Goal: Task Accomplishment & Management: Use online tool/utility

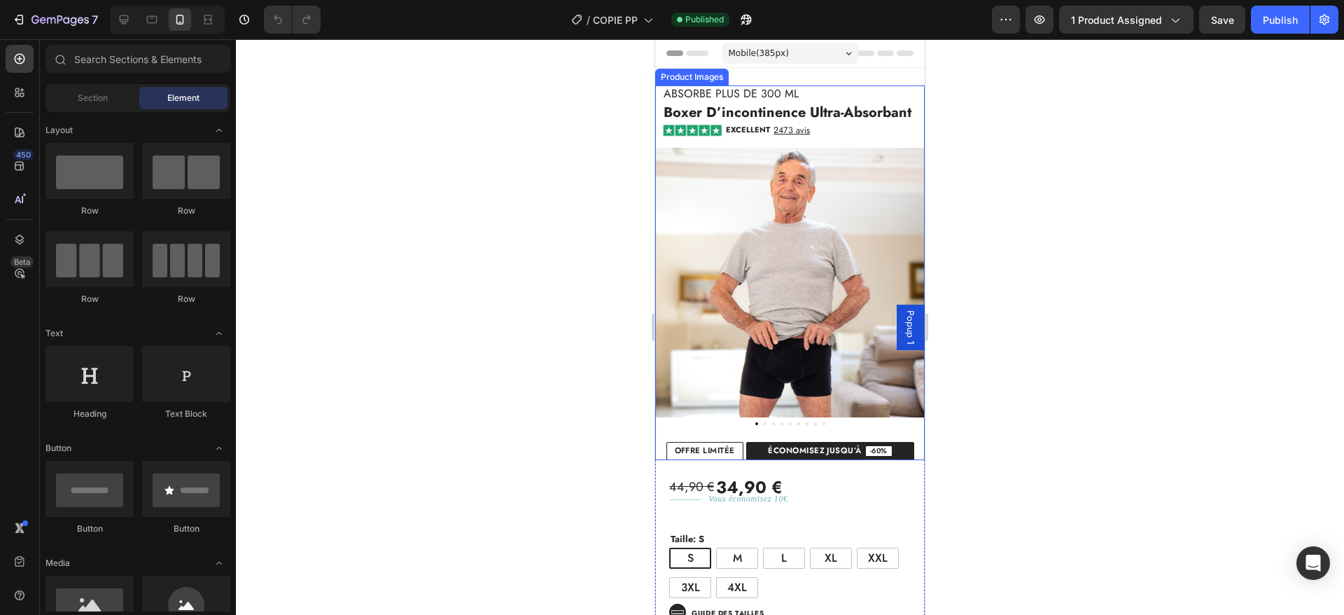
click at [799, 255] on img at bounding box center [790, 283] width 270 height 270
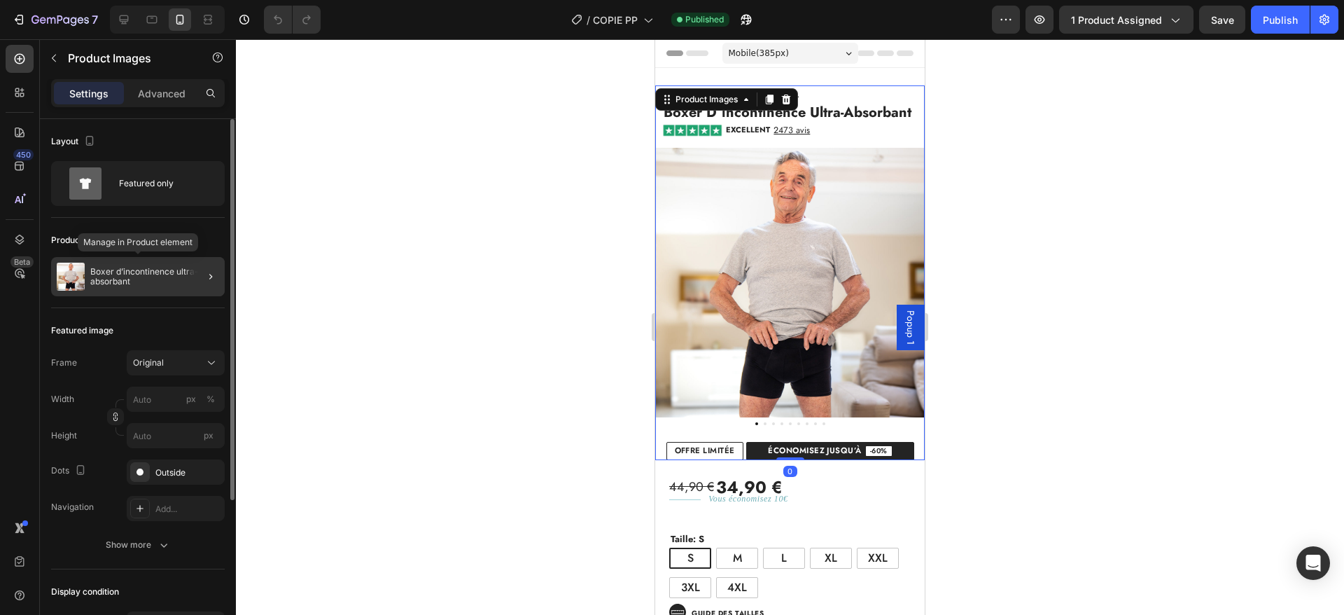
click at [168, 285] on p "Boxer d’incontinence ultra-absorbant" at bounding box center [154, 277] width 129 height 20
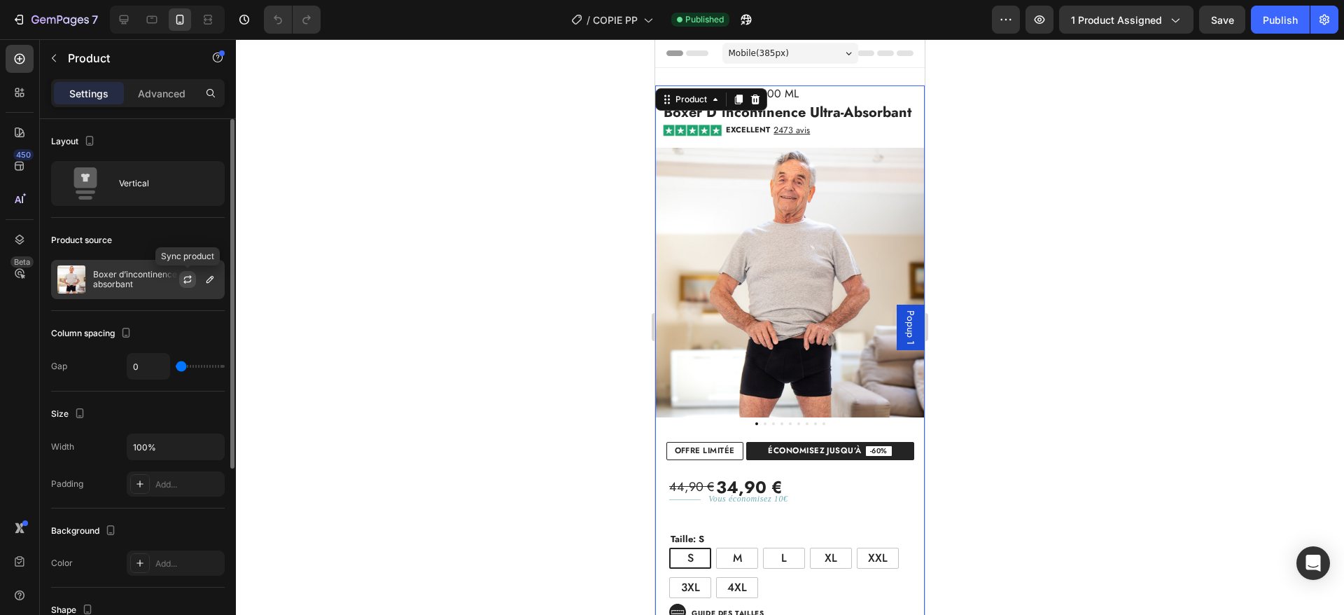
click at [186, 280] on icon "button" at bounding box center [187, 279] width 11 height 11
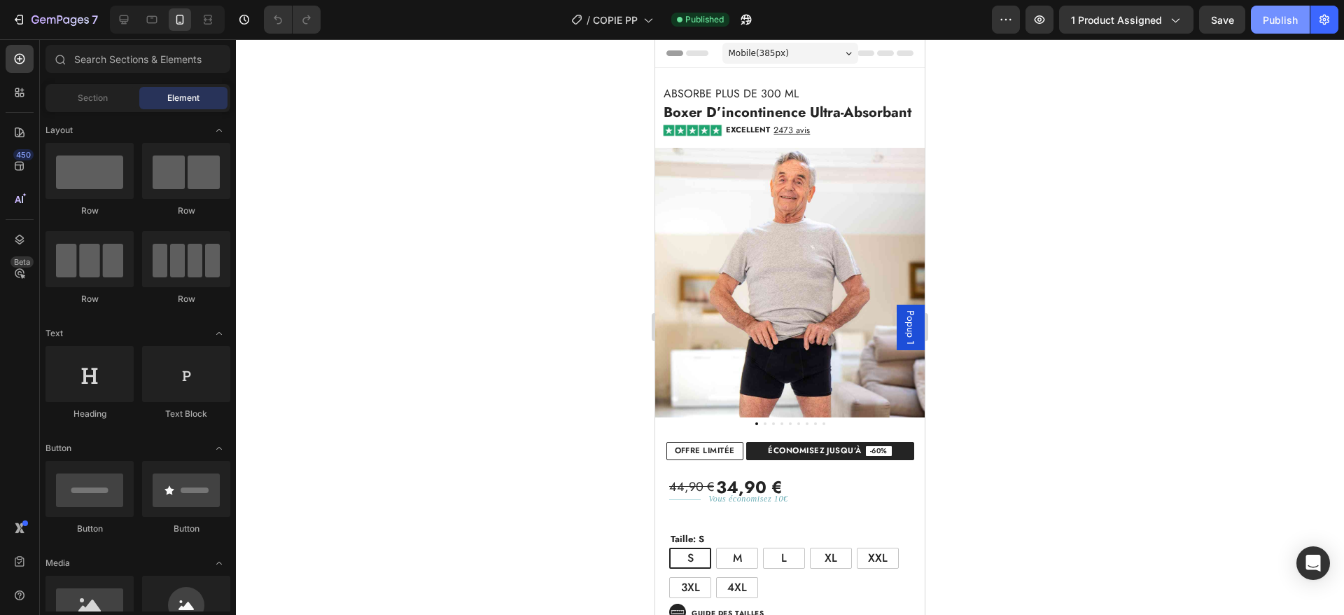
click at [1286, 13] on div "Publish" at bounding box center [1280, 20] width 35 height 15
click at [718, 299] on img at bounding box center [790, 283] width 270 height 270
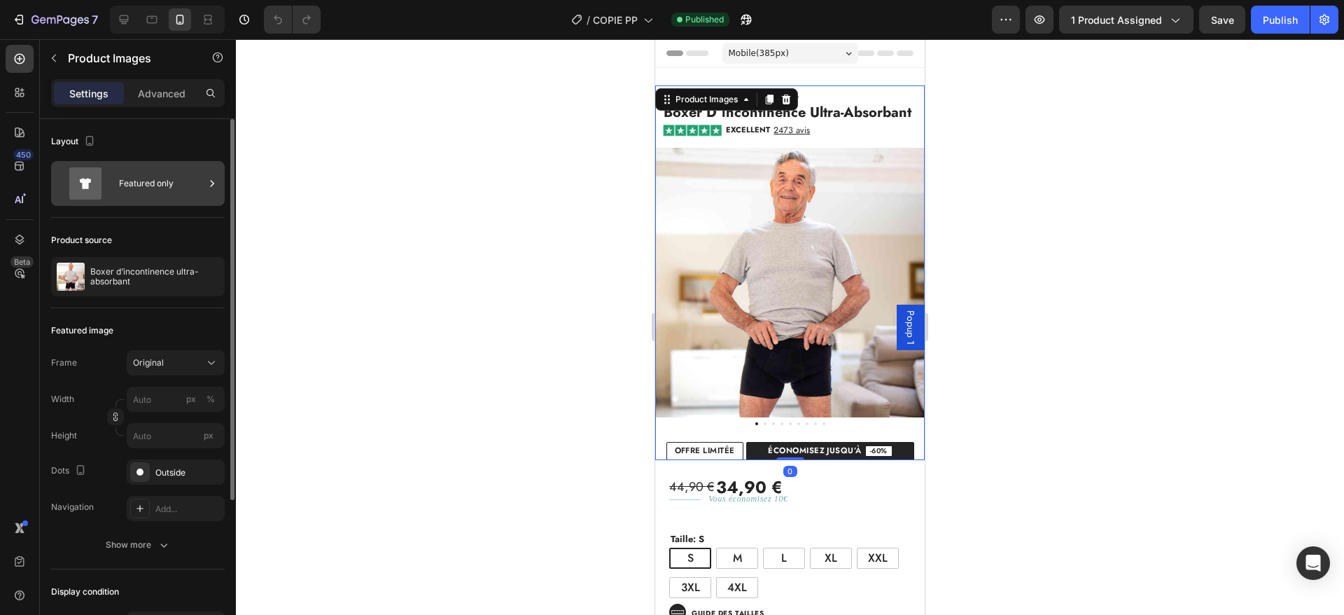
click at [88, 186] on icon at bounding box center [86, 183] width 12 height 11
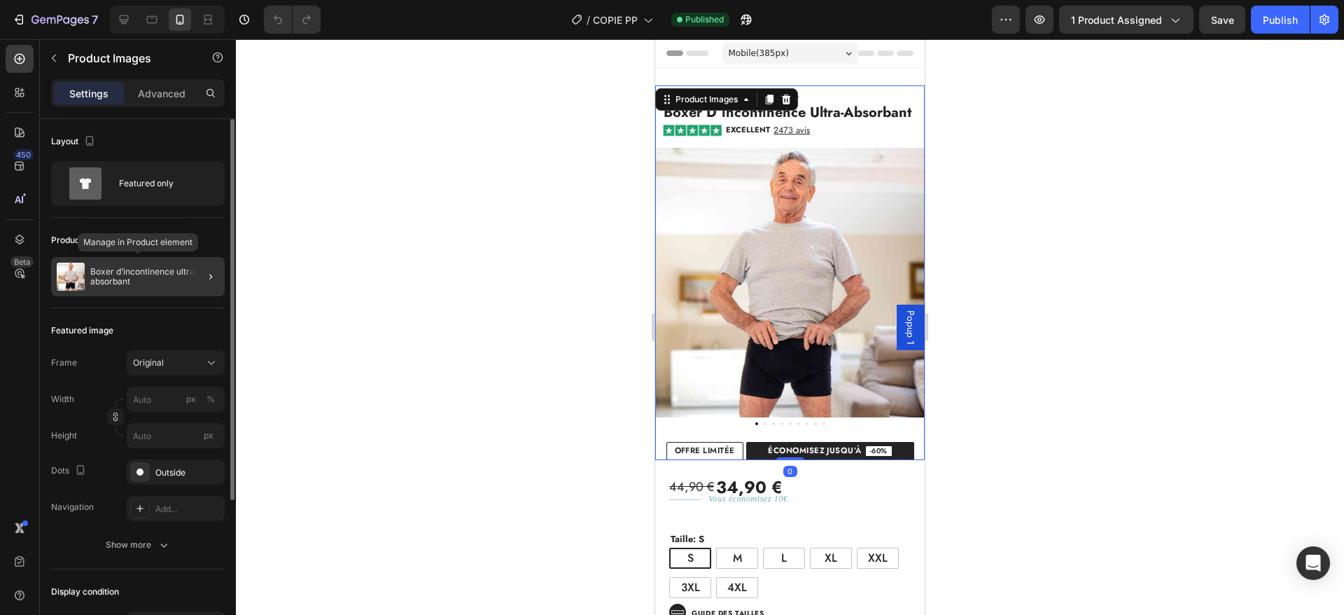
click at [116, 277] on p "Boxer d’incontinence ultra-absorbant" at bounding box center [154, 277] width 129 height 20
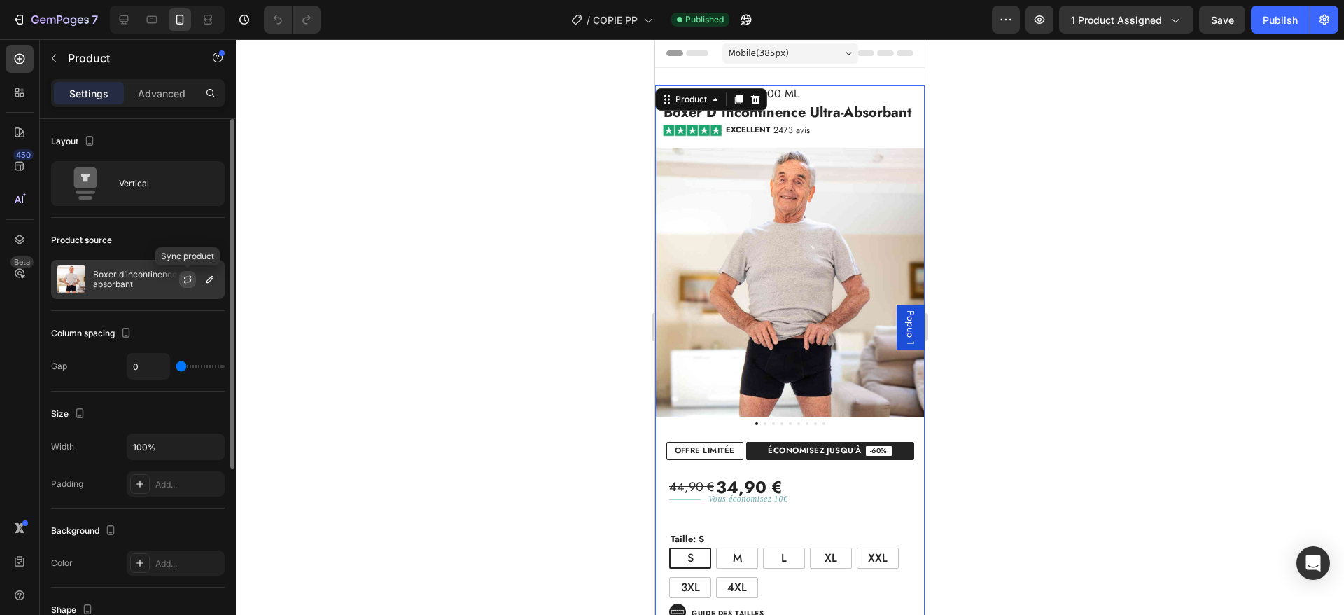
click at [190, 279] on icon "button" at bounding box center [187, 279] width 11 height 11
click at [155, 311] on div "Layout Vertical" at bounding box center [138, 351] width 174 height 81
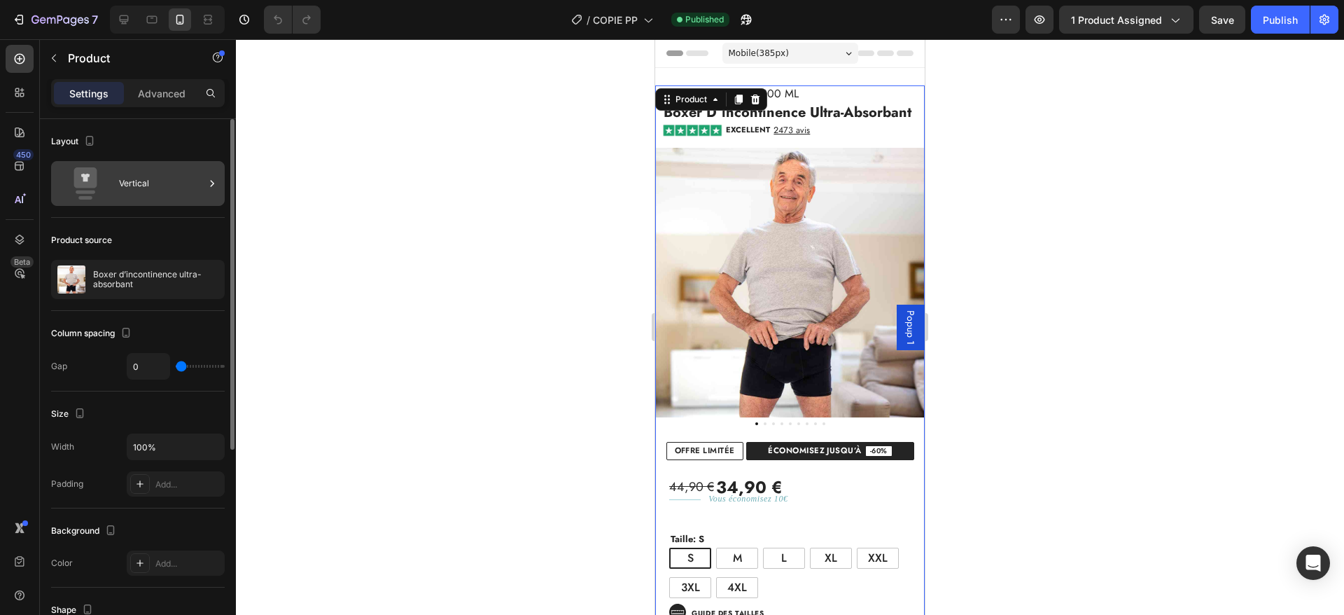
click at [154, 182] on div "Vertical" at bounding box center [161, 183] width 85 height 32
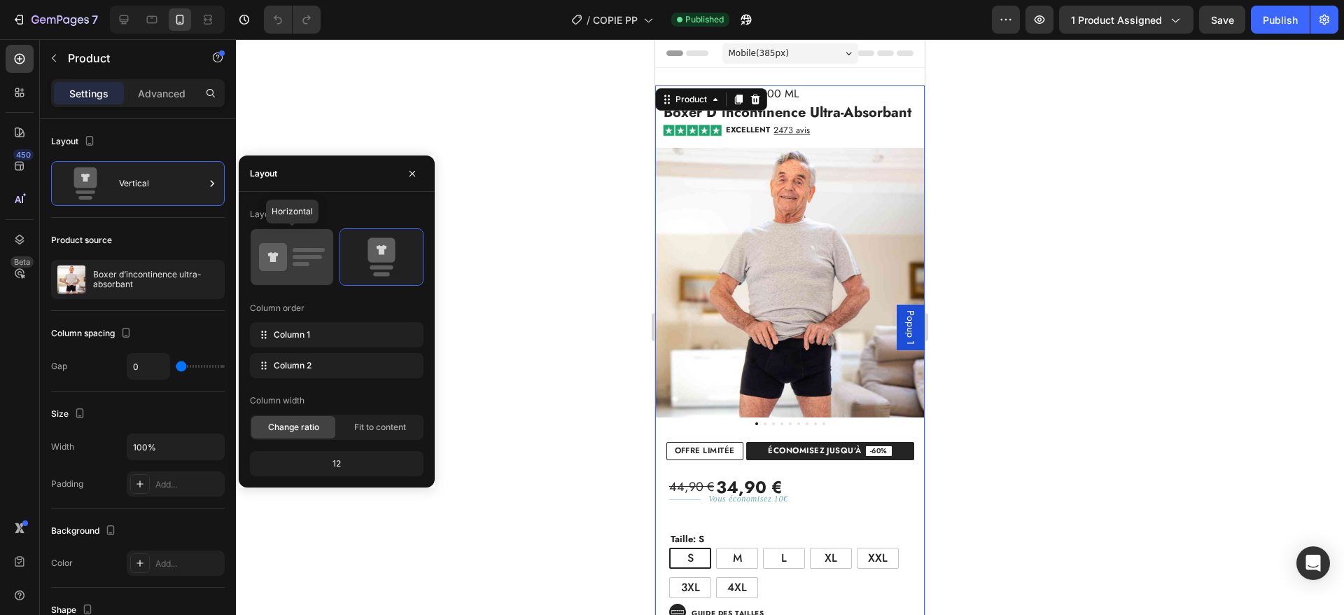
click at [304, 262] on rect at bounding box center [301, 264] width 17 height 4
type input "40"
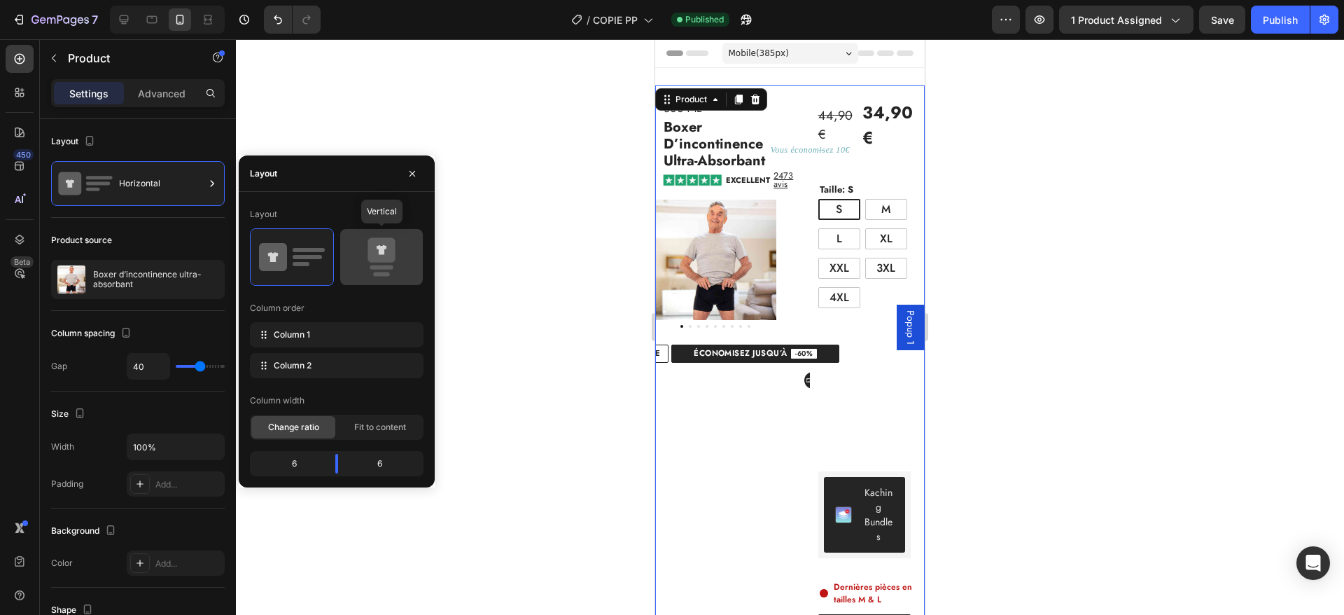
click at [352, 259] on icon at bounding box center [382, 256] width 66 height 39
type input "0"
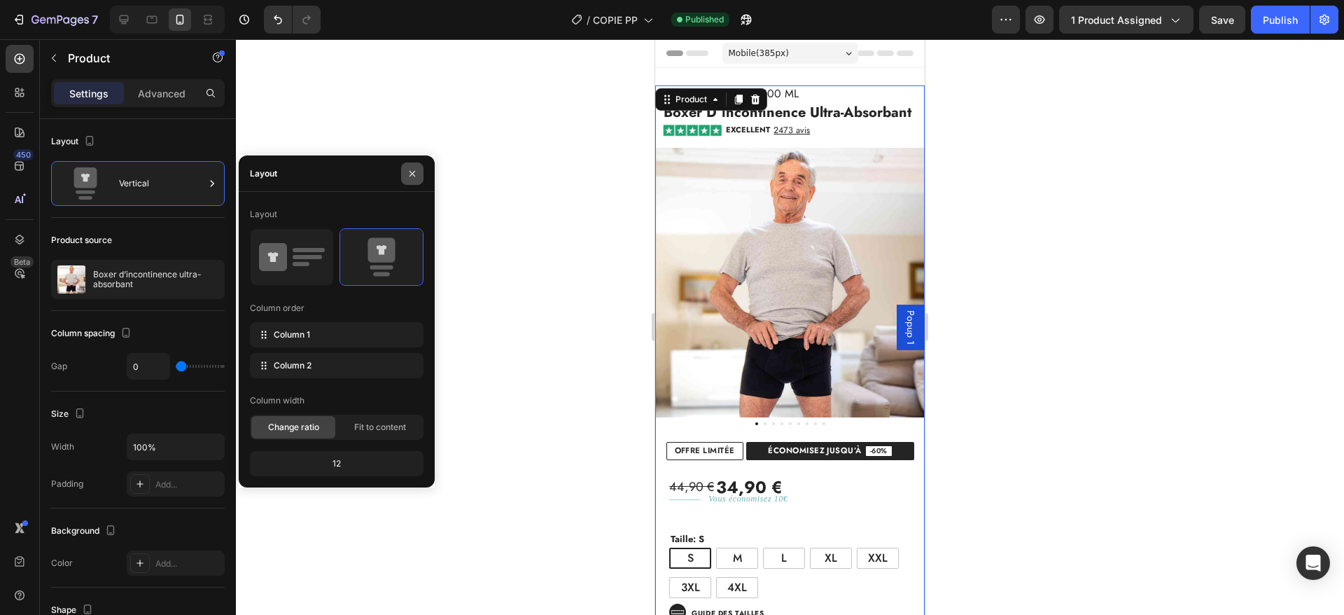
click at [409, 174] on icon "button" at bounding box center [412, 173] width 11 height 11
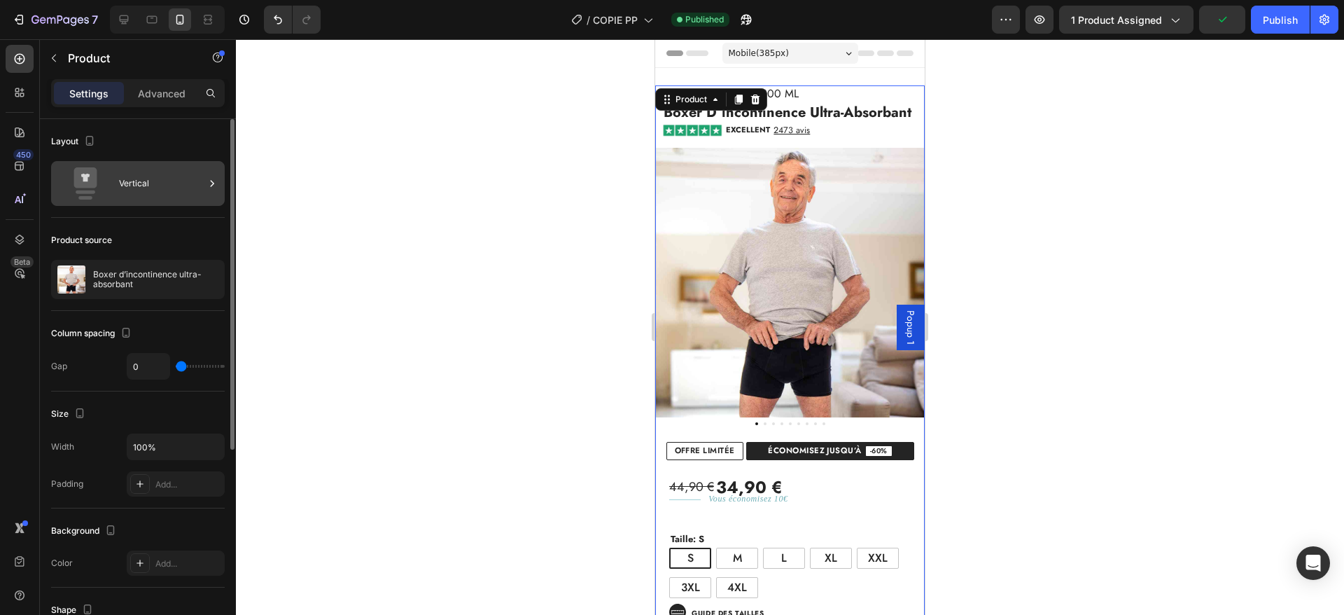
click at [151, 172] on div "Vertical" at bounding box center [161, 183] width 85 height 32
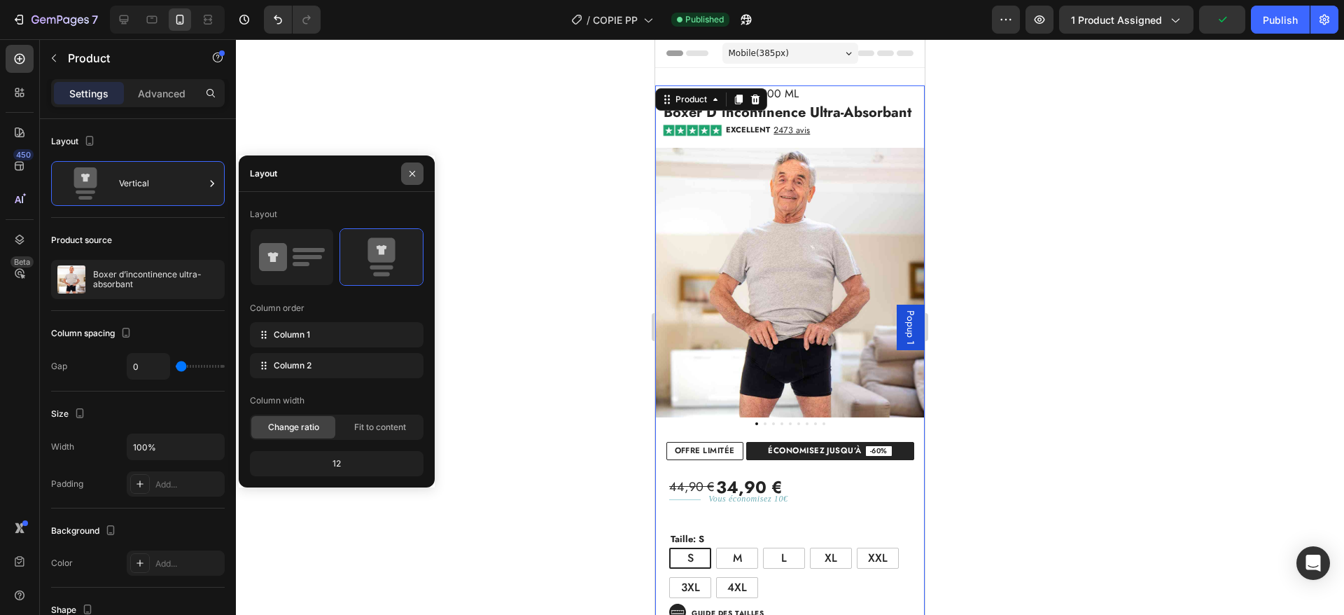
click at [415, 181] on button "button" at bounding box center [412, 173] width 22 height 22
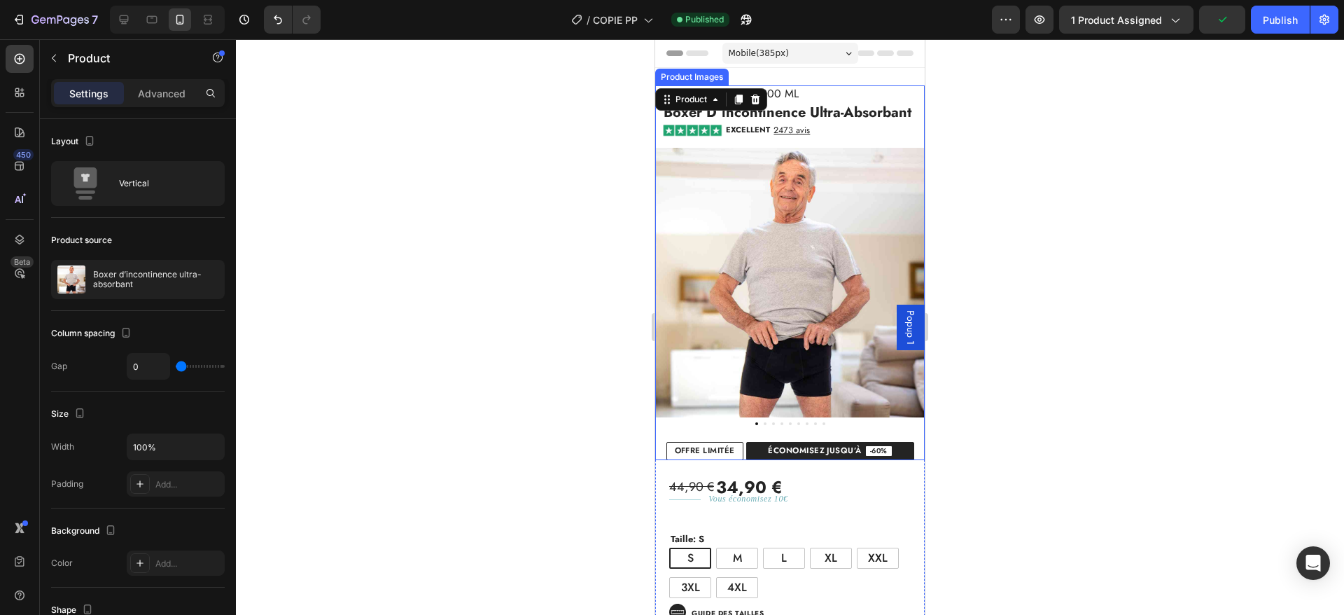
click at [678, 237] on img at bounding box center [790, 283] width 270 height 270
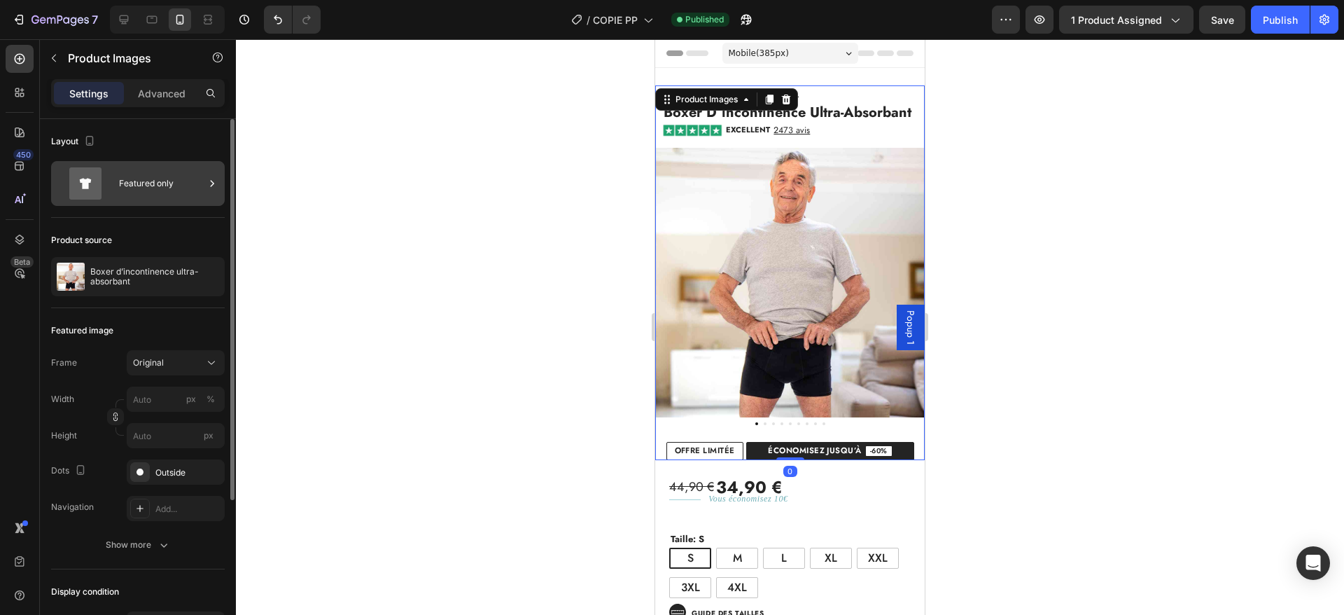
click at [127, 188] on div "Featured only" at bounding box center [161, 183] width 85 height 32
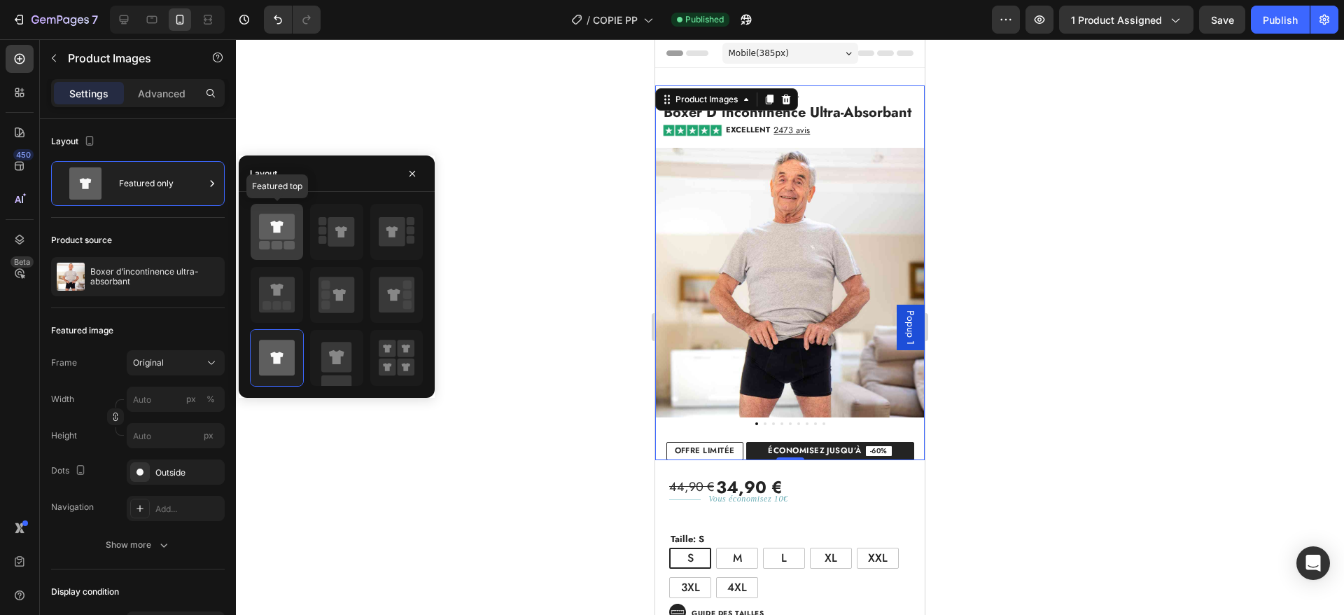
click at [278, 230] on icon at bounding box center [276, 227] width 13 height 12
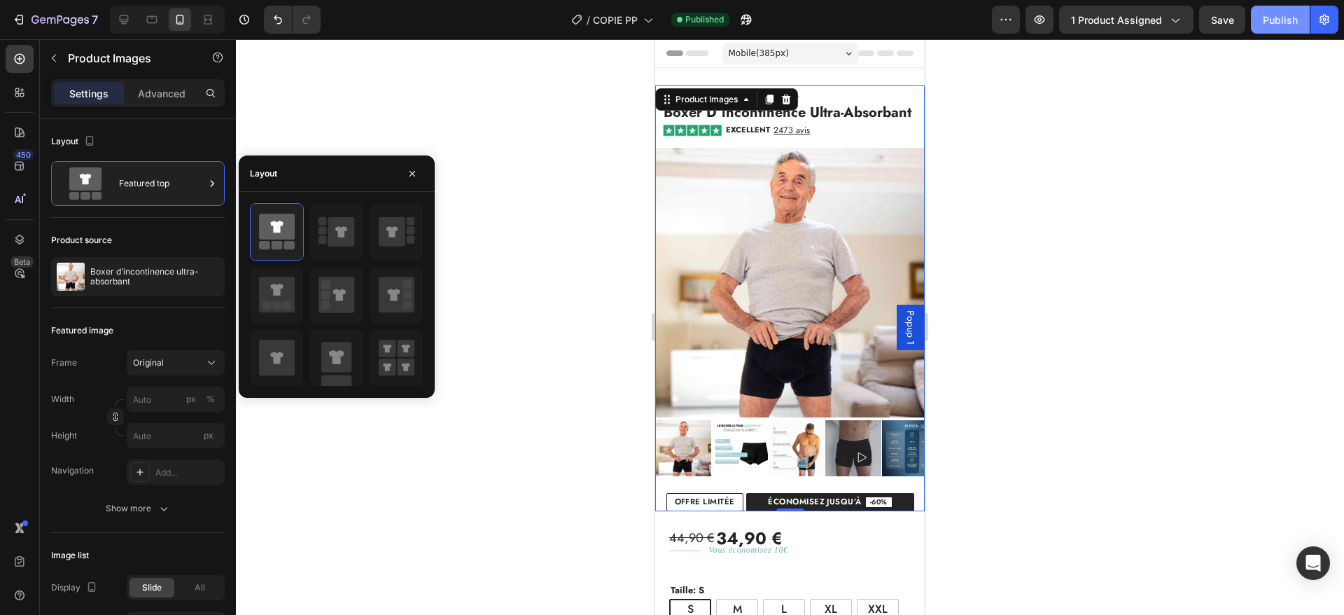
click at [1286, 20] on div "Publish" at bounding box center [1280, 20] width 35 height 15
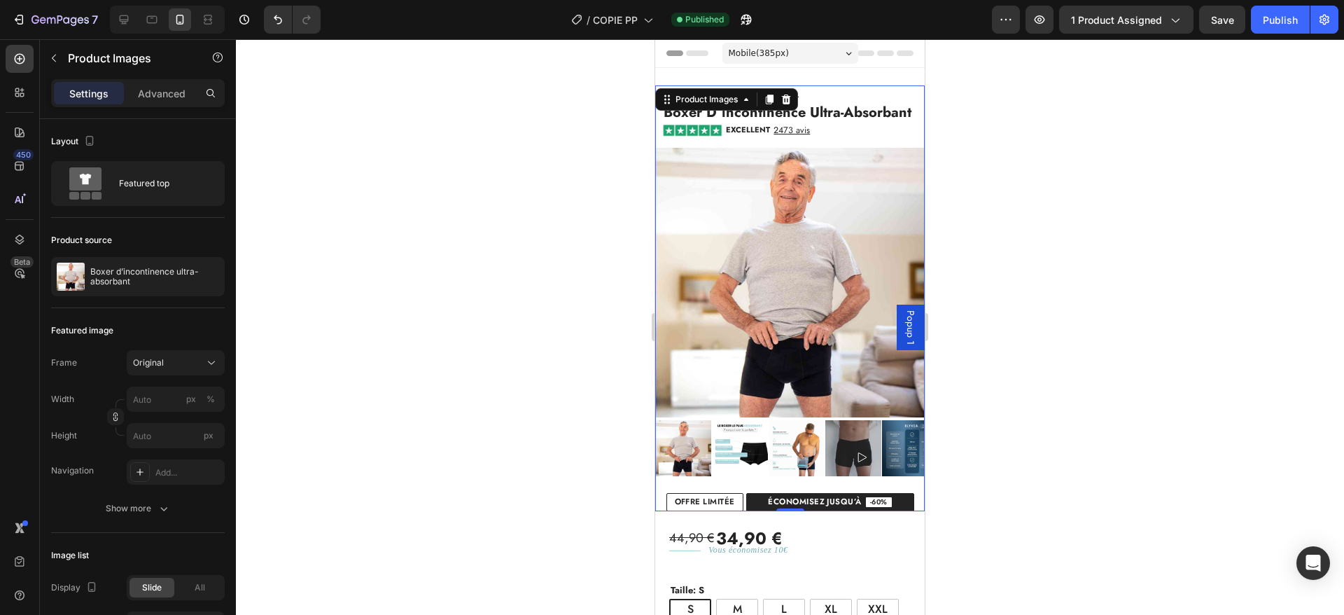
click at [801, 277] on img at bounding box center [790, 283] width 270 height 270
click at [157, 91] on p "Advanced" at bounding box center [162, 93] width 48 height 15
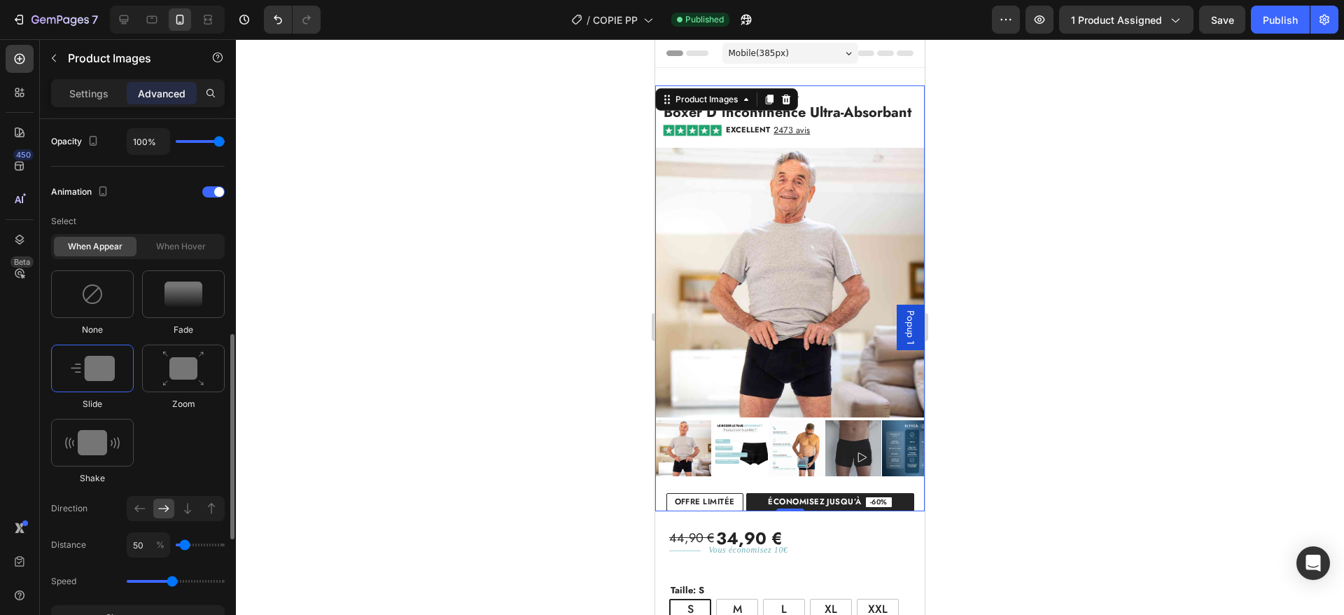
scroll to position [562, 0]
click at [171, 297] on img at bounding box center [184, 294] width 38 height 25
type input "2.3"
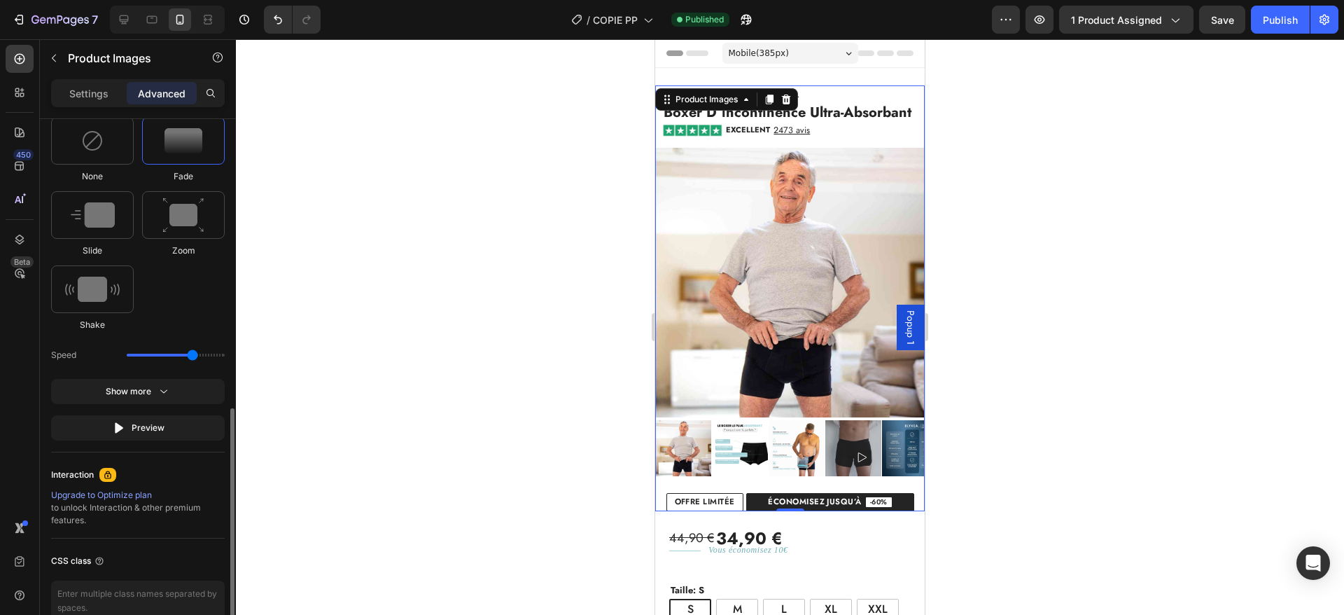
scroll to position [722, 0]
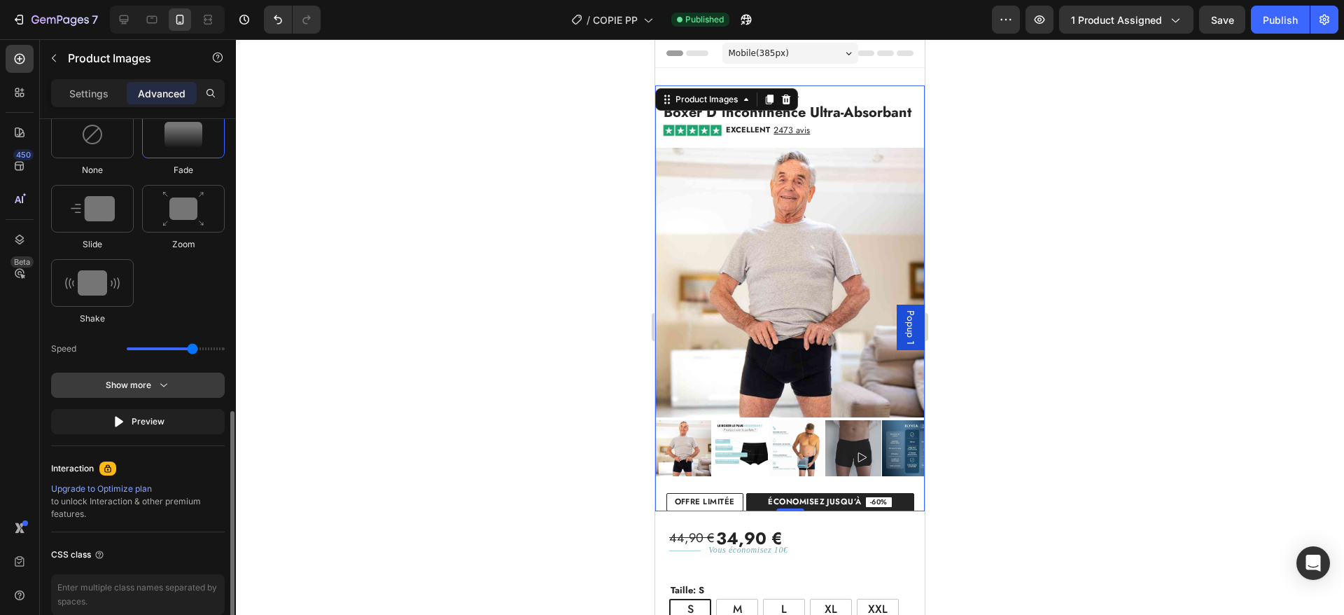
click at [165, 386] on icon "button" at bounding box center [164, 385] width 14 height 14
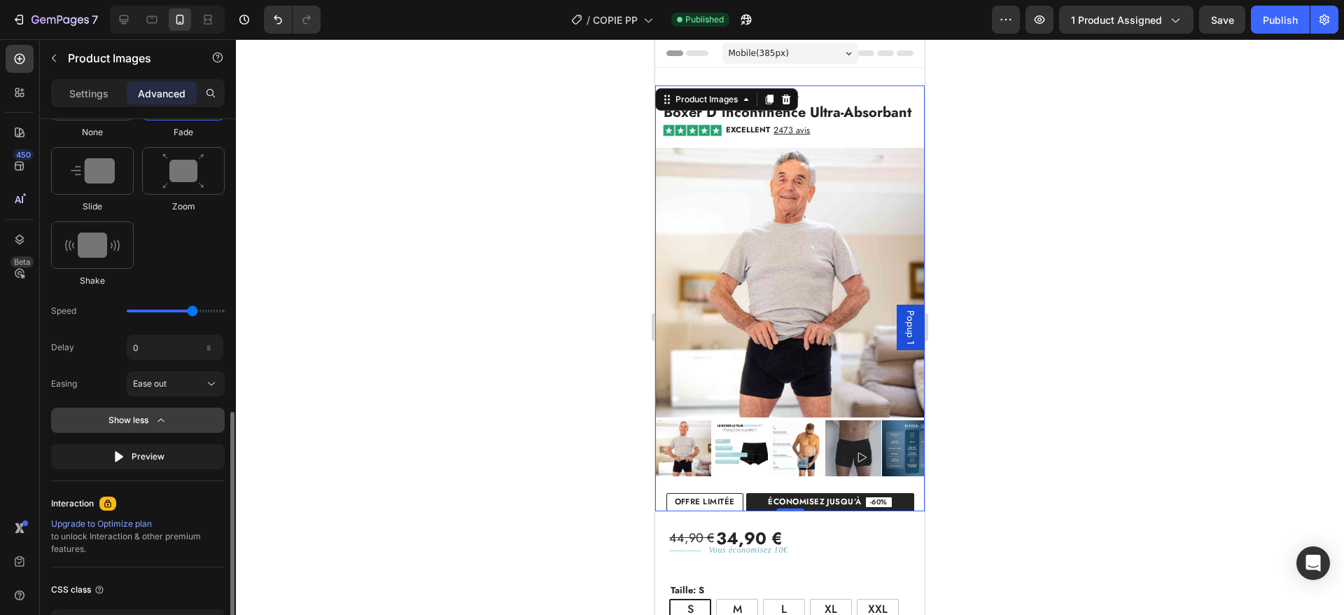
scroll to position [761, 0]
click at [172, 348] on input "0" at bounding box center [175, 345] width 97 height 25
click at [163, 385] on span "Ease out" at bounding box center [150, 382] width 34 height 13
click at [79, 390] on div "Easing Ease out" at bounding box center [138, 382] width 174 height 25
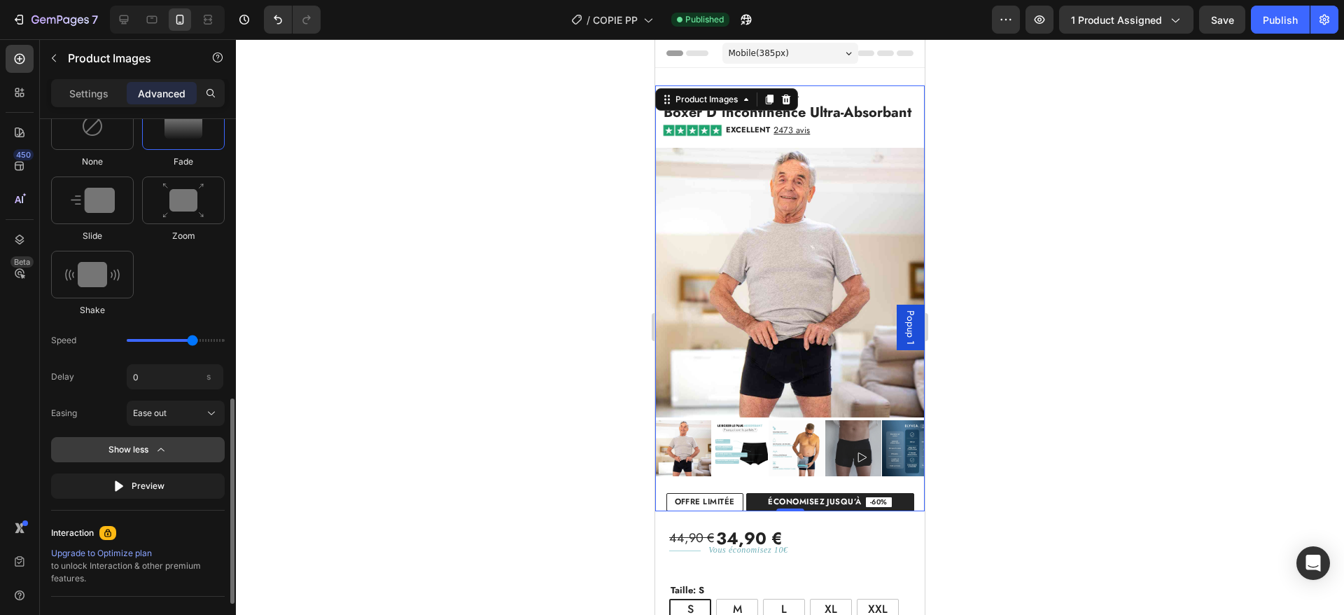
scroll to position [730, 0]
click at [148, 370] on input "0" at bounding box center [175, 377] width 97 height 25
click at [1263, 15] on div "Publish" at bounding box center [1280, 20] width 35 height 15
type input "1"
drag, startPoint x: 189, startPoint y: 338, endPoint x: 219, endPoint y: 336, distance: 30.2
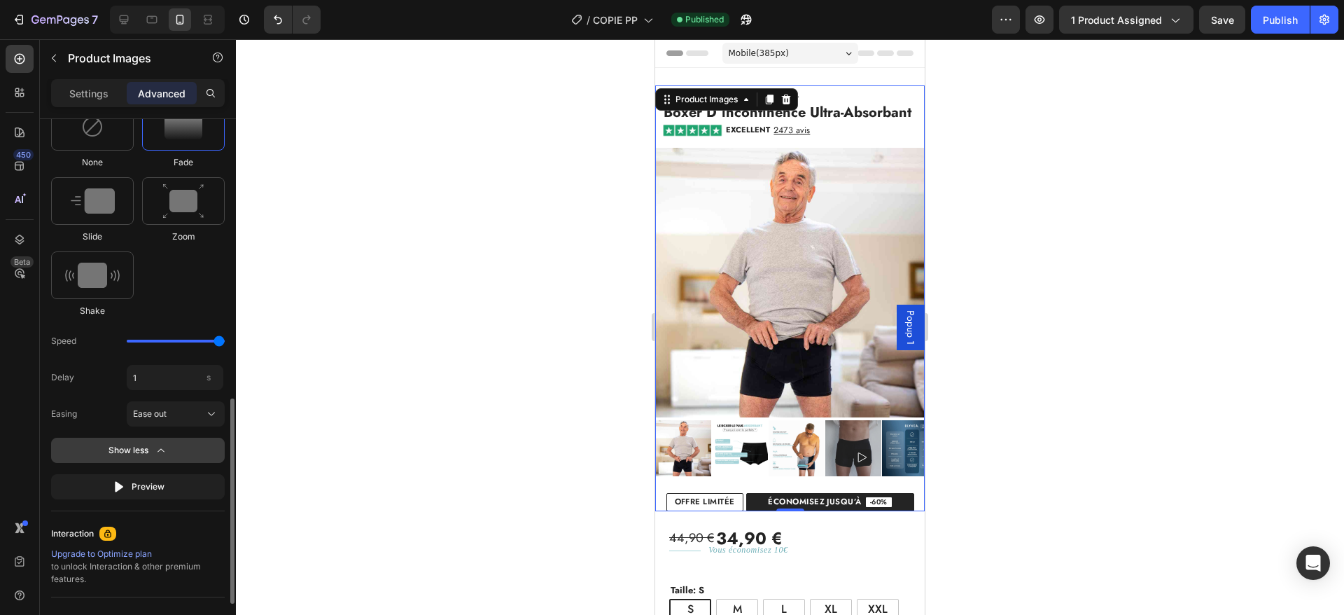
click at [219, 340] on input "range" at bounding box center [176, 341] width 98 height 3
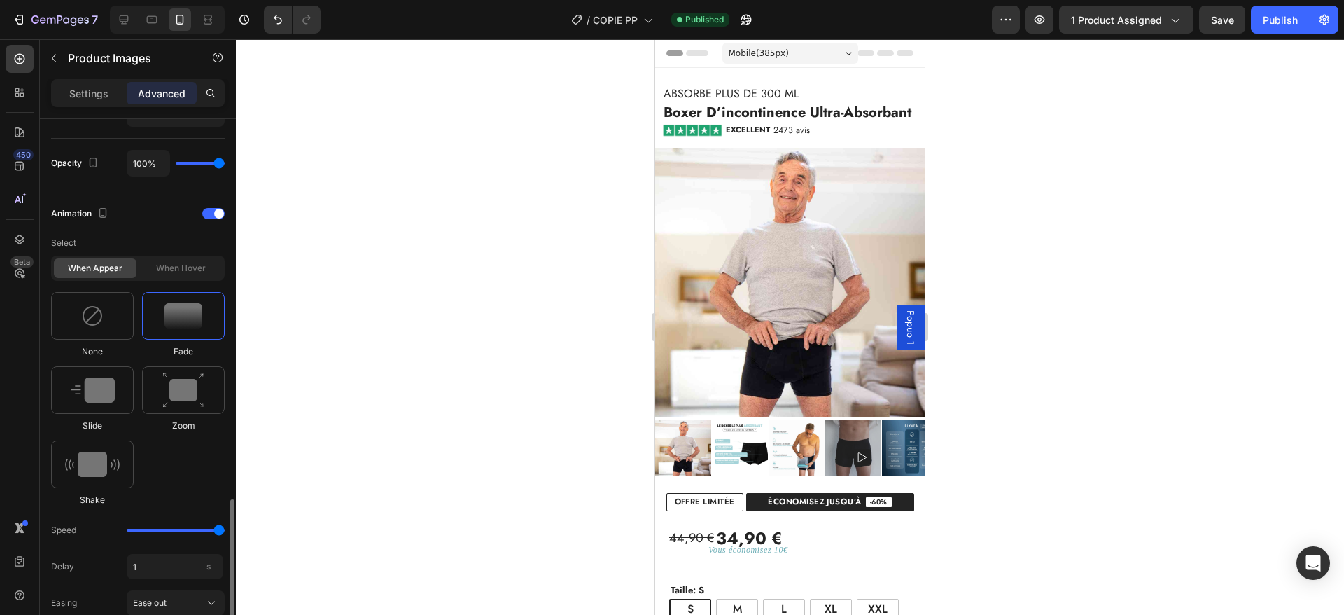
scroll to position [666, 0]
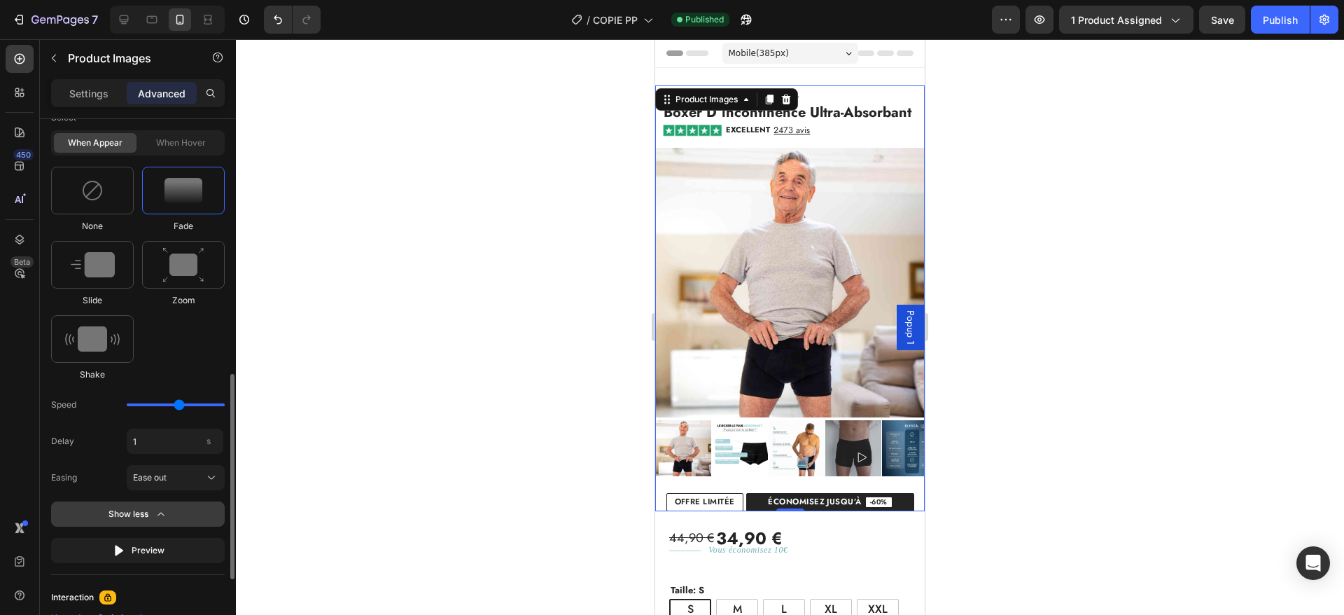
type input "1.9"
click at [176, 405] on input "range" at bounding box center [176, 404] width 98 height 3
click at [192, 402] on div "Speed" at bounding box center [138, 404] width 174 height 25
click at [166, 439] on input "1" at bounding box center [175, 441] width 97 height 25
type input "1"
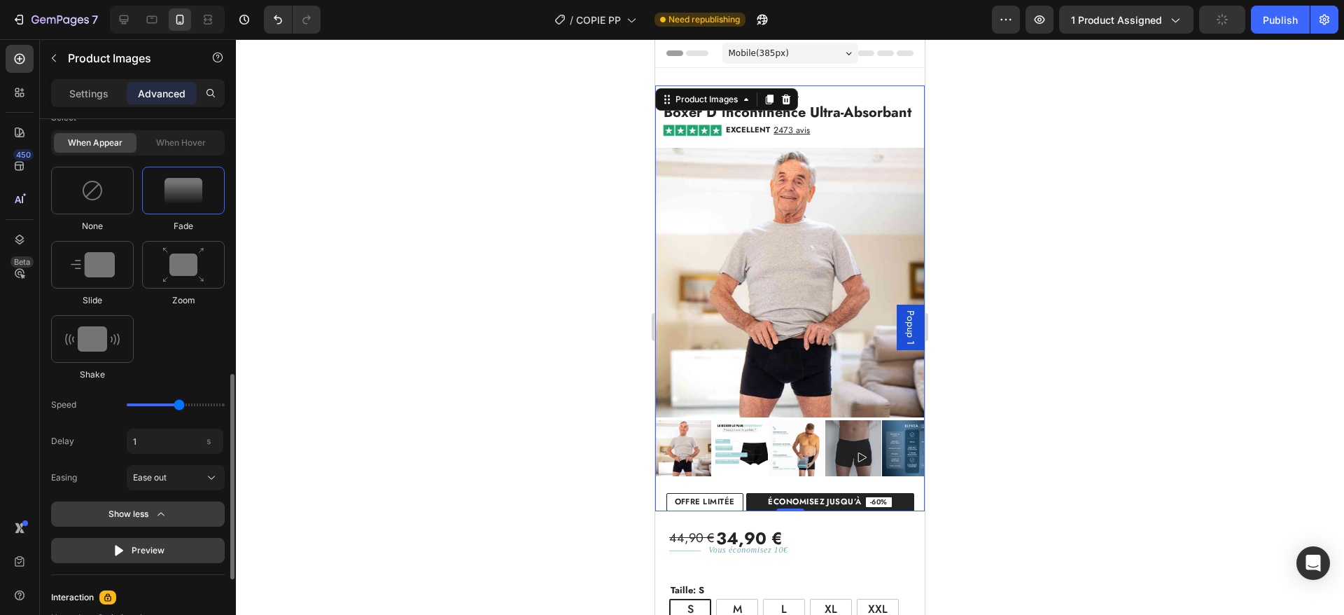
click at [144, 551] on div "Preview" at bounding box center [138, 550] width 53 height 14
click at [160, 447] on input "1" at bounding box center [175, 441] width 97 height 25
click at [115, 480] on div "Easing Ease out" at bounding box center [138, 477] width 174 height 25
type input "10"
click at [149, 549] on div "Preview" at bounding box center [138, 550] width 53 height 14
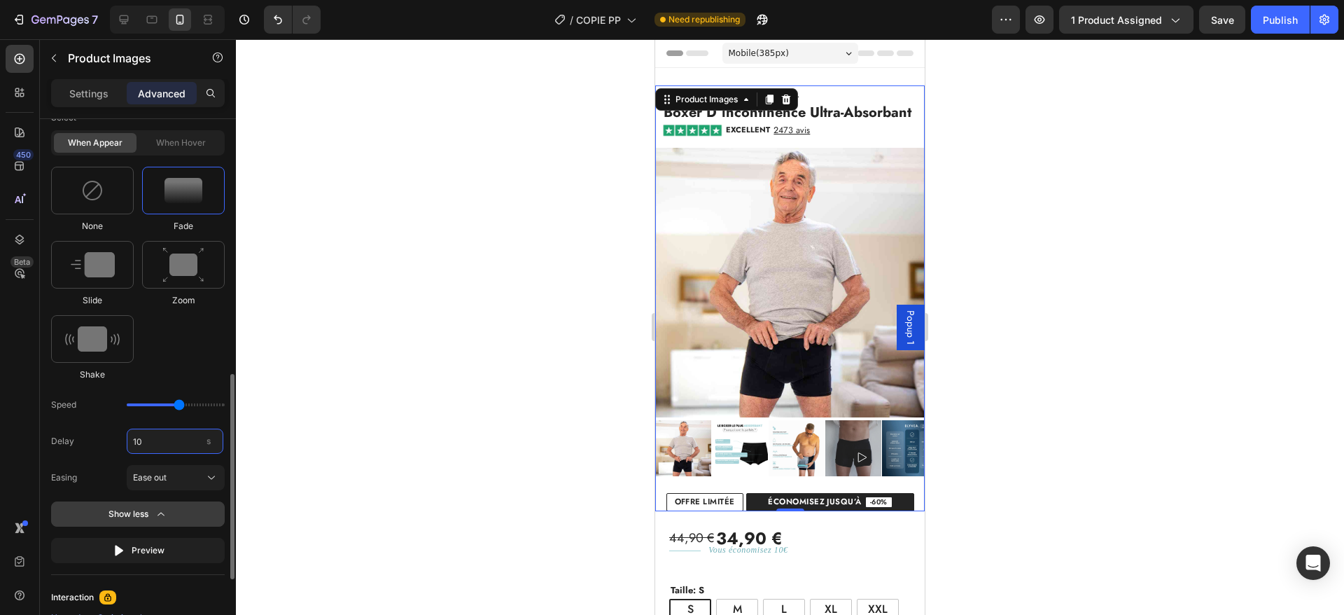
click at [156, 436] on input "10" at bounding box center [175, 441] width 97 height 25
type input "10"
click at [111, 450] on div "Delay 10 s" at bounding box center [138, 441] width 174 height 25
click at [153, 434] on input "10" at bounding box center [175, 441] width 97 height 25
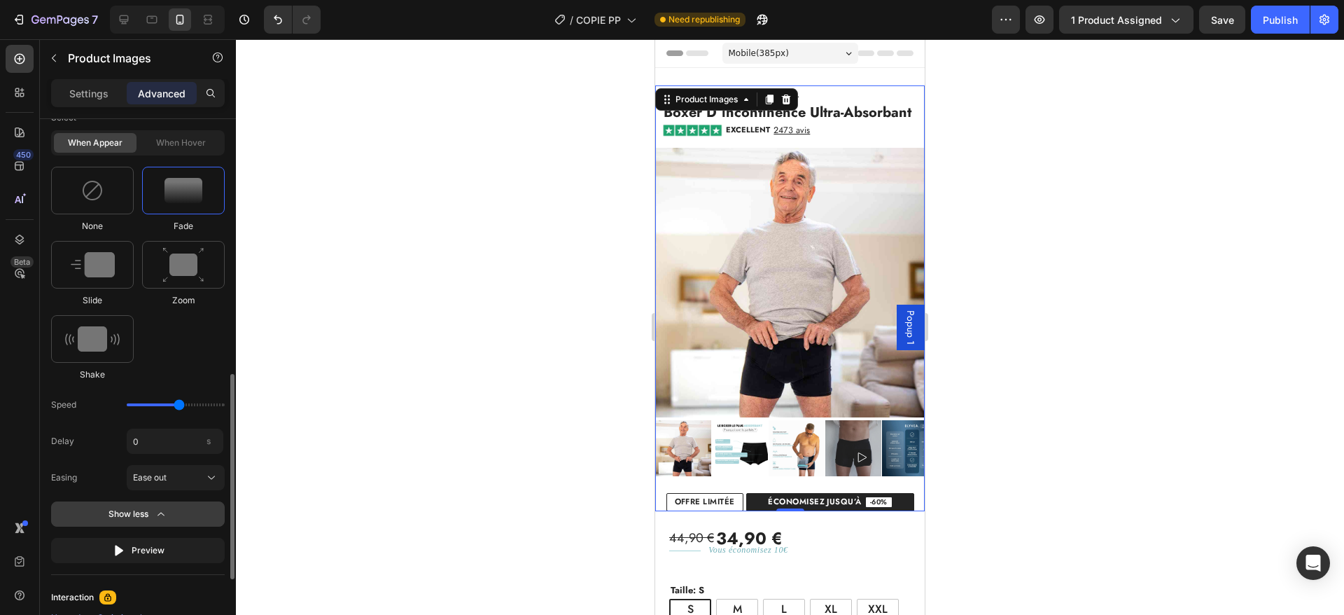
click at [111, 457] on div "Delay 0 s Easing Ease out" at bounding box center [138, 460] width 174 height 62
type input "0"
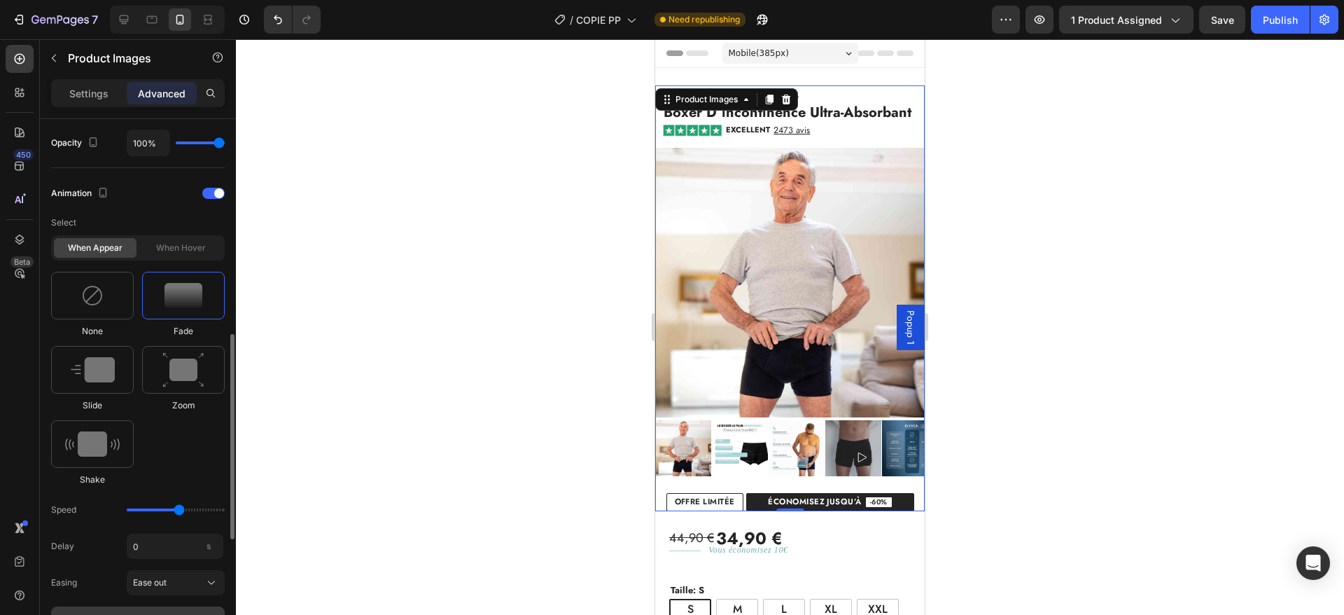
scroll to position [578, 0]
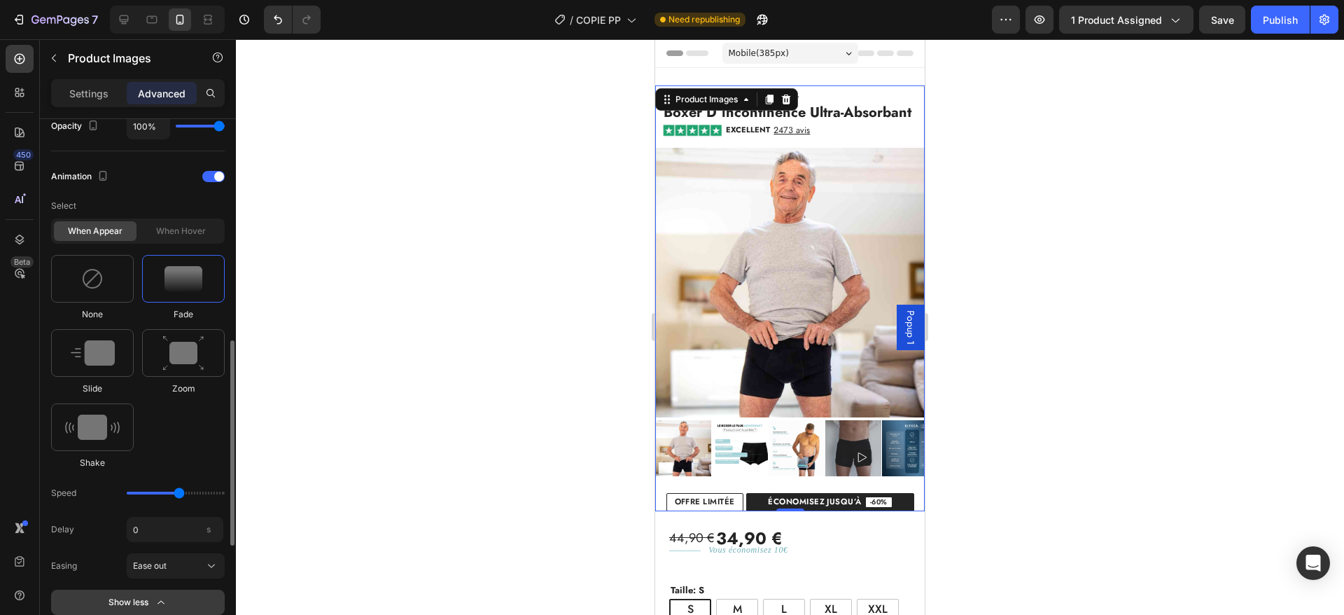
click at [176, 492] on input "range" at bounding box center [176, 493] width 98 height 3
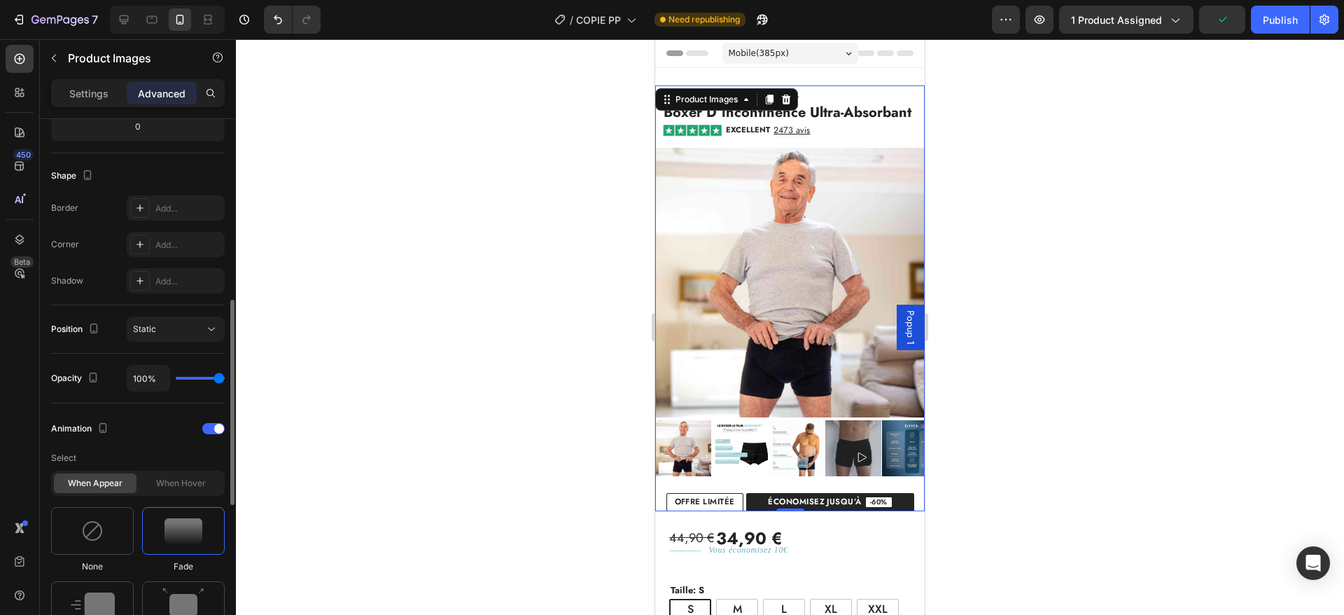
scroll to position [368, 0]
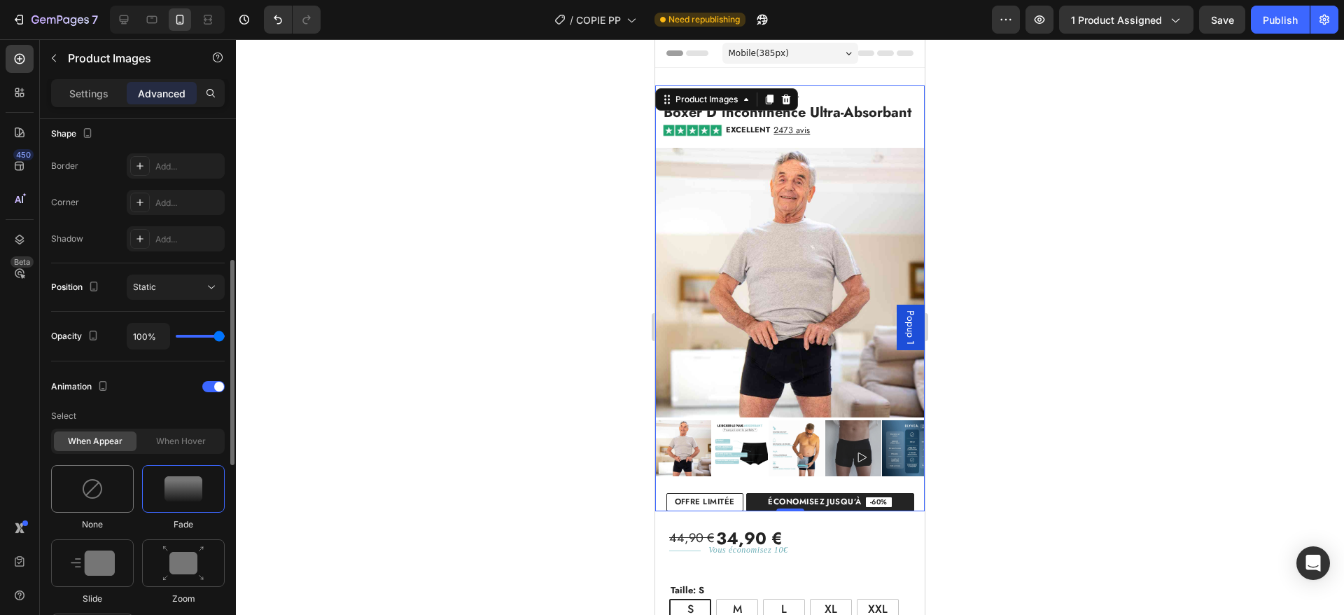
click at [111, 477] on div at bounding box center [92, 489] width 83 height 48
click at [211, 387] on div at bounding box center [213, 386] width 22 height 11
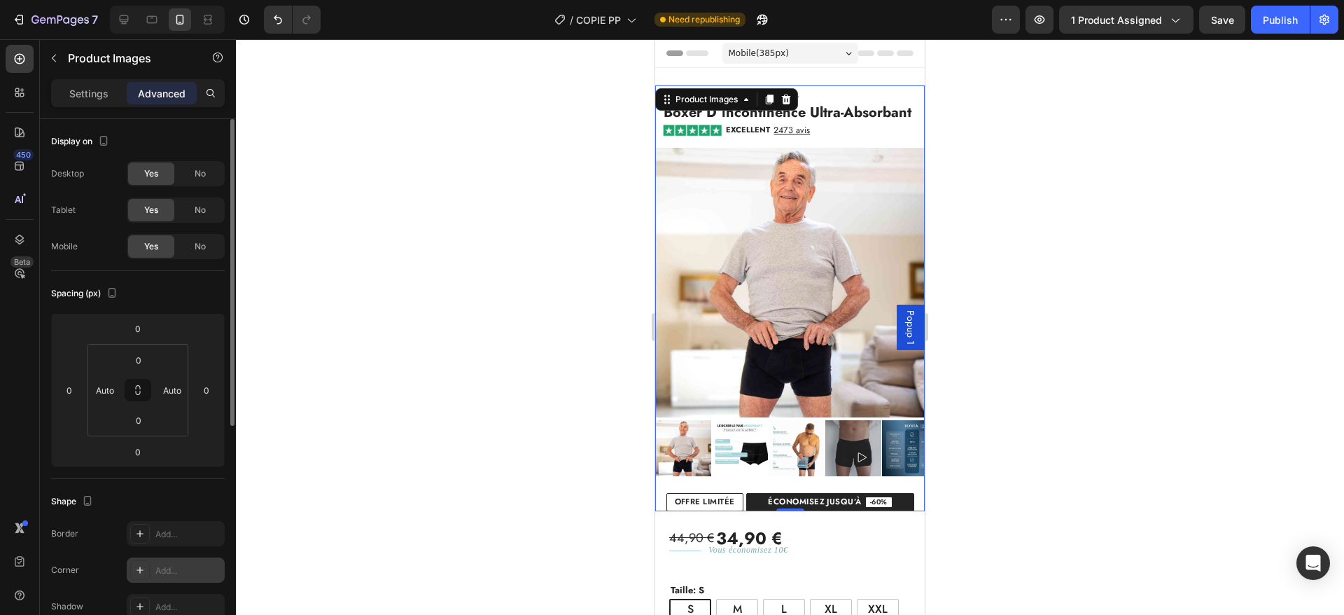
scroll to position [398, 0]
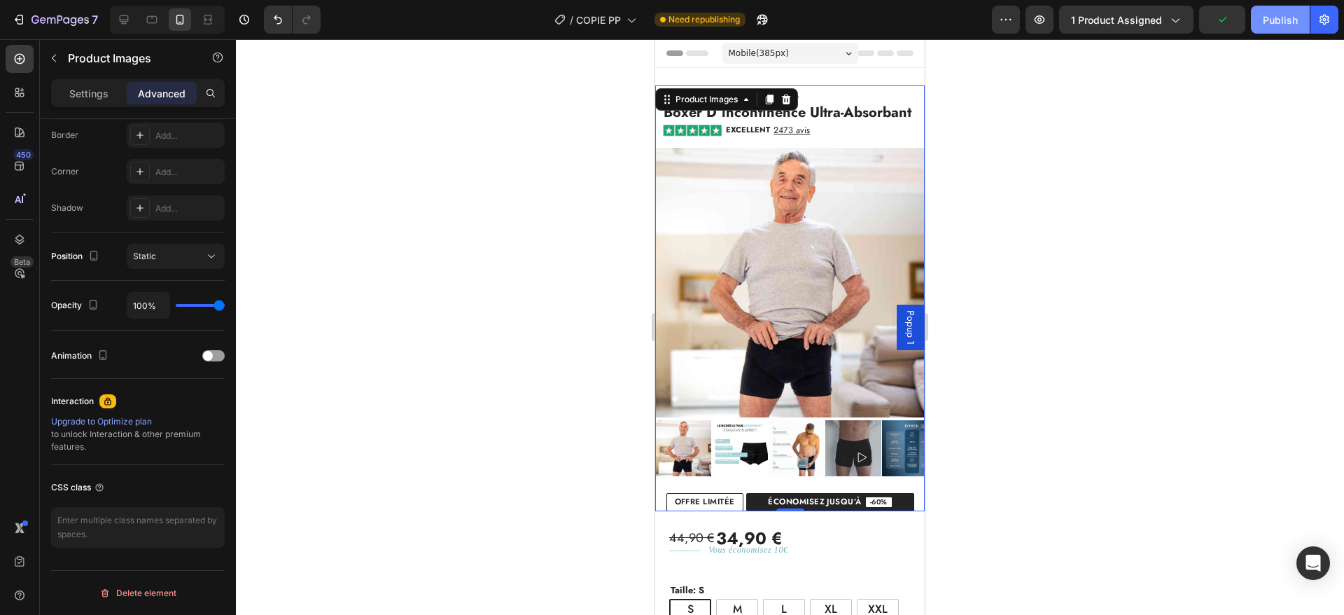
click at [1259, 19] on button "Publish" at bounding box center [1280, 20] width 59 height 28
click at [283, 18] on icon "Undo/Redo" at bounding box center [278, 20] width 14 height 14
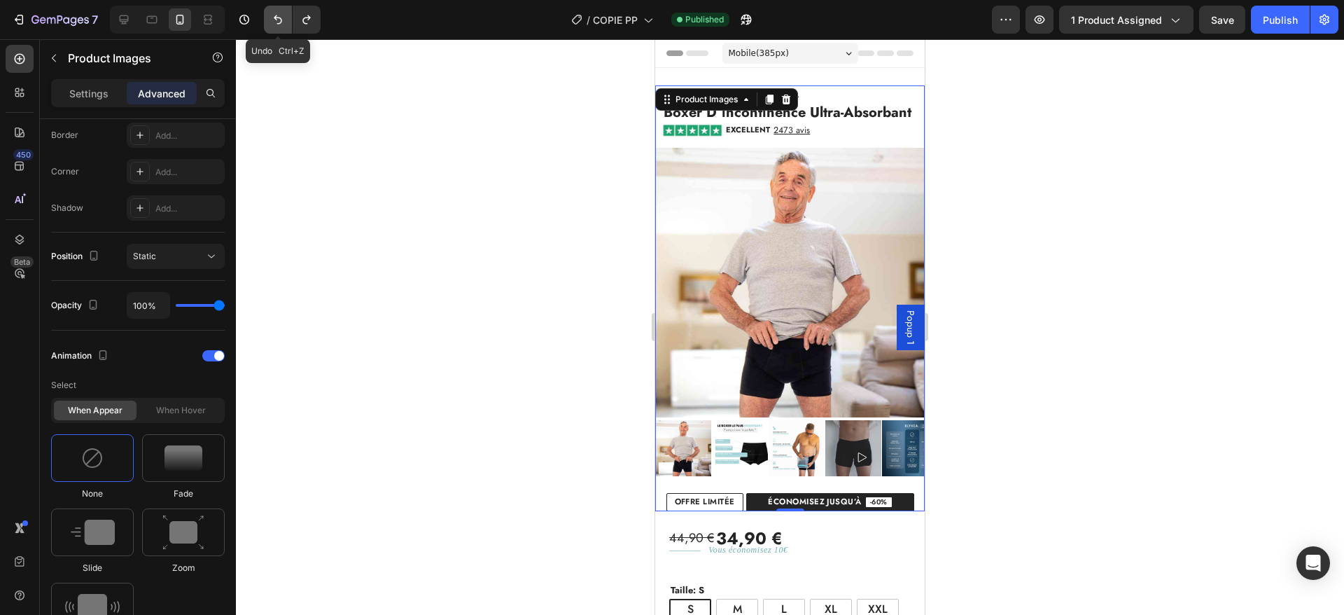
click at [277, 29] on button "Undo/Redo" at bounding box center [278, 20] width 28 height 28
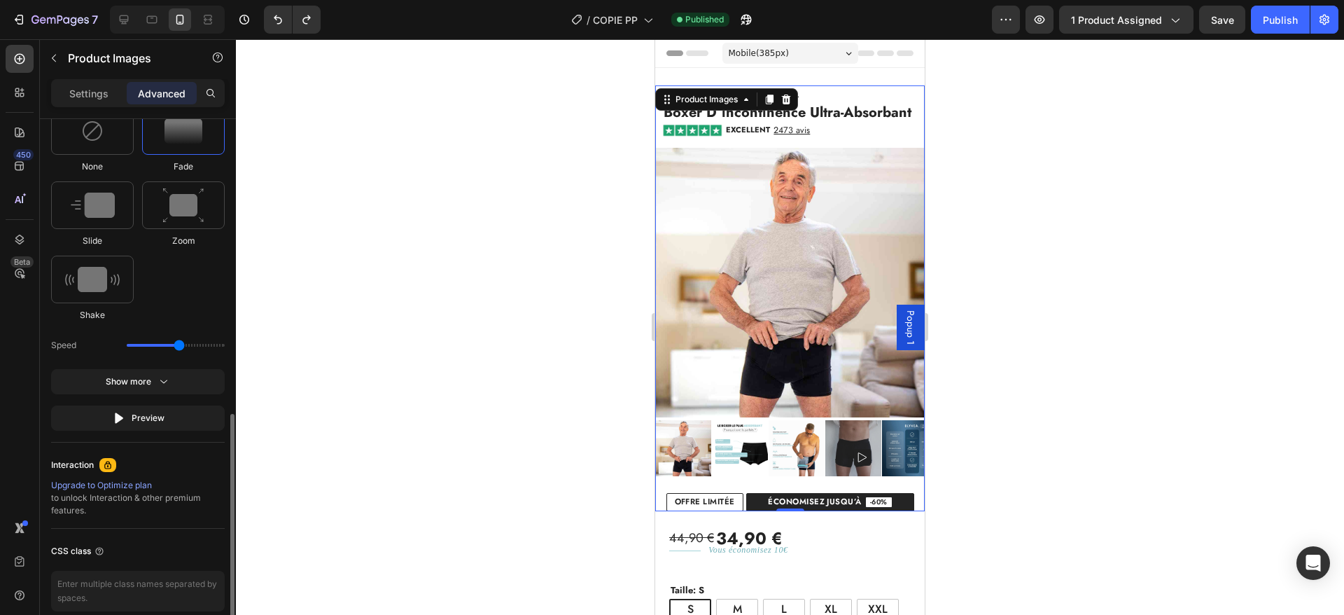
scroll to position [727, 0]
click at [1279, 20] on div "Publish" at bounding box center [1280, 20] width 35 height 15
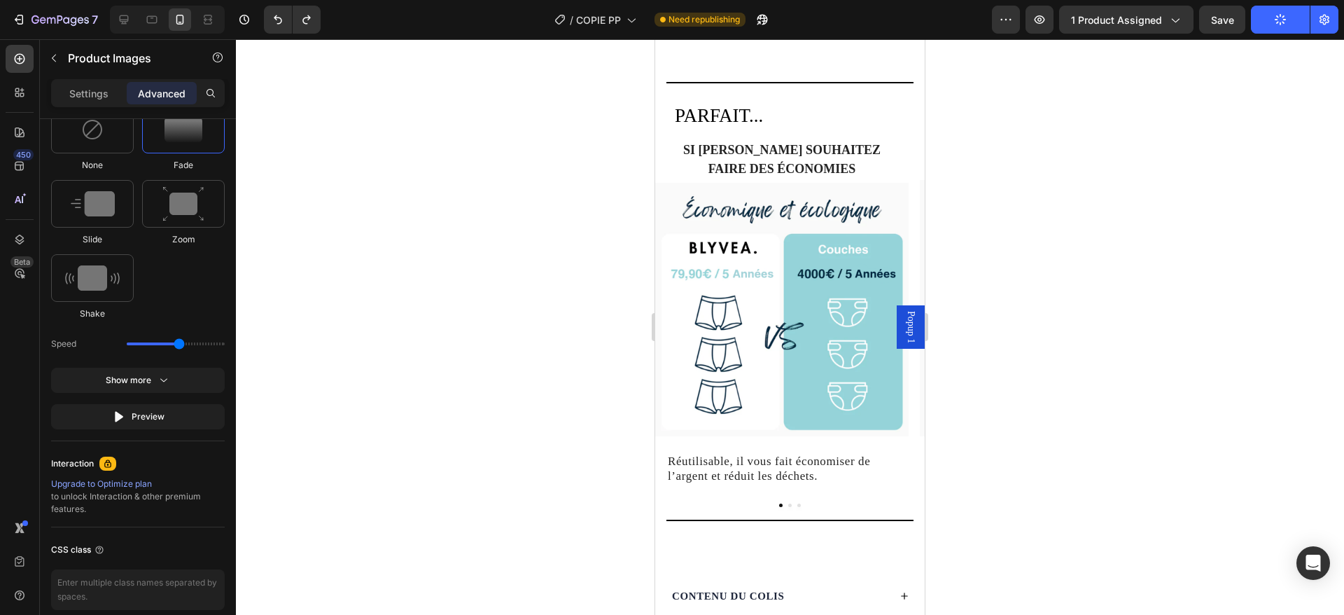
scroll to position [1608, 0]
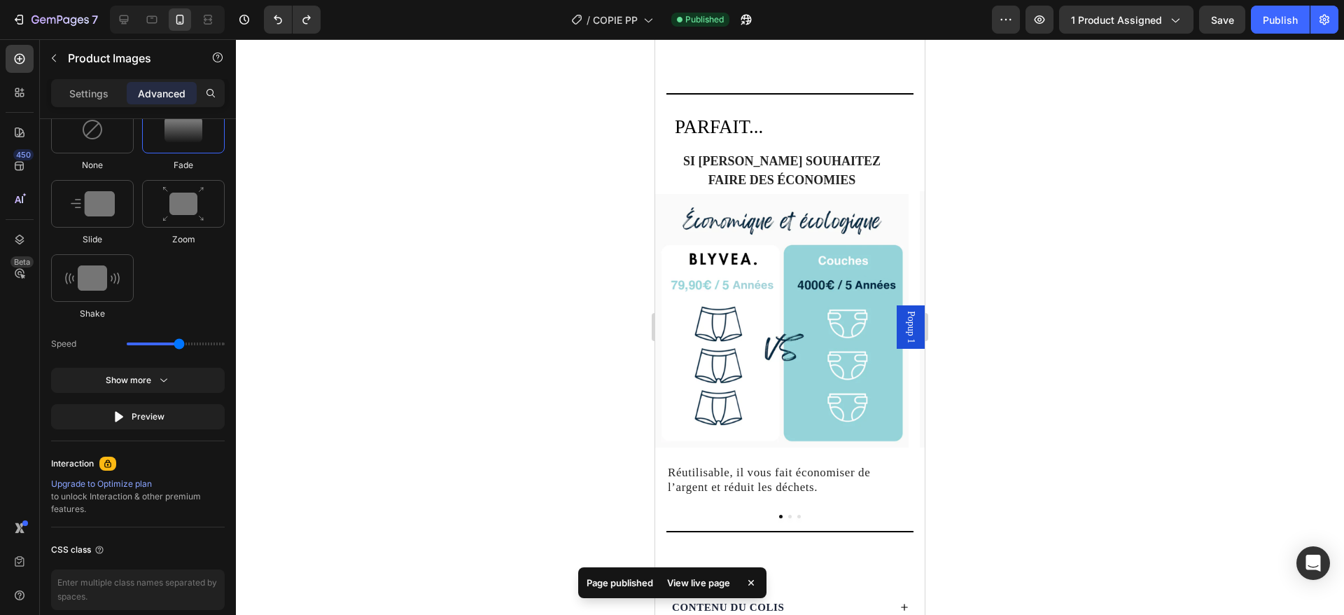
click at [772, 295] on img at bounding box center [781, 320] width 253 height 253
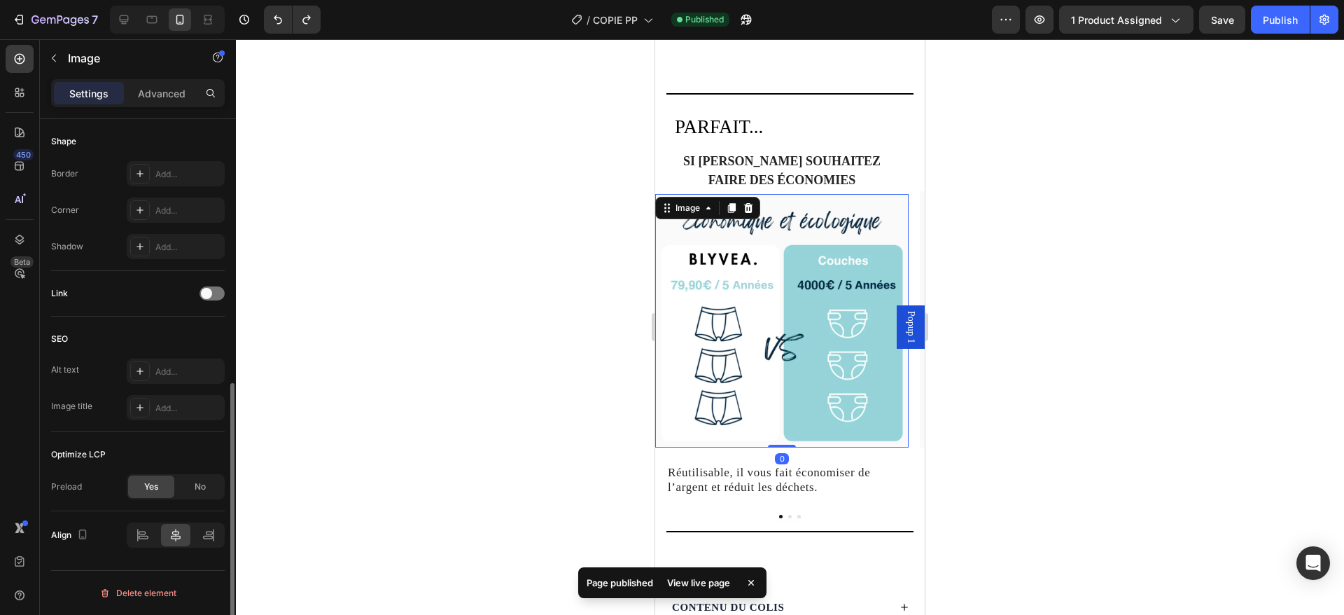
scroll to position [0, 0]
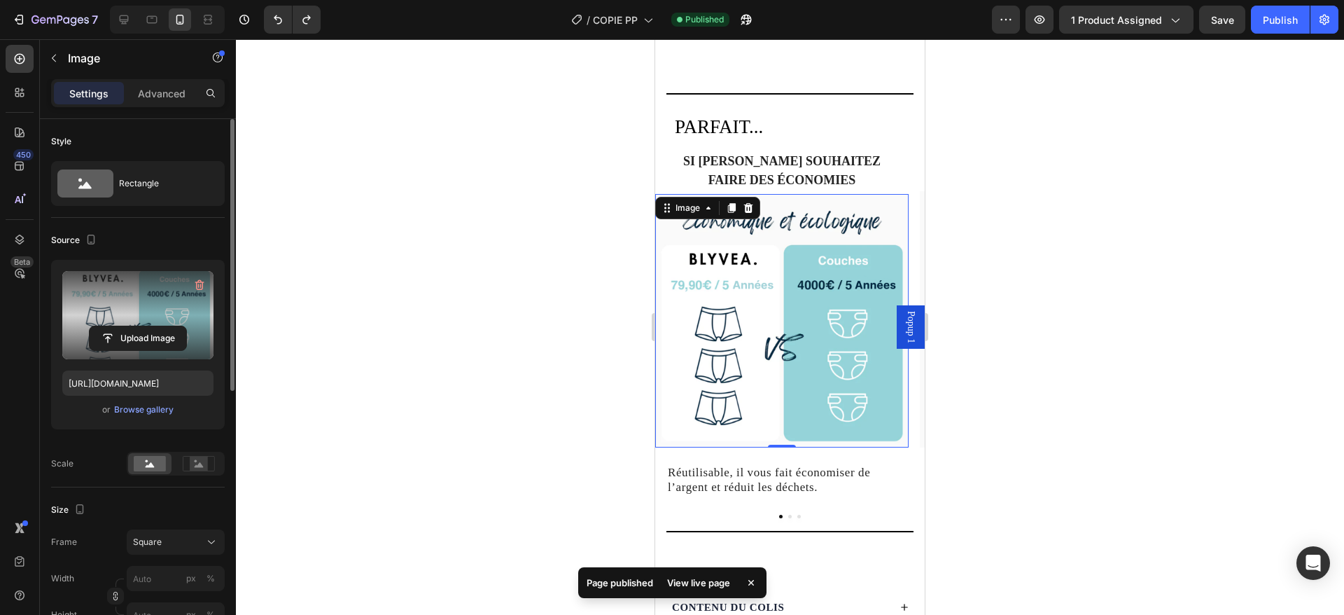
click at [139, 318] on label at bounding box center [137, 315] width 151 height 88
click at [139, 326] on input "file" at bounding box center [138, 338] width 97 height 24
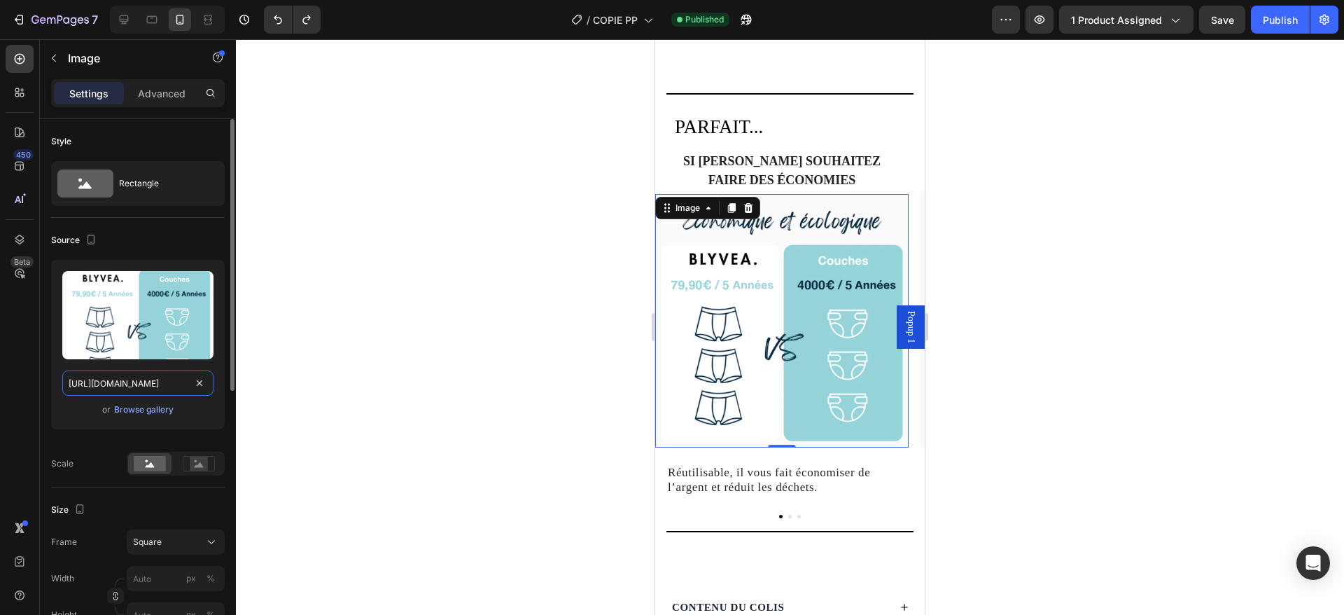
click at [124, 390] on input "[URL][DOMAIN_NAME]" at bounding box center [137, 382] width 151 height 25
click at [868, 490] on h2 "Réutilisable, il vous fait économiser de l’argent et réduit les déchets." at bounding box center [782, 480] width 231 height 32
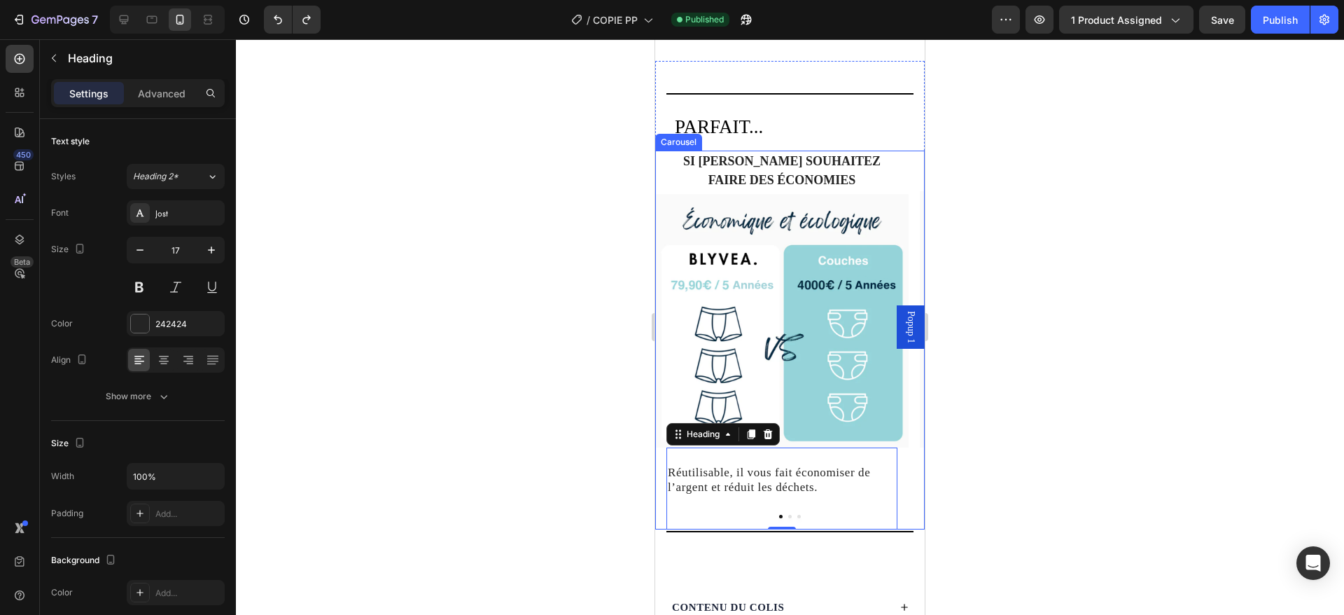
click at [661, 508] on div "SI Vous souhaitez faire des économies Heading Image Réutilisable, il vous fait …" at bounding box center [781, 340] width 253 height 379
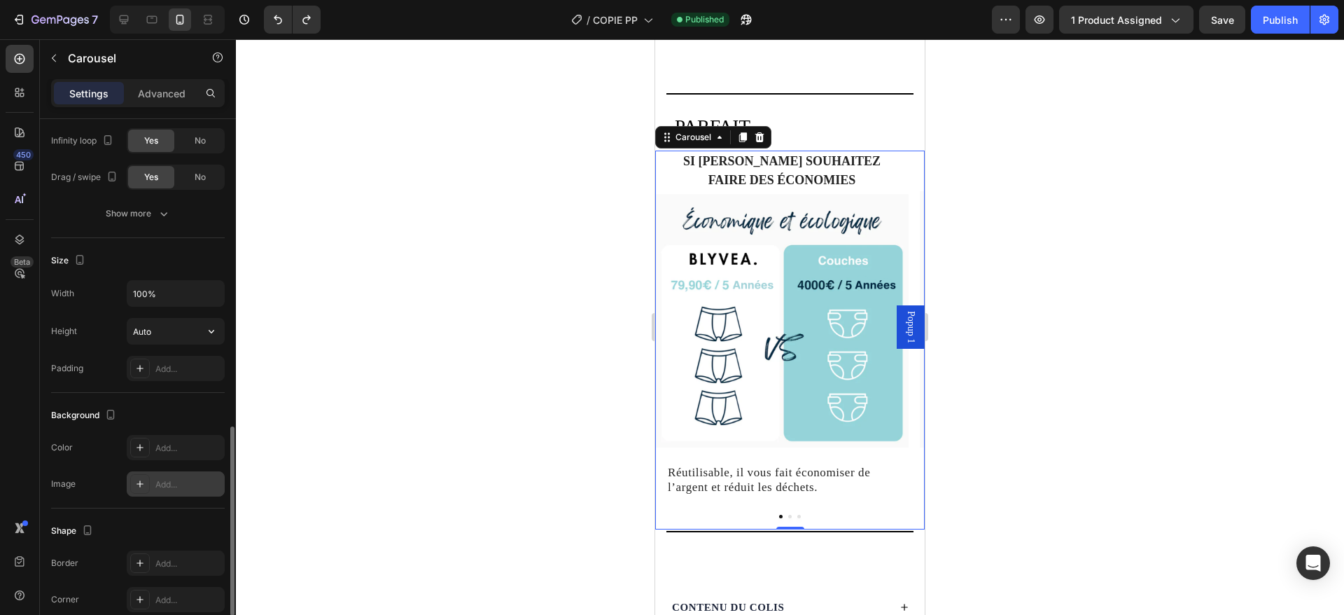
scroll to position [824, 0]
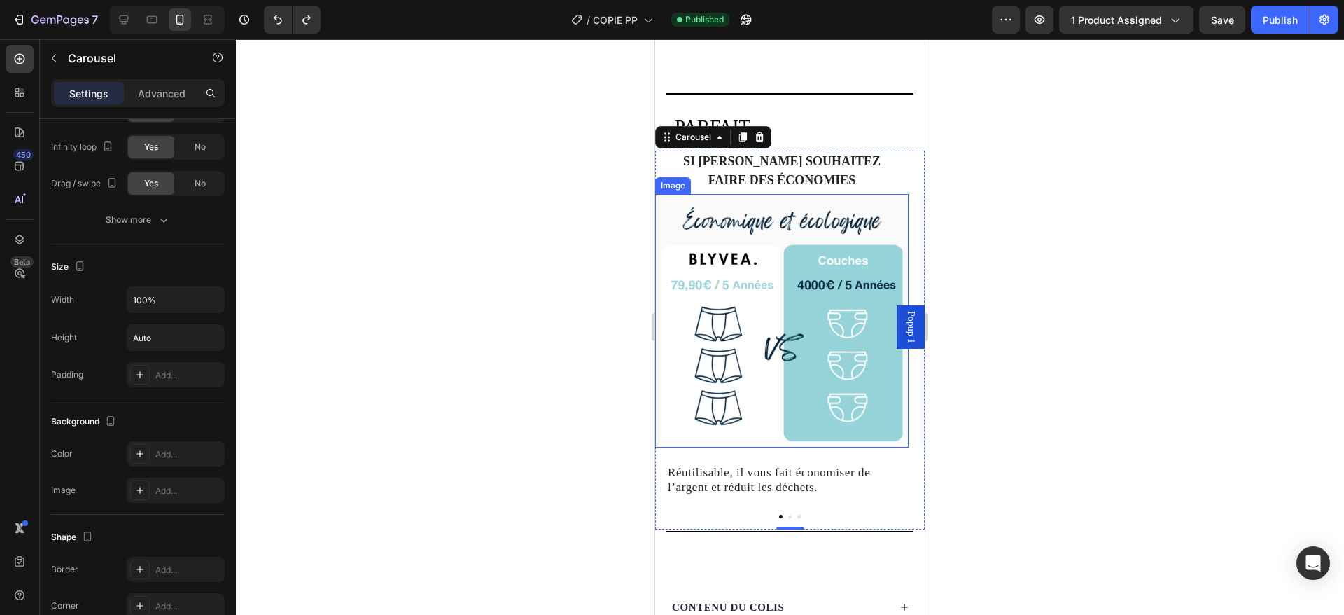
click at [827, 361] on img at bounding box center [781, 320] width 253 height 253
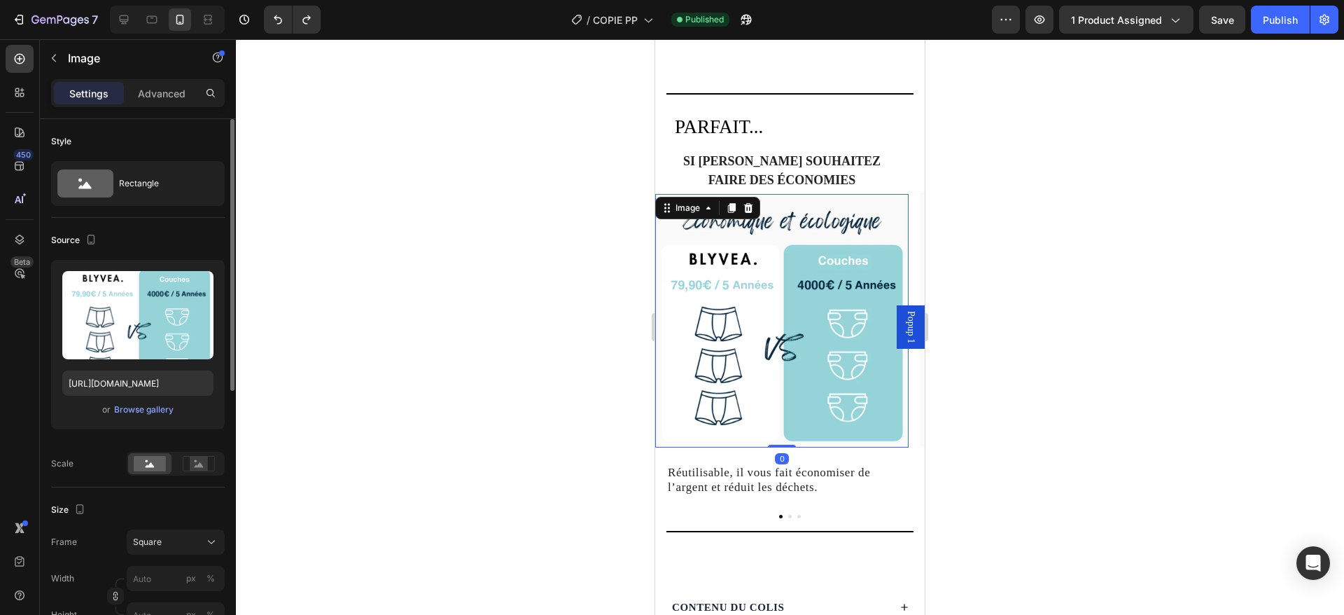
scroll to position [520, 0]
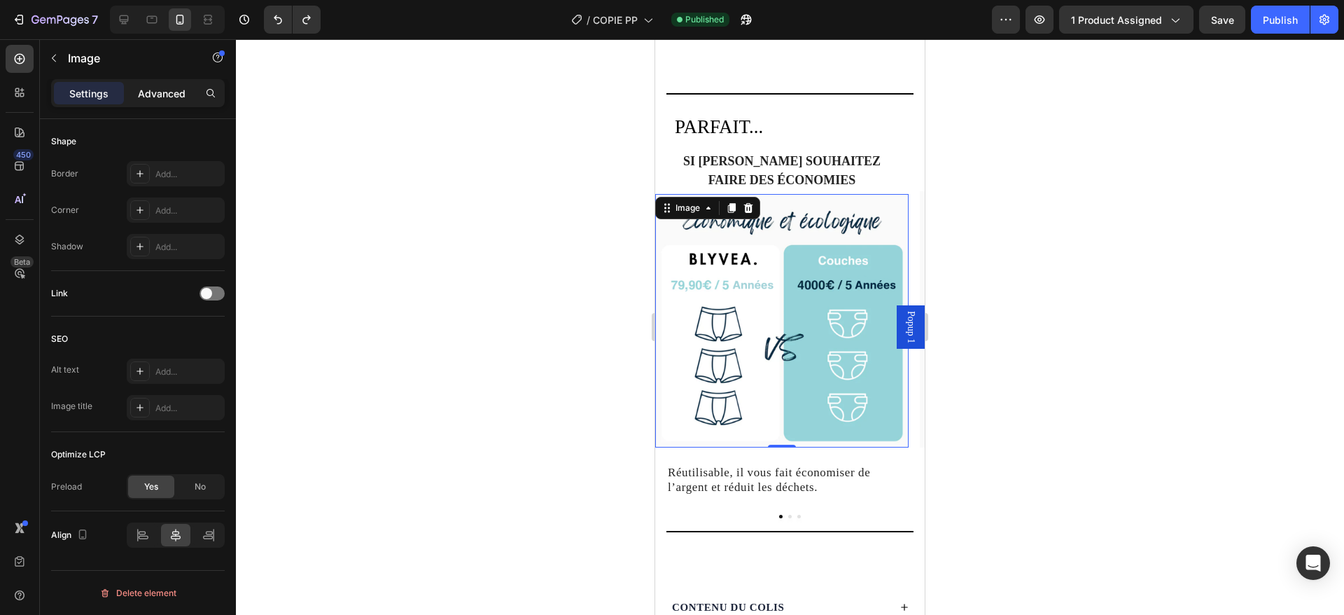
click at [167, 93] on p "Advanced" at bounding box center [162, 93] width 48 height 15
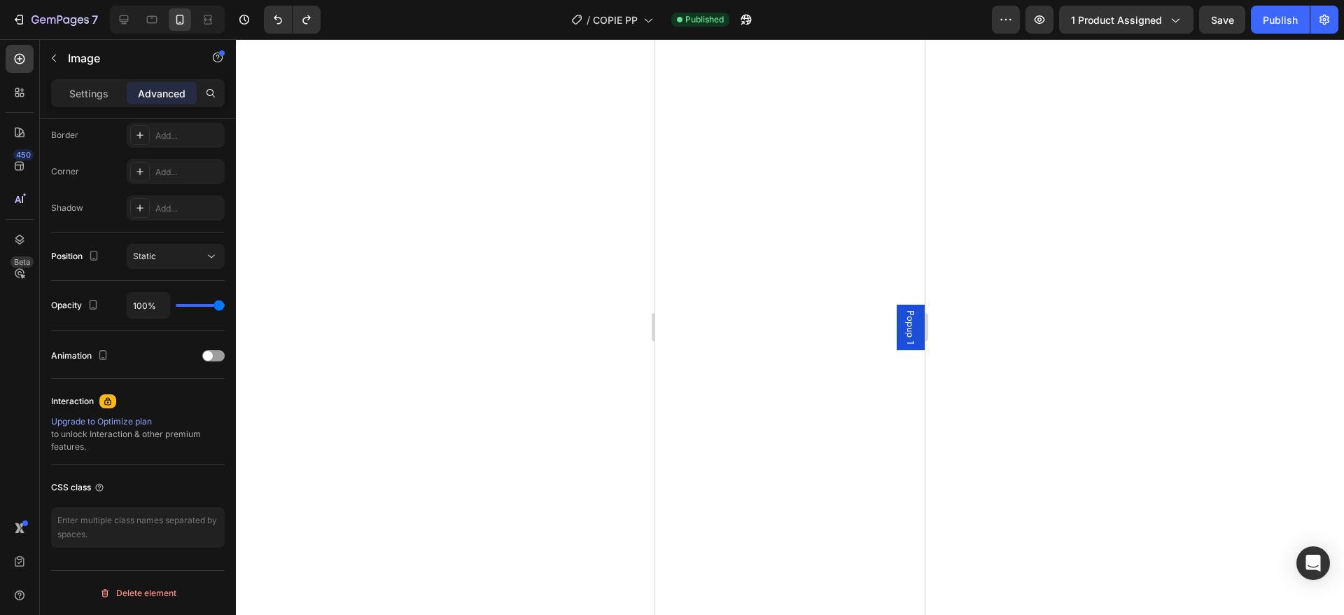
scroll to position [19, 0]
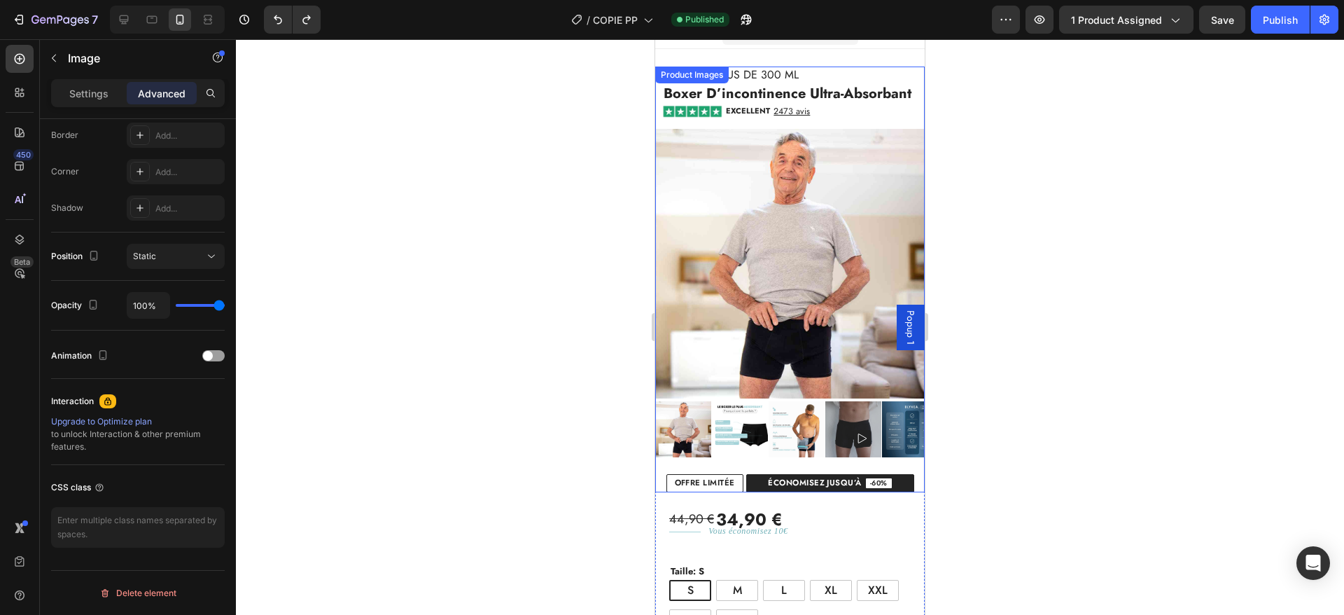
click at [814, 277] on img at bounding box center [790, 264] width 270 height 270
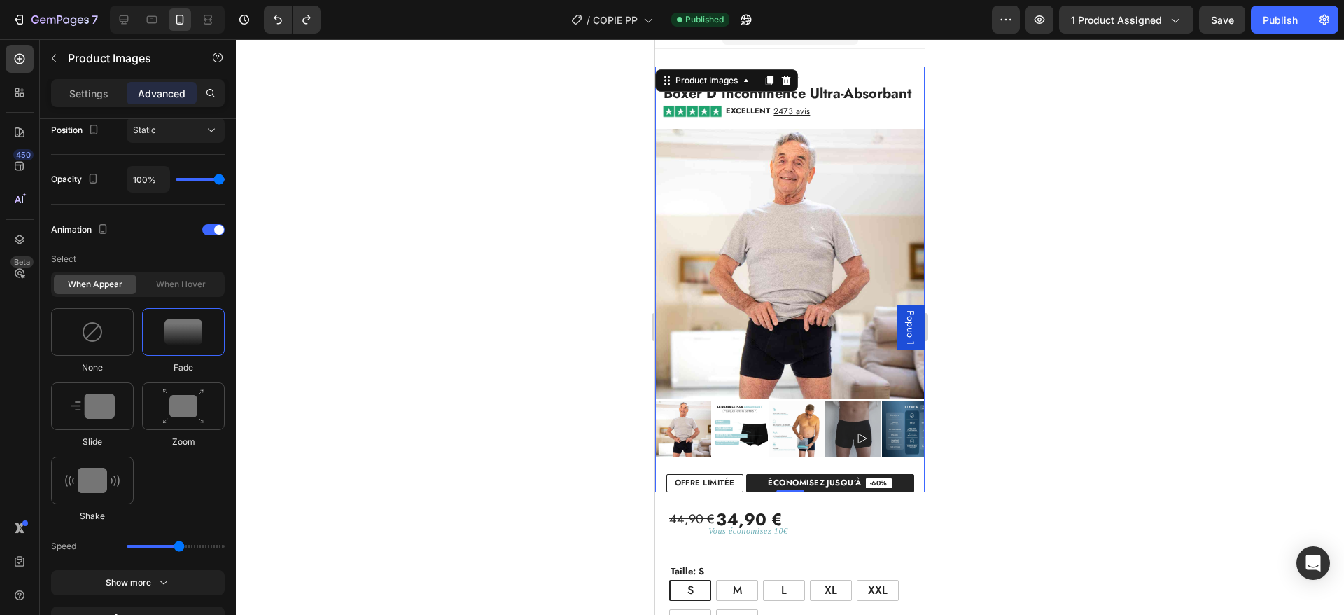
scroll to position [134, 0]
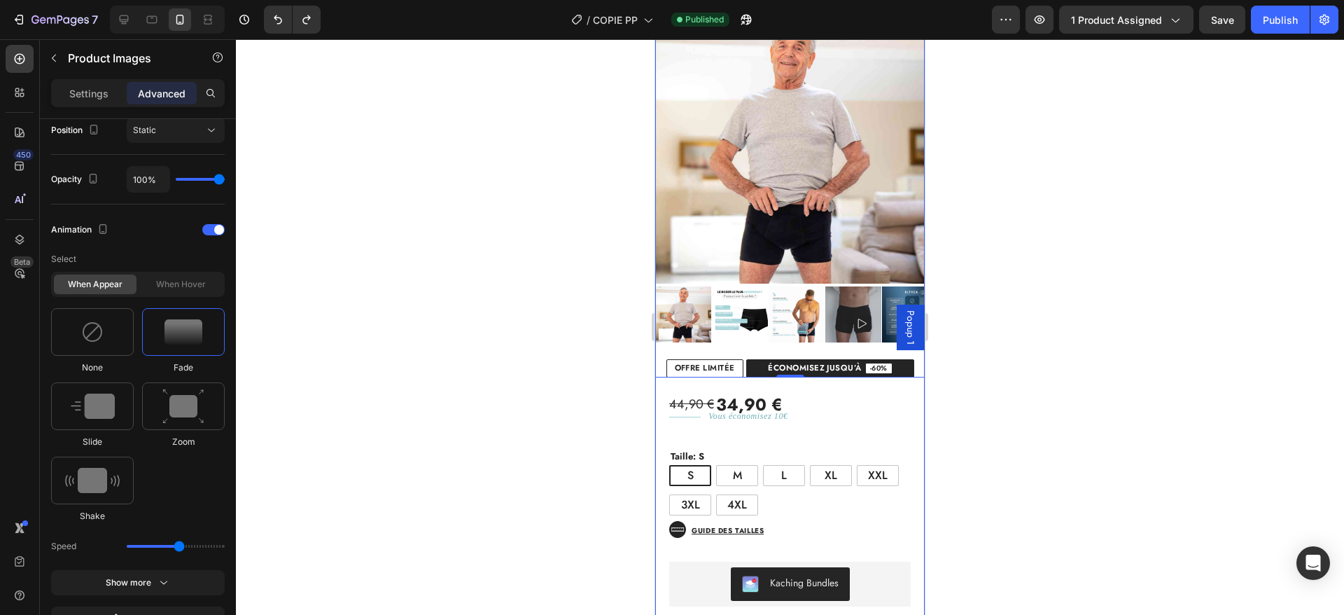
click at [835, 436] on div "44,90 € 34,90 € Custom Code Title Line Vous économisez 10€ Text Block Row Taill…" at bounding box center [790, 561] width 270 height 369
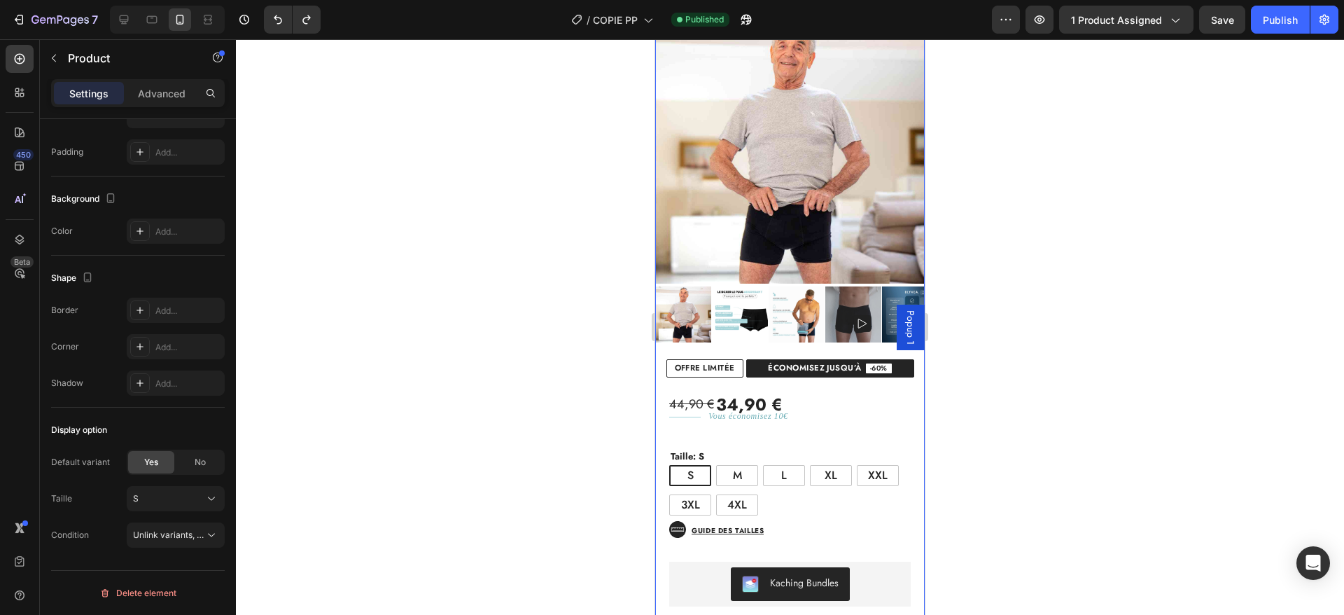
scroll to position [0, 0]
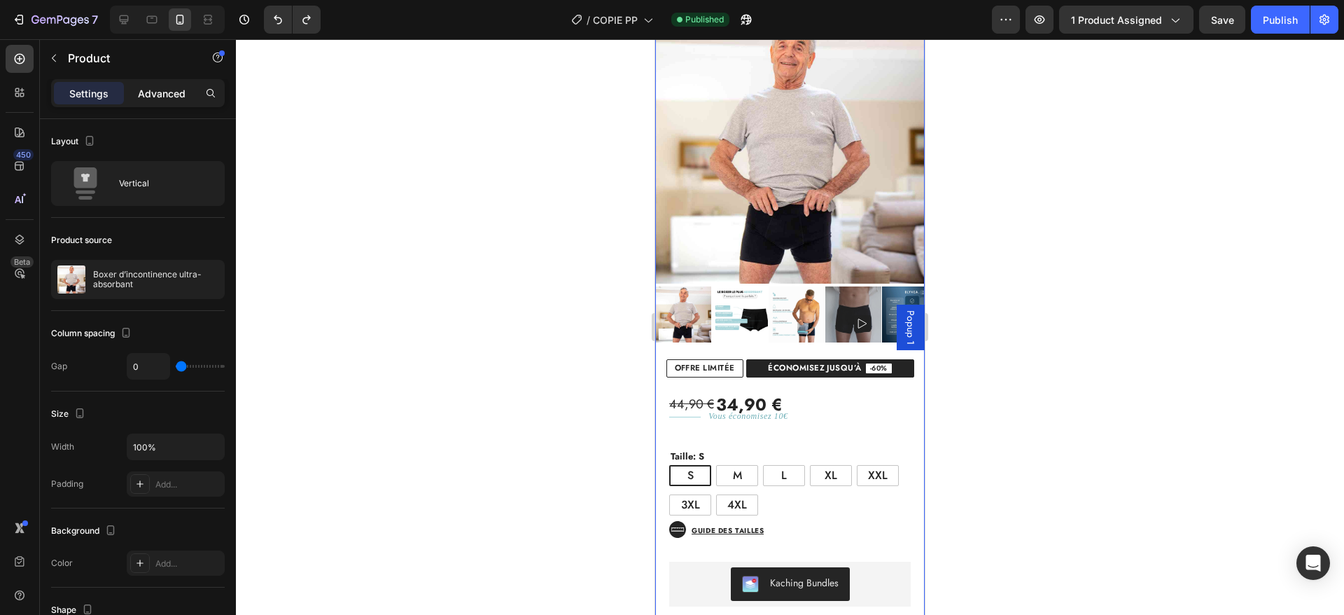
click at [153, 97] on p "Advanced" at bounding box center [162, 93] width 48 height 15
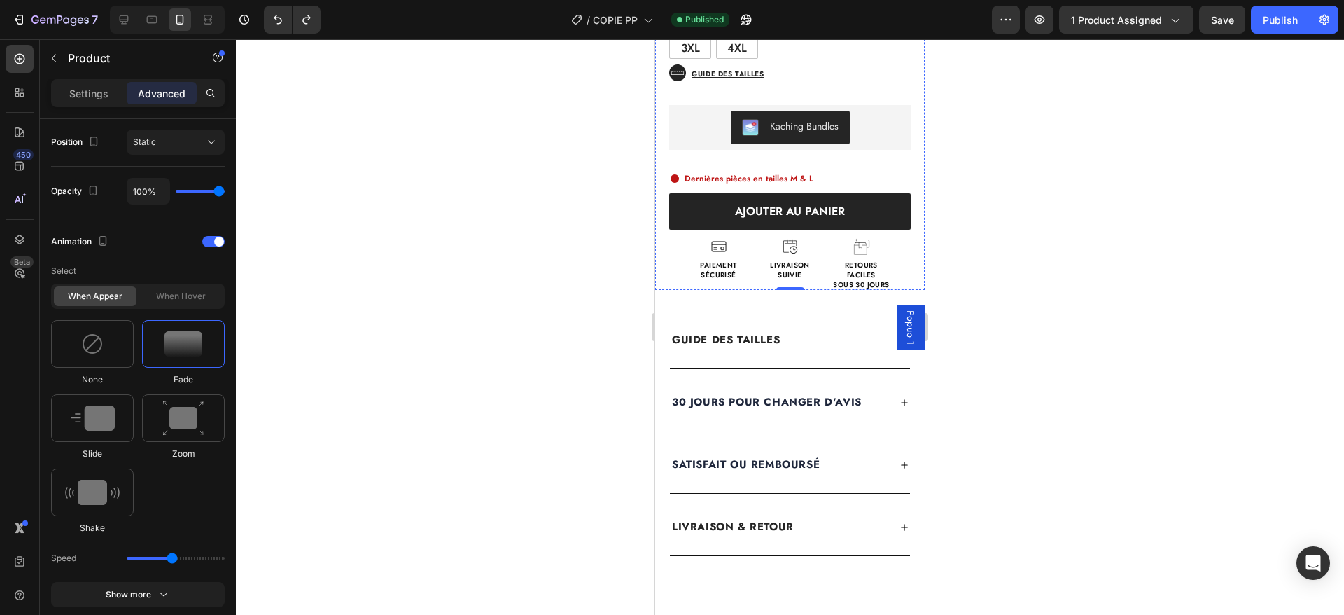
scroll to position [596, 0]
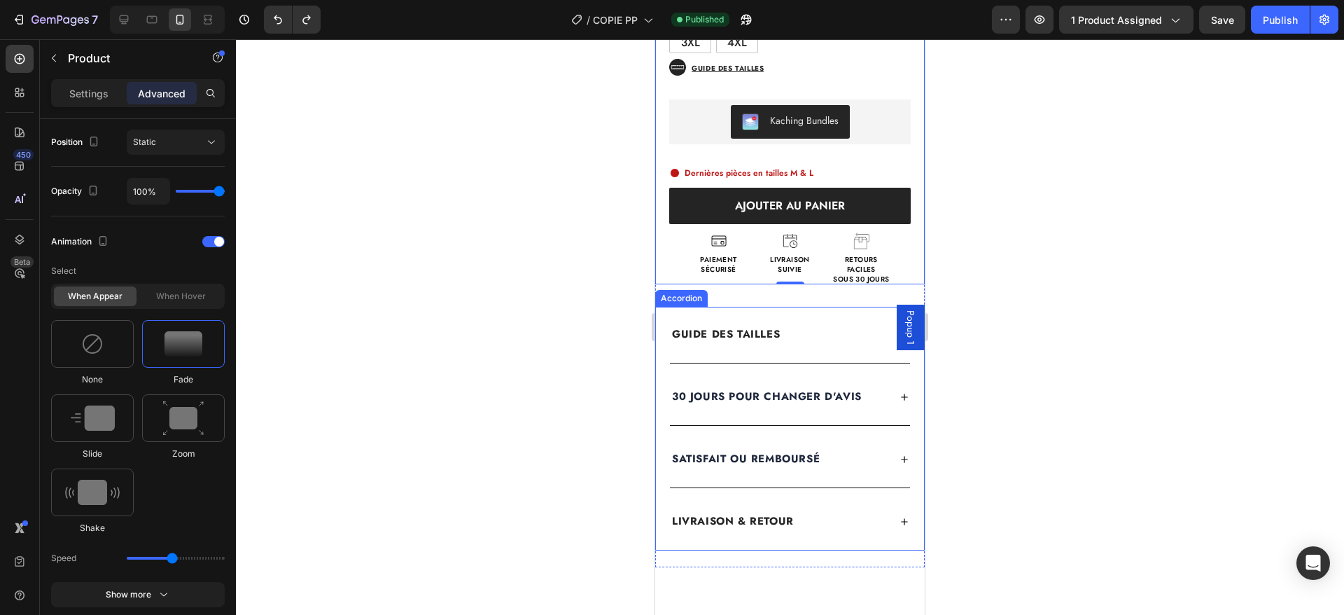
click at [834, 314] on div "GUIDE DES TAILLES" at bounding box center [790, 335] width 240 height 56
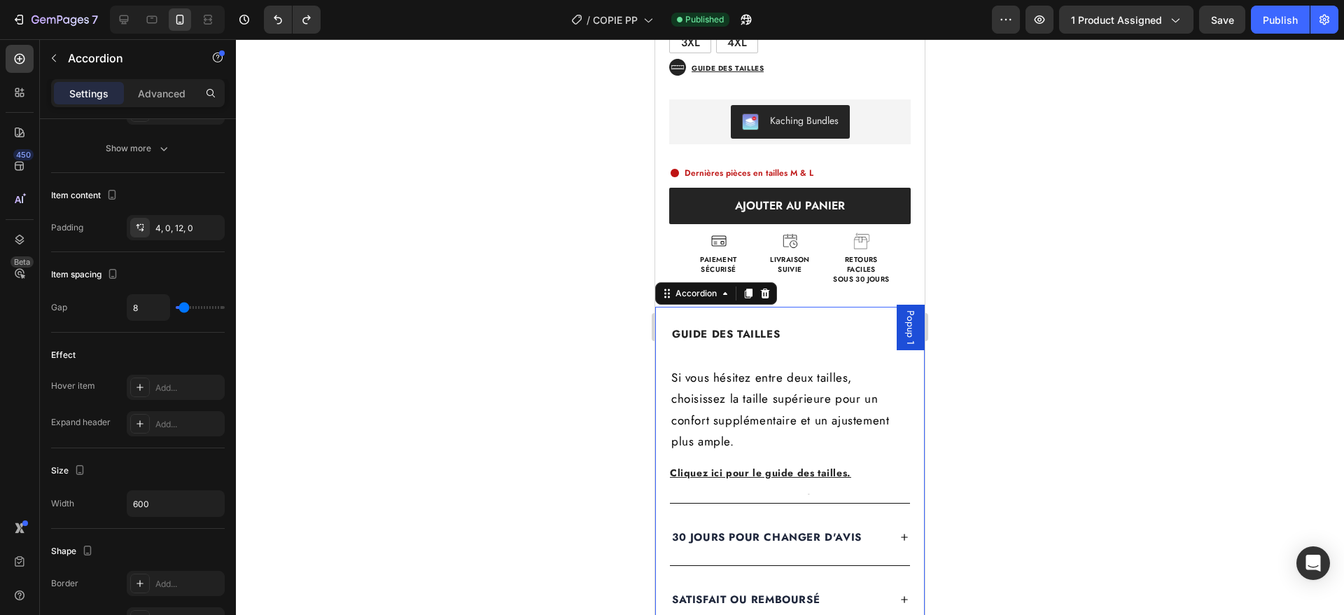
scroll to position [0, 0]
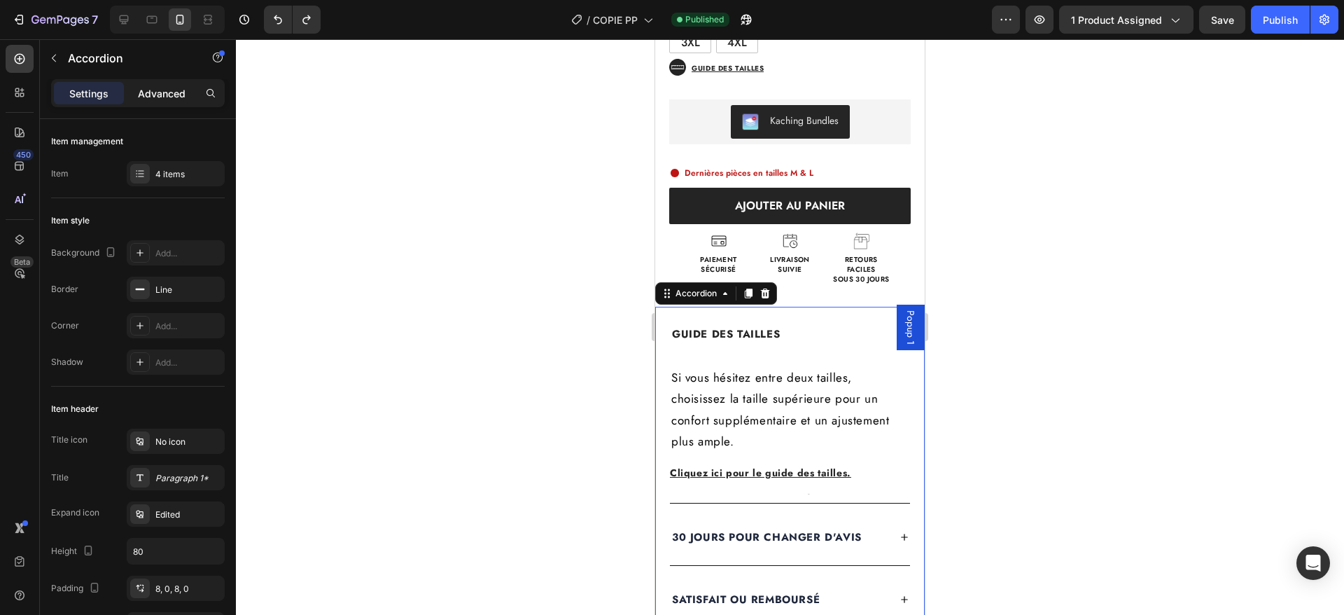
click at [164, 89] on p "Advanced" at bounding box center [162, 93] width 48 height 15
type input "100%"
type input "100"
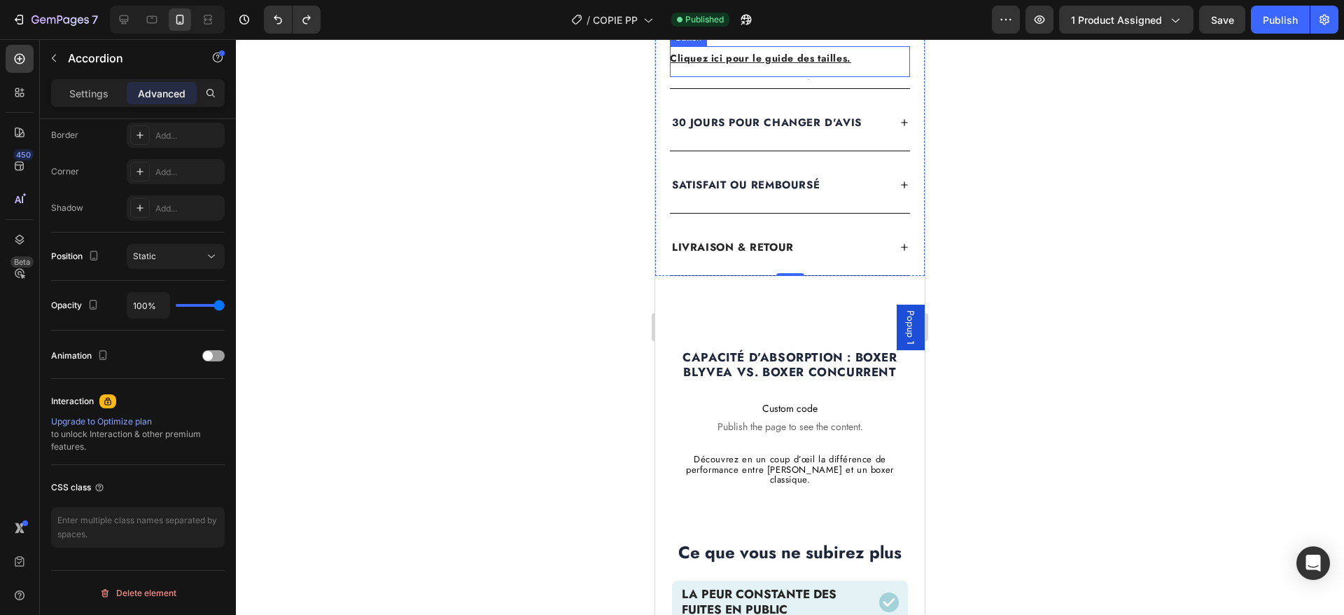
scroll to position [1052, 0]
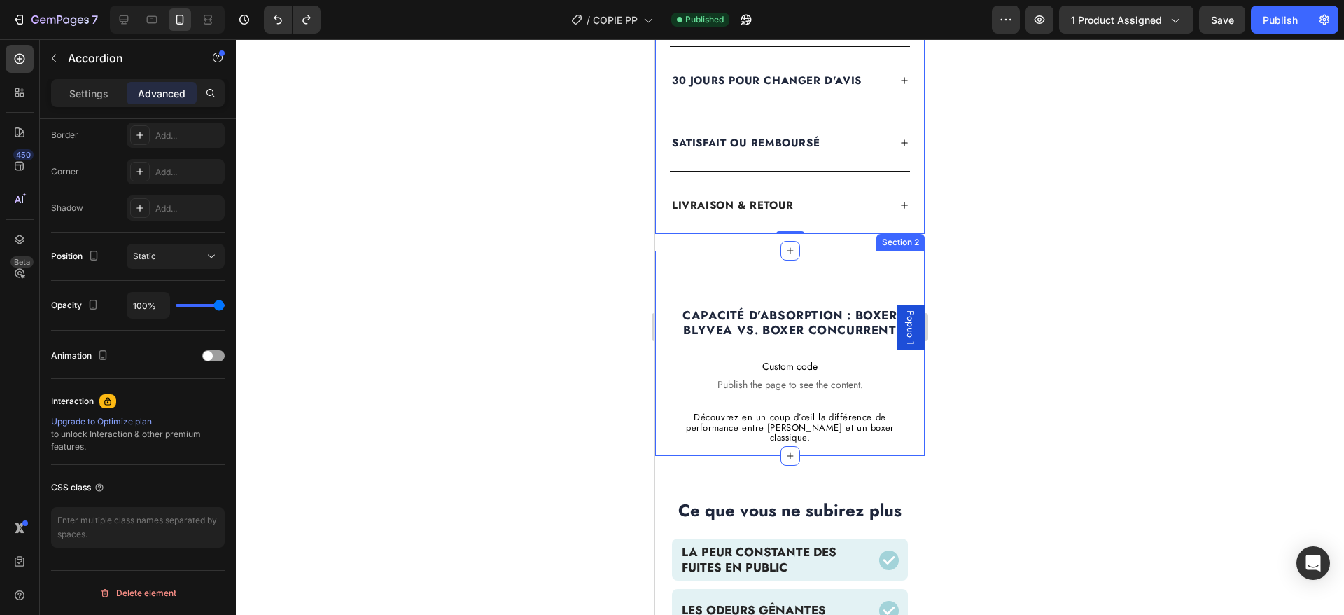
click at [813, 281] on div "Capacité d’absorption : Boxer BLYVEA vs. Boxer concurrent Heading Custom code P…" at bounding box center [790, 347] width 270 height 193
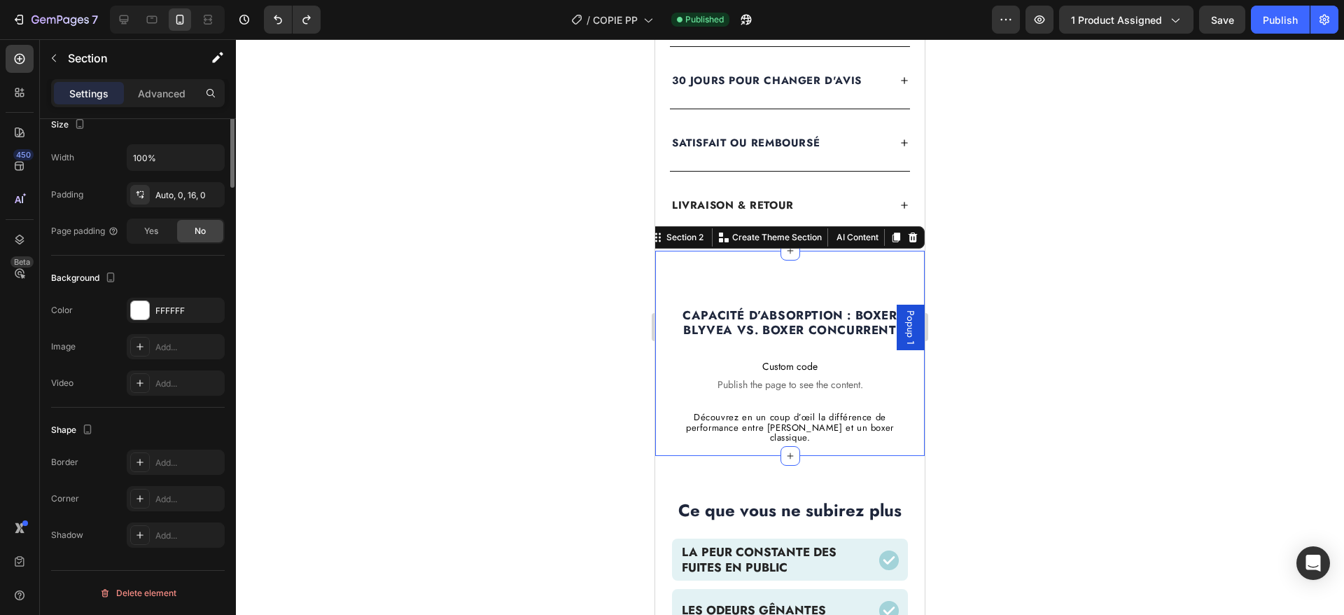
scroll to position [0, 0]
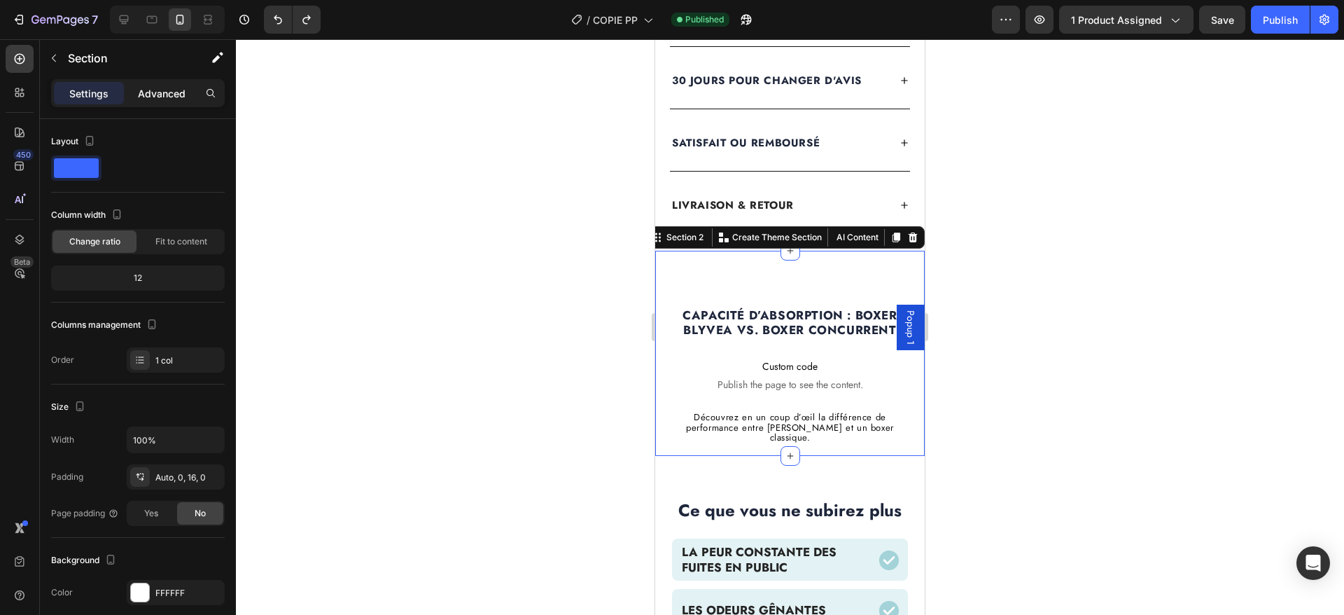
click at [144, 92] on p "Advanced" at bounding box center [162, 93] width 48 height 15
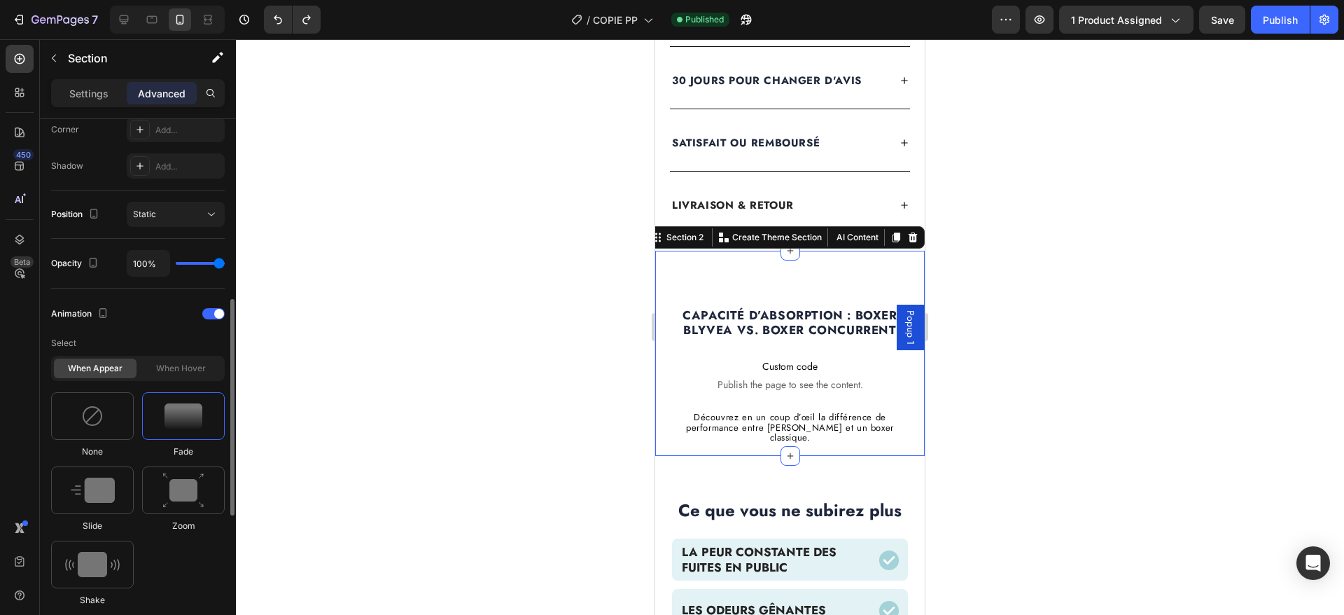
scroll to position [443, 0]
click at [207, 314] on div at bounding box center [213, 310] width 22 height 11
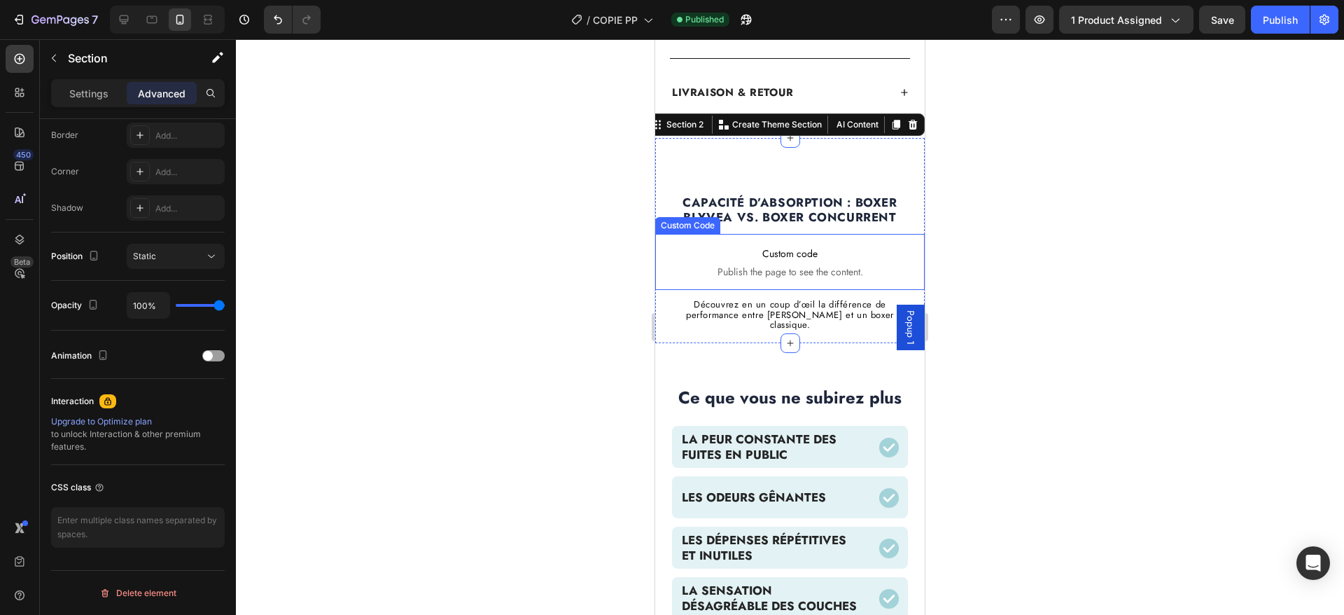
scroll to position [1166, 0]
click at [684, 351] on div "Ce que vous ne subirez plus Text Block Row La peur constante des fuites en publ…" at bounding box center [790, 484] width 270 height 267
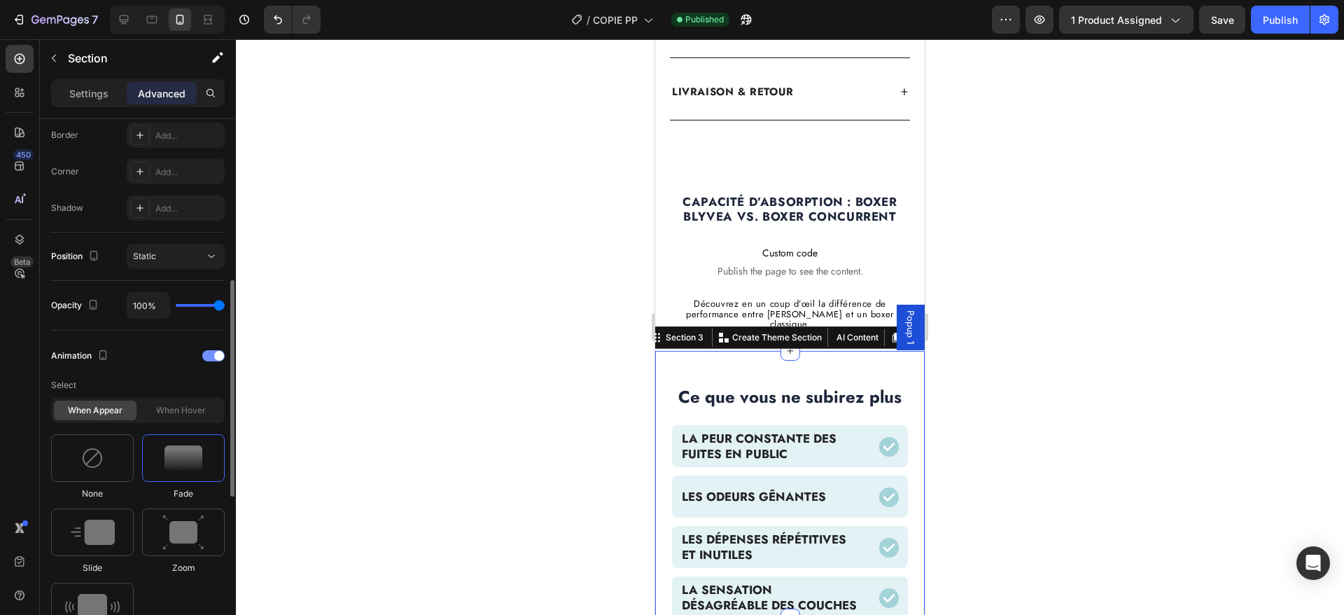
click at [205, 361] on div "Animation" at bounding box center [138, 355] width 174 height 22
click at [206, 357] on div at bounding box center [213, 355] width 22 height 11
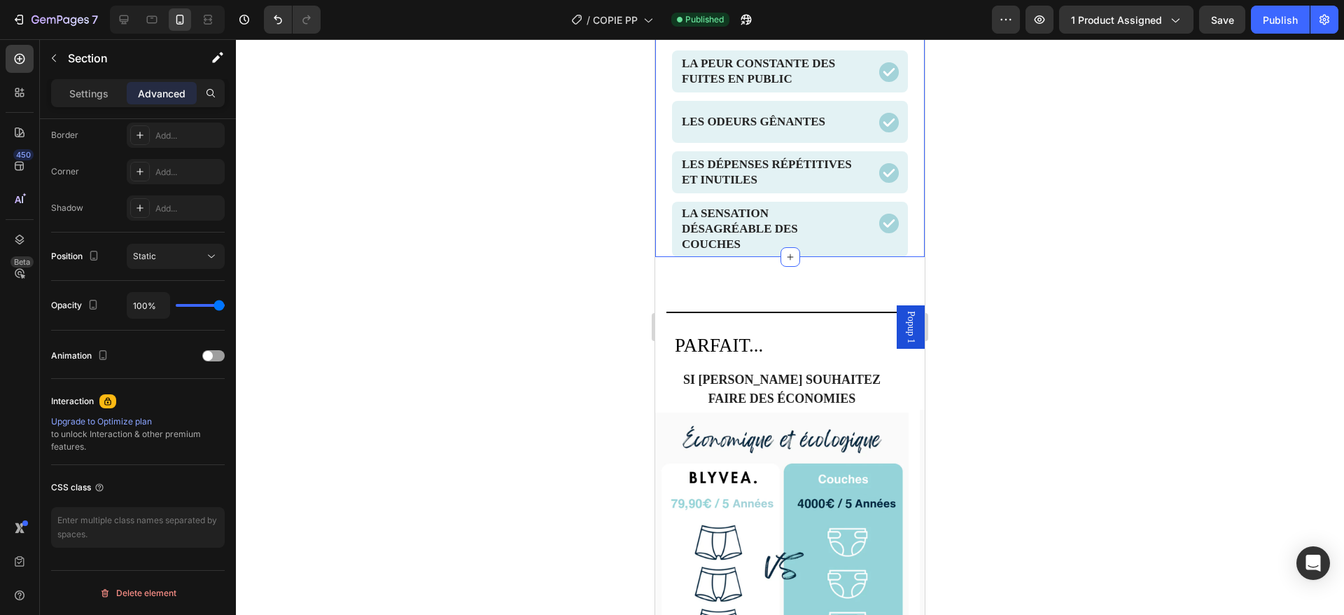
scroll to position [1558, 0]
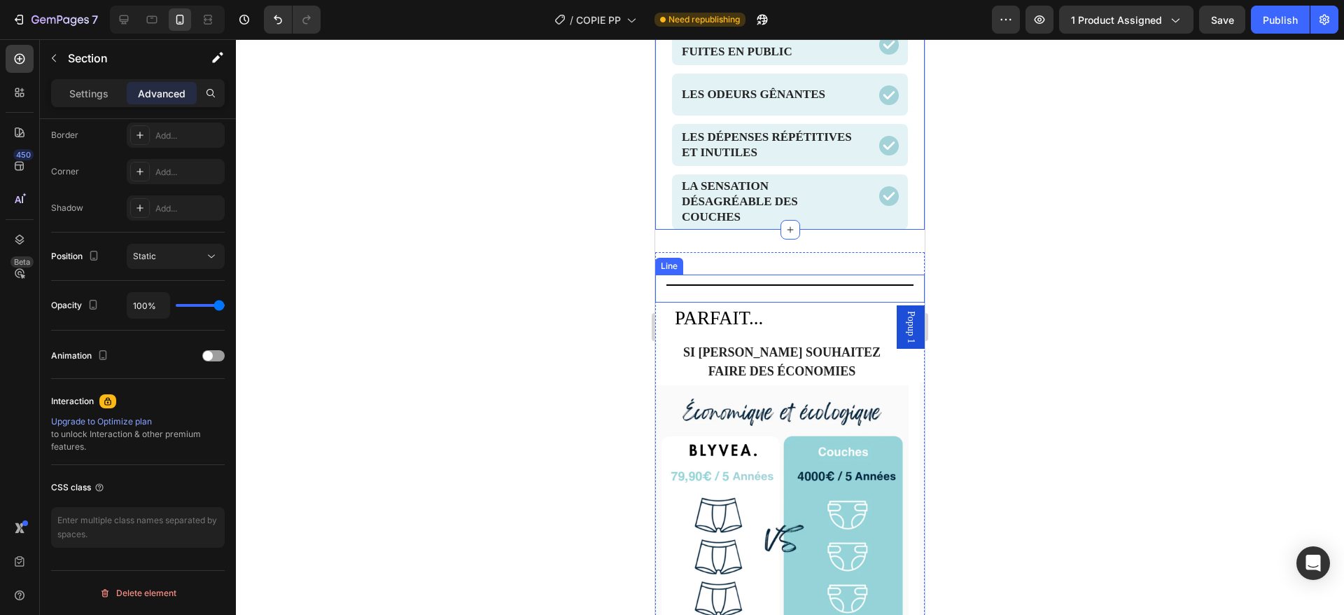
click at [695, 283] on div "Title Line" at bounding box center [790, 288] width 270 height 28
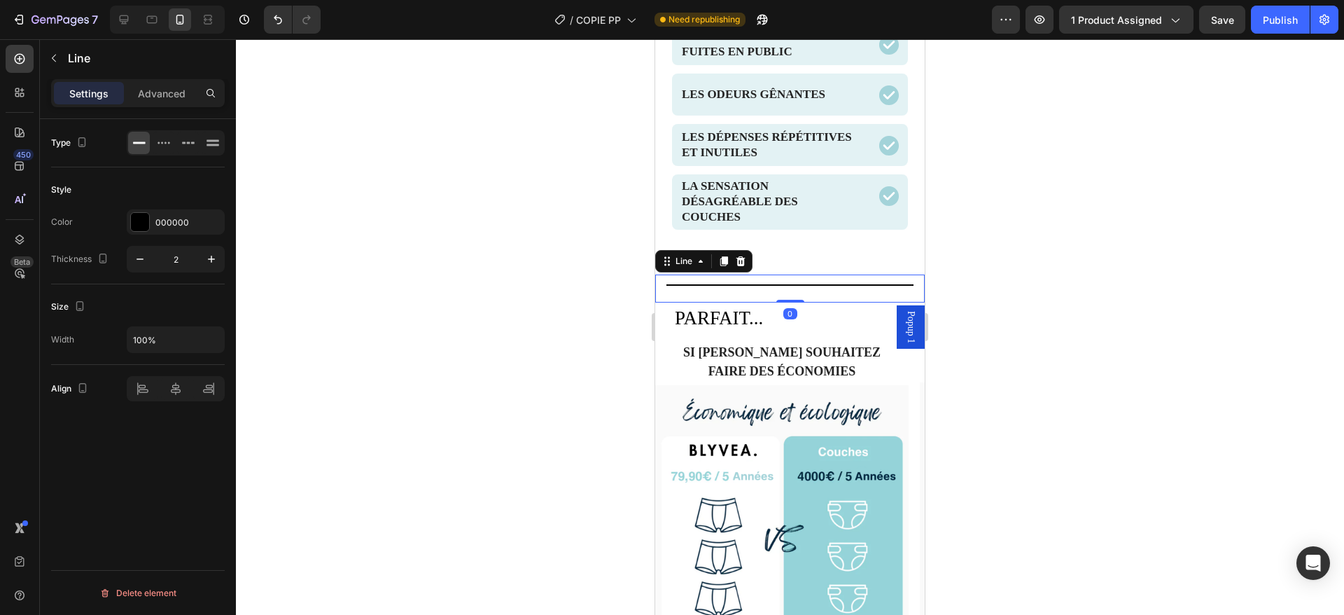
scroll to position [0, 0]
click at [786, 262] on div "Title Line 0 PARFAIT... Text Block SI Vous souhaitez faire des économies Headin…" at bounding box center [790, 486] width 270 height 469
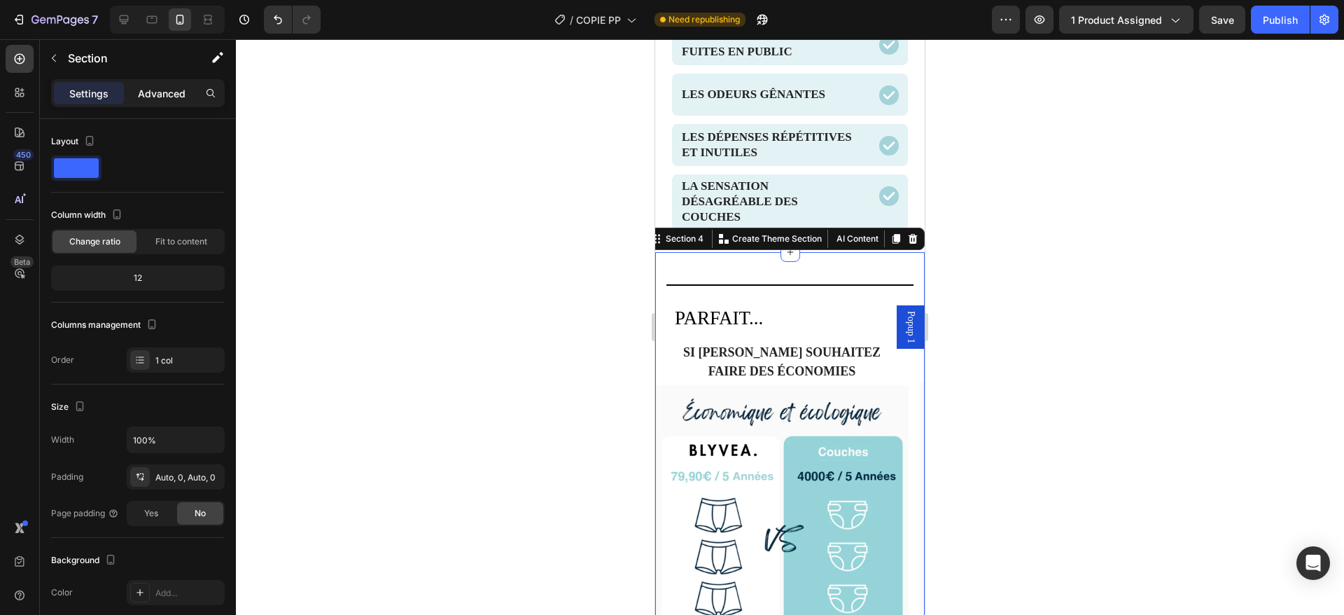
click at [158, 99] on p "Advanced" at bounding box center [162, 93] width 48 height 15
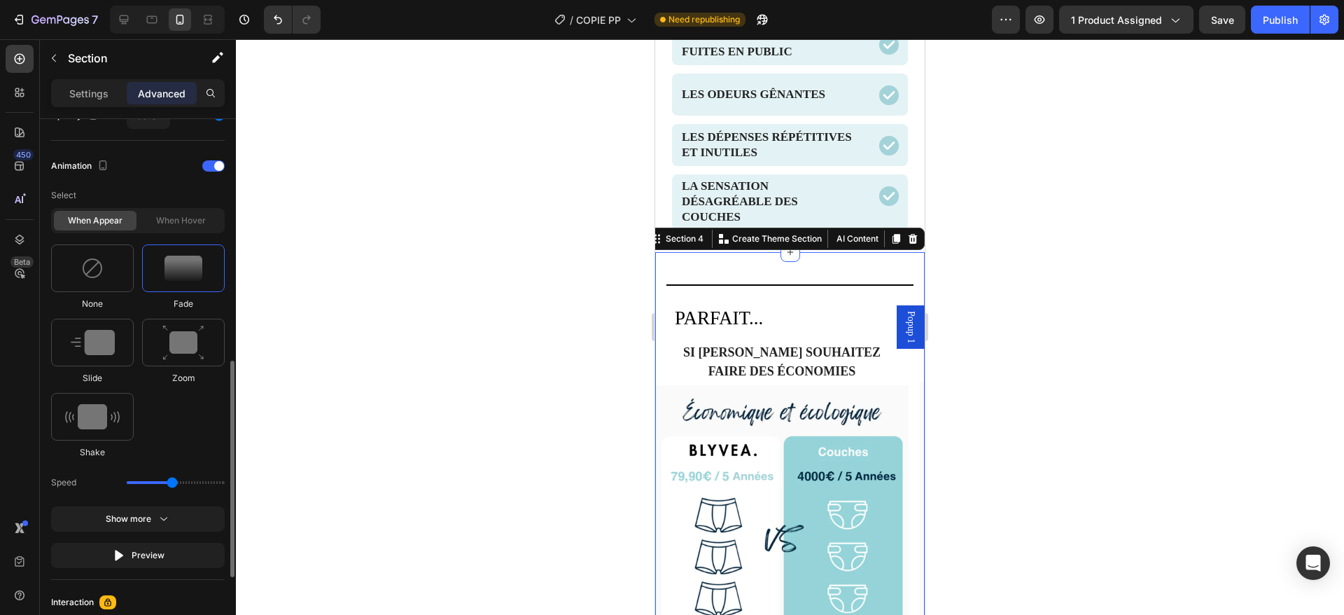
scroll to position [587, 0]
click at [216, 167] on span at bounding box center [219, 167] width 10 height 10
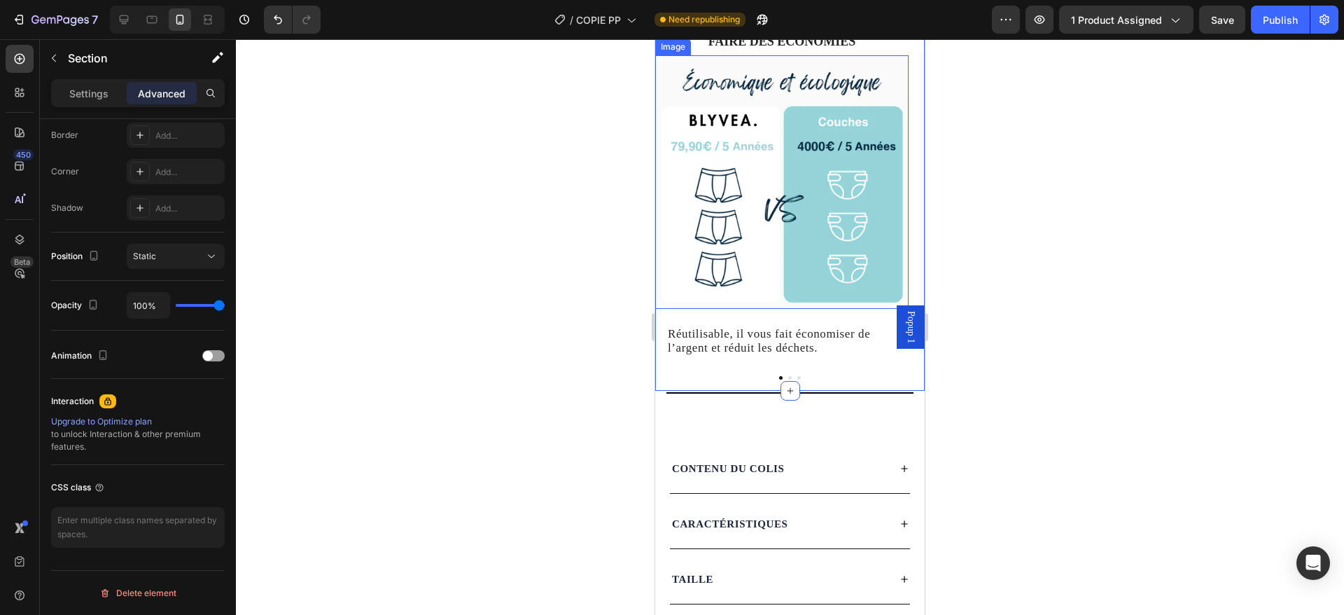
scroll to position [2034, 0]
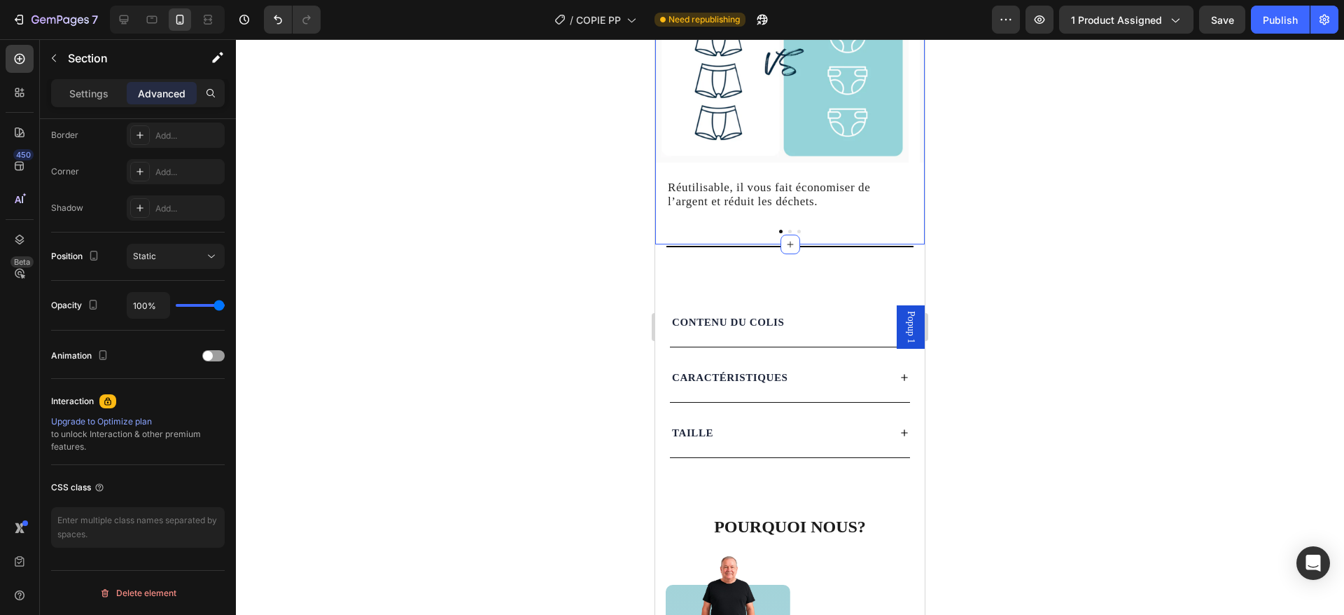
click at [734, 258] on div "Title Line PARFAIT... Text Block SI Vous souhaitez faire des économies Heading …" at bounding box center [790, 328] width 270 height 4588
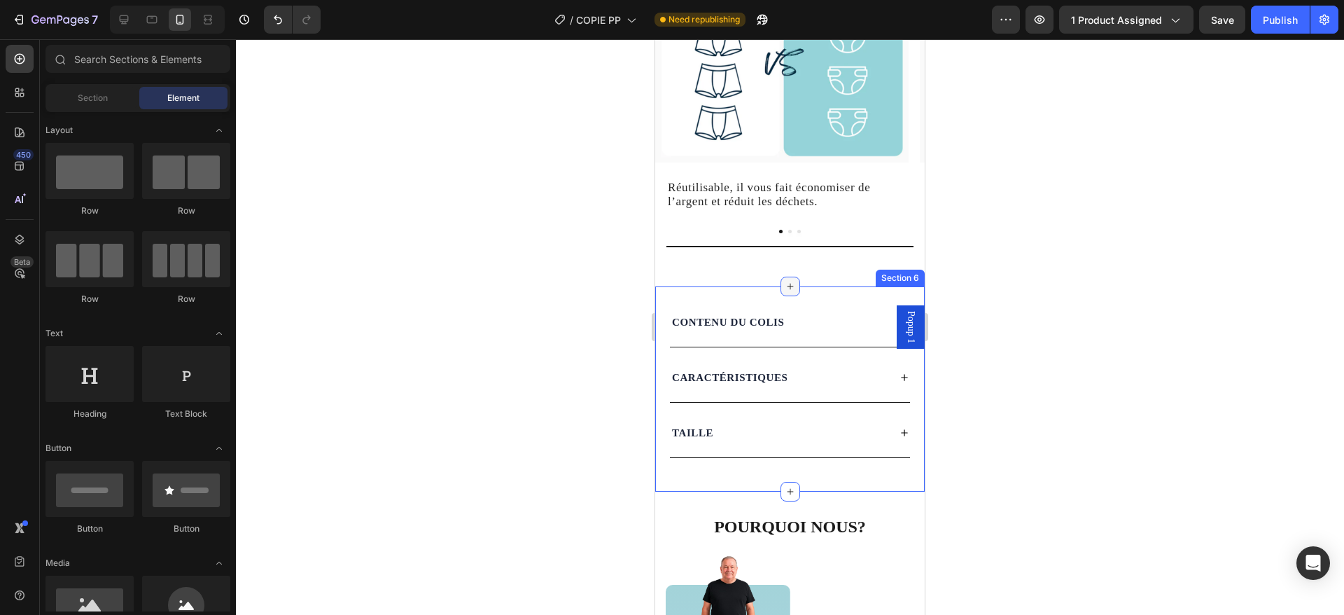
click at [785, 291] on icon at bounding box center [790, 286] width 11 height 11
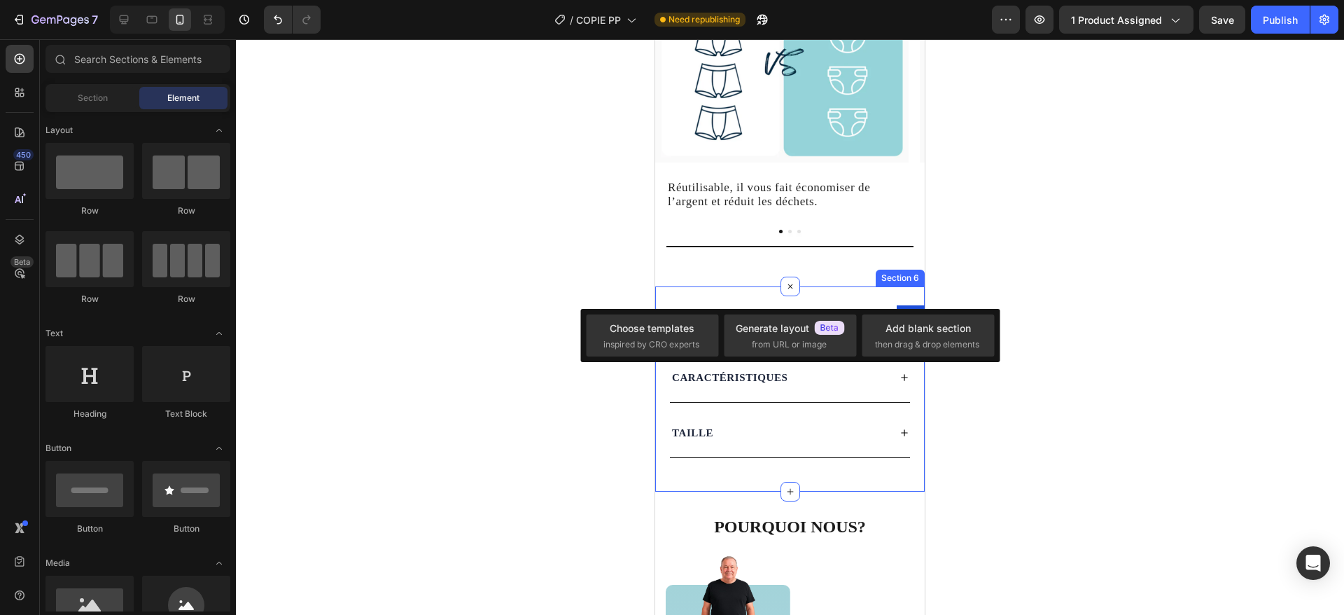
click at [710, 288] on div "CONTENU DU COLIS CARACTÉRISTIQUES TAILLE Accordion Section 6" at bounding box center [790, 388] width 270 height 205
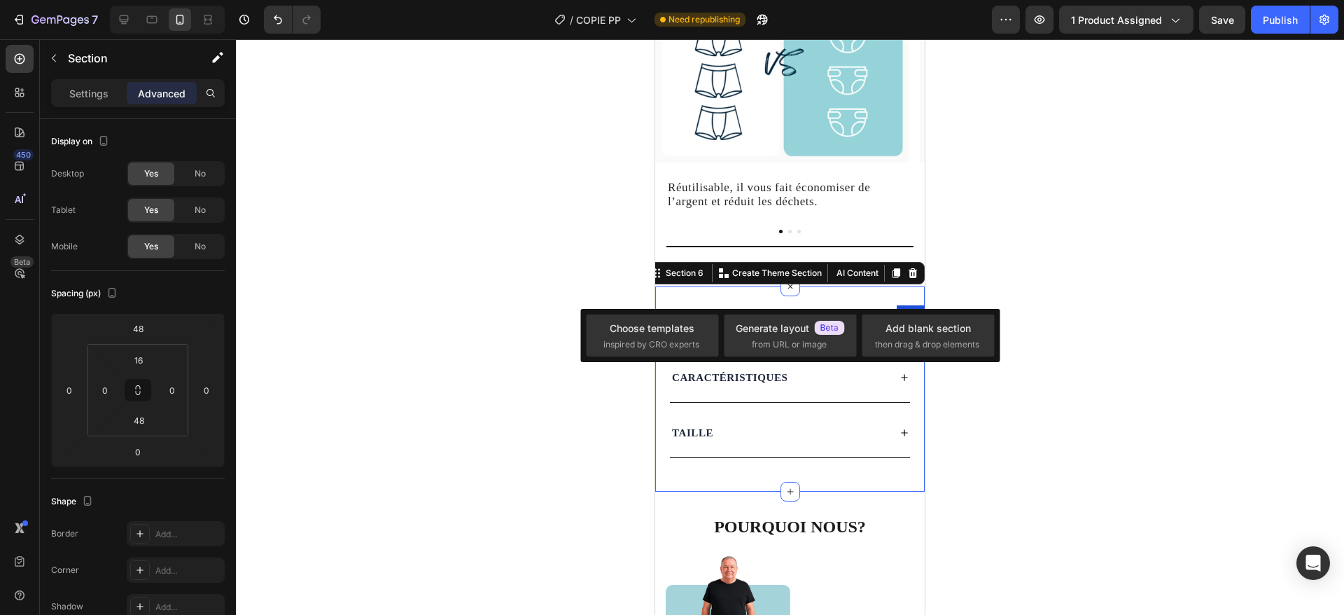
click at [710, 293] on div "CONTENU DU COLIS CARACTÉRISTIQUES TAILLE Accordion Section 6 Create Theme Secti…" at bounding box center [790, 388] width 270 height 205
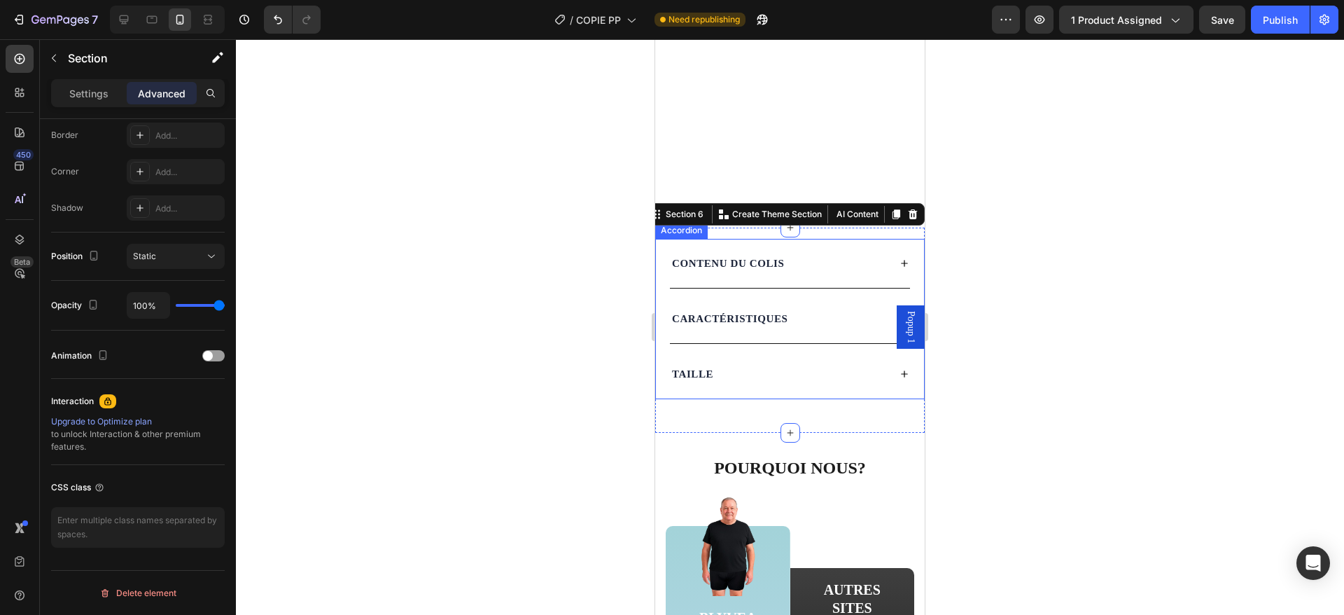
scroll to position [2270, 0]
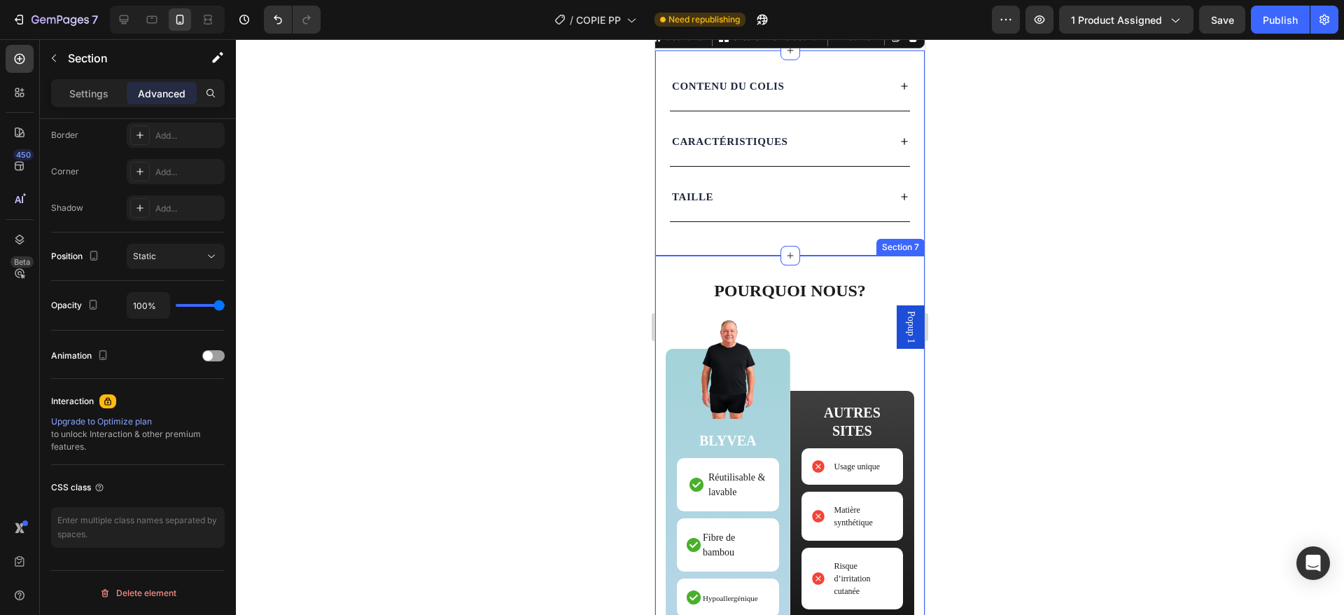
click at [731, 265] on div "Image Pourquoi nous? Heading Image BLYVEA Text Block Réutilisable & lavable Ite…" at bounding box center [790, 495] width 270 height 478
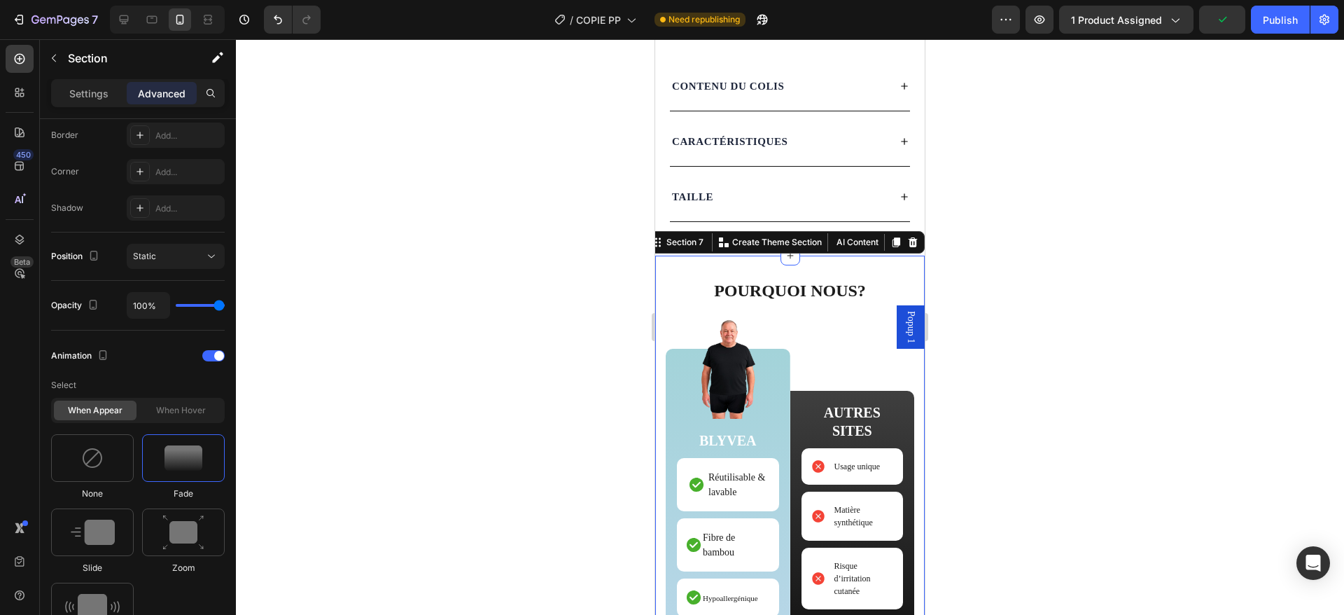
click at [216, 350] on div at bounding box center [213, 355] width 22 height 11
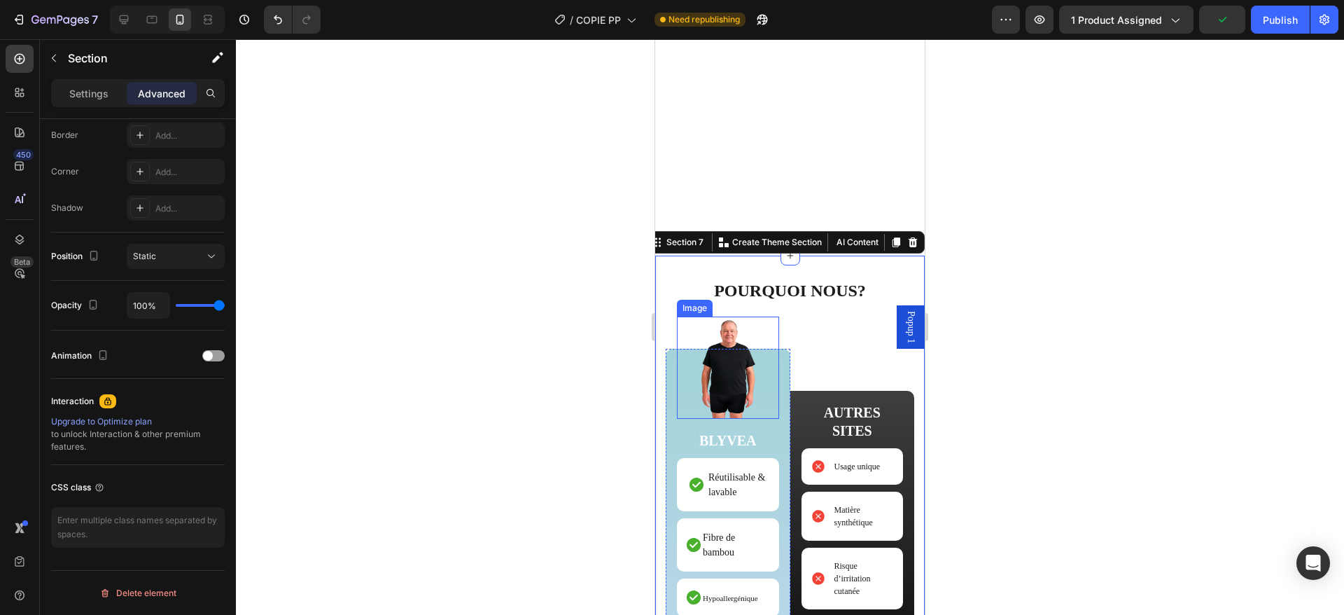
scroll to position [2700, 0]
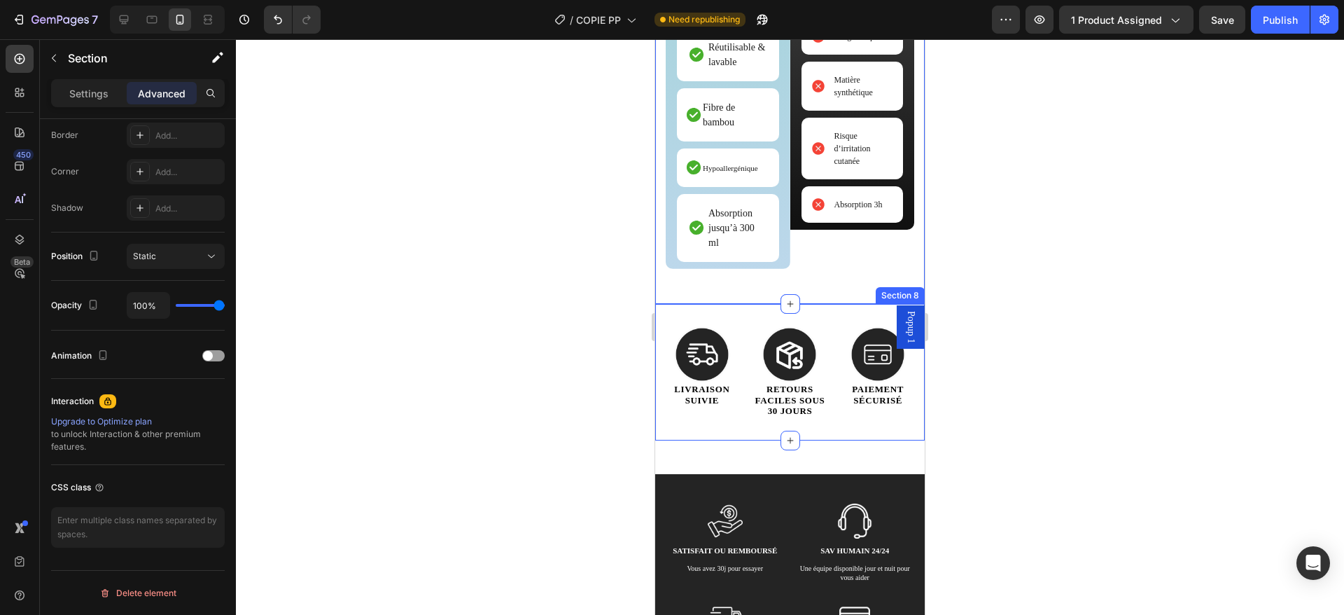
click at [720, 305] on div "Image Image Image Row Livraison suivie Heading Retours faciles sous 30 jours He…" at bounding box center [790, 372] width 270 height 137
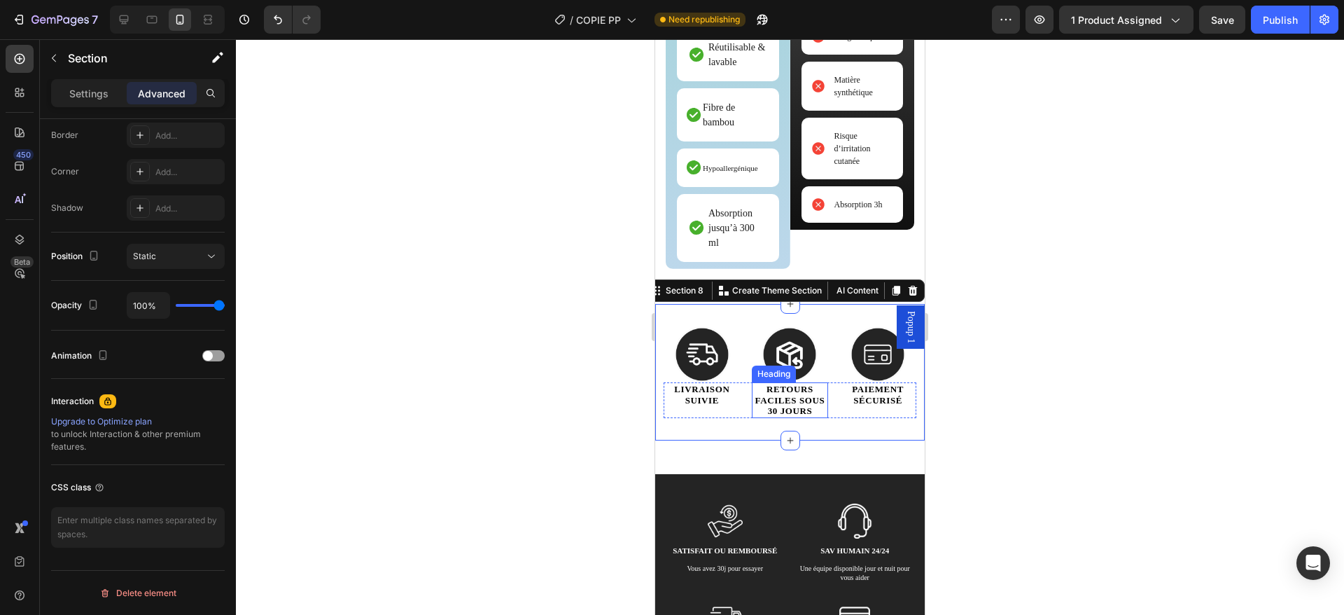
scroll to position [2755, 0]
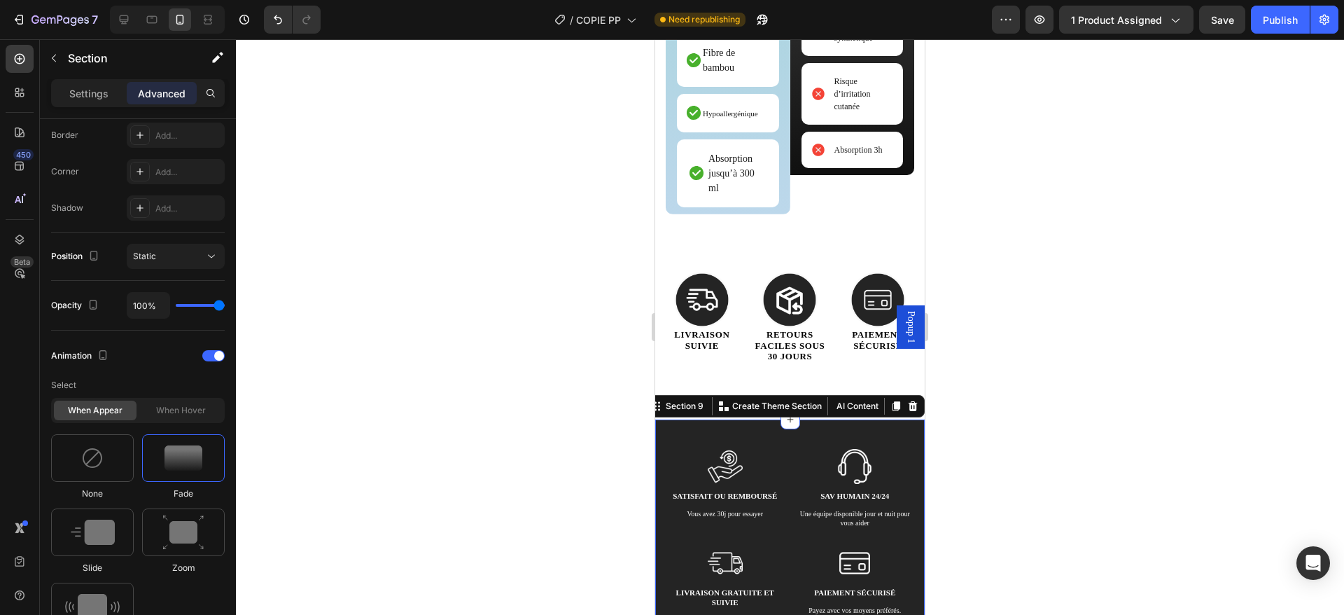
click at [734, 426] on div "Image satisfait ou remboursé Text Block Vous avez 30j pour essayer Text Block I…" at bounding box center [790, 537] width 270 height 237
click at [215, 358] on span at bounding box center [219, 356] width 10 height 10
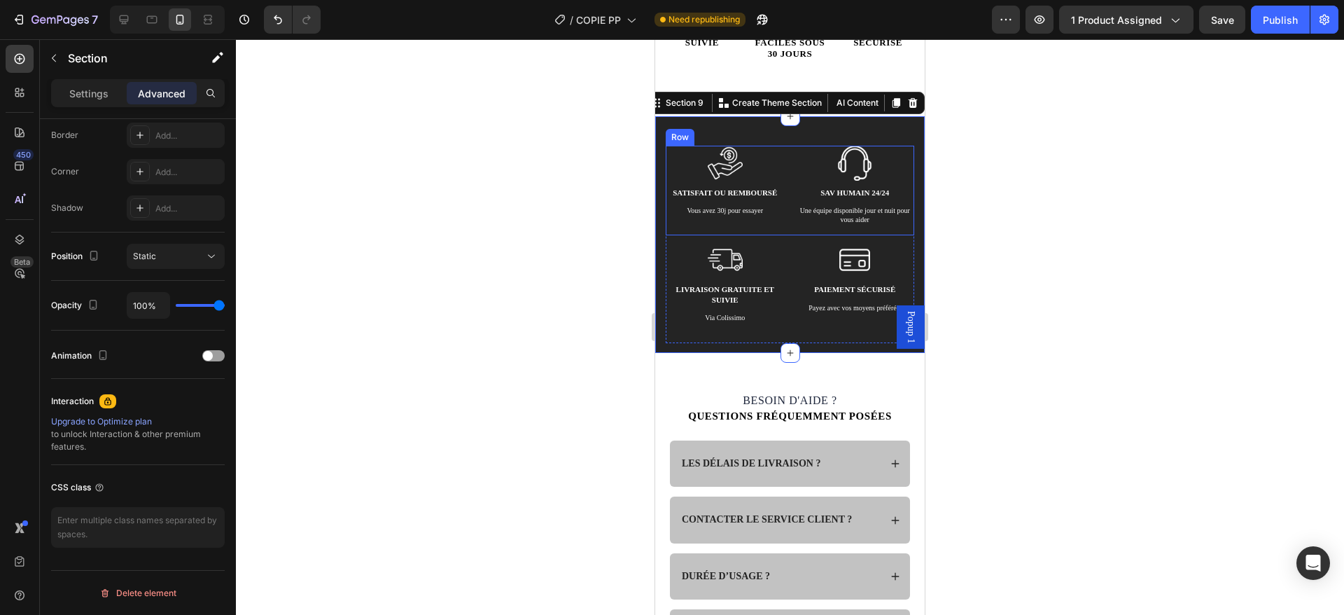
scroll to position [3051, 0]
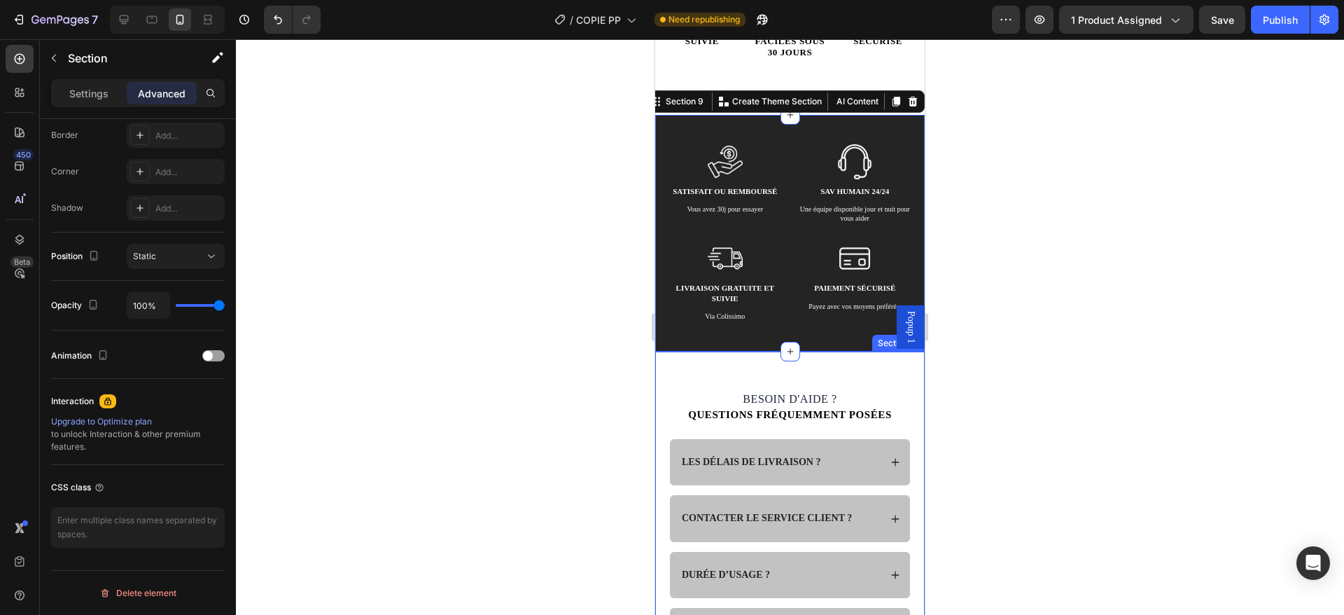
click at [664, 384] on div "Besoin d'aide ? Heading Questions fréquemment posées Heading LES DÉLAIS DE LIVR…" at bounding box center [790, 559] width 270 height 416
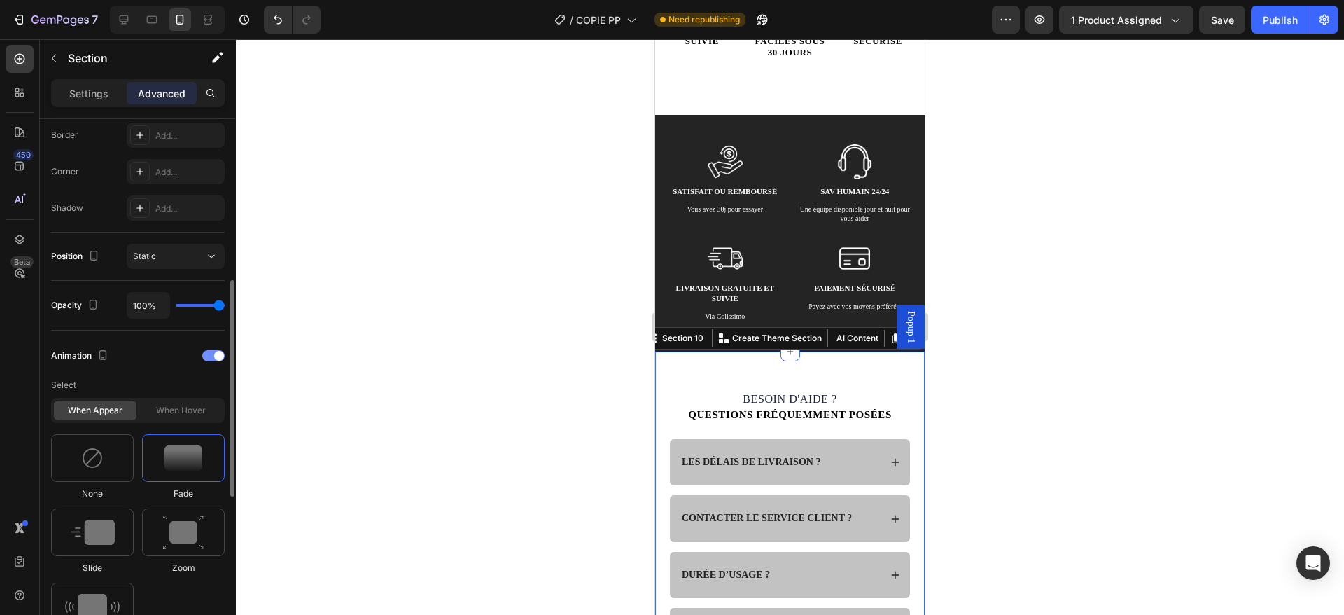
click at [214, 355] on div at bounding box center [213, 355] width 22 height 11
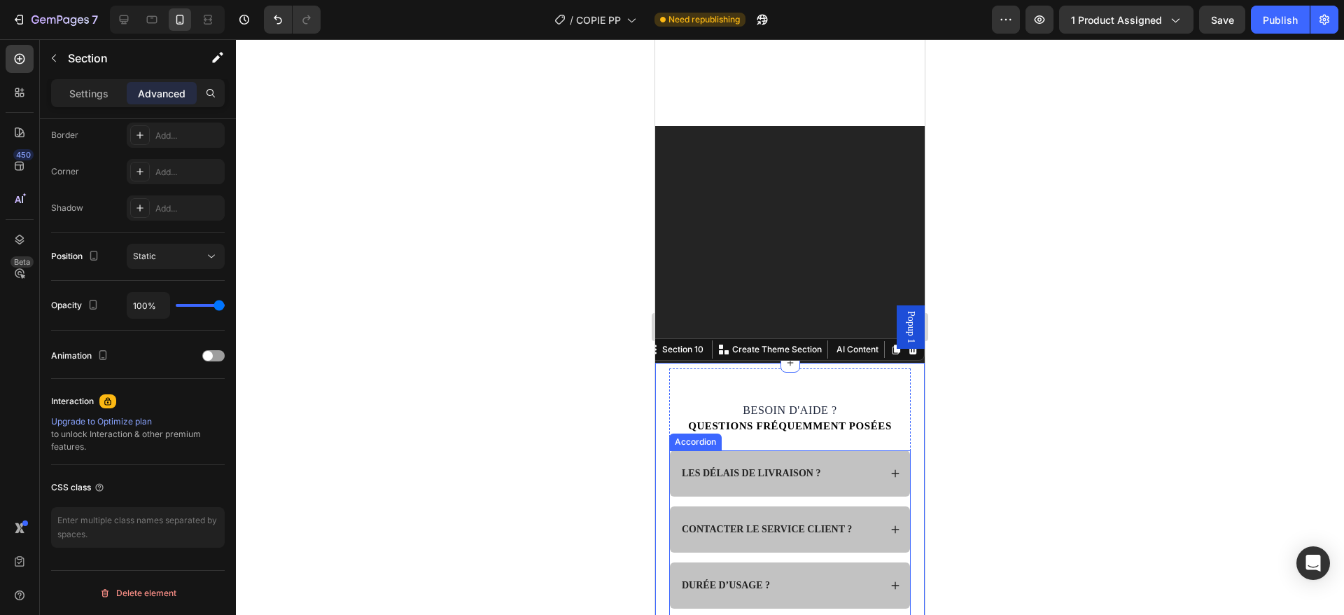
scroll to position [3467, 0]
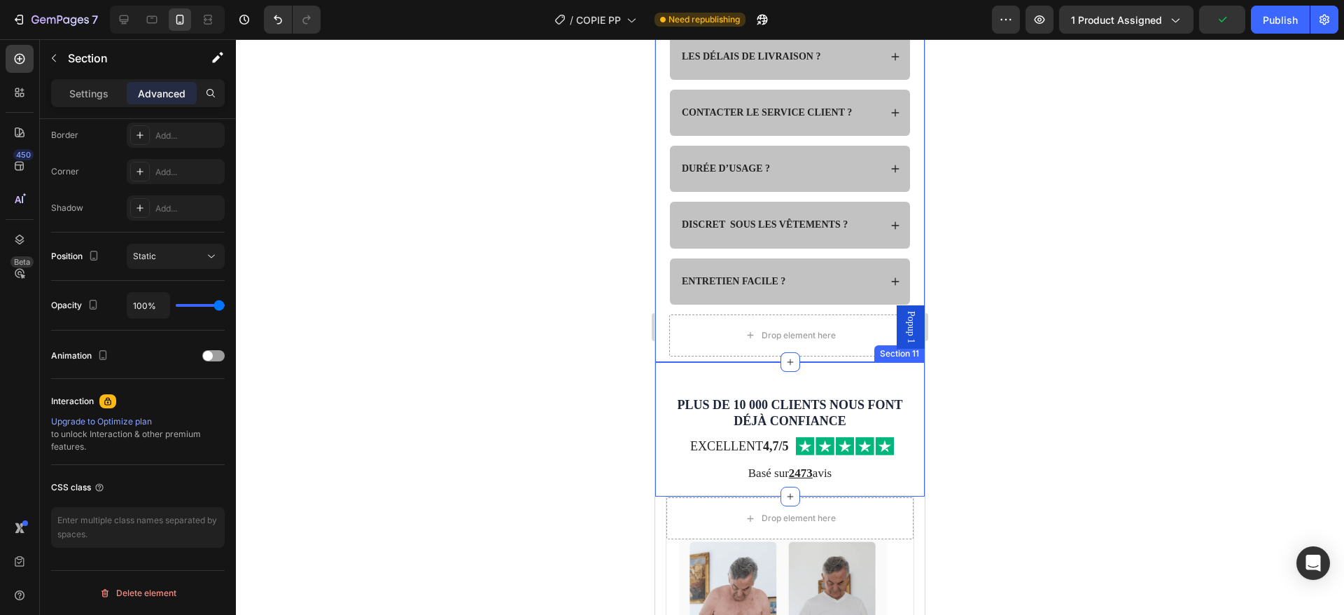
click at [857, 377] on div "PLUS DE 10 000 CLIENTS NOUS FONT DÉJÀ CONFIANCE Heading Excellent 4,7/5 Heading…" at bounding box center [790, 429] width 270 height 134
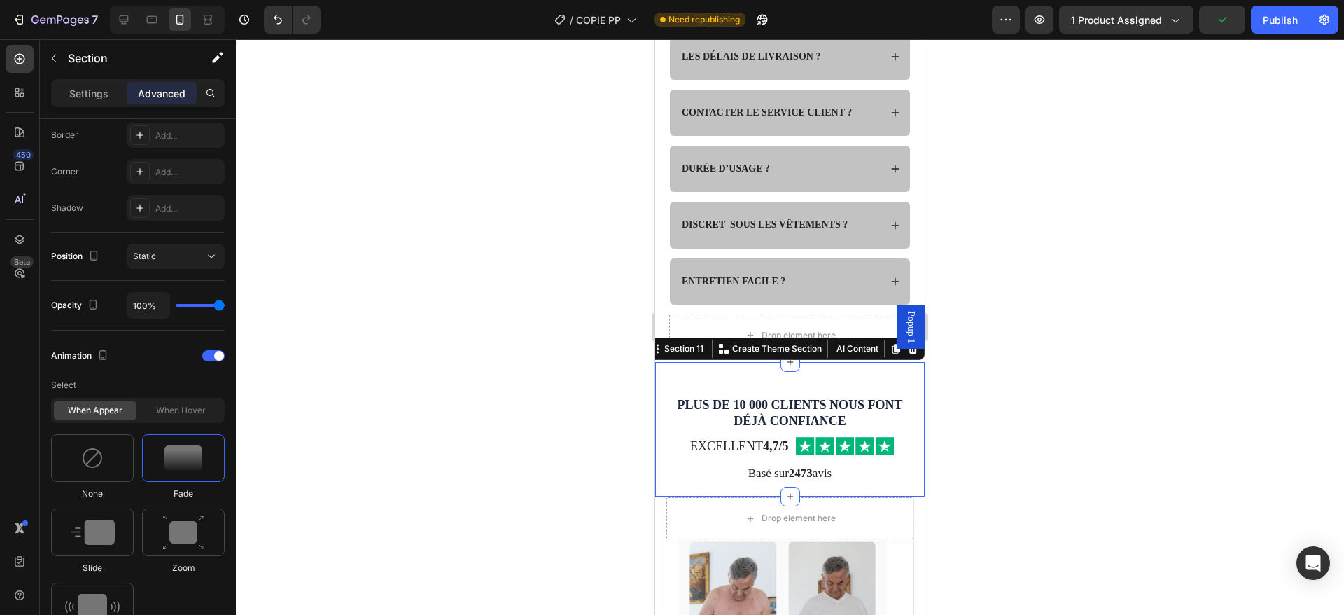
click at [211, 353] on div at bounding box center [213, 355] width 22 height 11
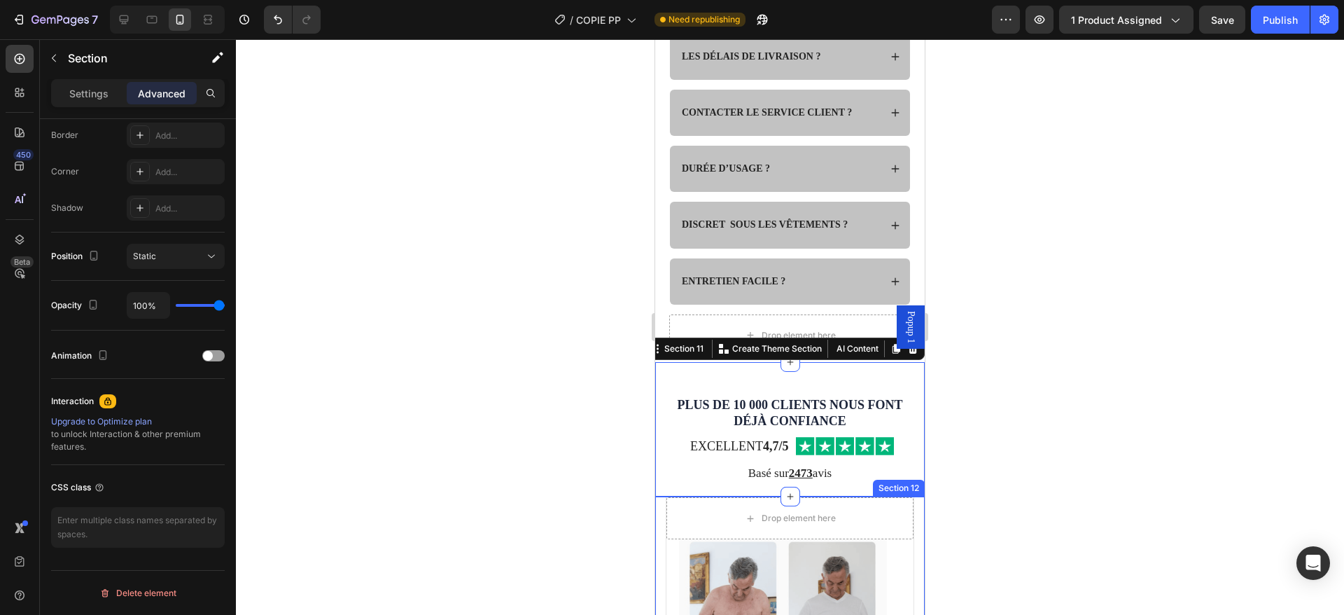
scroll to position [3610, 0]
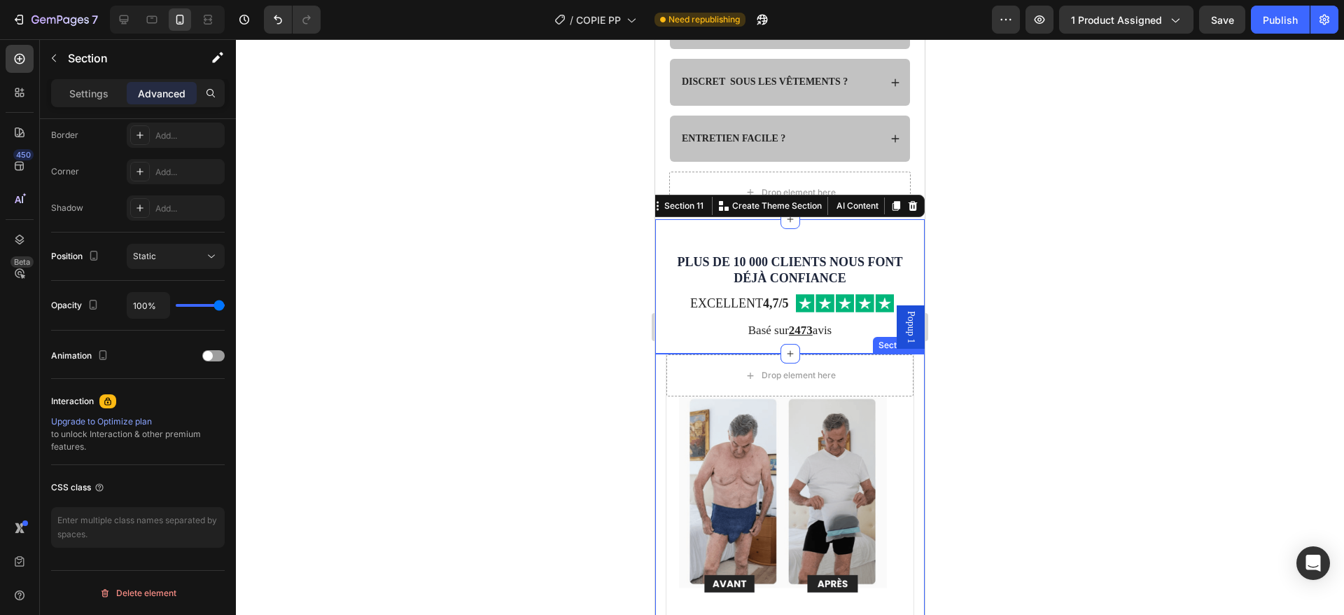
click at [662, 381] on div "Drop element here Image [DATE] | Paris Text block Au début, j’avais peur que ça…" at bounding box center [790, 616] width 270 height 524
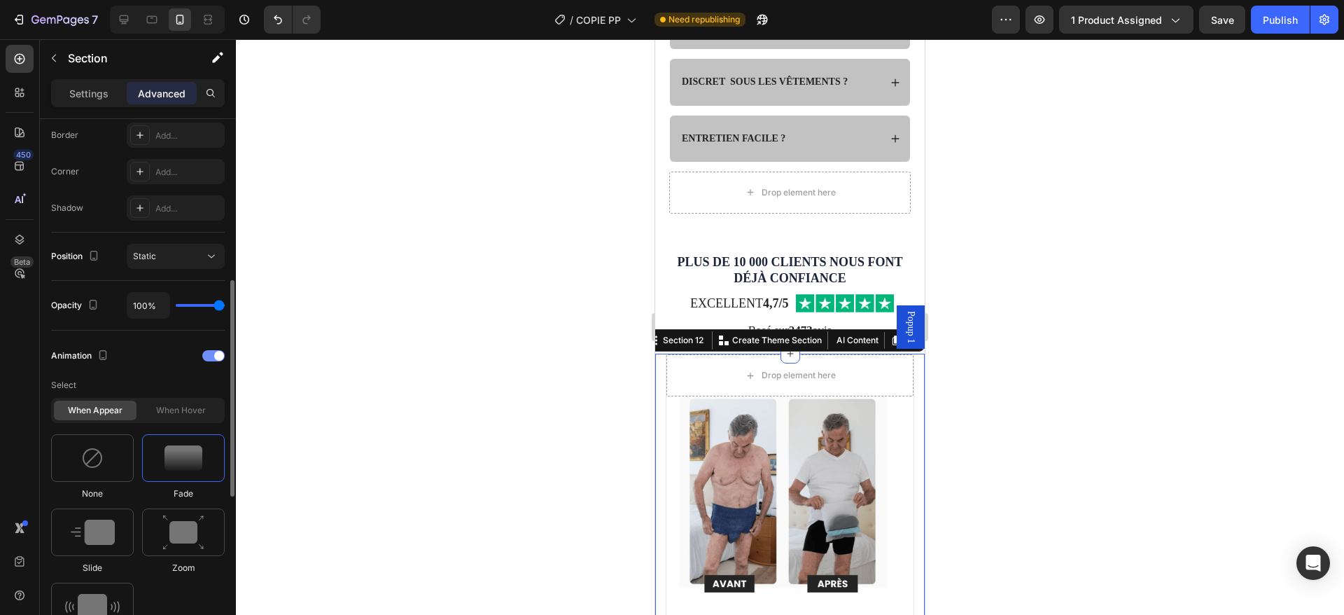
click at [212, 358] on div at bounding box center [213, 355] width 22 height 11
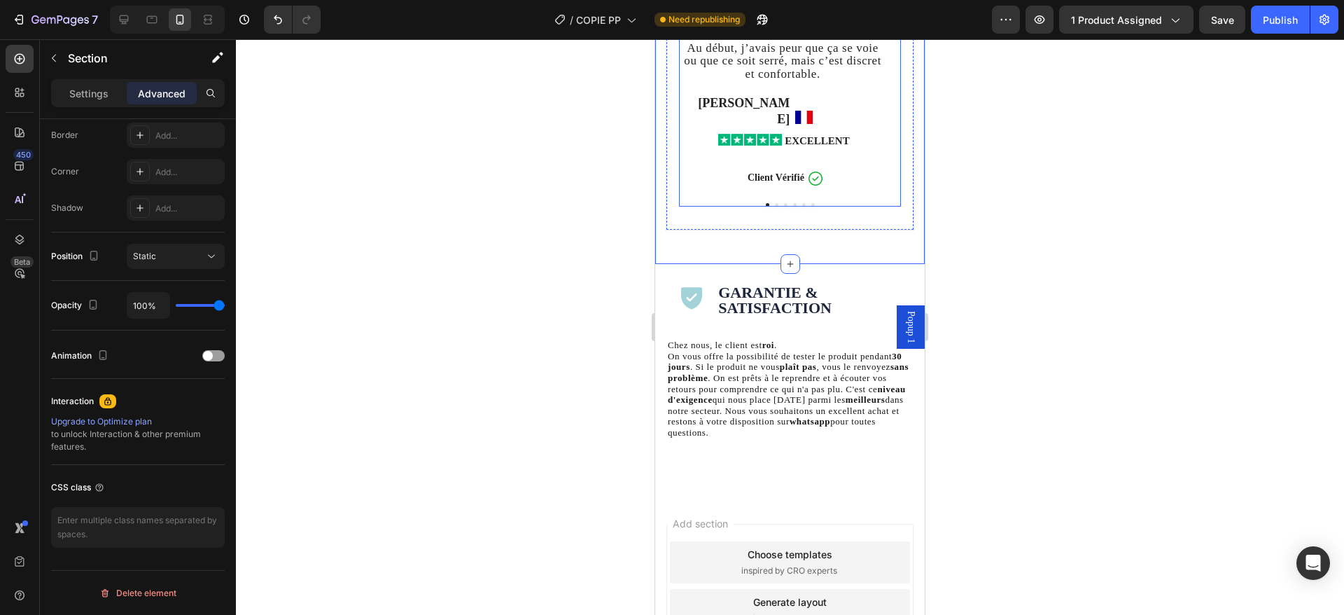
scroll to position [4225, 0]
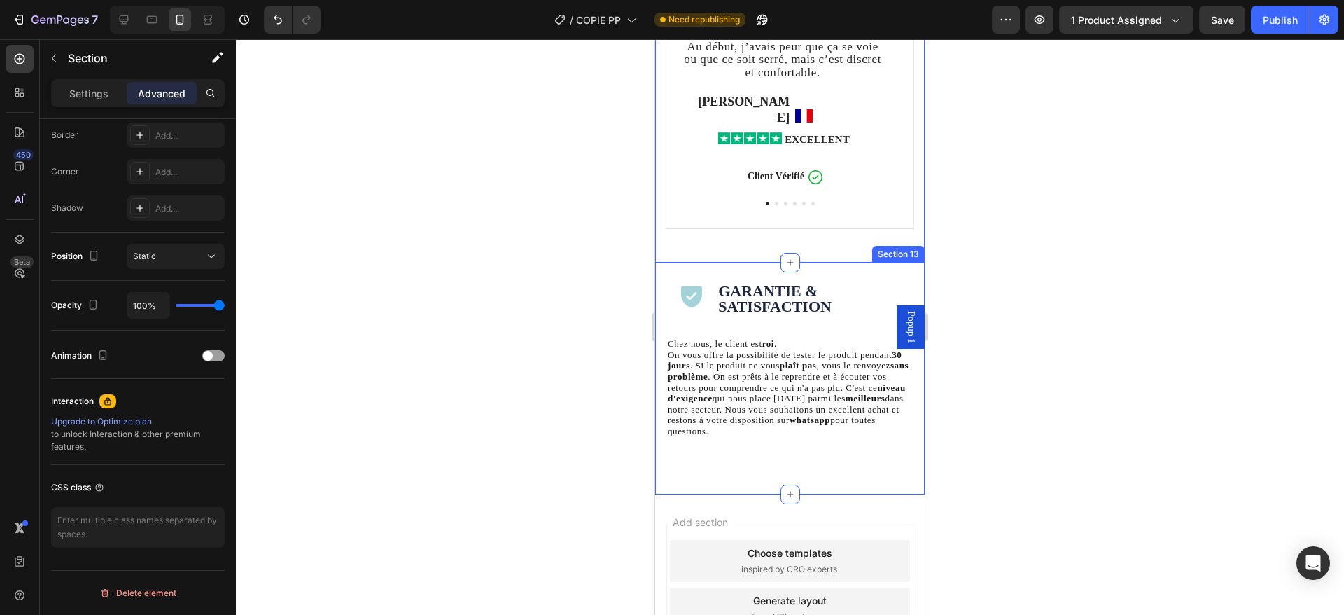
click at [875, 263] on div "Icon Garantie & Satisfaction Heading Row Chez nous, le client est roi . On vous…" at bounding box center [790, 378] width 270 height 231
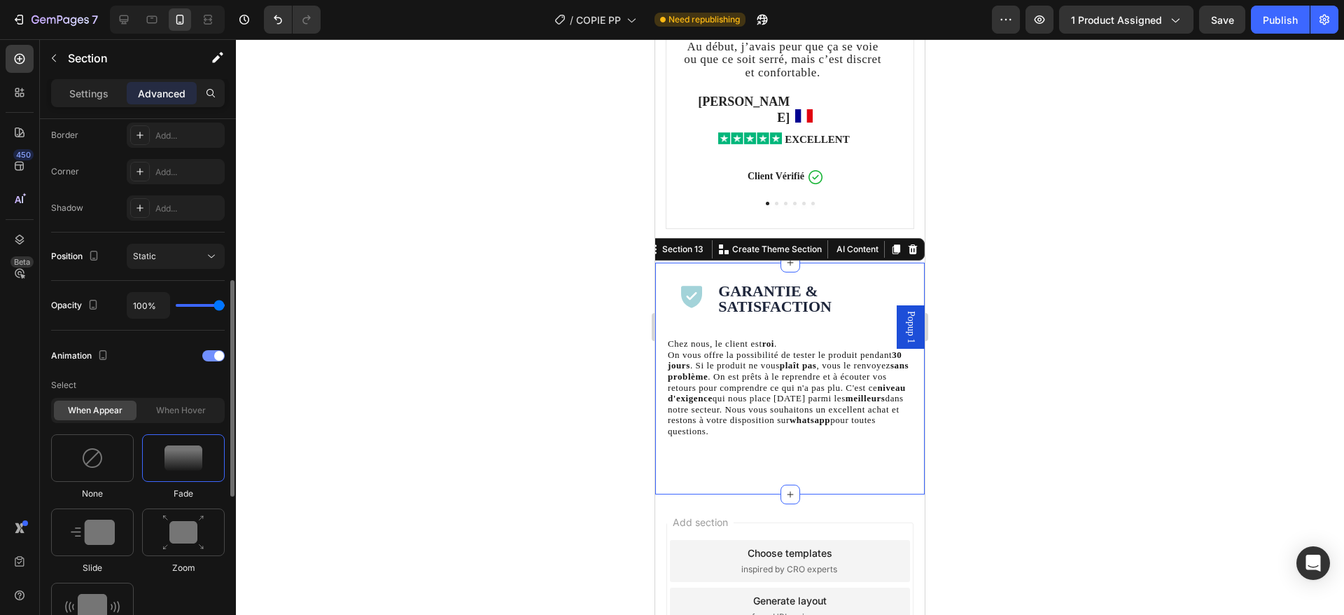
click at [204, 356] on div at bounding box center [213, 355] width 22 height 11
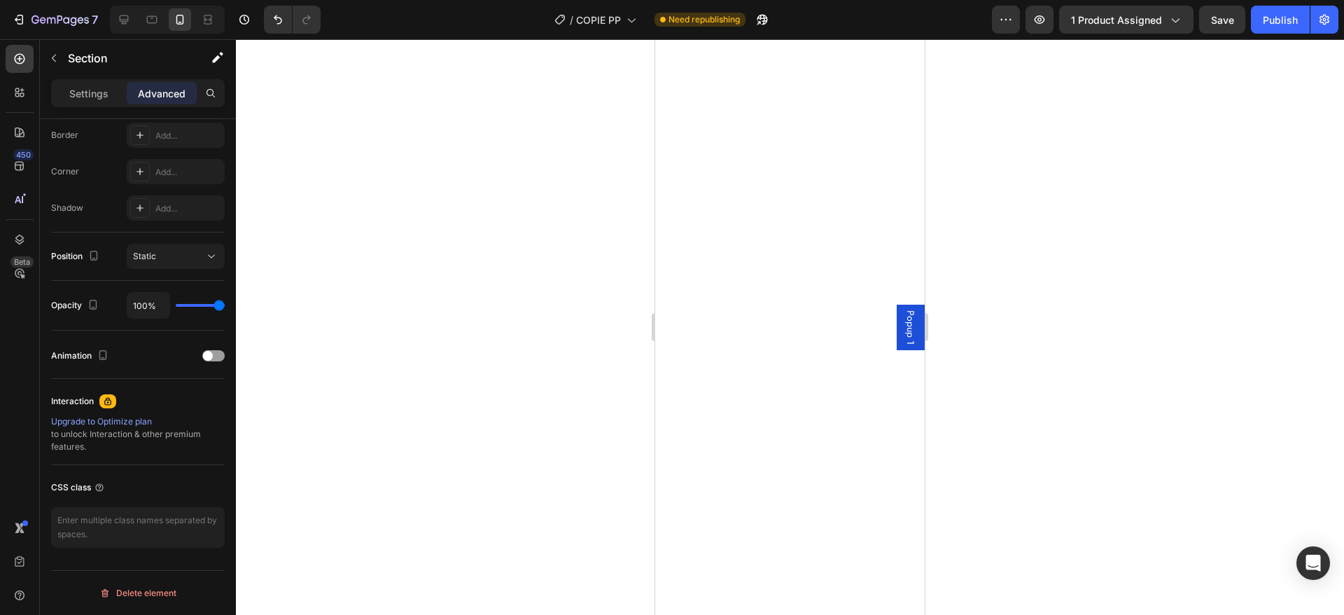
scroll to position [2, 0]
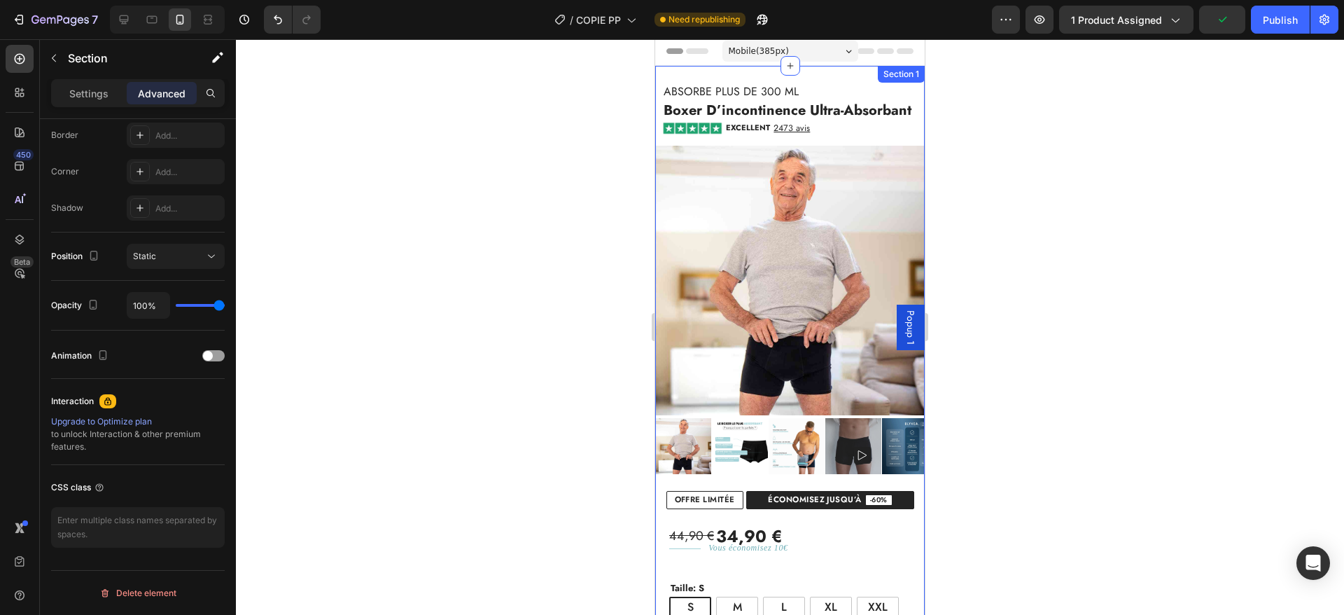
click at [807, 78] on div "Absorbe plus de 300 ml Heading boxer d’incontinence ultra-absorbant (P) Title E…" at bounding box center [790, 613] width 270 height 1095
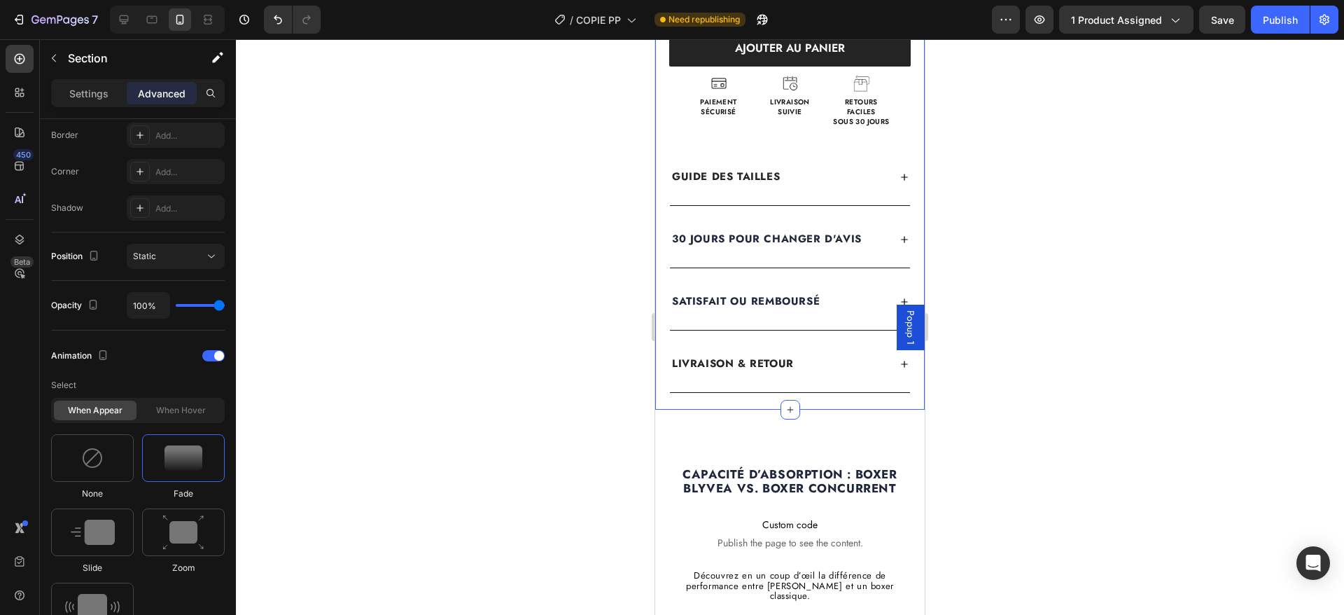
scroll to position [758, 0]
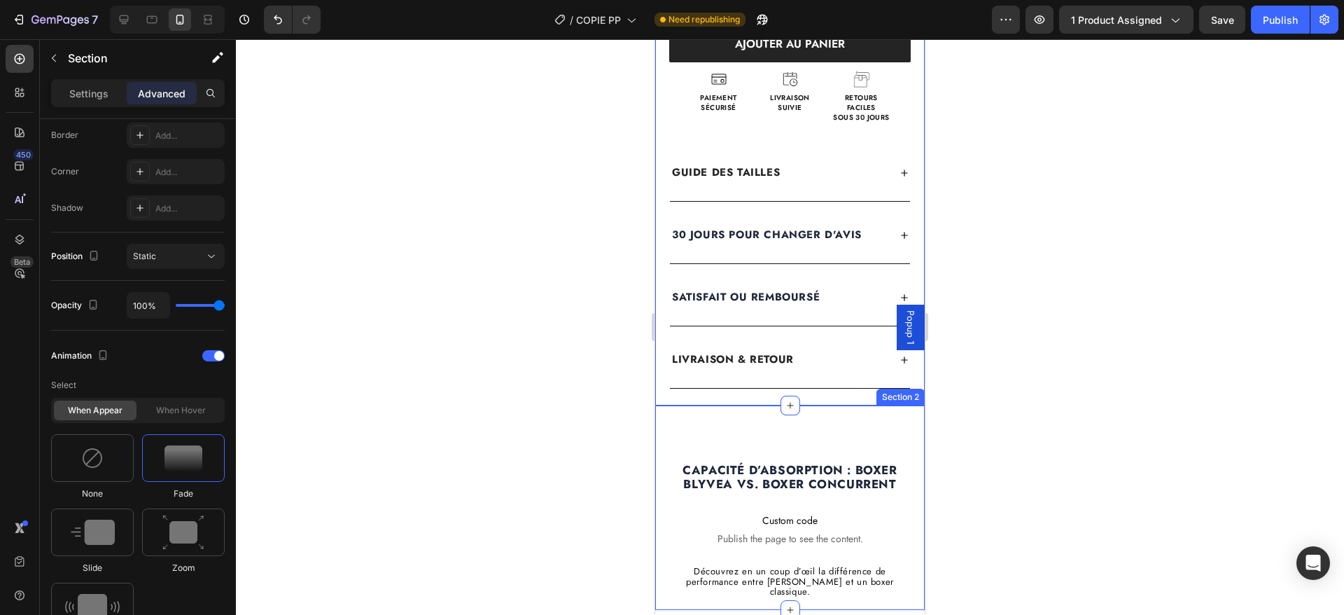
click at [806, 429] on div "Capacité d’absorption : Boxer BLYVEA vs. Boxer concurrent Heading Custom code P…" at bounding box center [790, 501] width 270 height 193
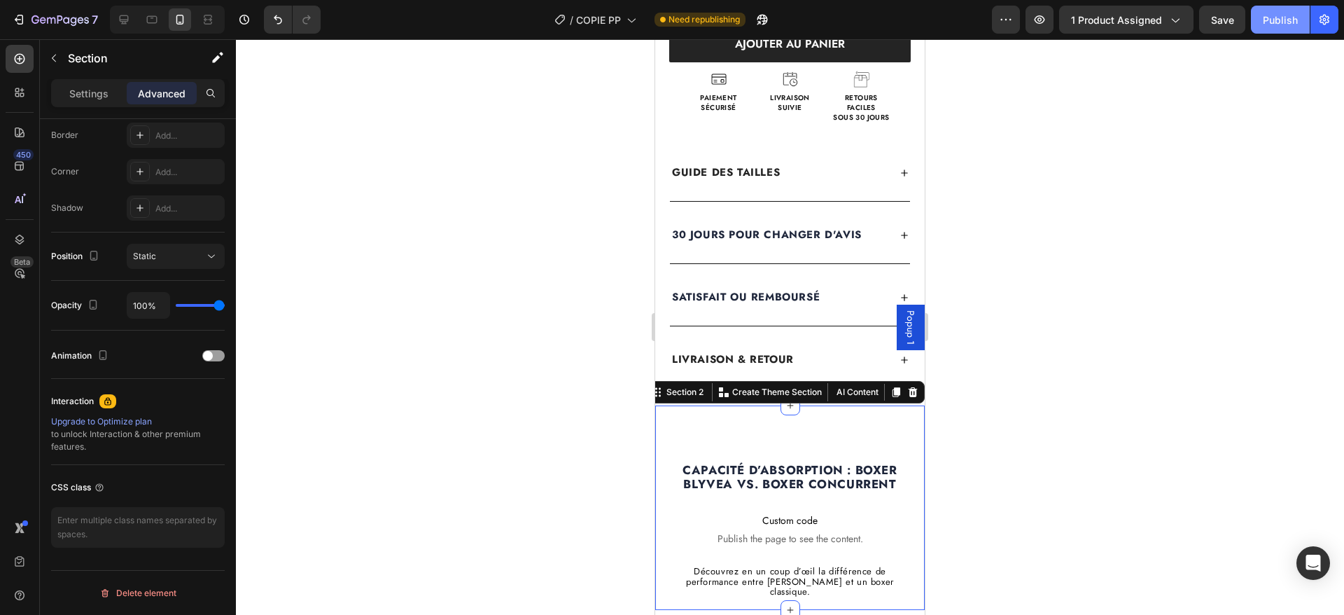
click at [1274, 20] on div "Publish" at bounding box center [1280, 20] width 35 height 15
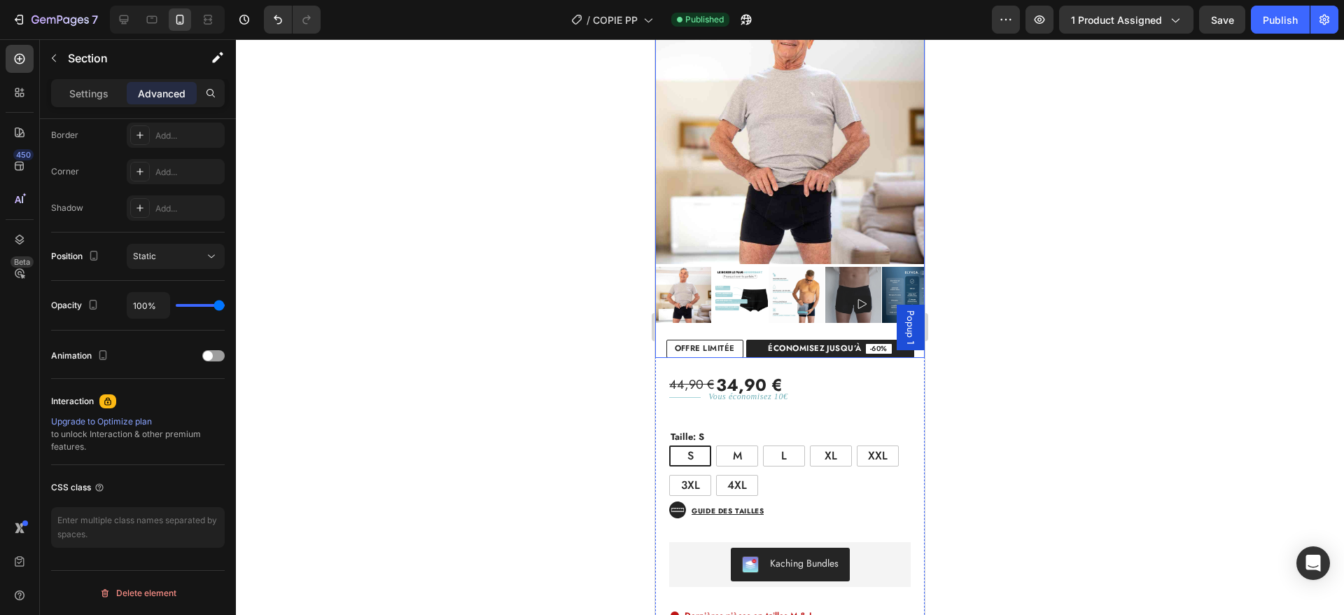
scroll to position [29, 0]
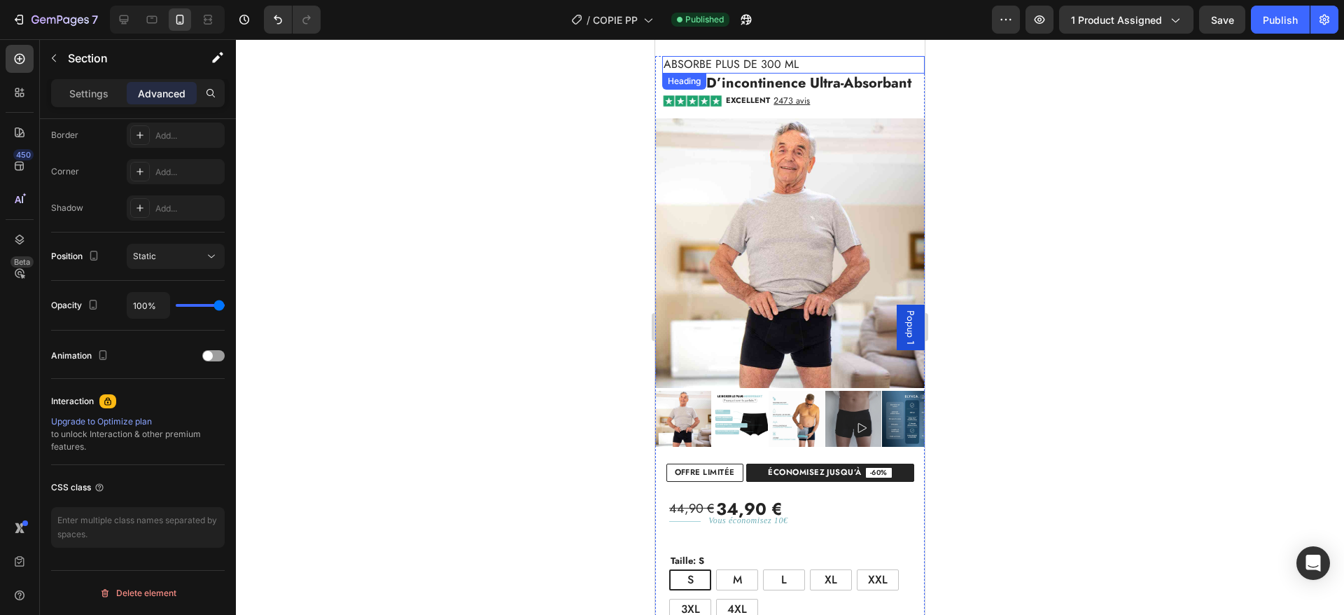
click at [894, 67] on h2 "Absorbe plus de 300 ml" at bounding box center [793, 65] width 263 height 18
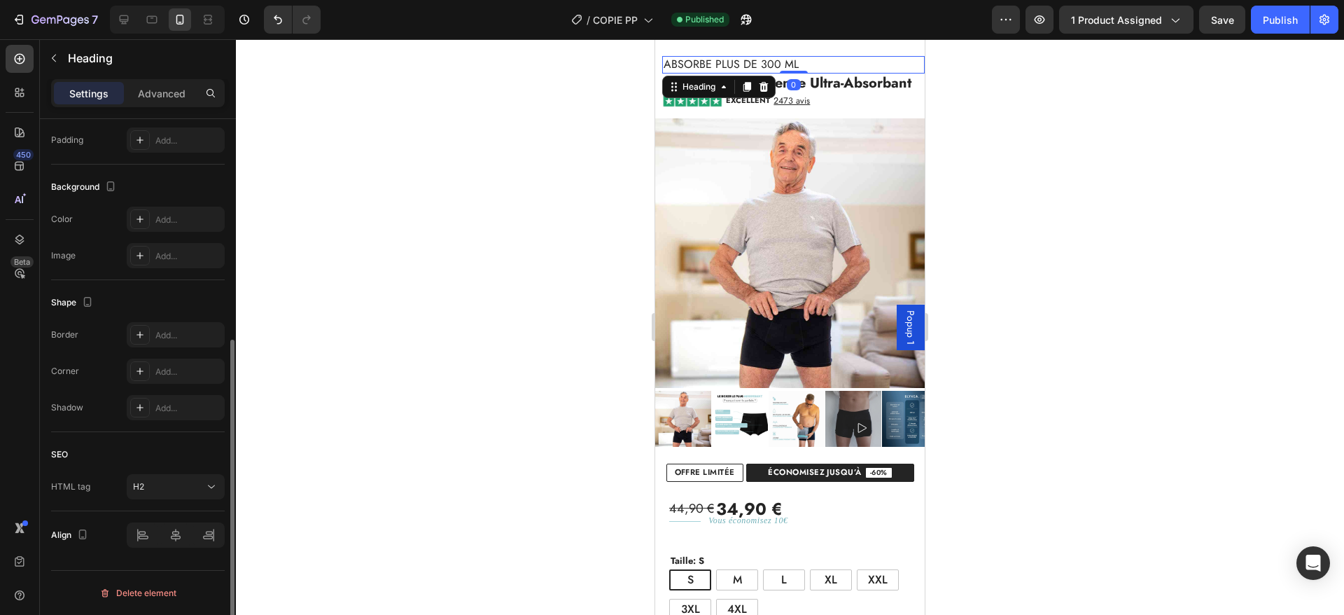
scroll to position [0, 0]
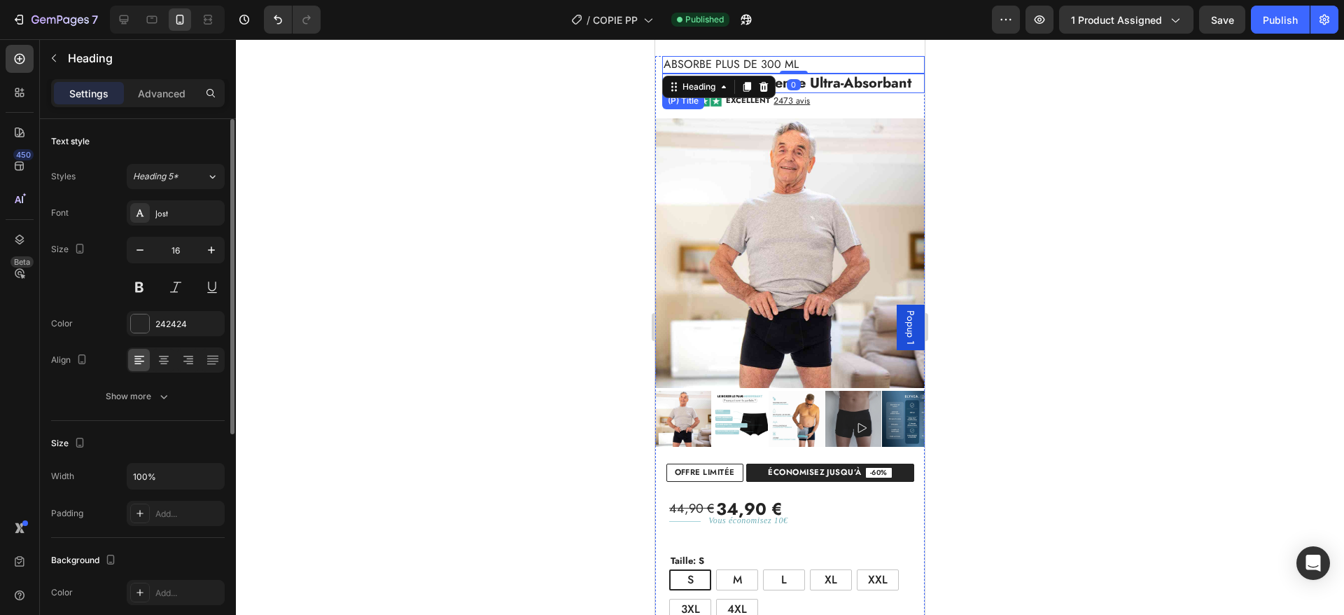
click at [903, 82] on h2 "boxer d’incontinence ultra-absorbant" at bounding box center [793, 84] width 263 height 20
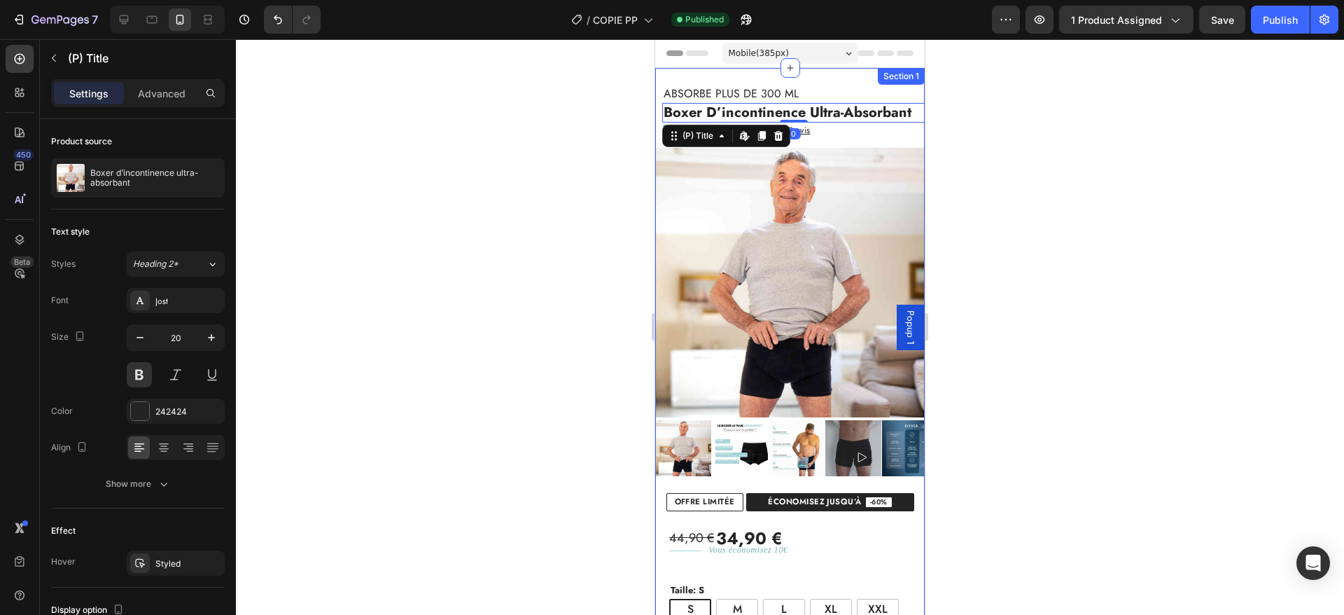
click at [798, 76] on div "Absorbe plus de 300 ml Heading boxer d’incontinence ultra-absorbant (P) Title E…" at bounding box center [790, 615] width 270 height 1095
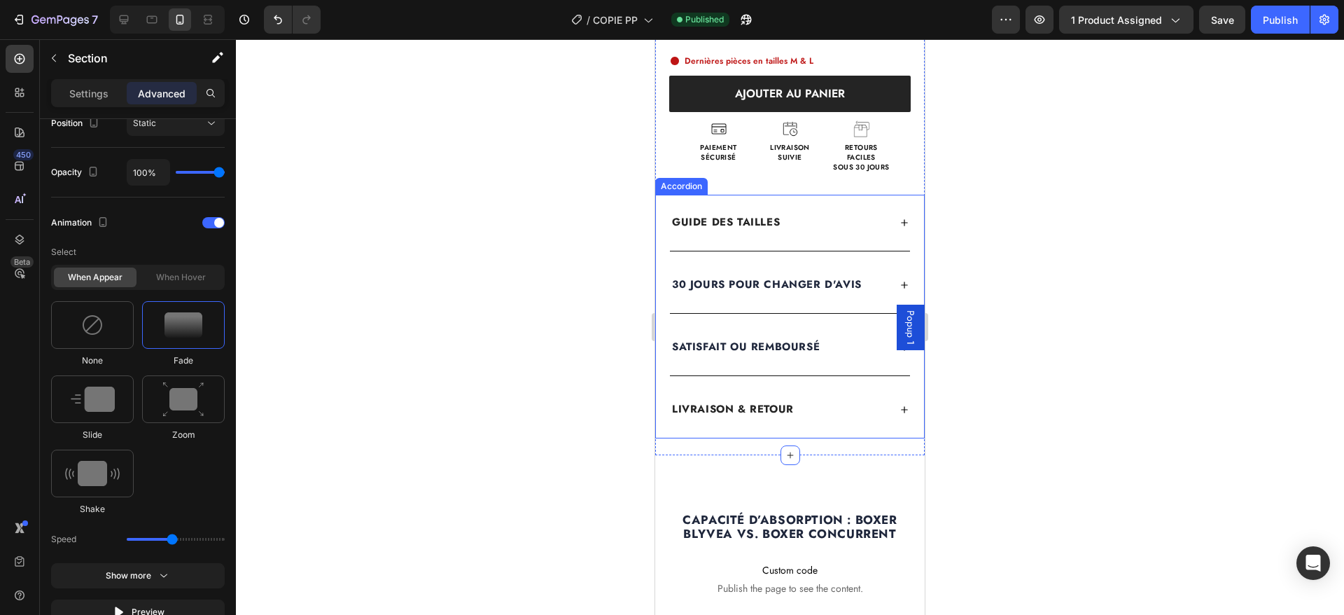
scroll to position [914, 0]
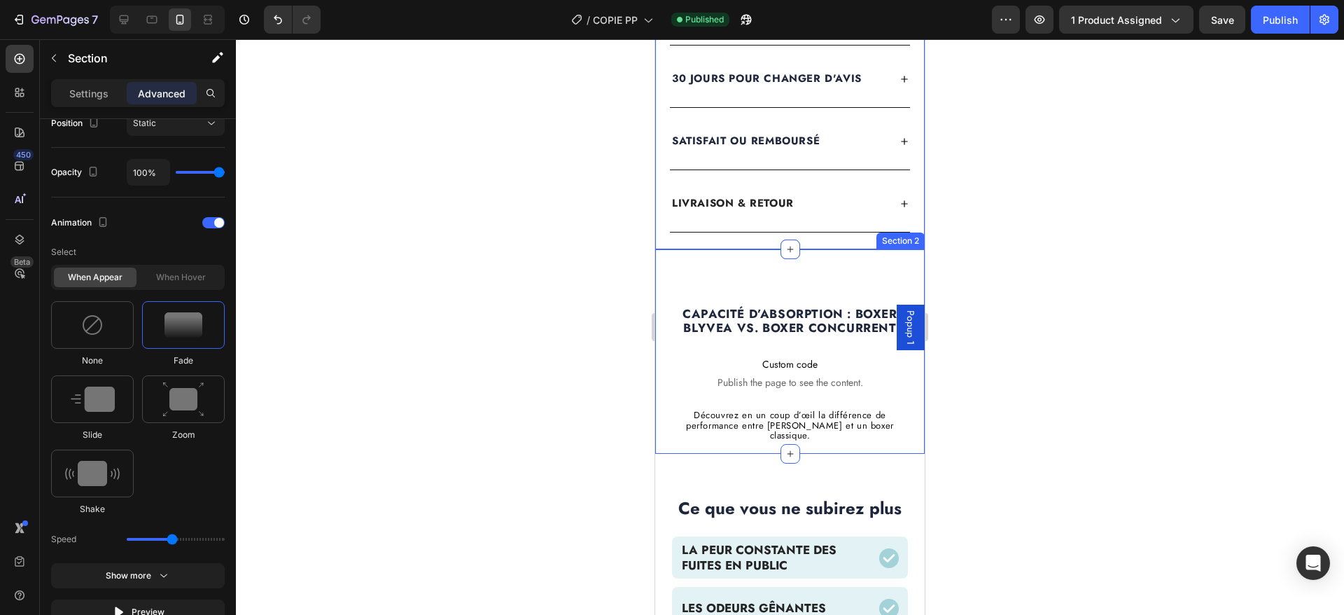
click at [676, 266] on div "Capacité d’absorption : Boxer BLYVEA vs. Boxer concurrent Heading Custom code P…" at bounding box center [790, 345] width 270 height 193
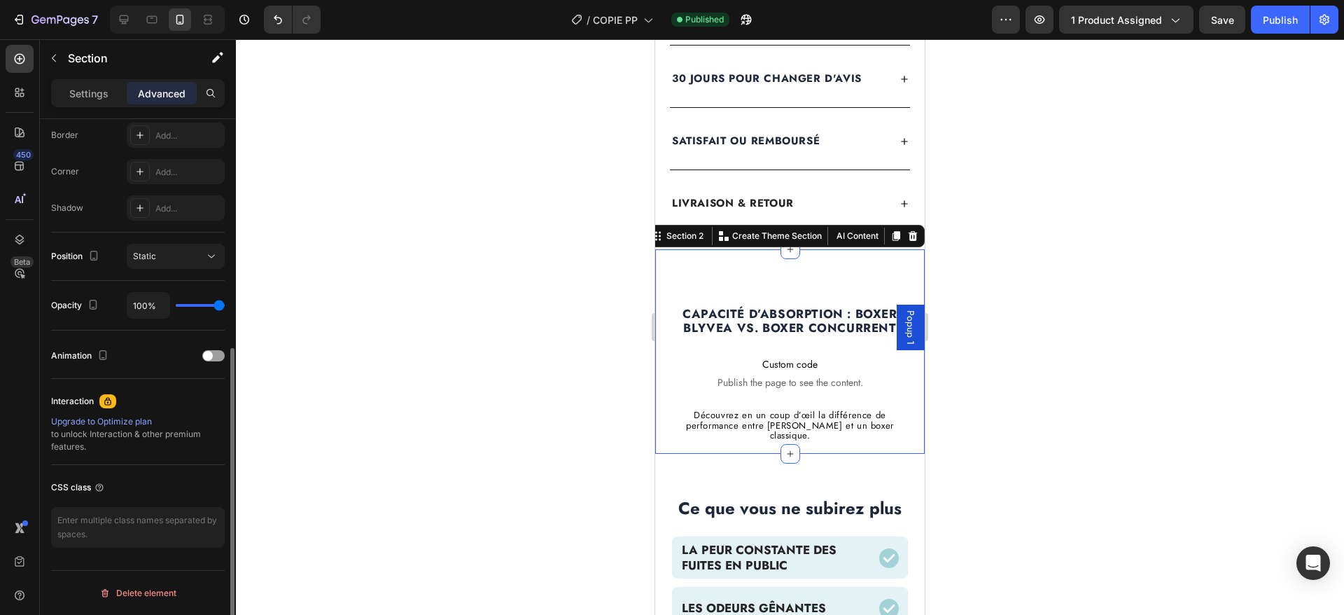
scroll to position [398, 0]
click at [216, 352] on div at bounding box center [213, 355] width 22 height 11
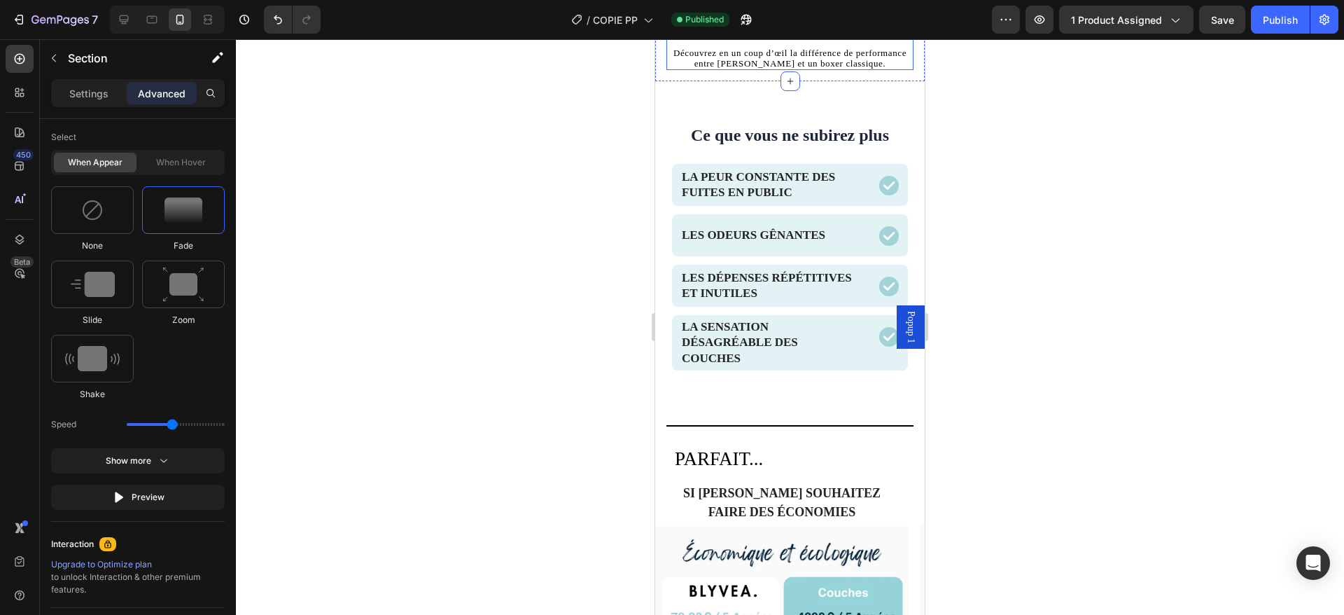
scroll to position [1074, 0]
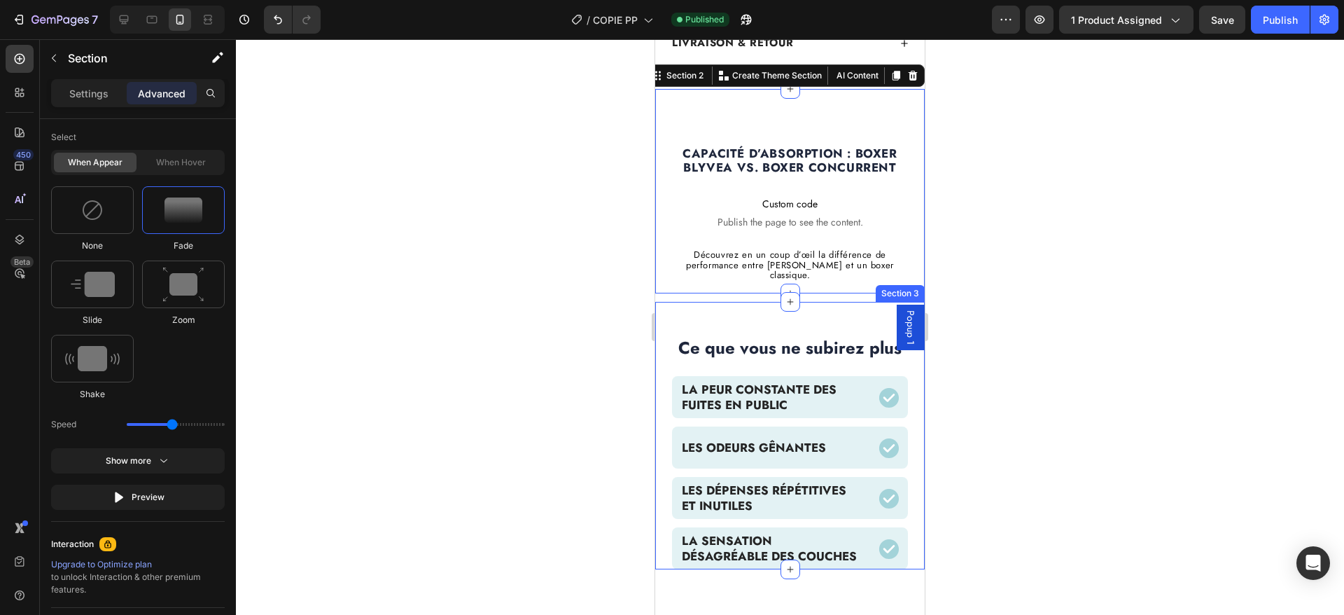
click at [684, 302] on div "Ce que vous ne subirez plus Text Block Row La peur constante des fuites en publ…" at bounding box center [790, 435] width 270 height 267
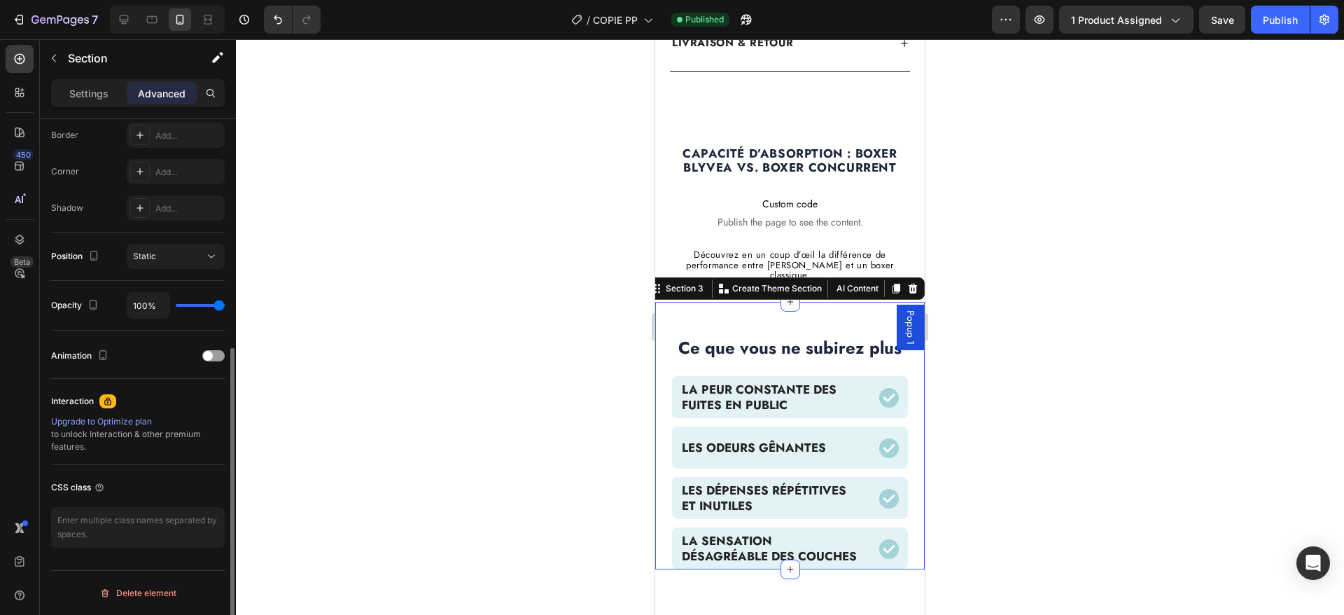
scroll to position [398, 0]
click at [212, 359] on div at bounding box center [213, 355] width 22 height 11
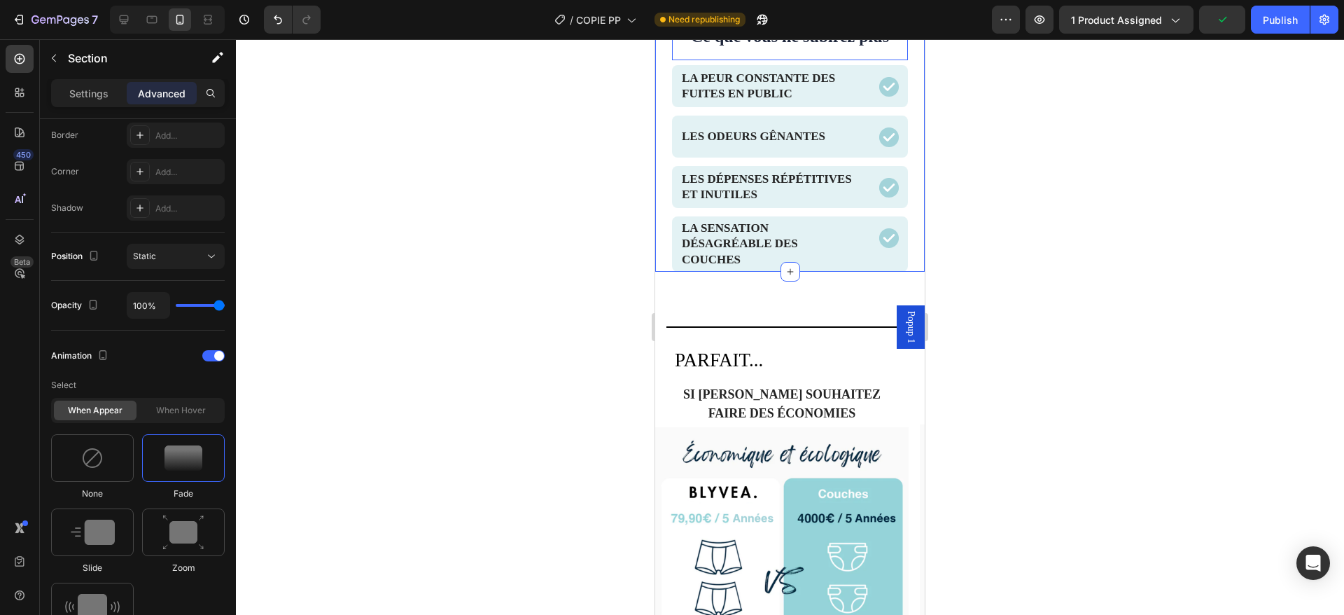
scroll to position [1379, 0]
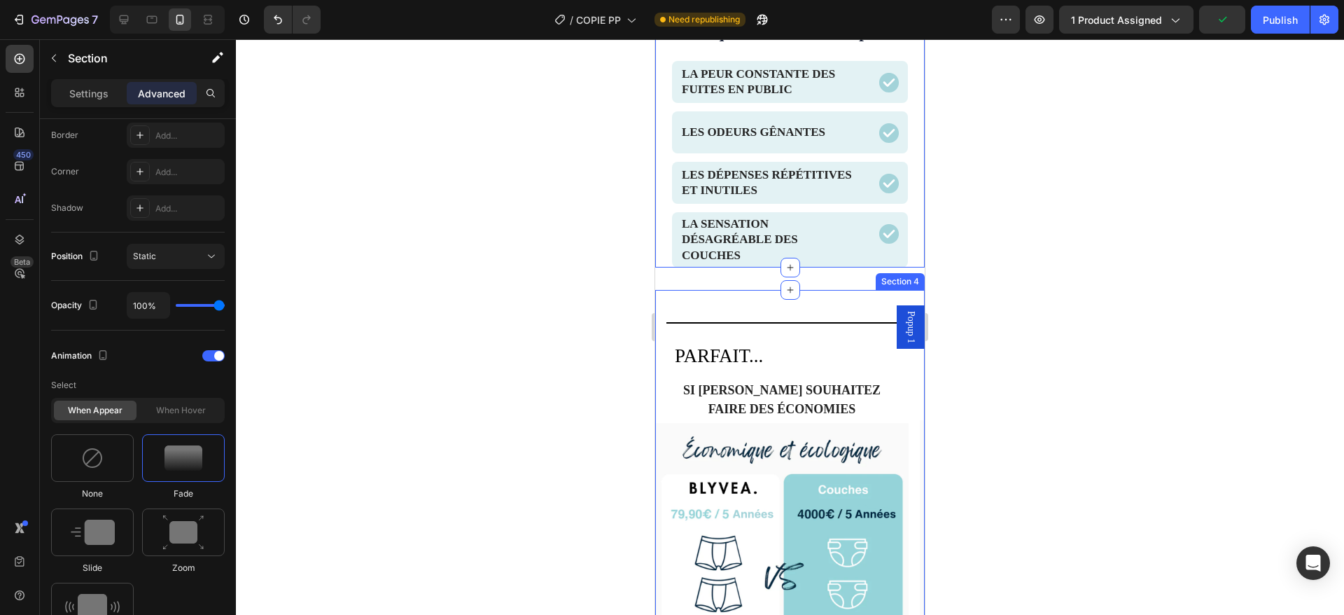
click at [830, 298] on div "Title Line PARFAIT... Text Block SI Vous souhaitez faire des économies Heading …" at bounding box center [790, 524] width 270 height 469
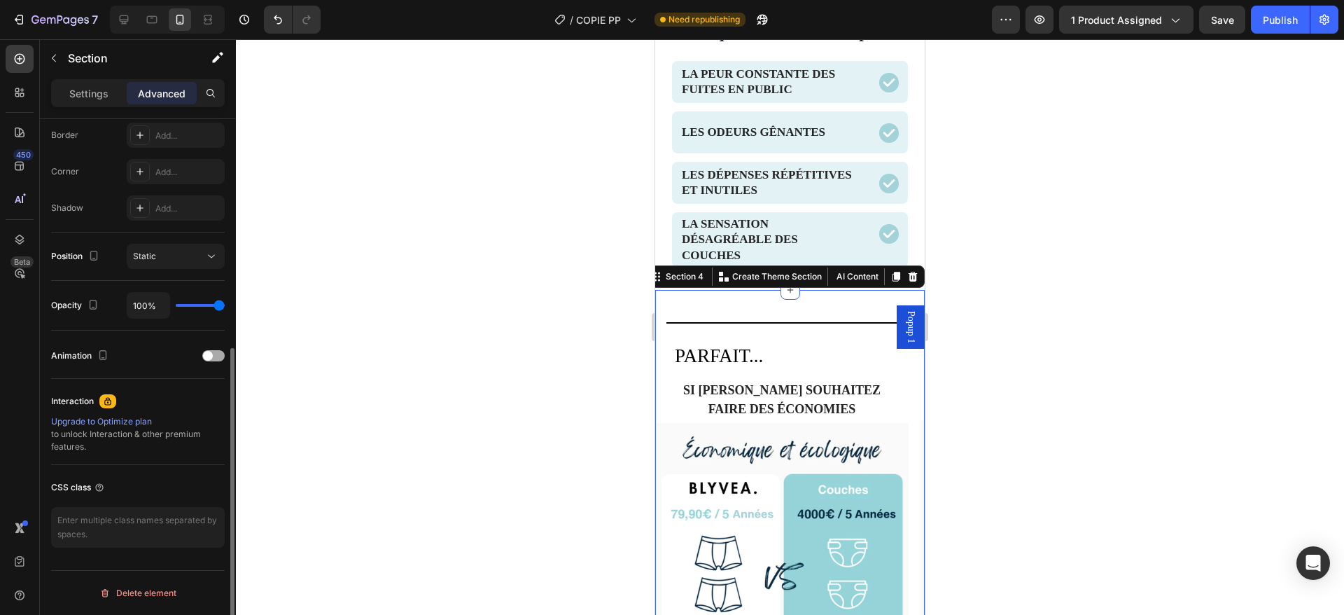
click at [211, 354] on span at bounding box center [208, 356] width 10 height 10
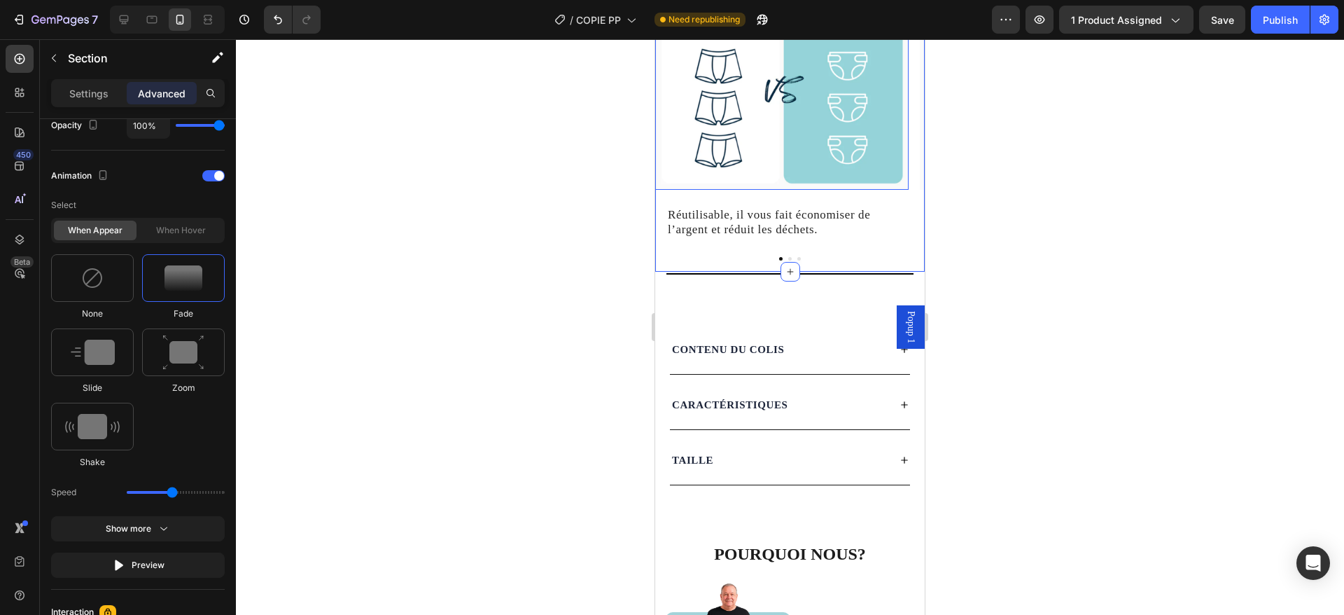
scroll to position [1915, 0]
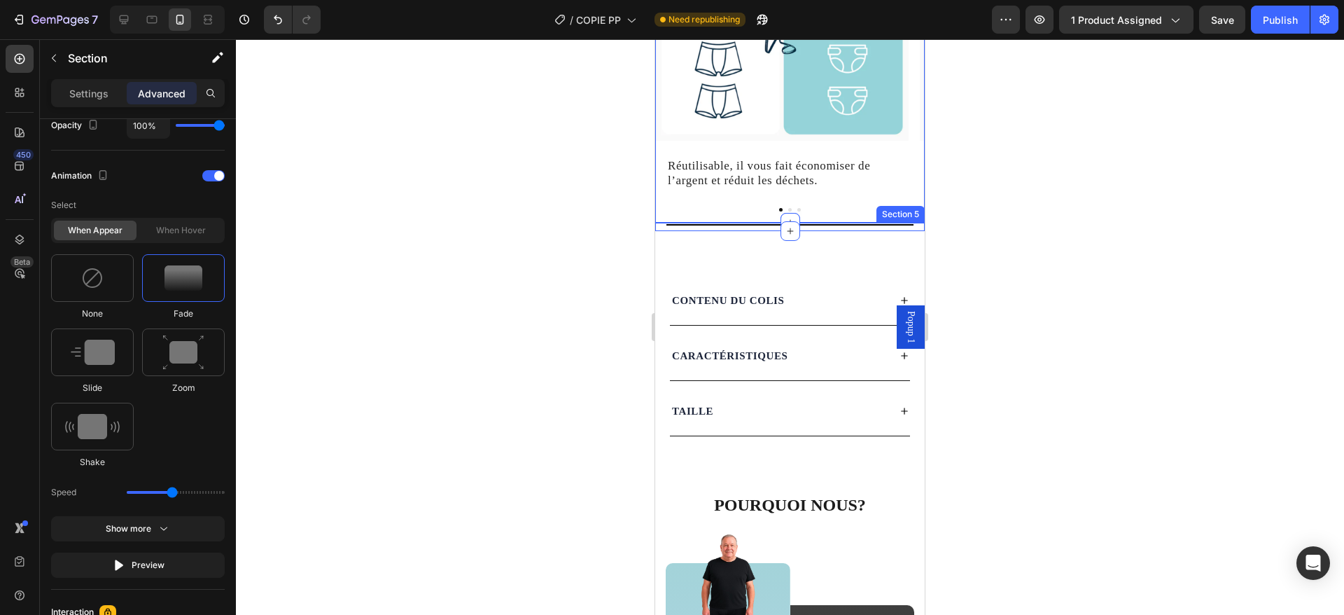
click at [821, 228] on div "Title Line Section 5" at bounding box center [790, 227] width 270 height 8
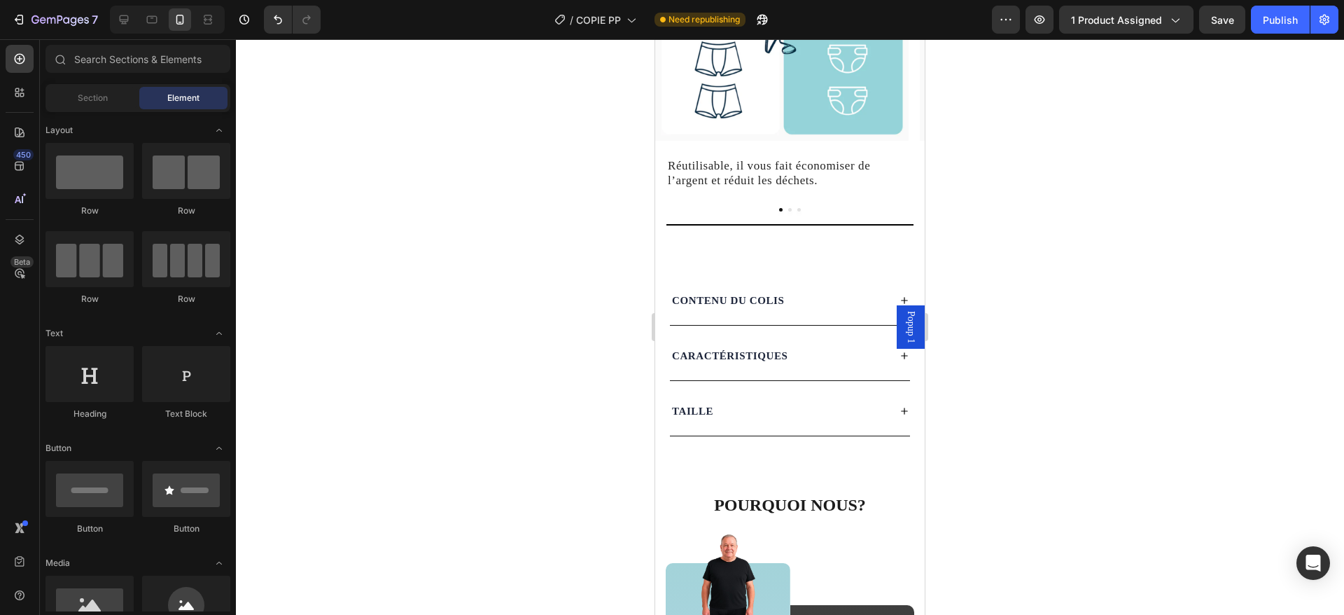
click at [819, 251] on div "Title Line PARFAIT... Text Block SI Vous souhaitez faire des économies Heading …" at bounding box center [790, 404] width 270 height 4503
click at [817, 280] on div "CONTENU DU COLIS" at bounding box center [790, 300] width 240 height 49
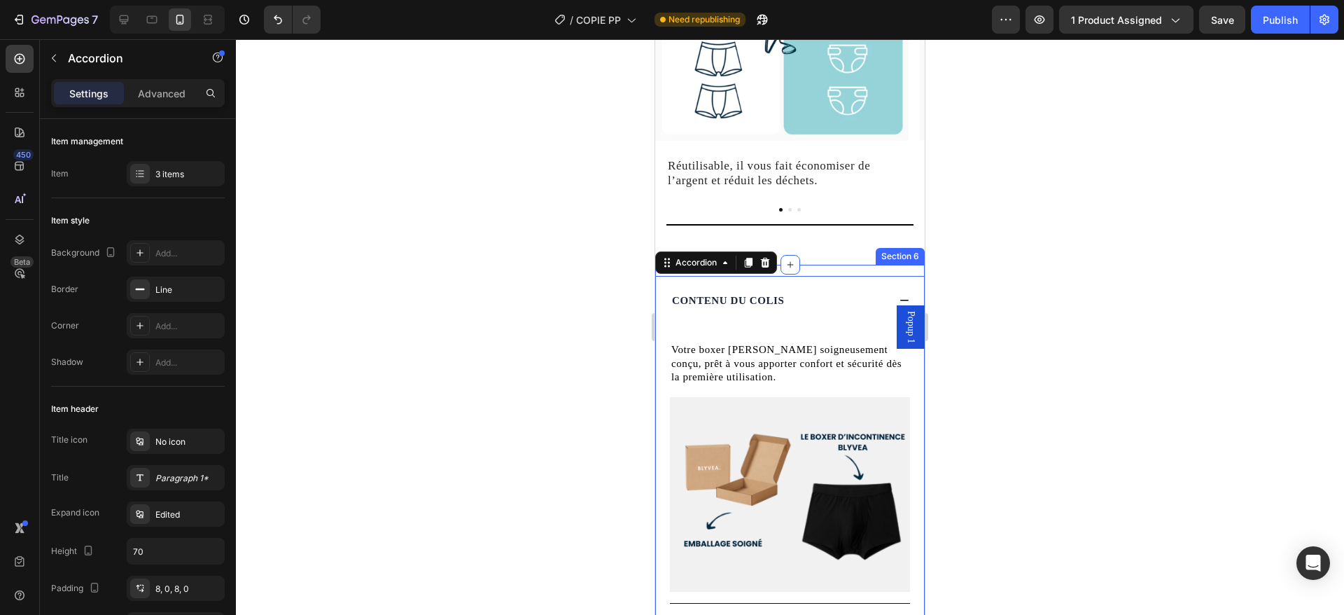
click at [818, 271] on div "CONTENU DU COLIS Text Block Votre boxer Blyvea soigneusement conçu, prêt à vous…" at bounding box center [790, 506] width 270 height 483
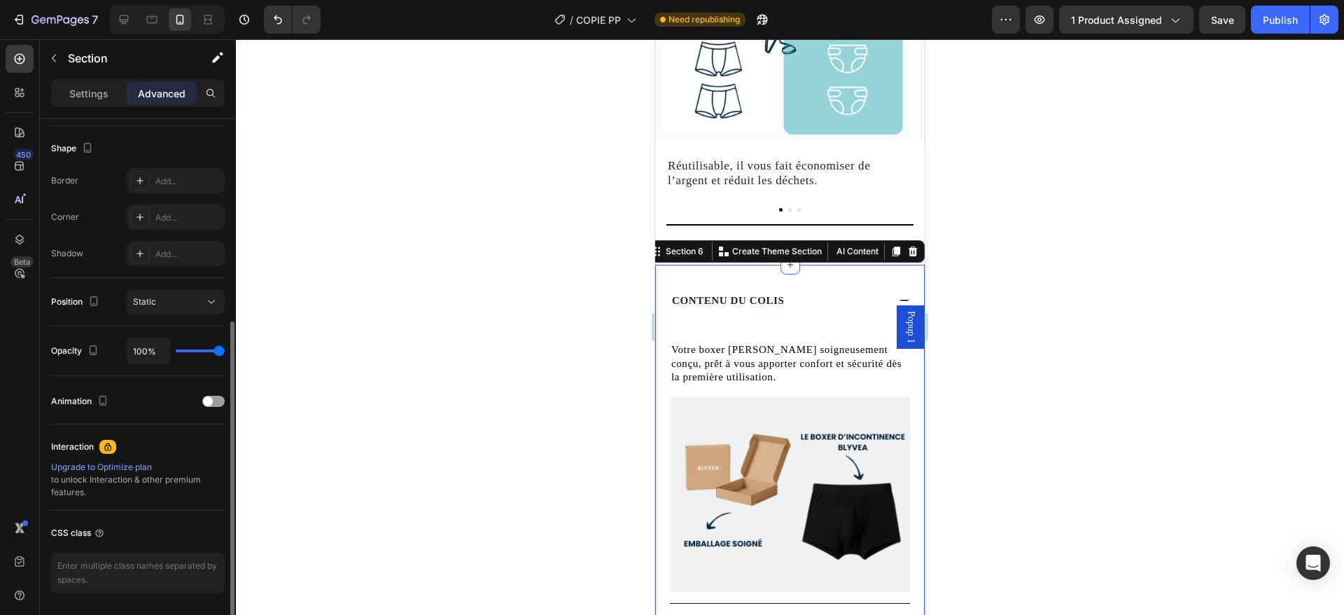
scroll to position [354, 0]
click at [207, 398] on span at bounding box center [208, 400] width 10 height 10
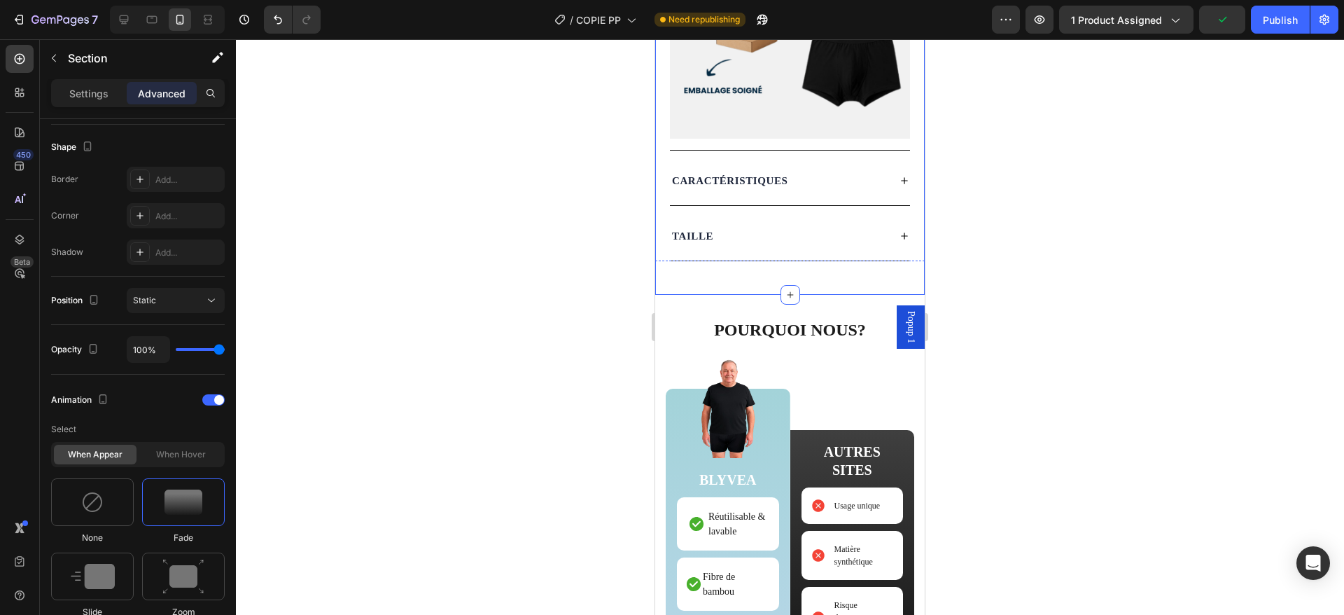
scroll to position [2335, 0]
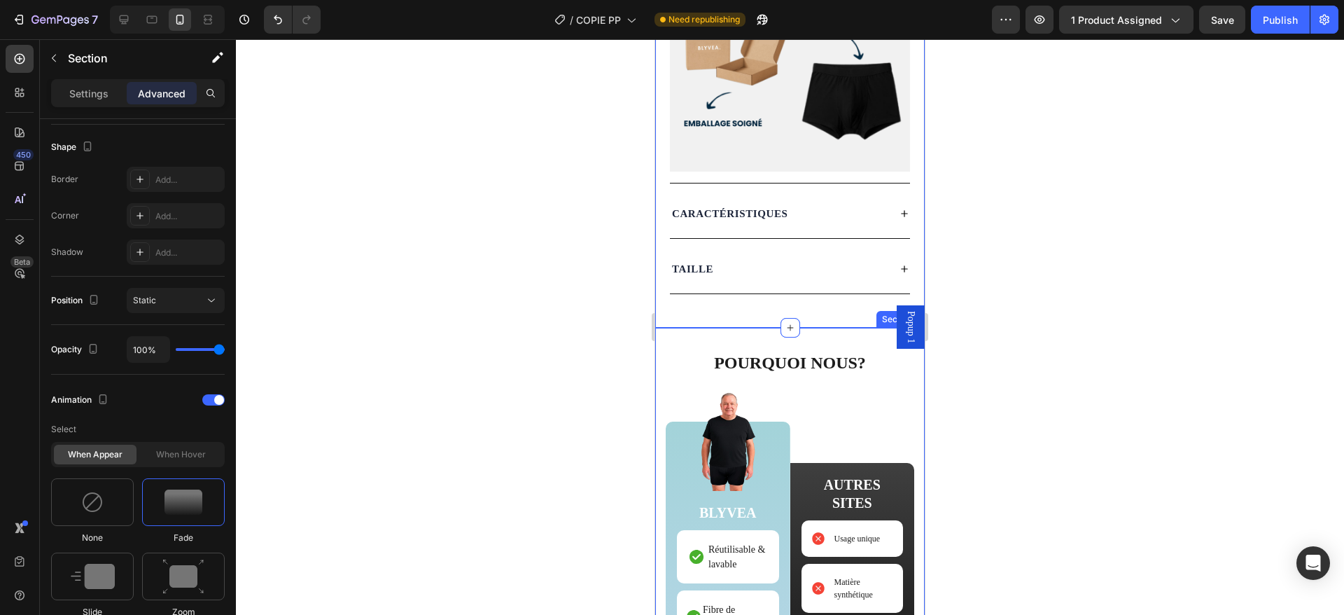
click at [712, 328] on div "Image Pourquoi nous? Heading Image BLYVEA Text Block Réutilisable & lavable Ite…" at bounding box center [790, 567] width 270 height 478
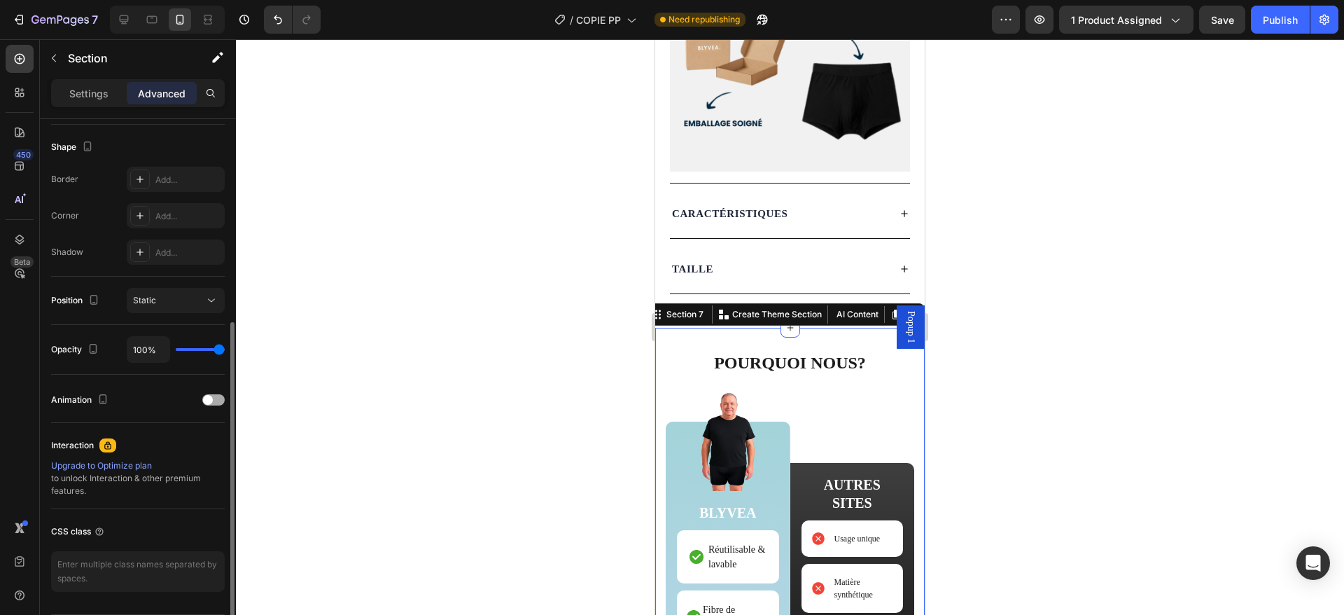
click at [215, 396] on div at bounding box center [213, 399] width 22 height 11
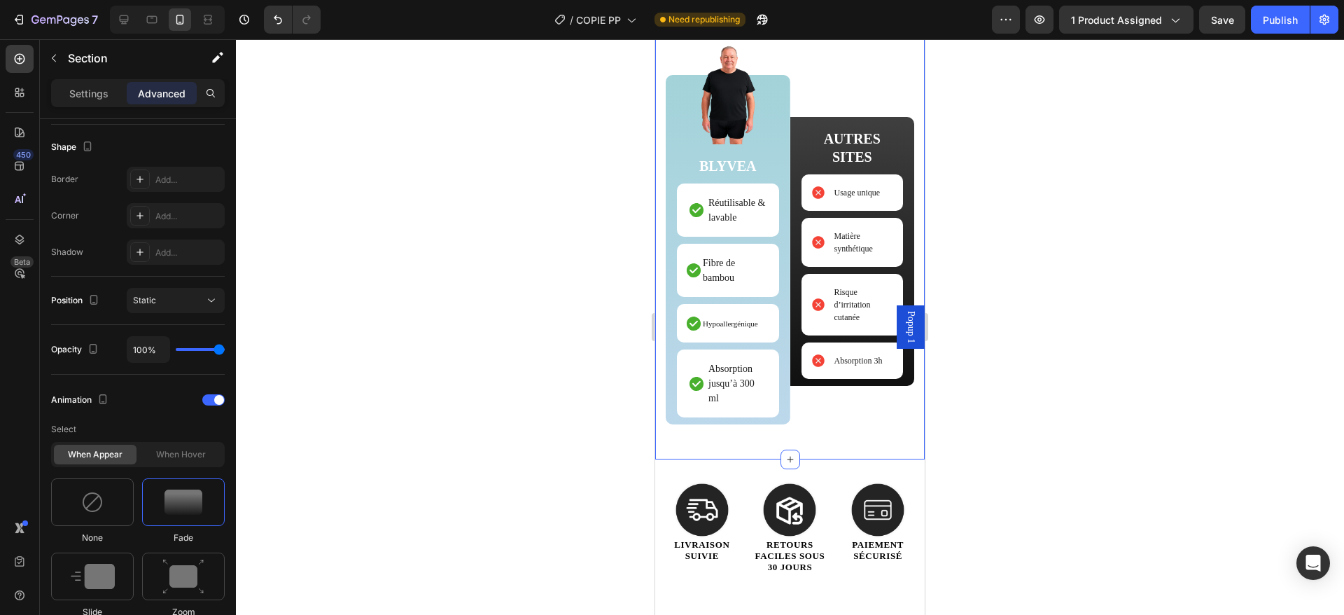
scroll to position [2872, 0]
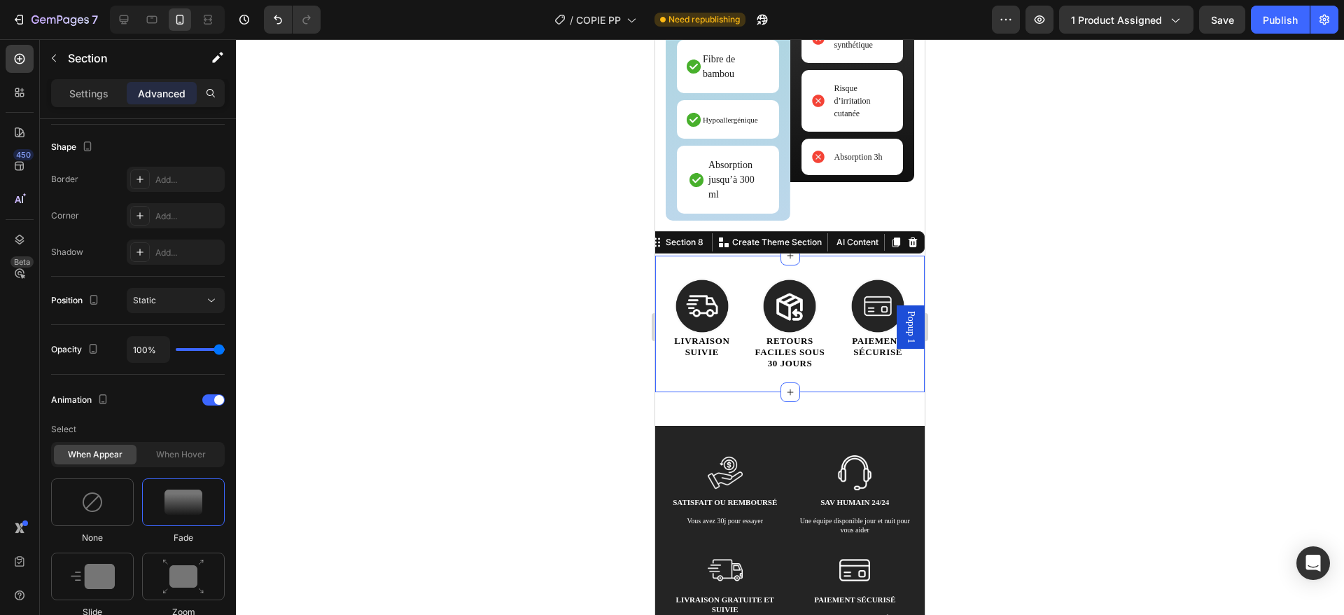
click at [838, 258] on div "Image Image Image Row Livraison suivie Heading Retours faciles sous 30 jours He…" at bounding box center [790, 324] width 270 height 137
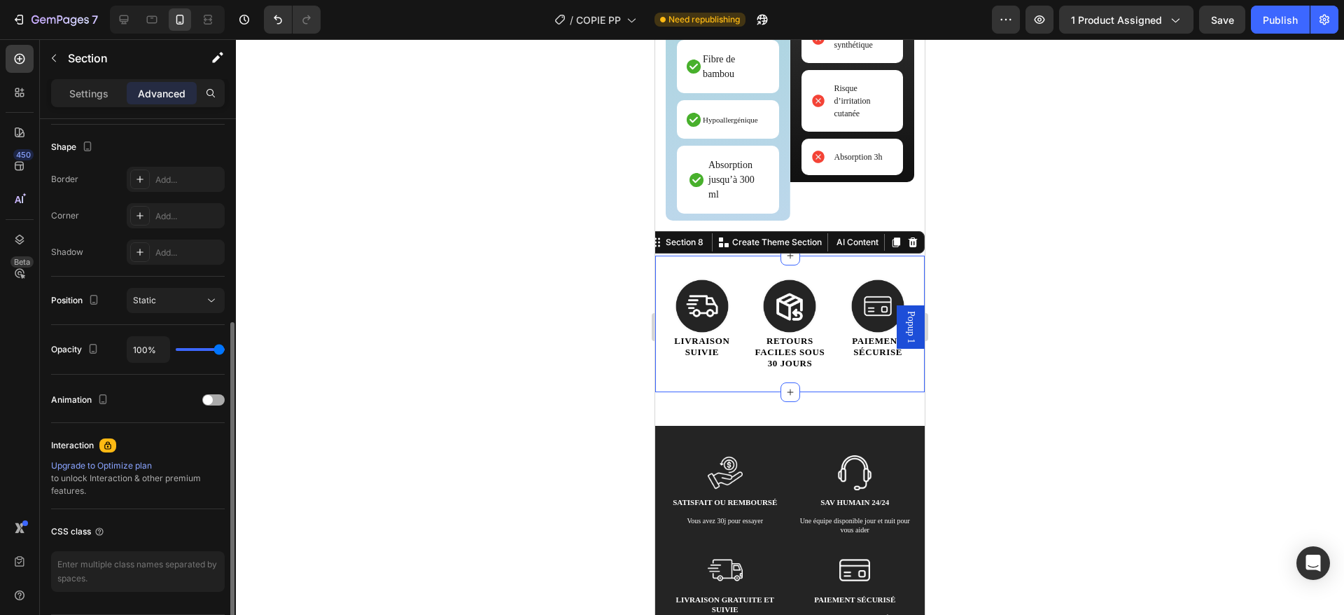
click at [211, 408] on div "Animation" at bounding box center [138, 400] width 174 height 22
click at [212, 400] on span at bounding box center [208, 400] width 10 height 10
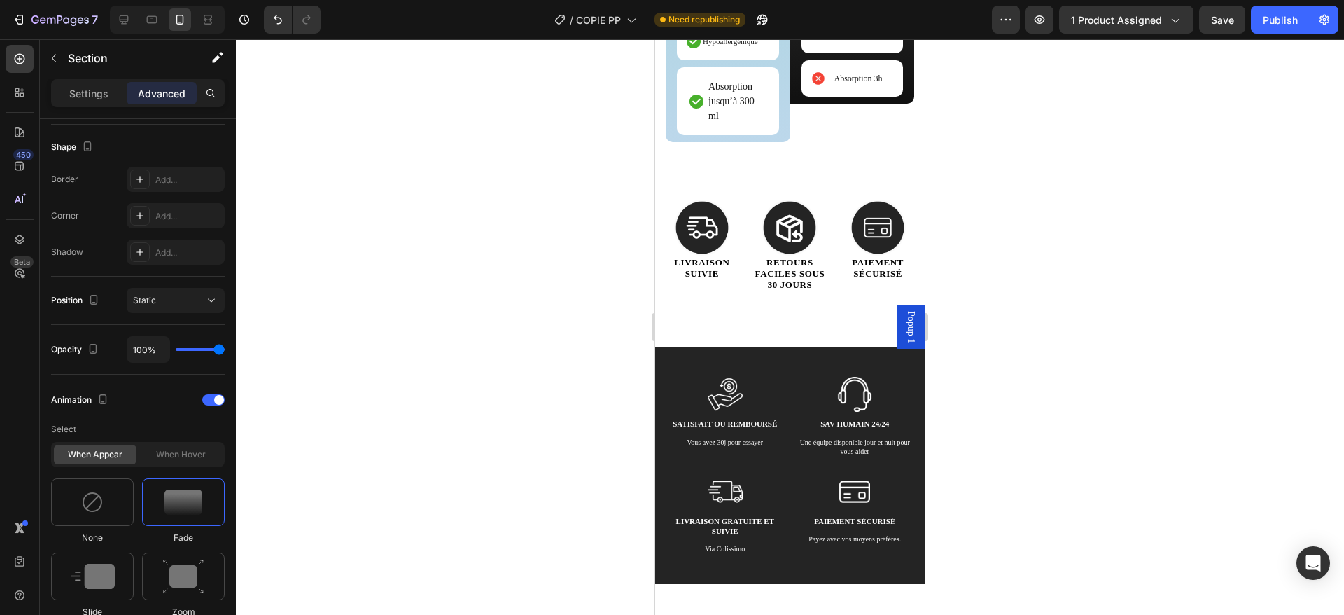
scroll to position [2980, 0]
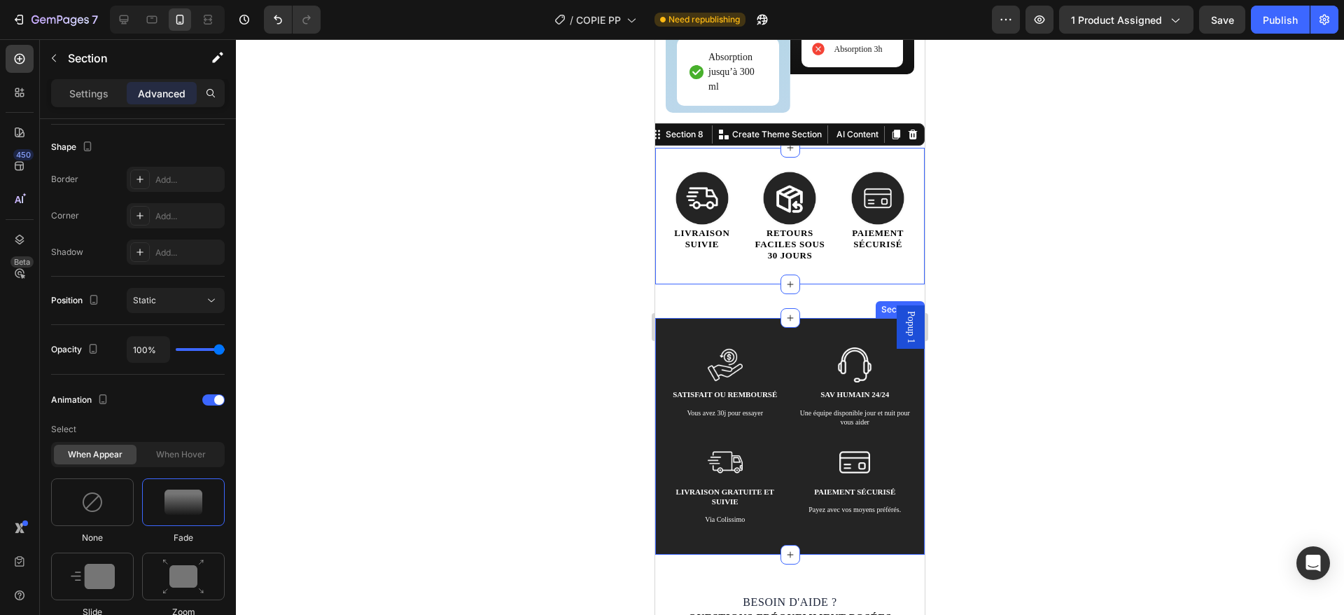
click at [796, 341] on div "Image satisfait ou remboursé Text Block Vous avez 30j pour essayer Text Block I…" at bounding box center [790, 436] width 270 height 237
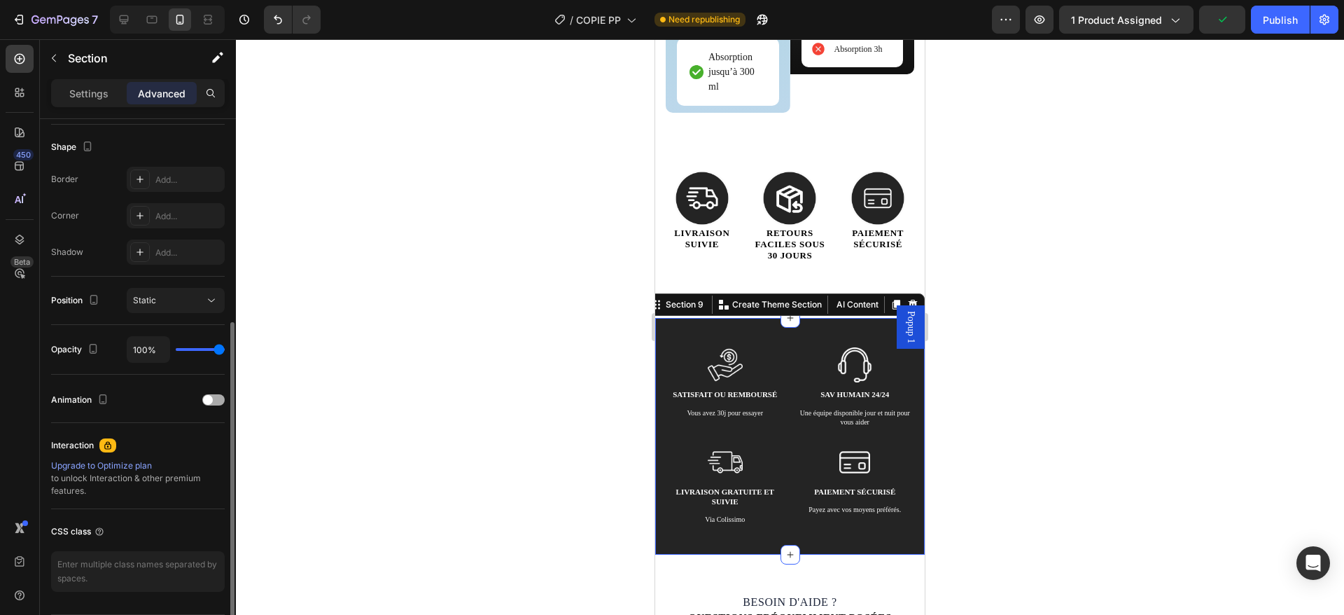
click at [210, 398] on span at bounding box center [208, 400] width 10 height 10
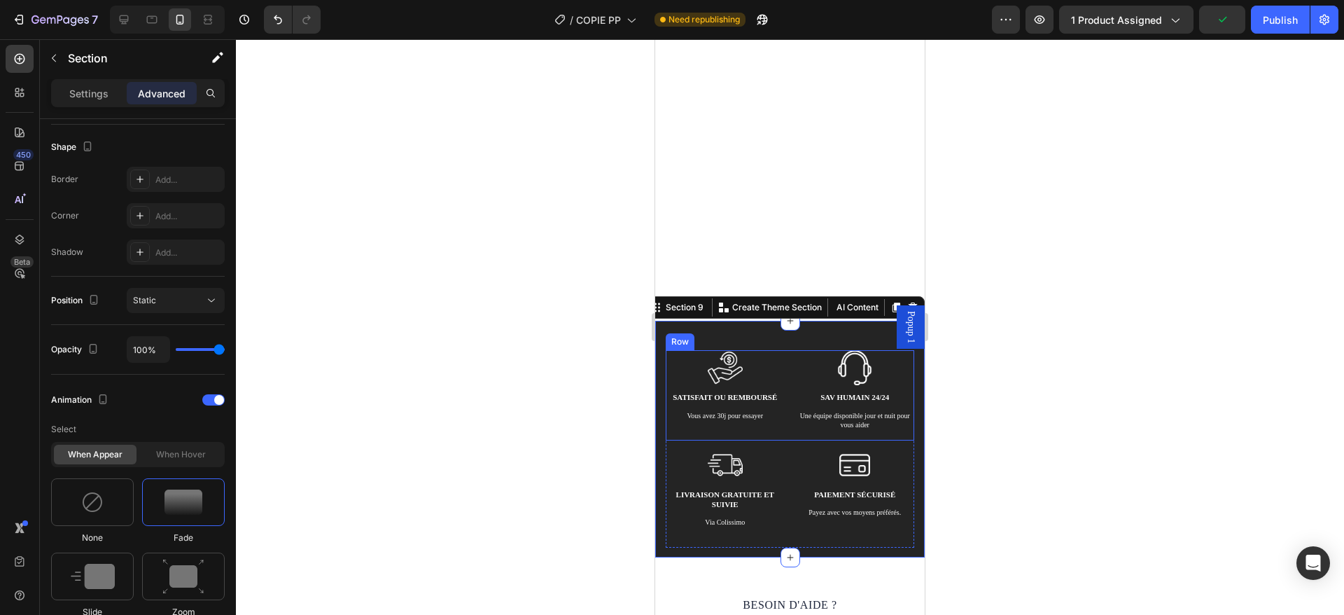
scroll to position [3294, 0]
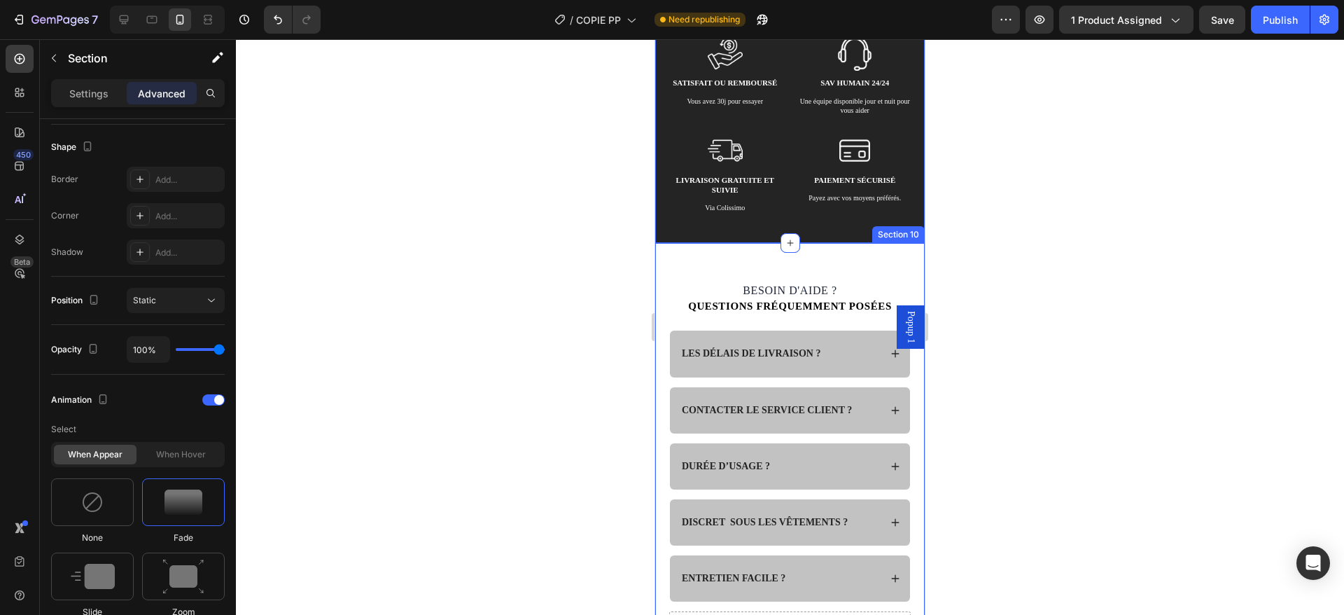
click at [661, 260] on div "Besoin d'aide ? Heading Questions fréquemment posées Heading LES DÉLAIS DE LIVR…" at bounding box center [790, 451] width 270 height 416
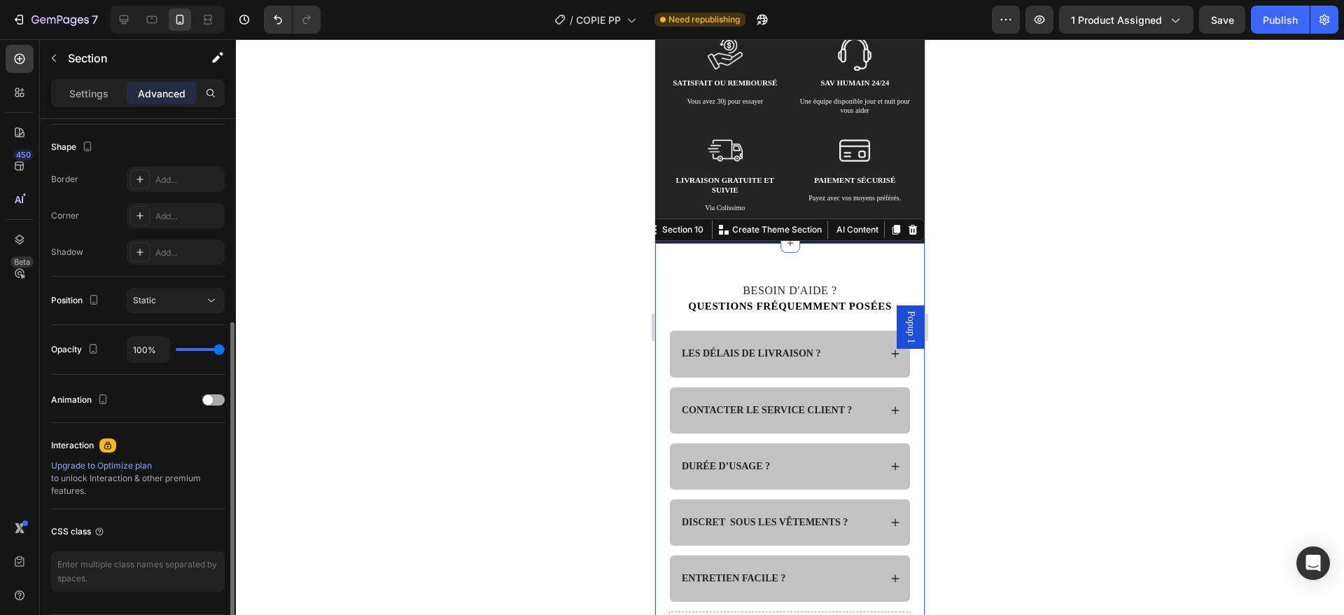
click at [218, 397] on div at bounding box center [213, 399] width 22 height 11
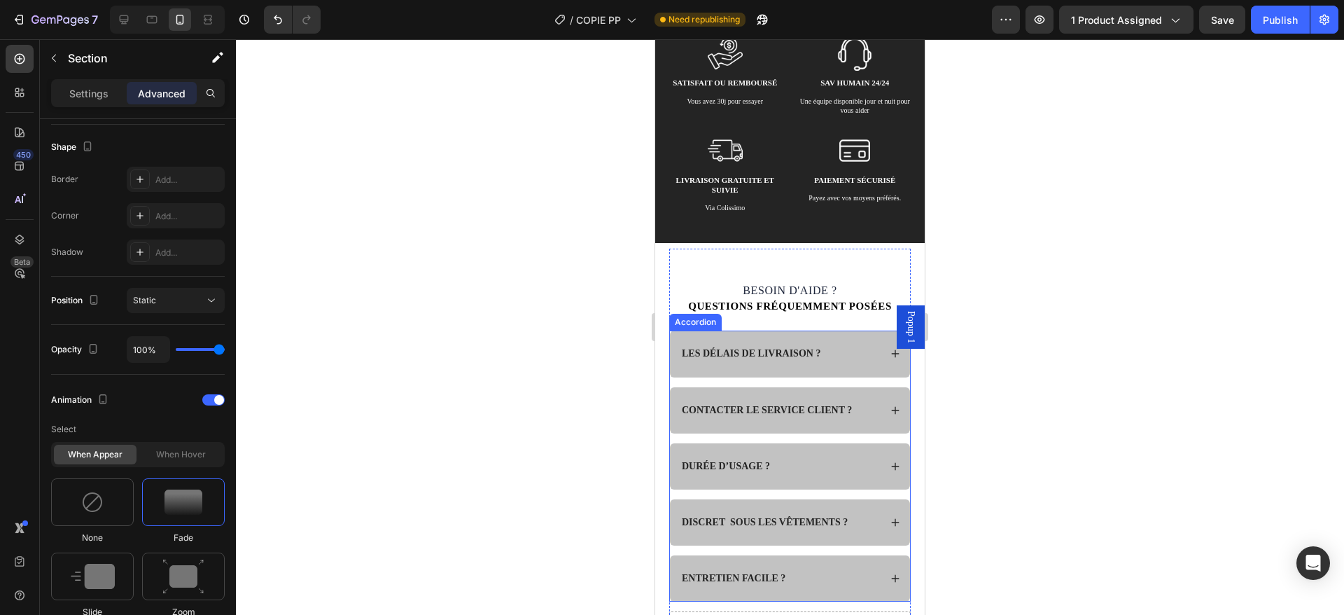
scroll to position [3721, 0]
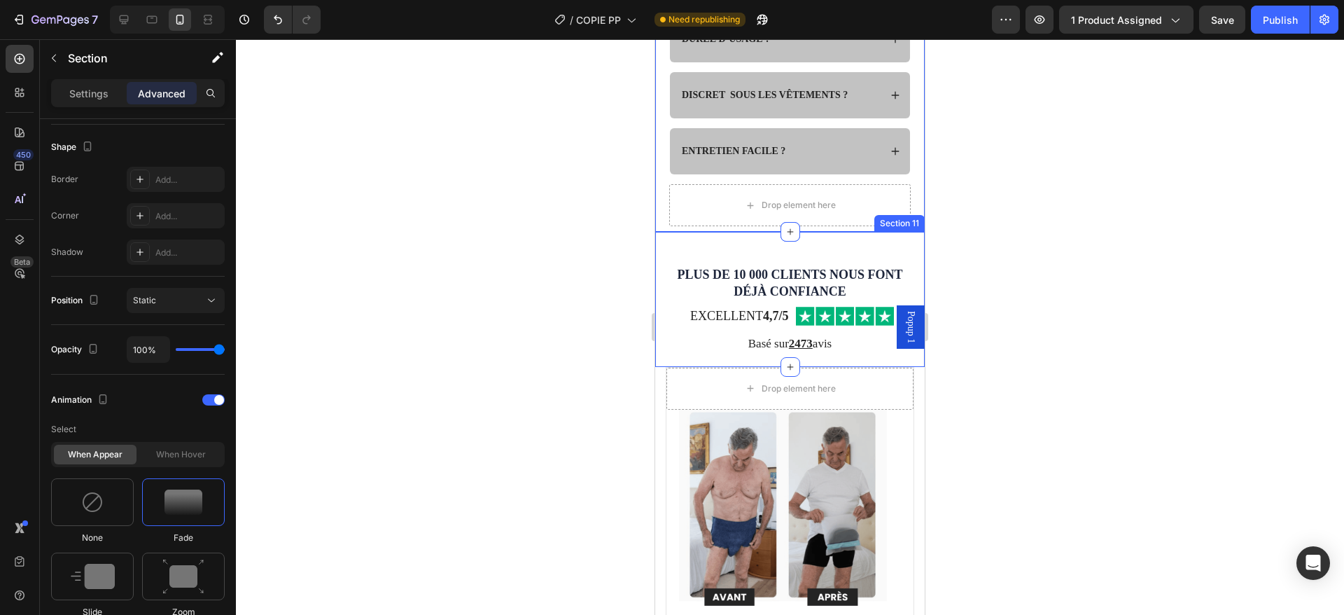
click at [679, 246] on div "PLUS DE 10 000 CLIENTS NOUS FONT DÉJÀ CONFIANCE Heading Excellent 4,7/5 Heading…" at bounding box center [790, 299] width 270 height 134
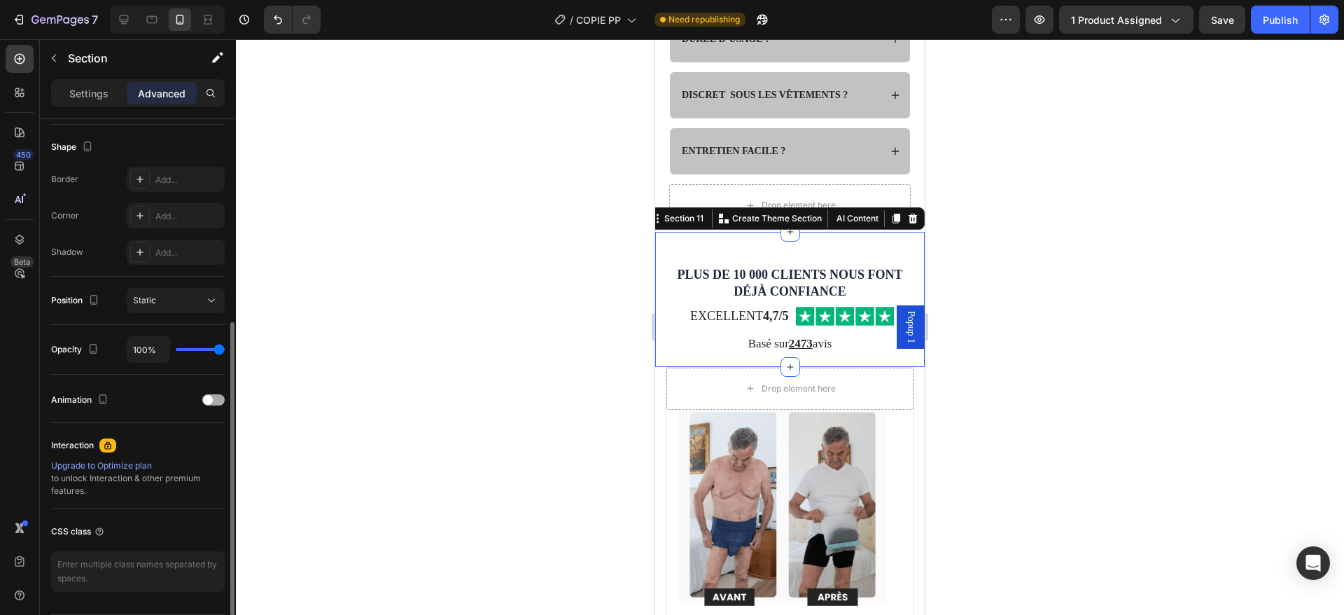
click at [214, 391] on div "Animation" at bounding box center [138, 400] width 174 height 22
click at [214, 398] on div at bounding box center [213, 399] width 22 height 11
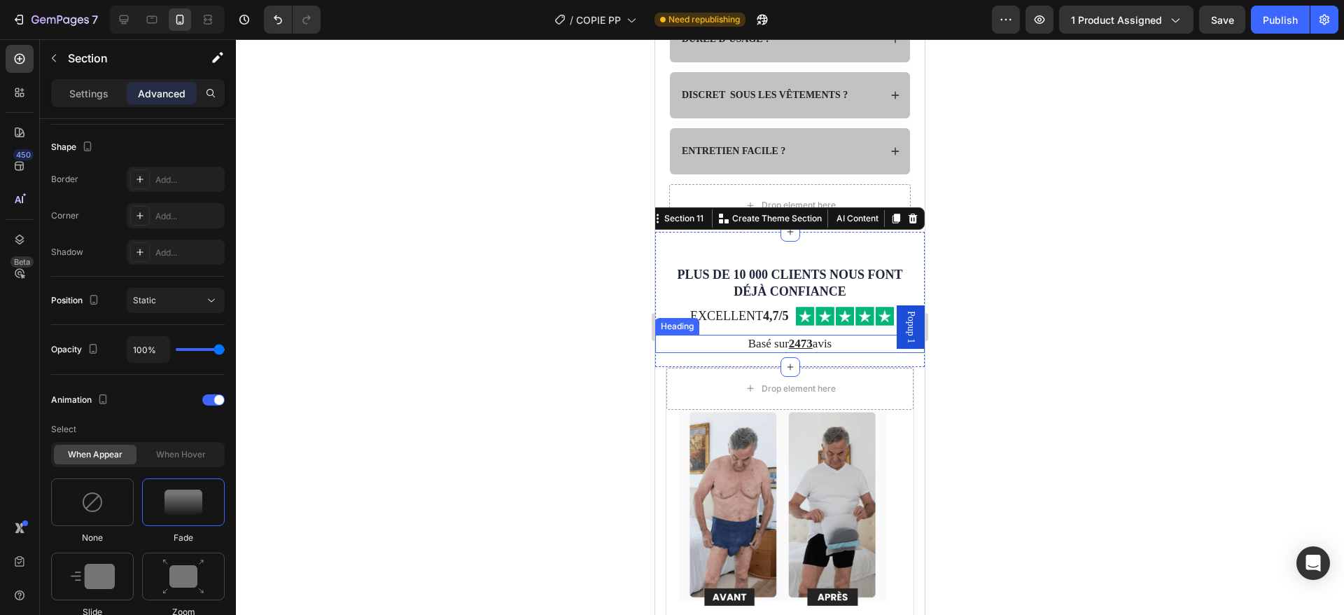
scroll to position [3814, 0]
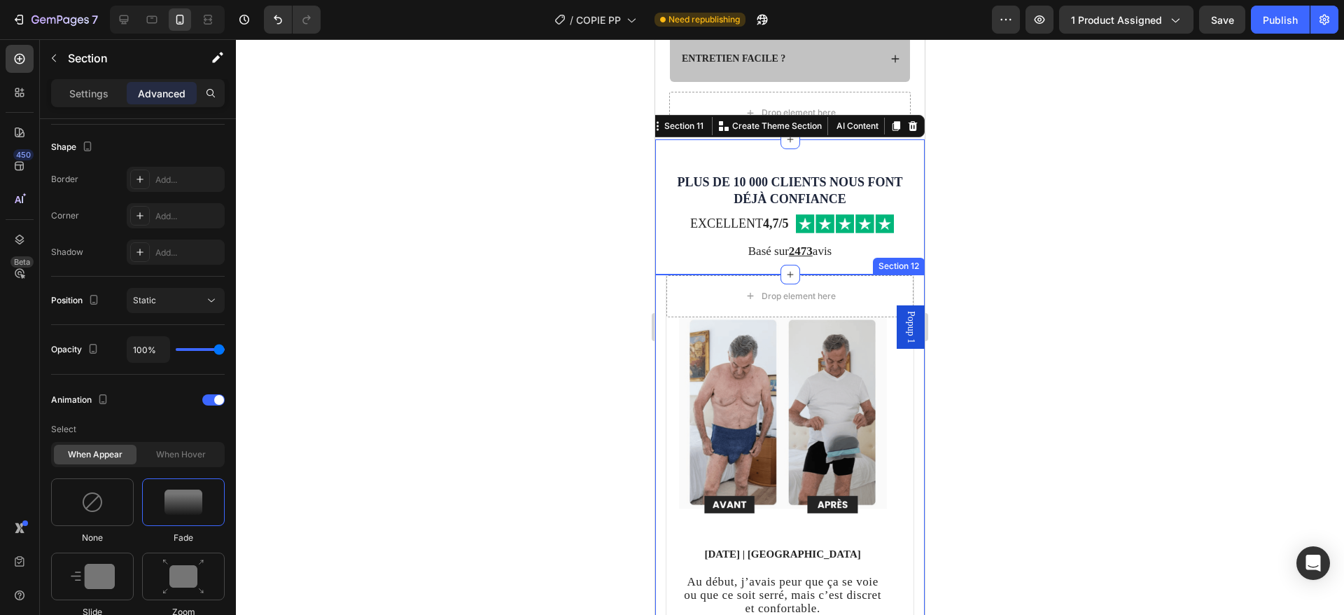
click at [660, 283] on div "Drop element here Image [DATE] | Paris Text block Au début, j’avais peur que ça…" at bounding box center [790, 536] width 270 height 524
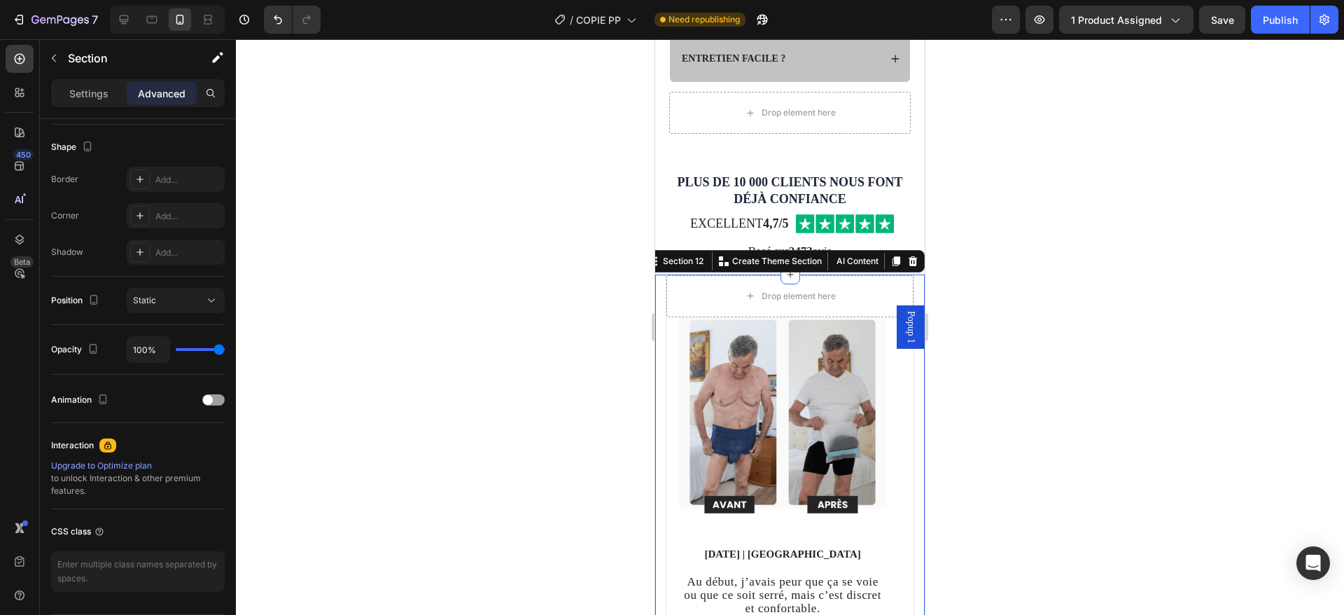
click at [208, 396] on span at bounding box center [208, 400] width 10 height 10
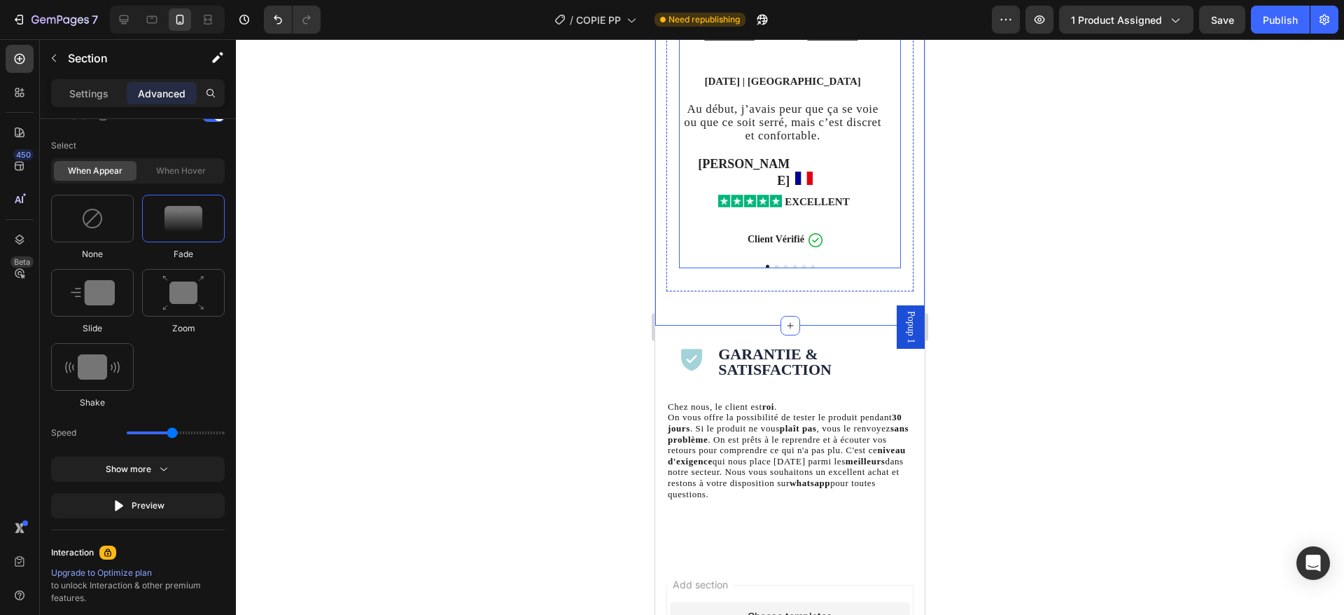
scroll to position [4287, 0]
click at [662, 334] on div "Icon Garantie & Satisfaction Heading Row" at bounding box center [790, 358] width 270 height 49
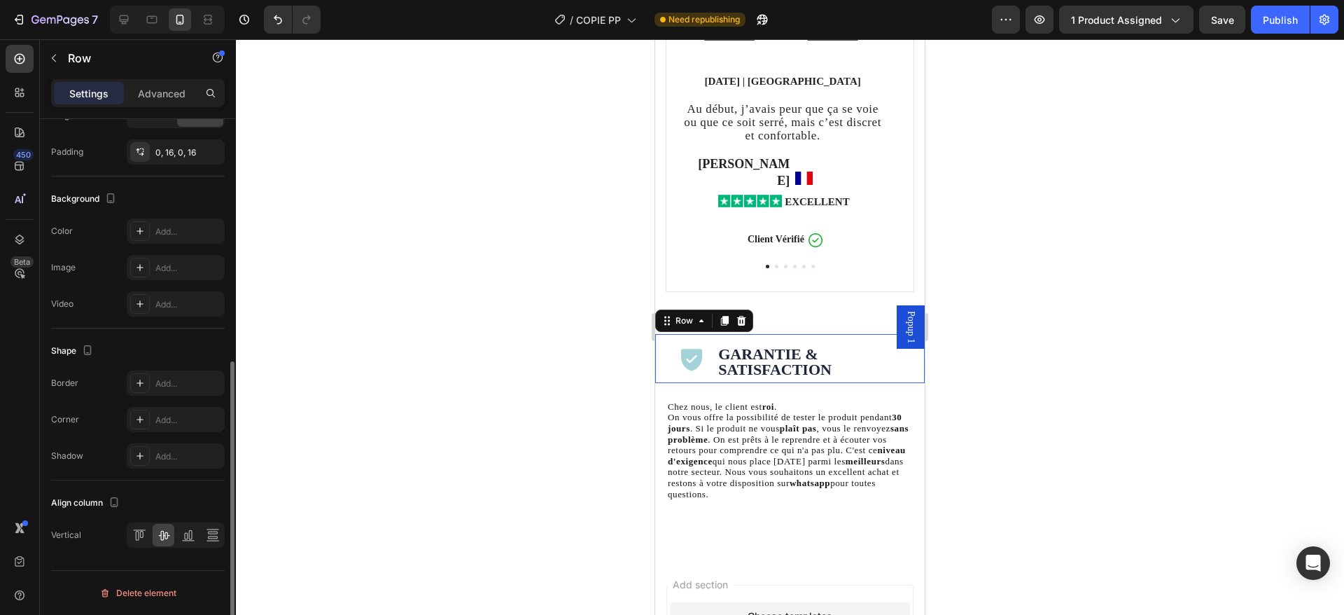
scroll to position [0, 0]
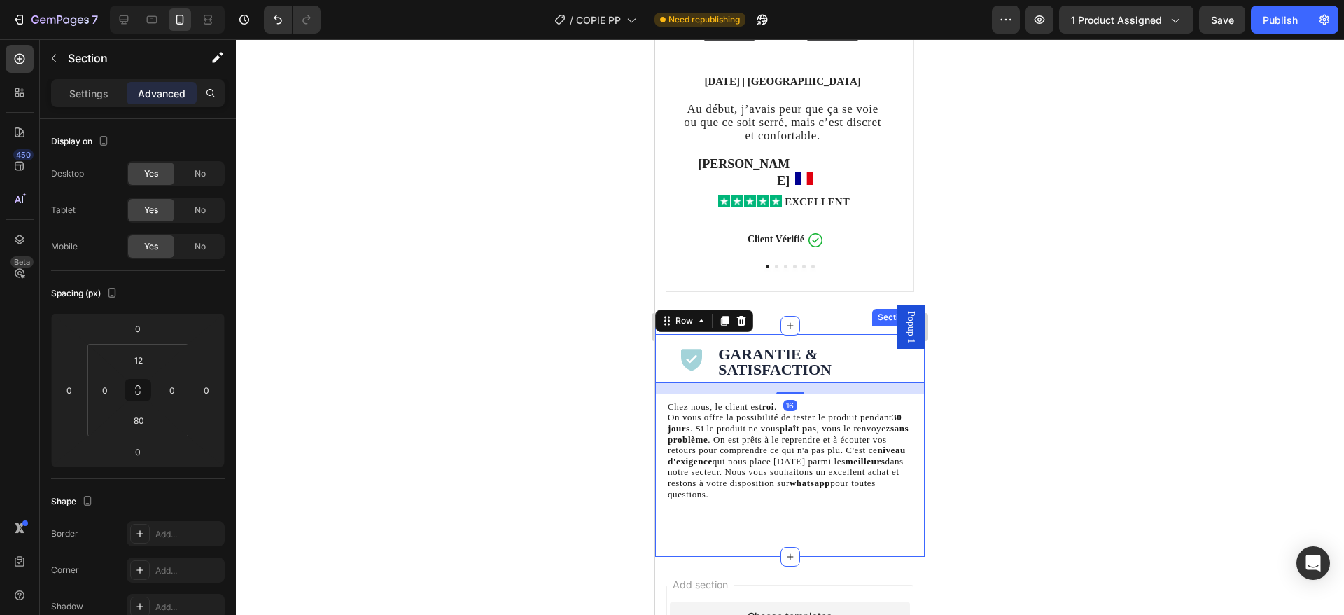
click at [828, 326] on div "Icon Garantie & Satisfaction Heading Row 16 Chez nous, le client est roi . On v…" at bounding box center [790, 441] width 270 height 231
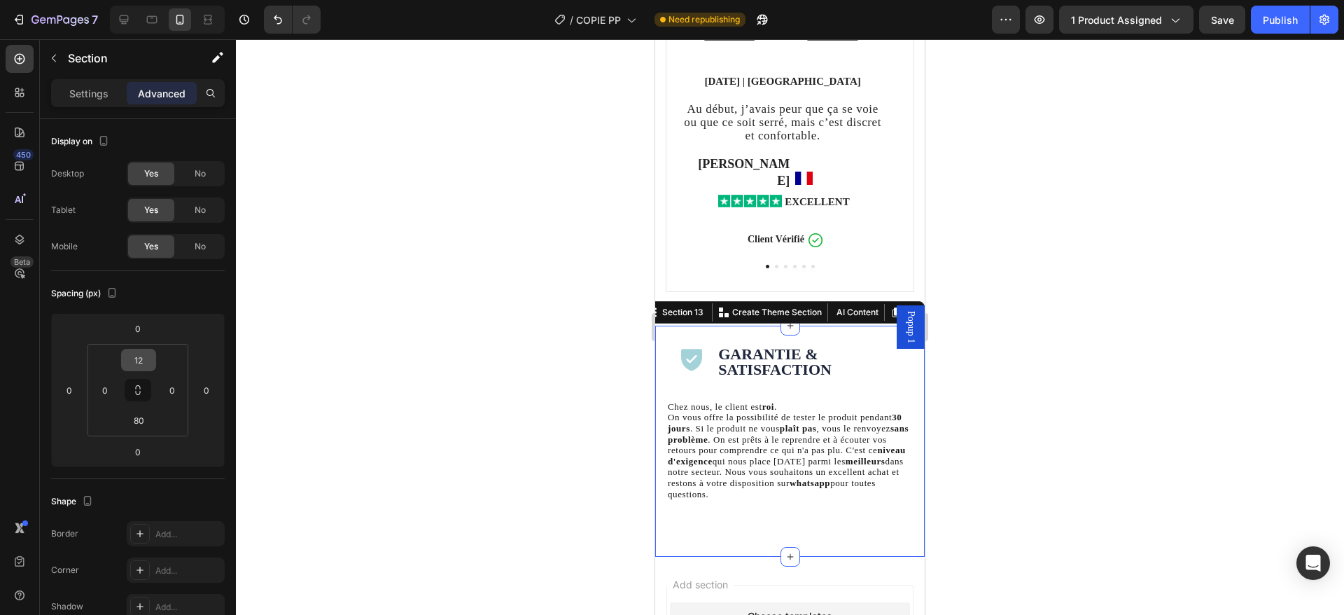
scroll to position [398, 0]
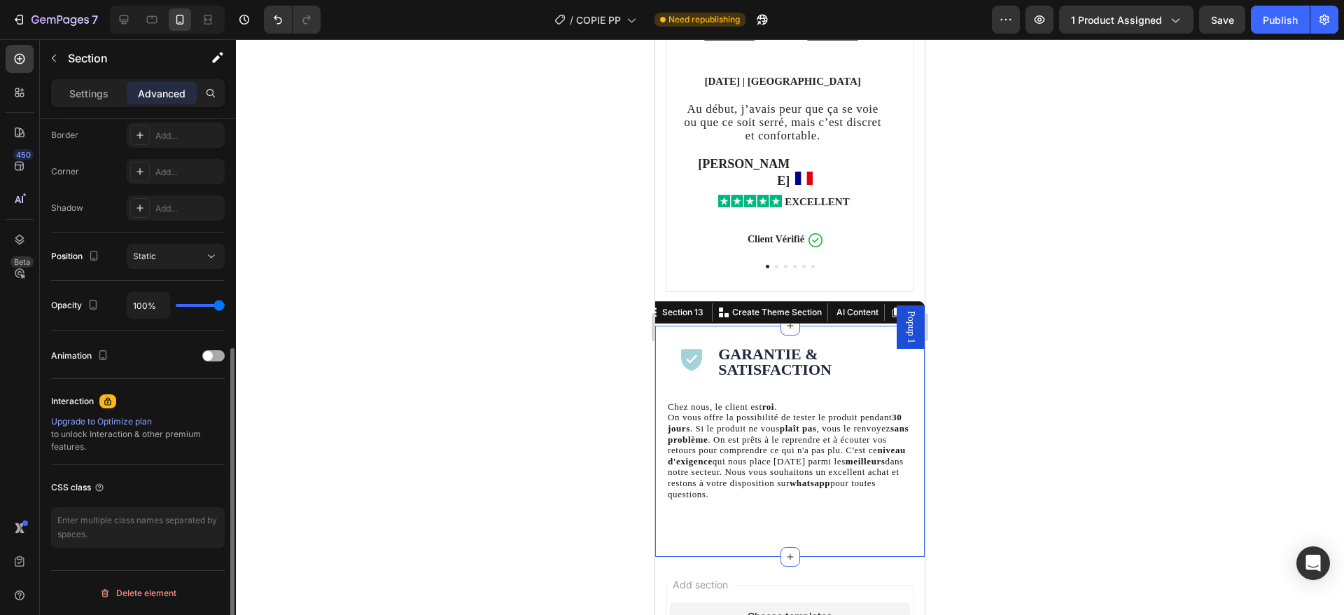
click at [210, 362] on div "Animation" at bounding box center [138, 355] width 174 height 22
click at [211, 351] on span at bounding box center [208, 356] width 10 height 10
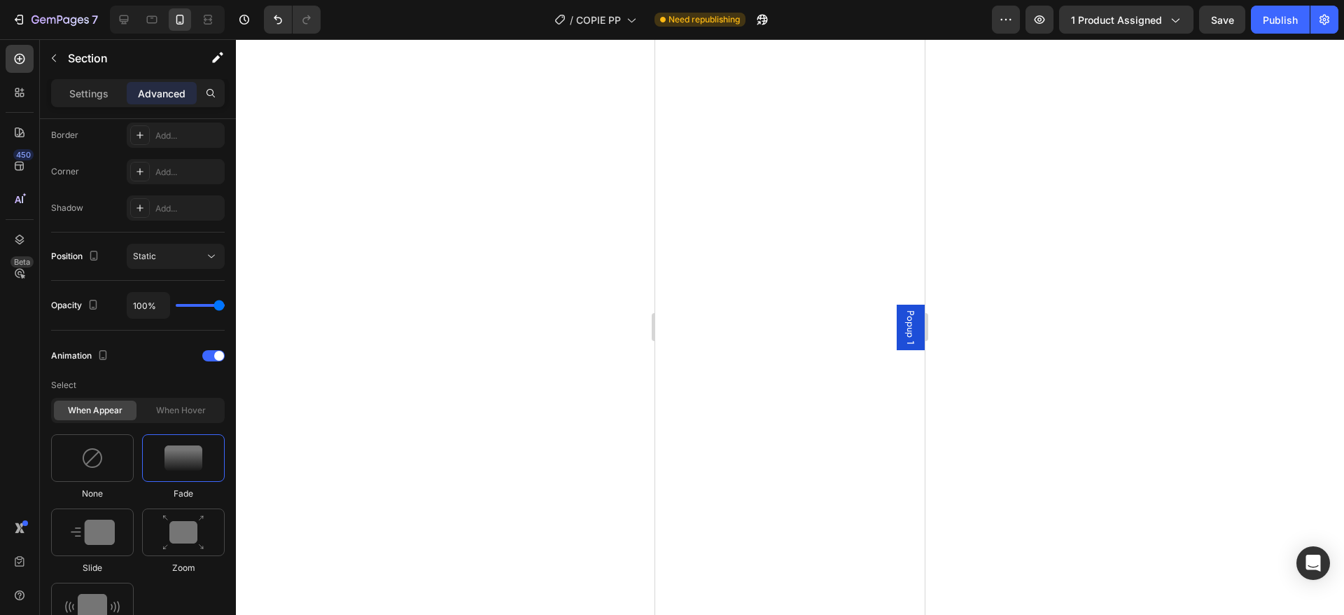
scroll to position [2, 0]
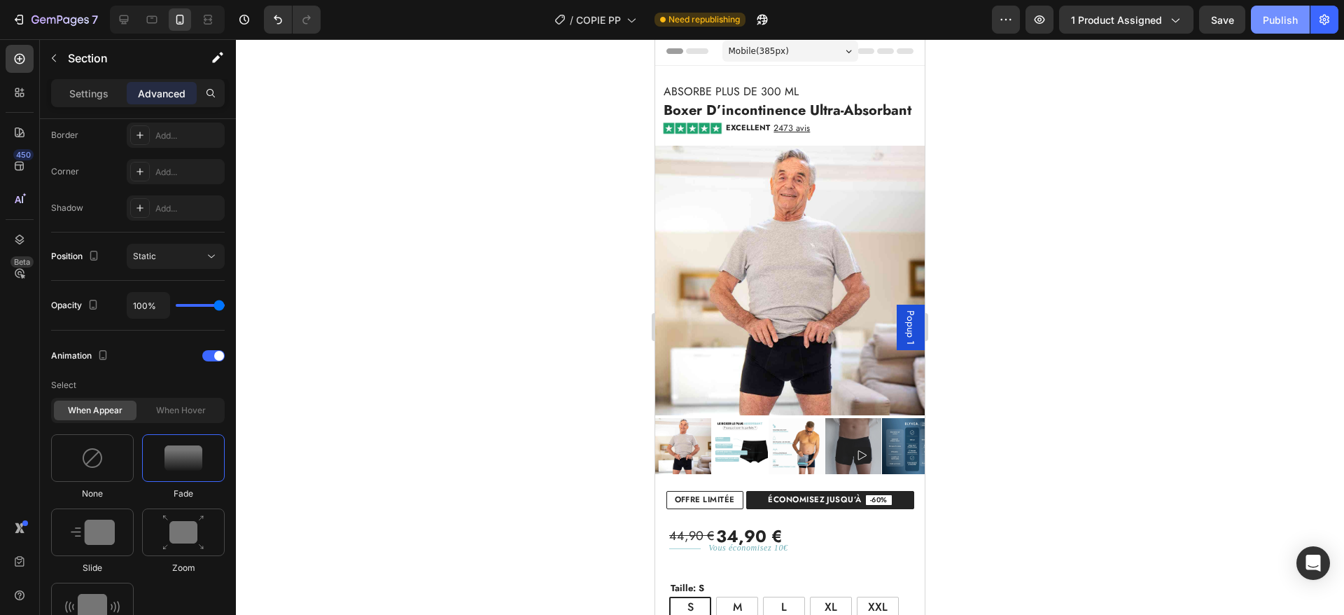
click at [1280, 18] on div "Publish" at bounding box center [1280, 20] width 35 height 15
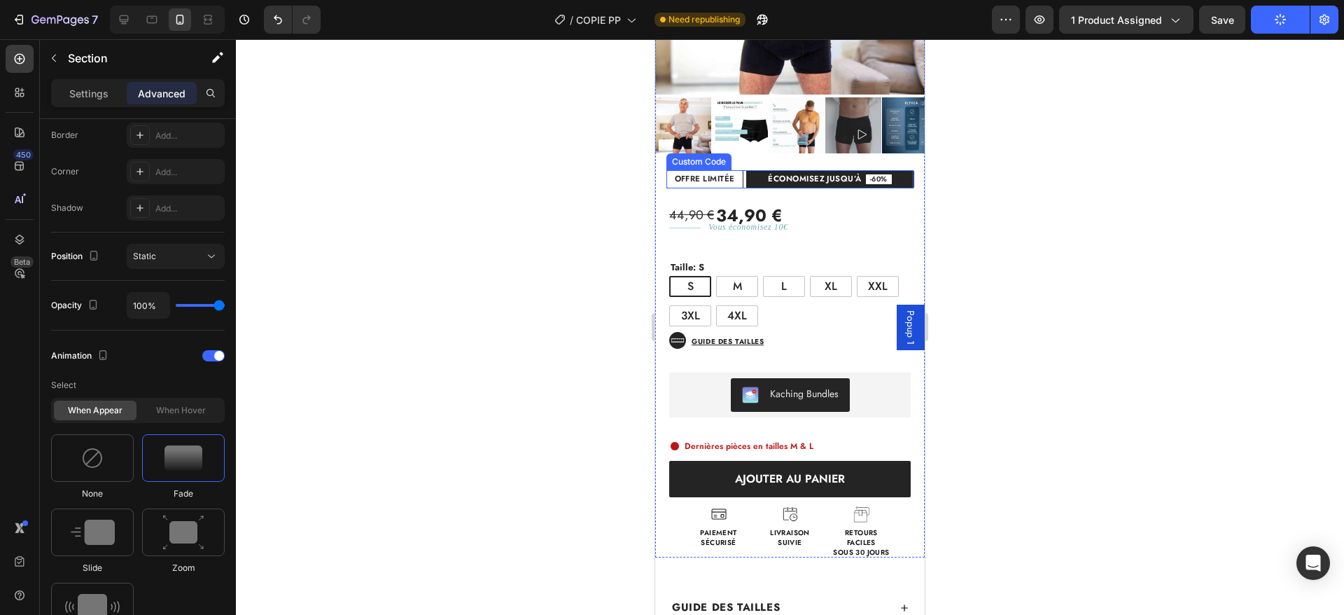
scroll to position [347, 0]
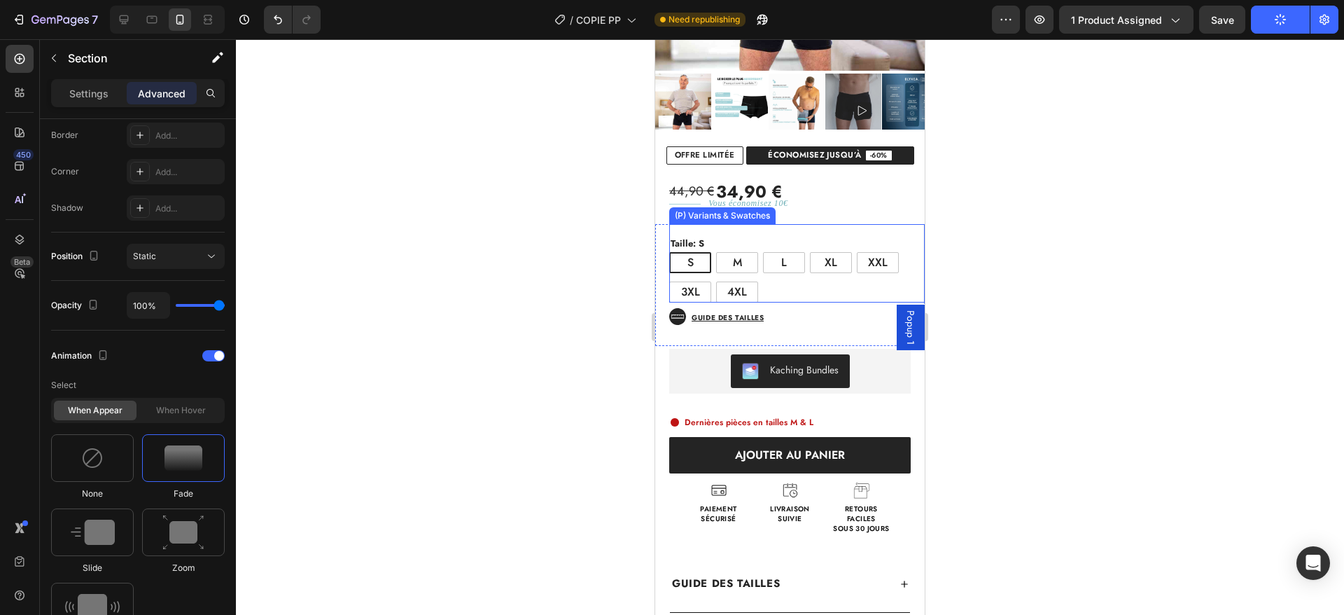
click at [783, 280] on div "S S S M M M L L L XL XL XL XXL XXL XXL 3XL 3XL 3XL 4XL 4XL 4XL" at bounding box center [797, 277] width 256 height 50
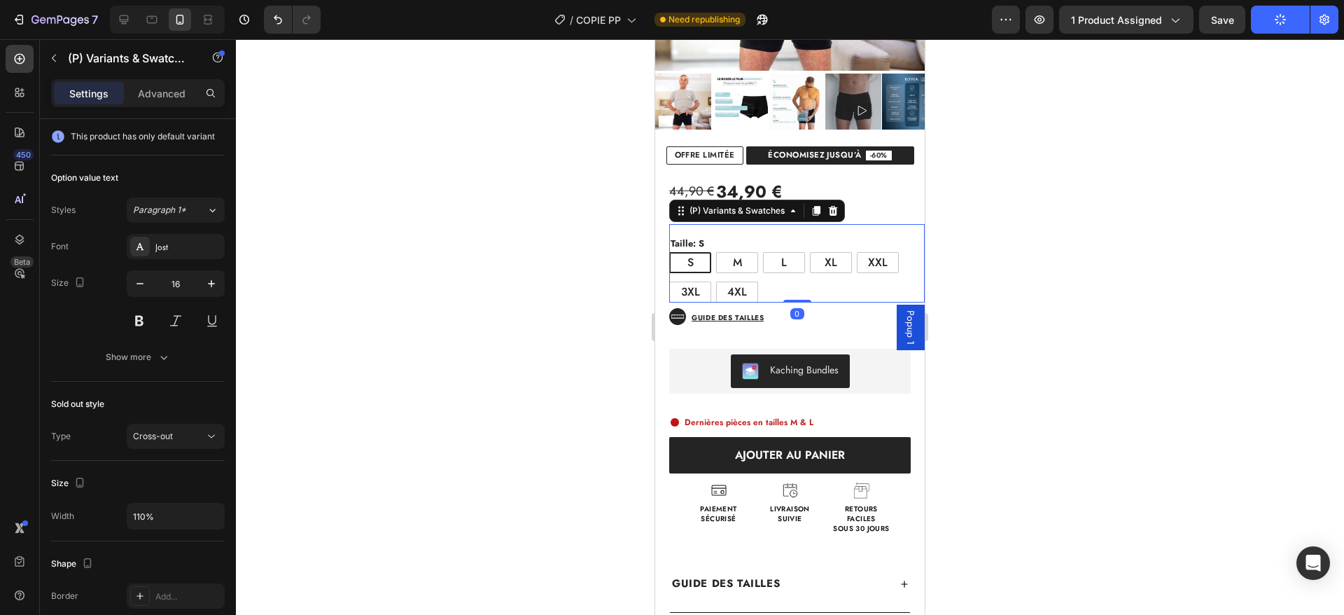
scroll to position [0, 0]
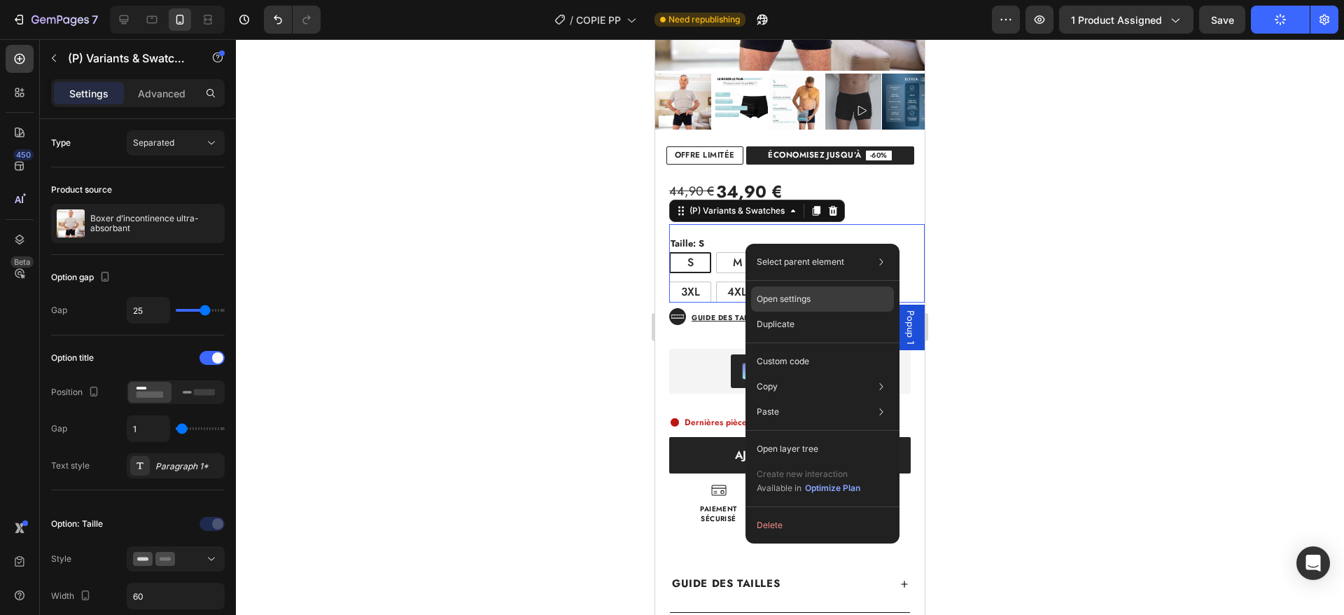
click at [827, 302] on div "Open settings" at bounding box center [822, 298] width 143 height 25
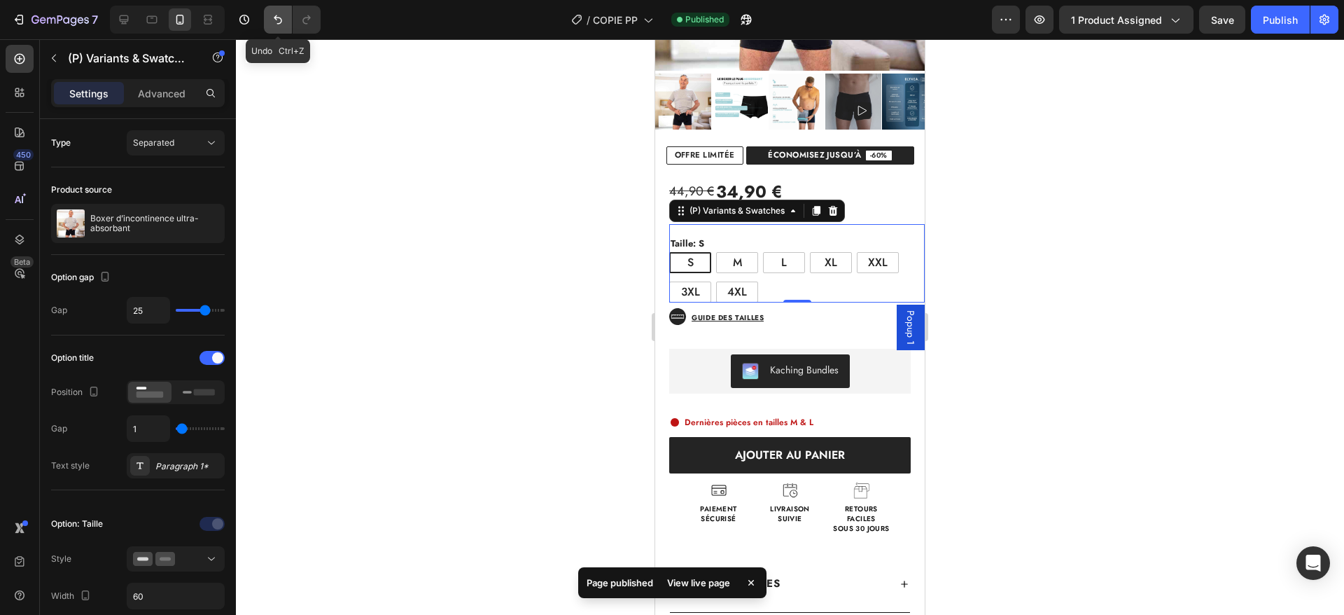
click at [279, 22] on icon "Undo/Redo" at bounding box center [278, 20] width 14 height 14
click at [779, 240] on div "Taille: S S S S M M M L L L XL XL XL XXL XXL XXL 3XL 3XL 3XL 4XL 4XL 4XL" at bounding box center [797, 269] width 256 height 68
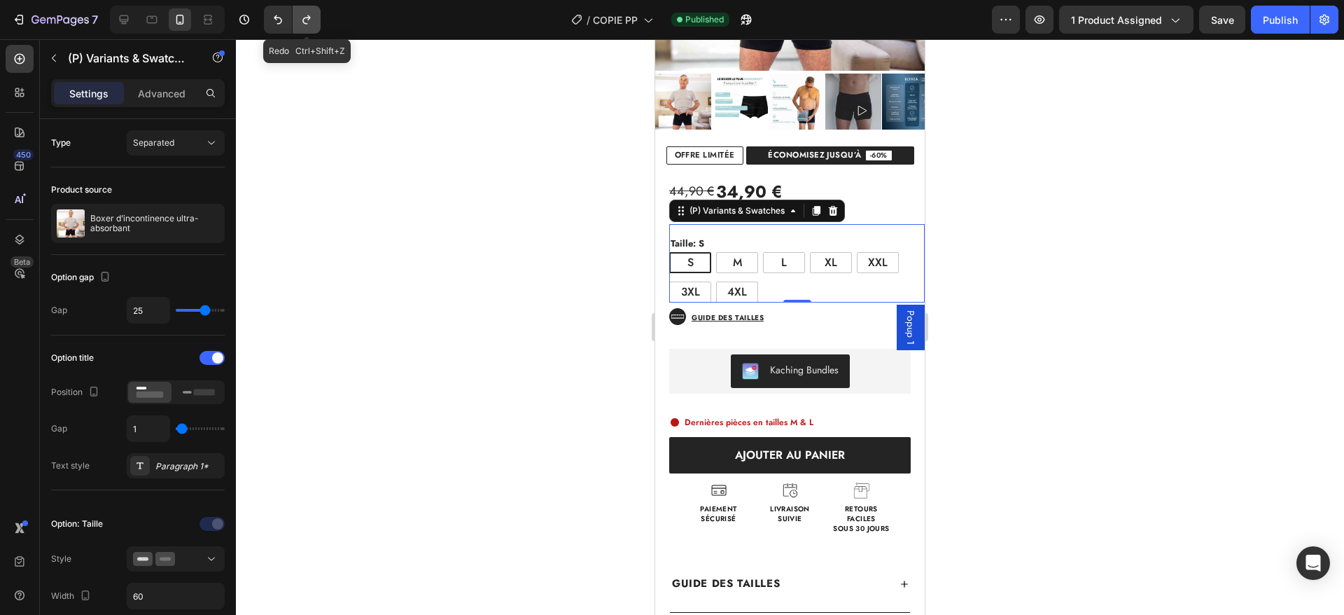
click at [305, 13] on icon "Undo/Redo" at bounding box center [307, 20] width 14 height 14
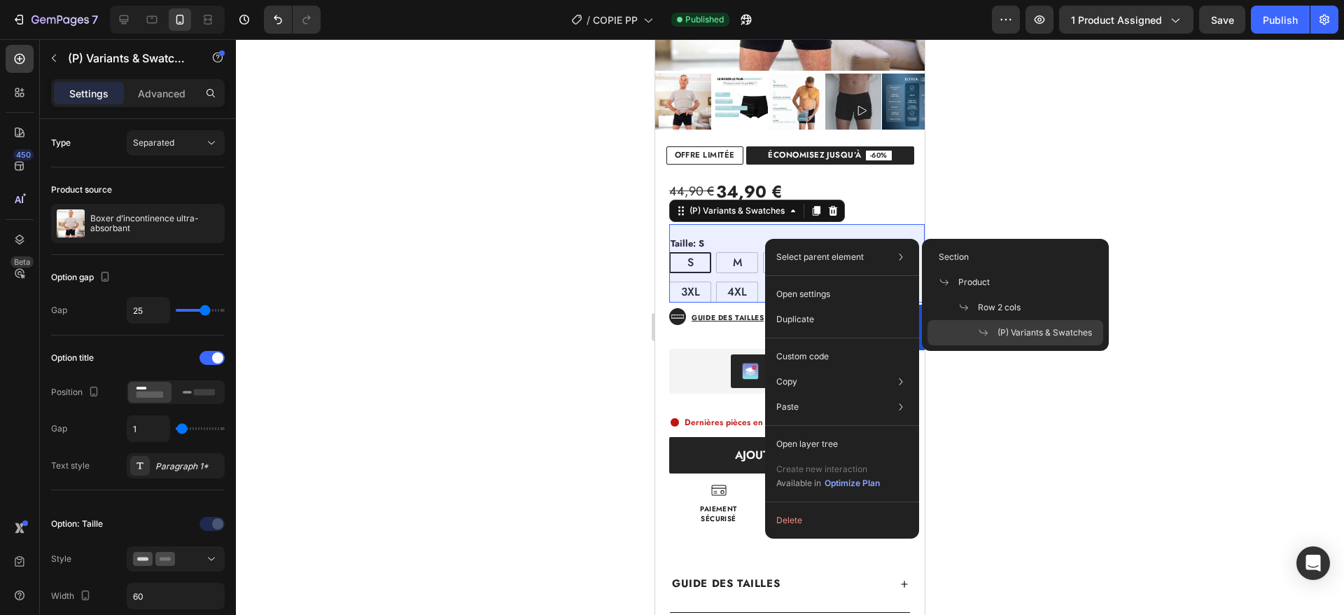
click at [1012, 329] on span "(P) Variants & Swatches" at bounding box center [1045, 332] width 95 height 13
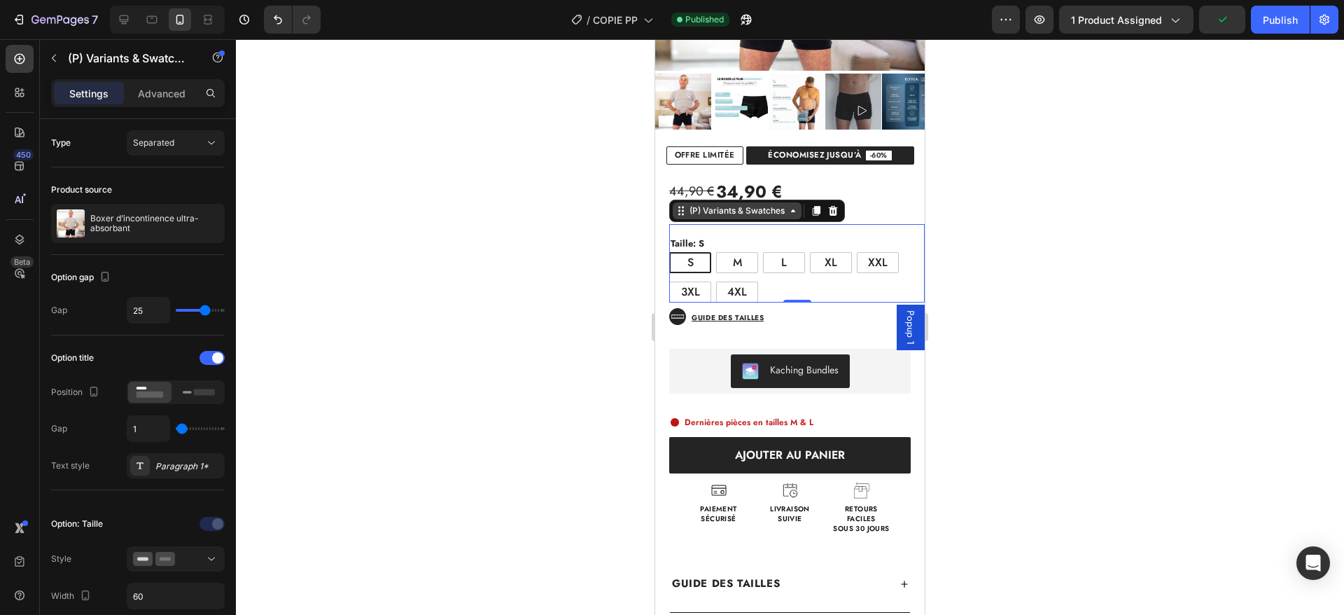
click at [757, 209] on div "(P) Variants & Swatches" at bounding box center [737, 210] width 101 height 13
click at [756, 244] on div "Taille: S S S S M M M L L L XL XL XL XXL XXL XXL 3XL 3XL 3XL 4XL 4XL 4XL" at bounding box center [797, 269] width 256 height 68
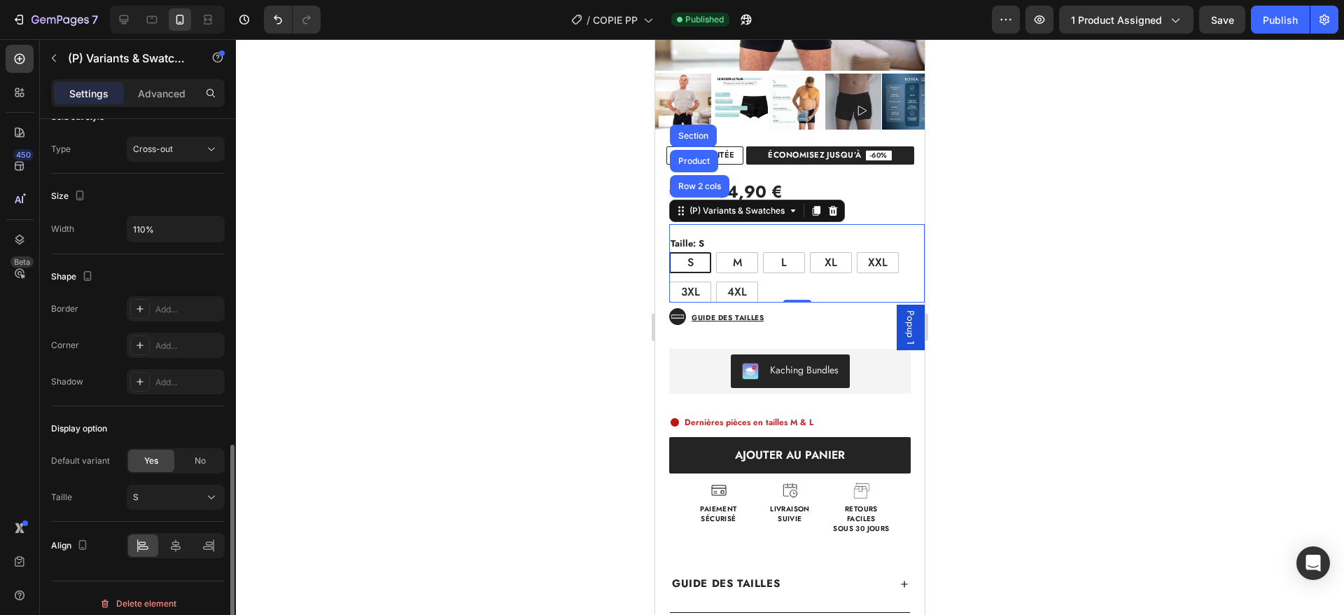
scroll to position [849, 0]
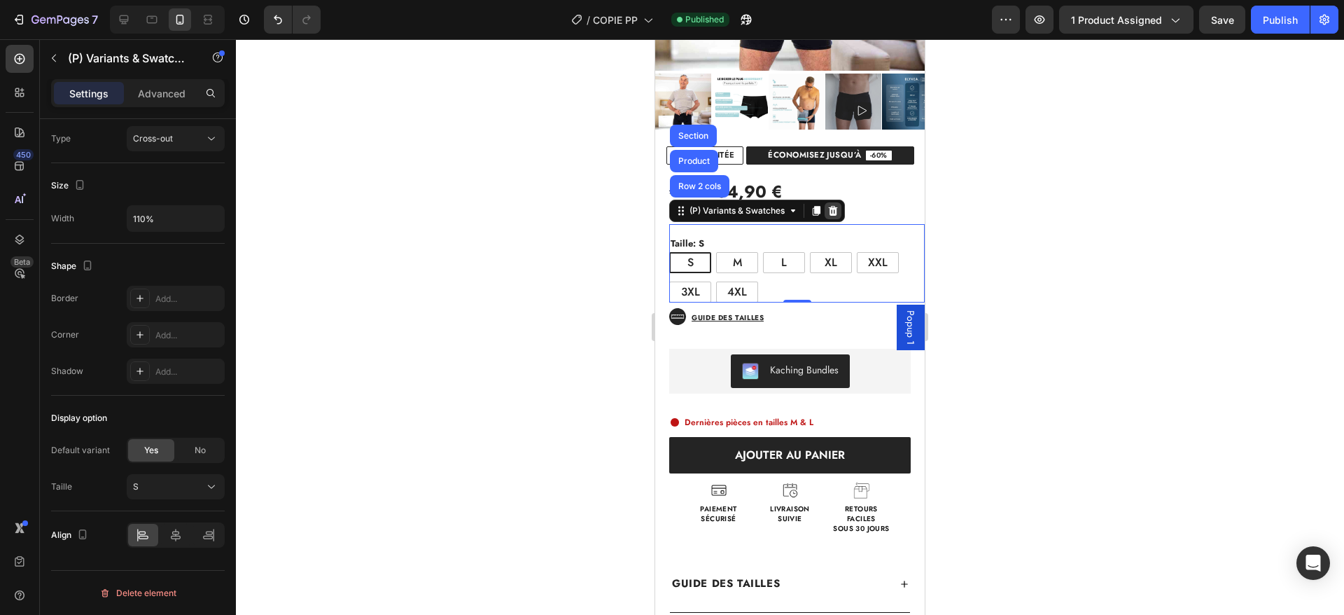
click at [834, 216] on icon at bounding box center [833, 210] width 11 height 11
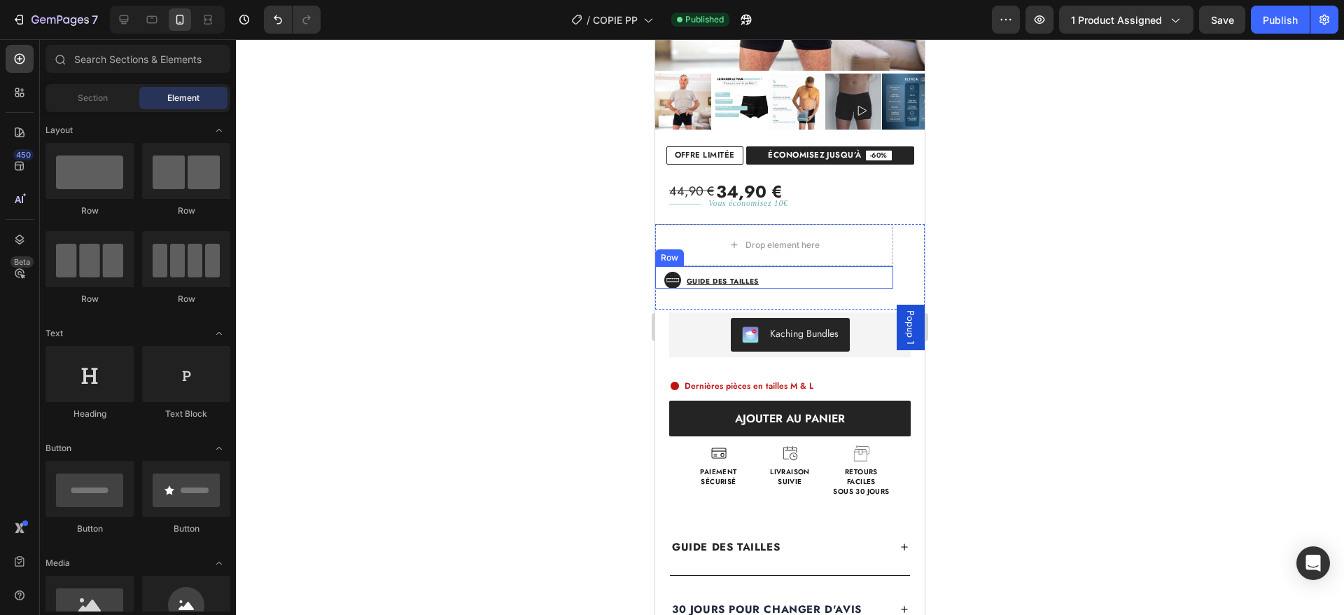
click at [809, 277] on div "Guide des tailles Button" at bounding box center [745, 280] width 128 height 17
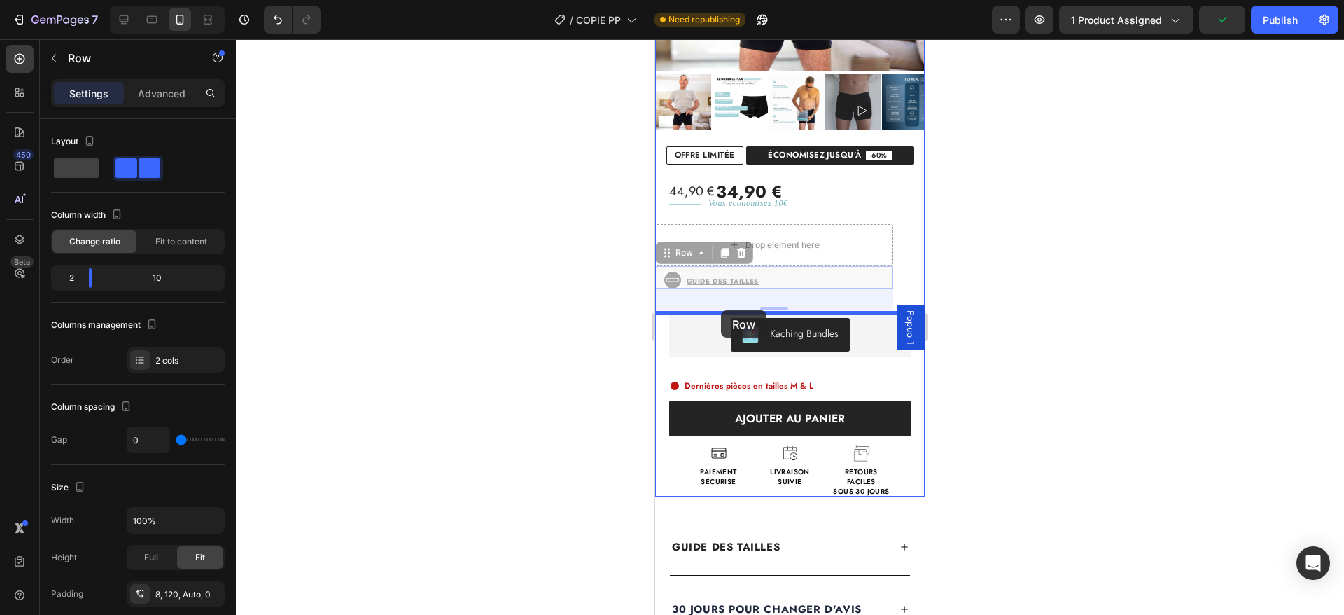
drag, startPoint x: 810, startPoint y: 277, endPoint x: 721, endPoint y: 310, distance: 94.8
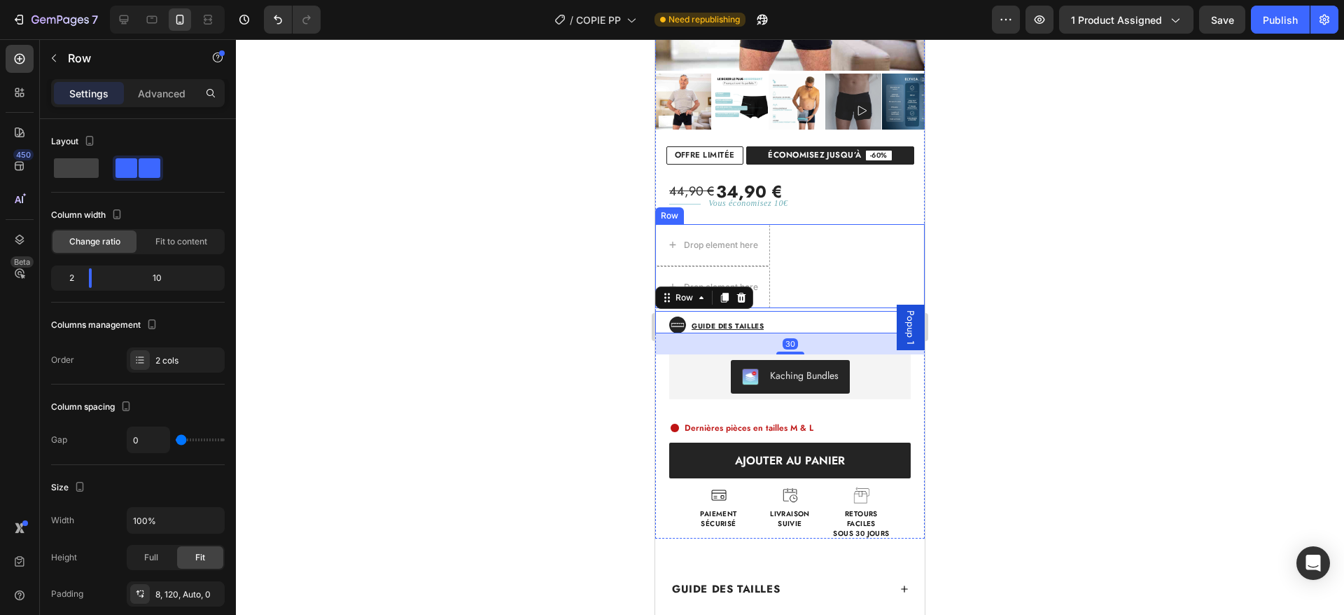
click at [808, 272] on div "Drop element here Drop element here Row" at bounding box center [790, 266] width 270 height 84
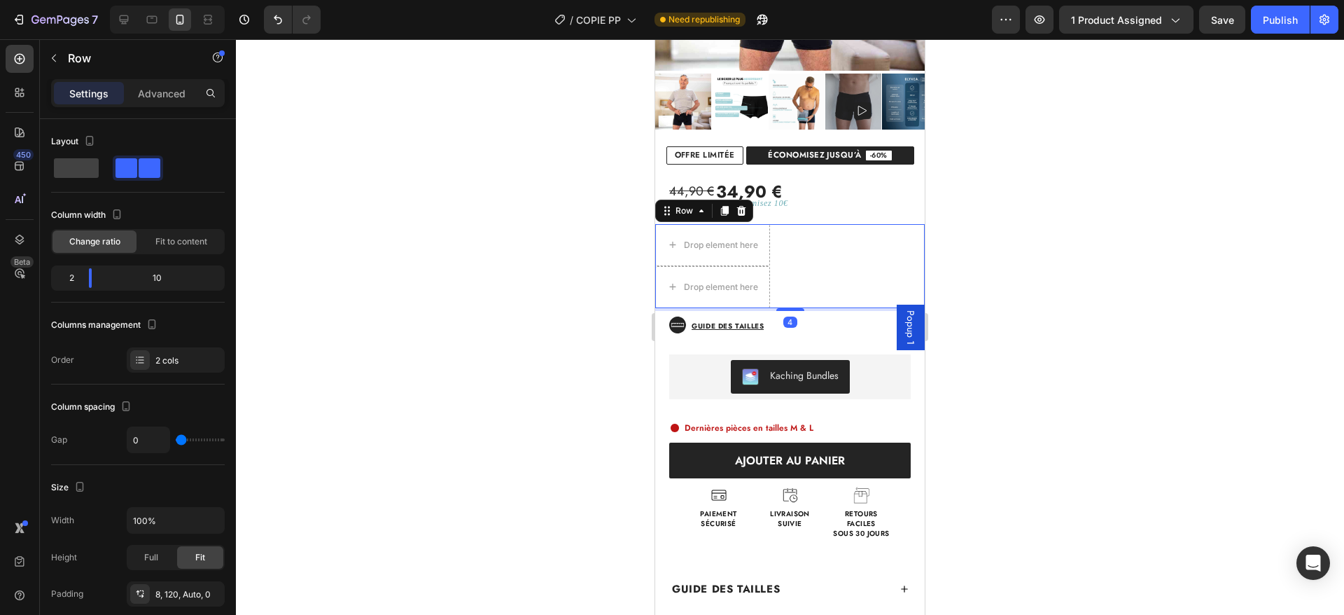
scroll to position [405, 0]
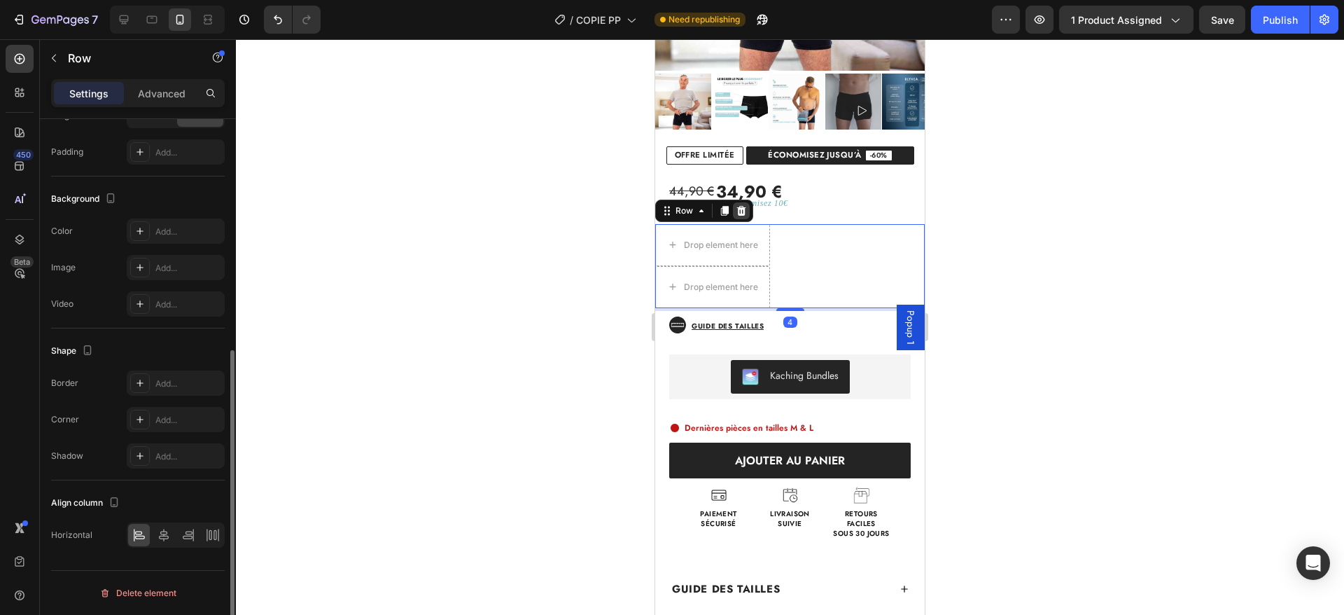
click at [741, 215] on icon at bounding box center [741, 211] width 9 height 10
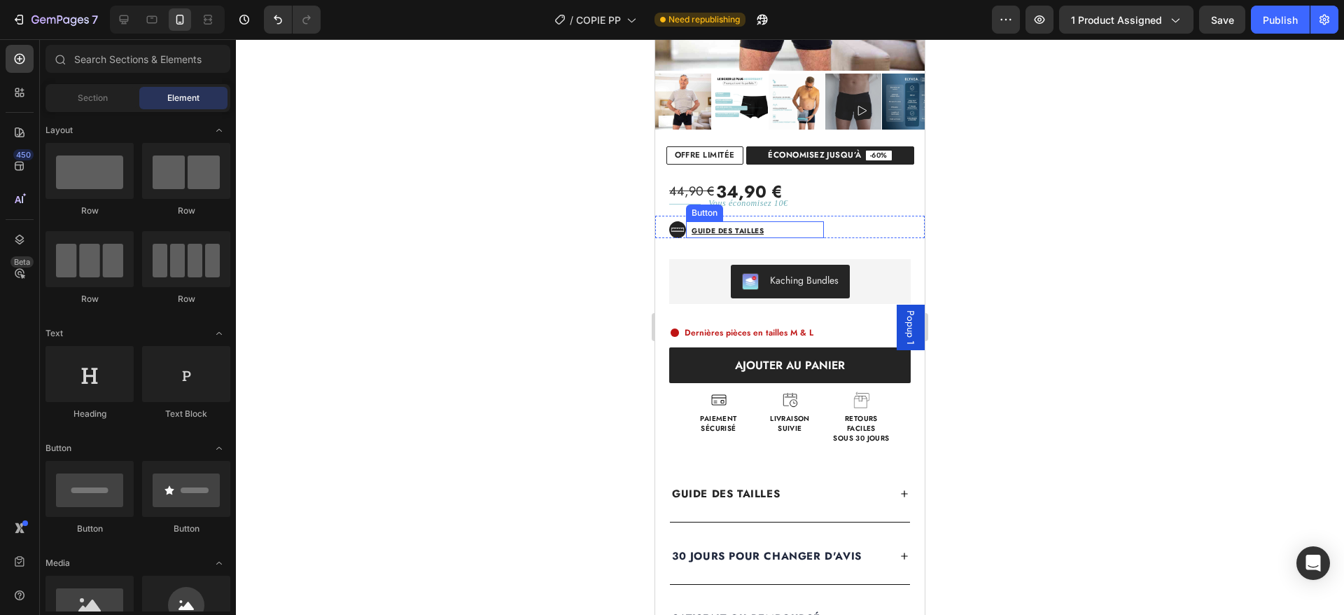
drag, startPoint x: 761, startPoint y: 230, endPoint x: 777, endPoint y: 233, distance: 16.3
click at [761, 230] on strong "Guide des tailles" at bounding box center [728, 230] width 72 height 11
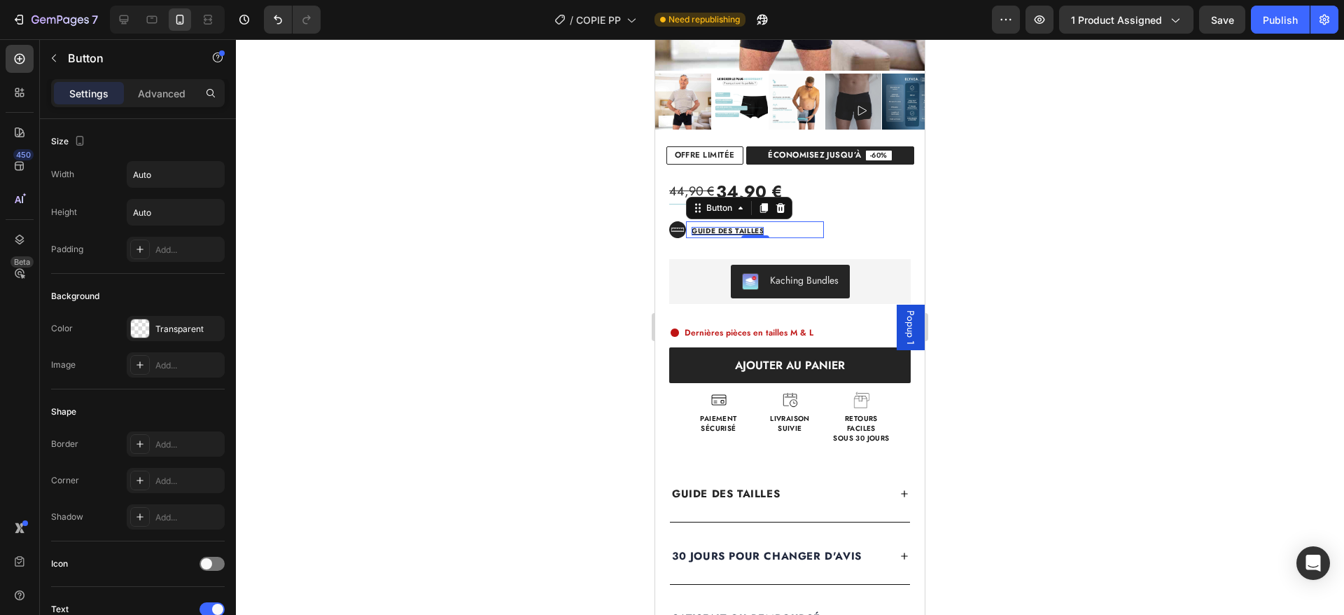
click at [711, 230] on strong "Guide des tailles" at bounding box center [728, 230] width 72 height 11
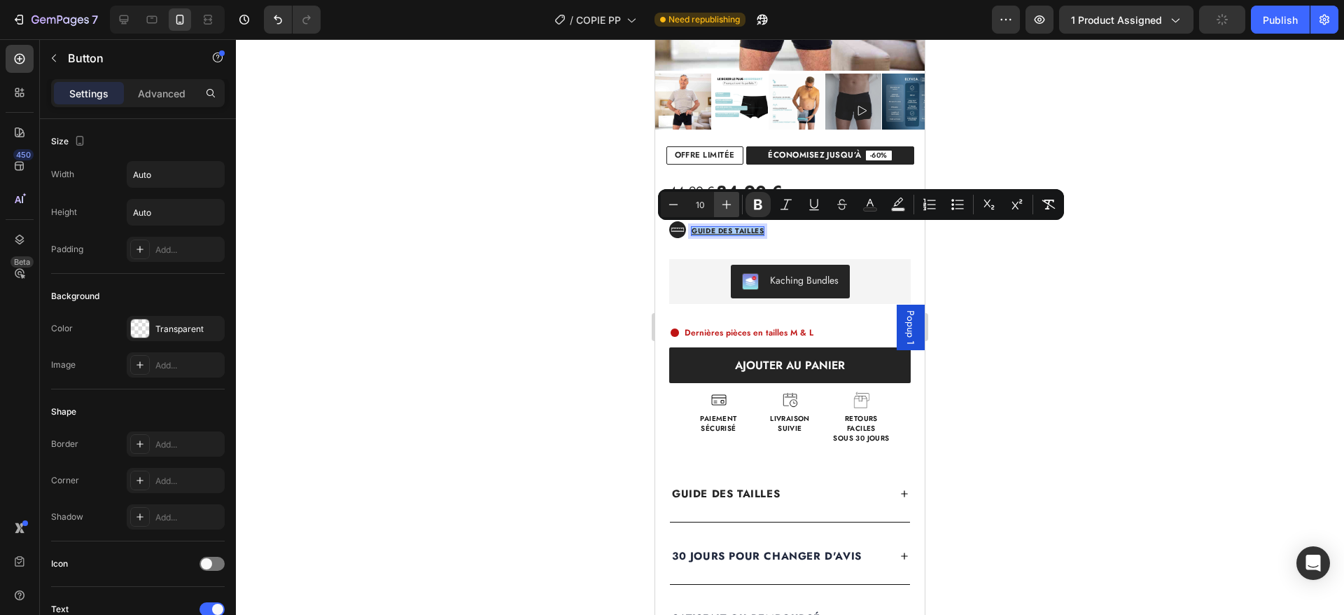
click at [732, 200] on icon "Editor contextual toolbar" at bounding box center [727, 204] width 14 height 14
type input "14"
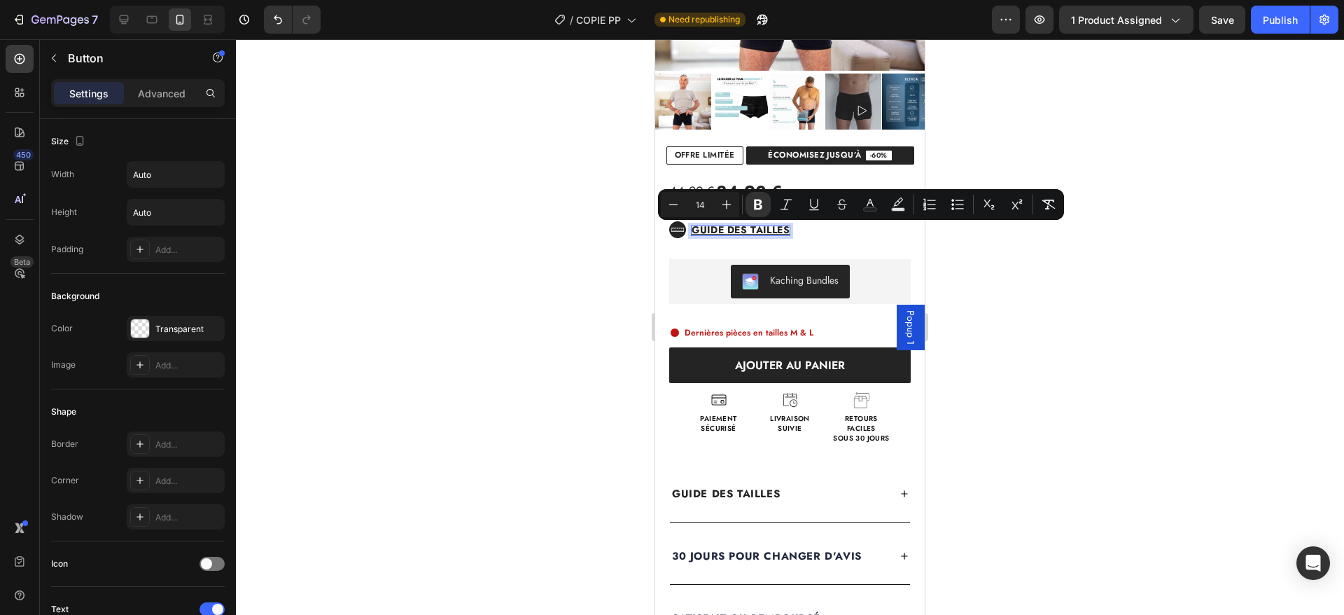
click at [781, 238] on div "Guide des tailles Button 0" at bounding box center [755, 229] width 138 height 17
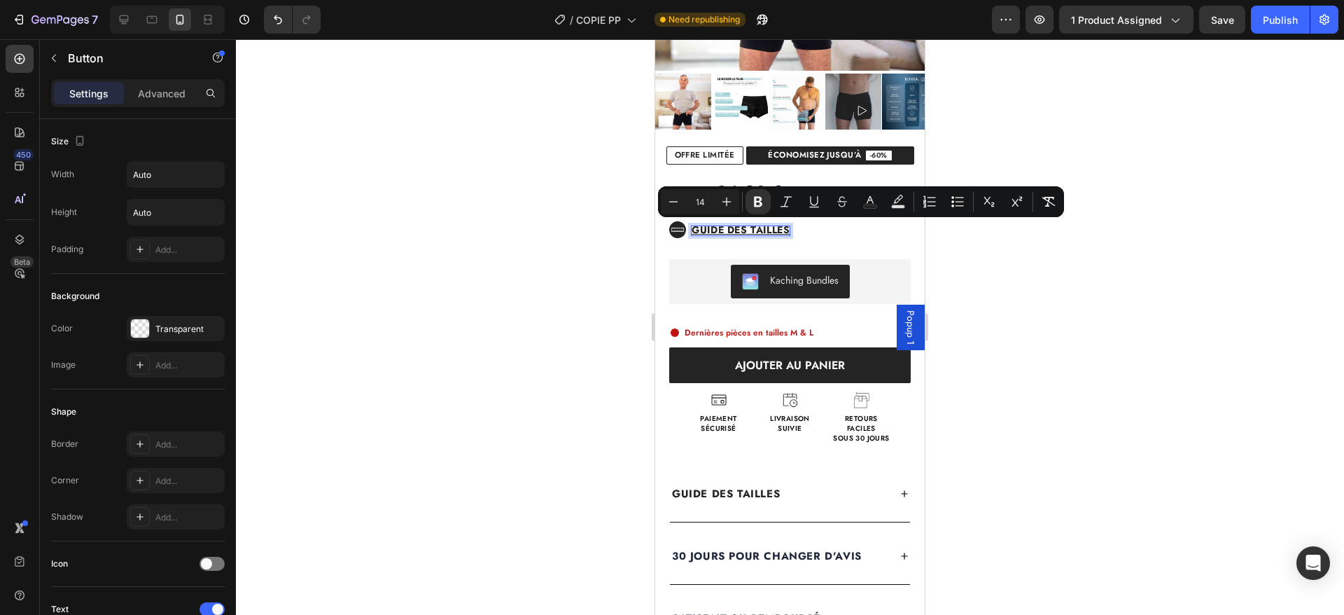
click at [756, 235] on p "Guide des tailles" at bounding box center [741, 230] width 98 height 9
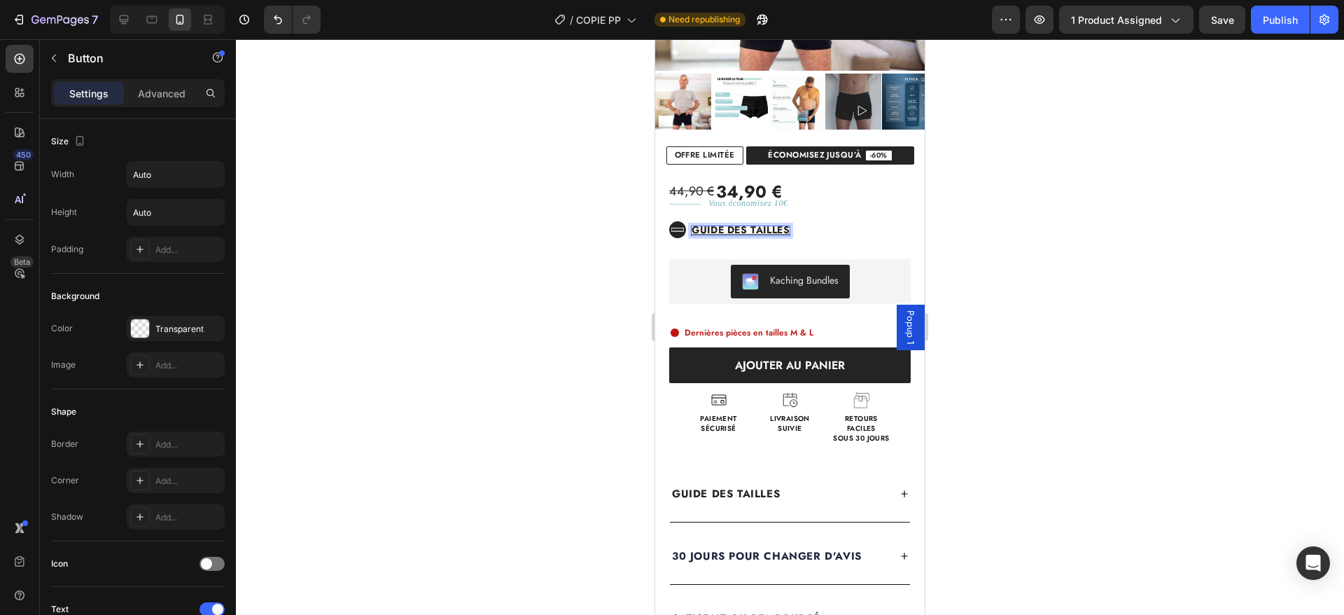
click at [791, 234] on div "Guide des tailles Button 0" at bounding box center [755, 229] width 138 height 17
click at [782, 236] on div "Guide des tailles Button 0" at bounding box center [755, 229] width 138 height 17
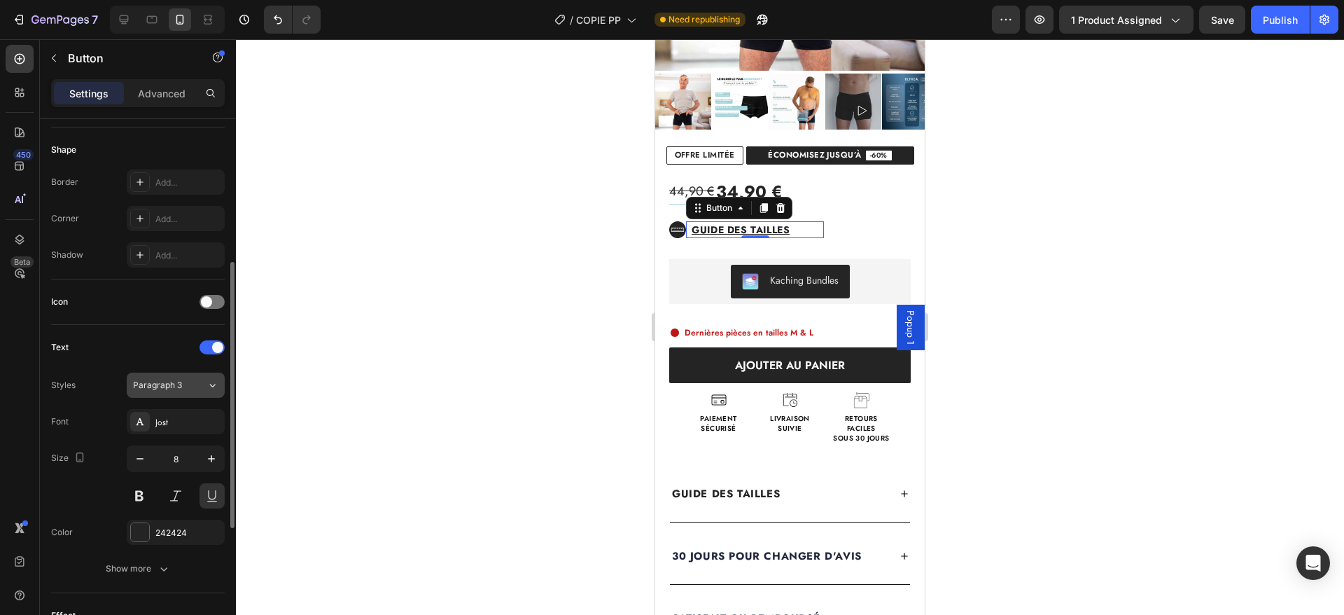
scroll to position [270, 0]
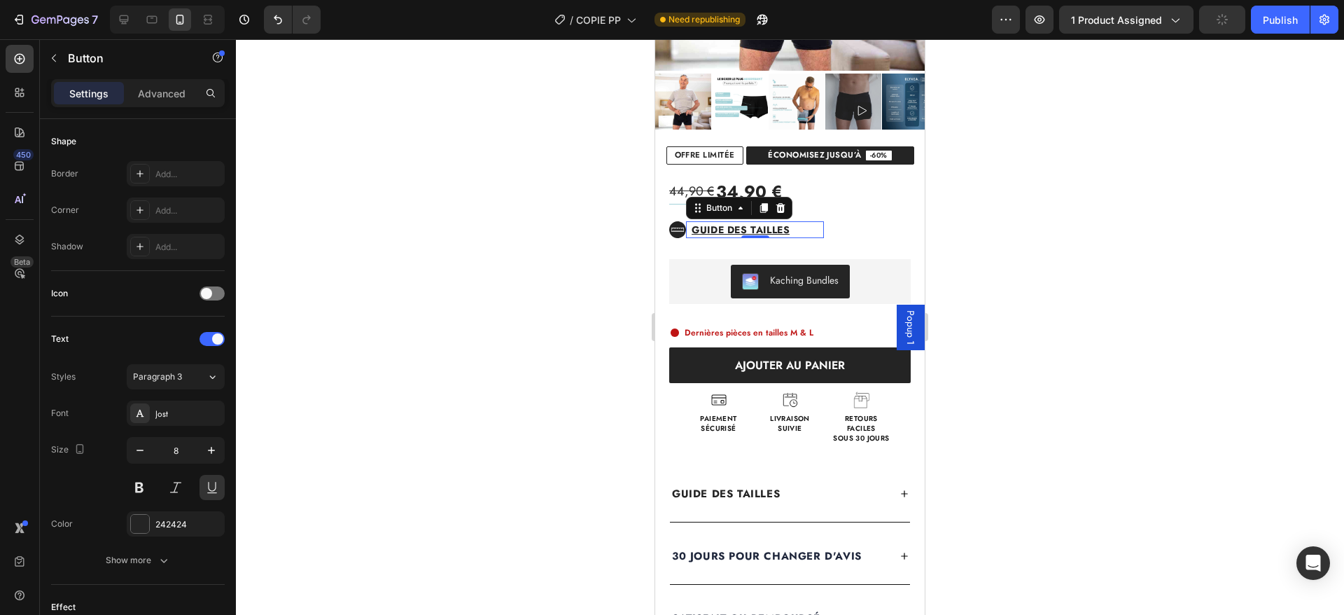
click at [799, 229] on div "Guide des tailles Button 0" at bounding box center [755, 229] width 138 height 17
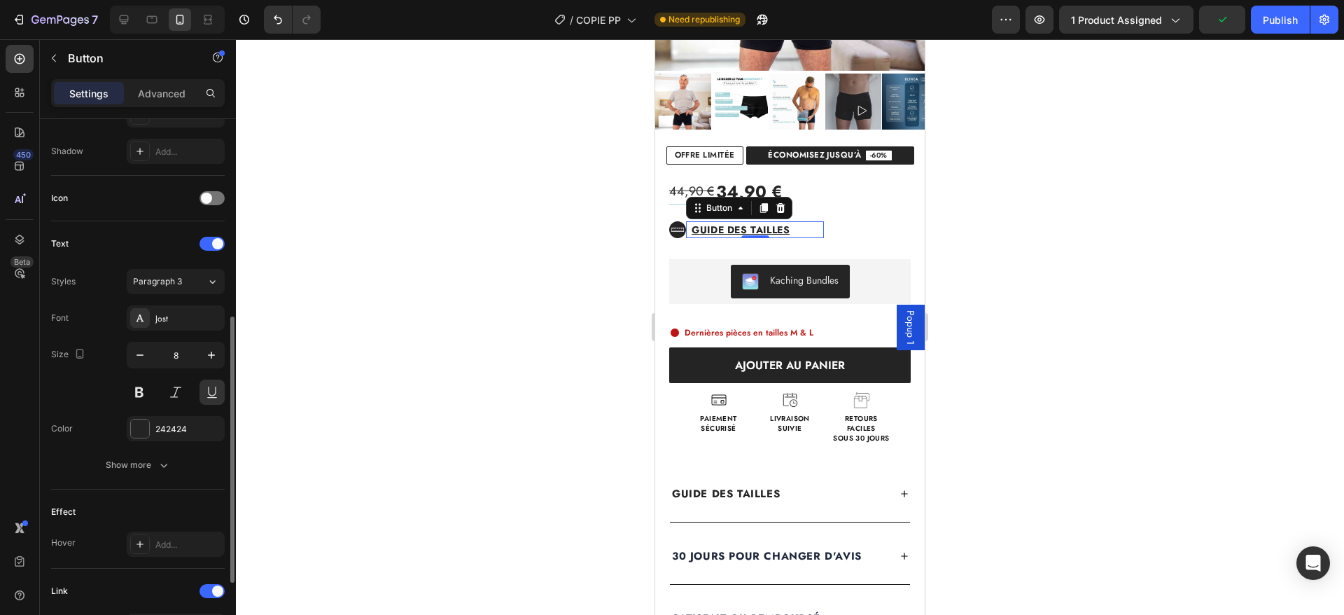
scroll to position [379, 0]
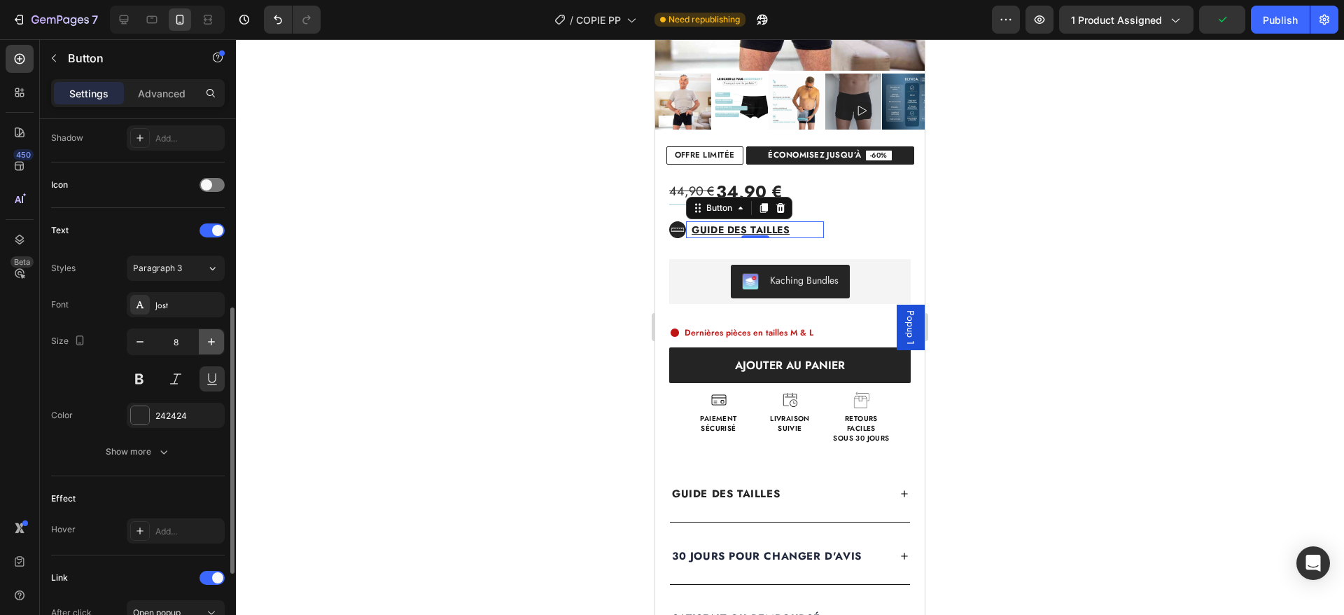
click at [216, 340] on icon "button" at bounding box center [211, 342] width 14 height 14
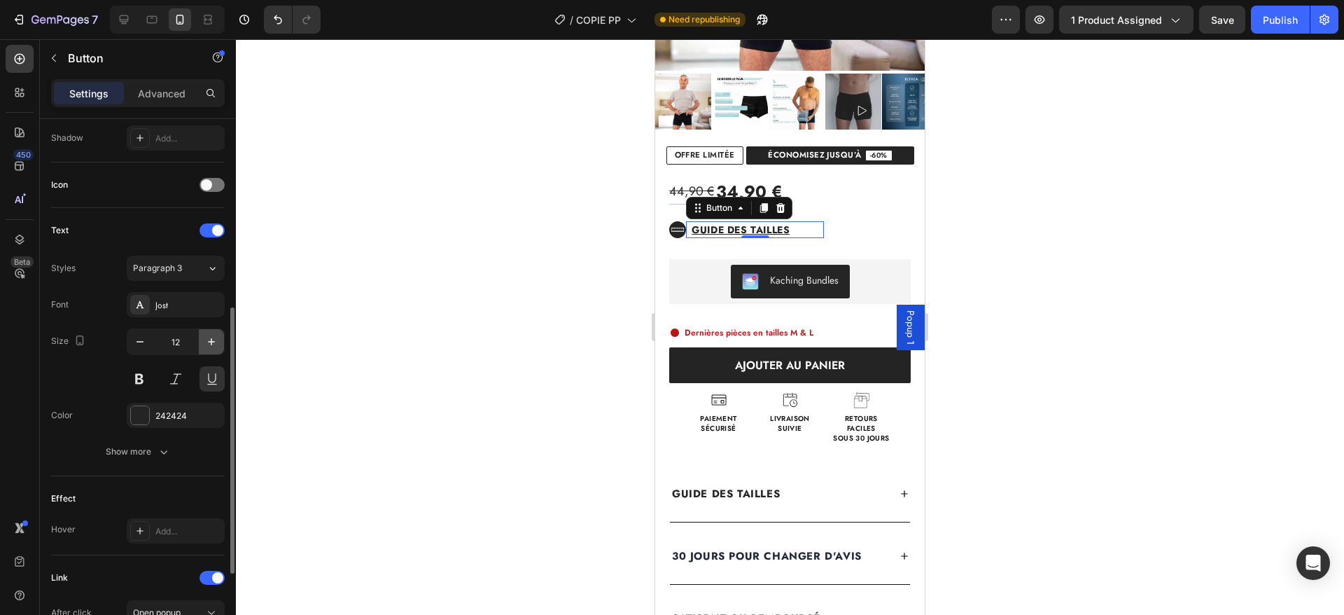
click at [216, 341] on icon "button" at bounding box center [211, 342] width 14 height 14
type input "15"
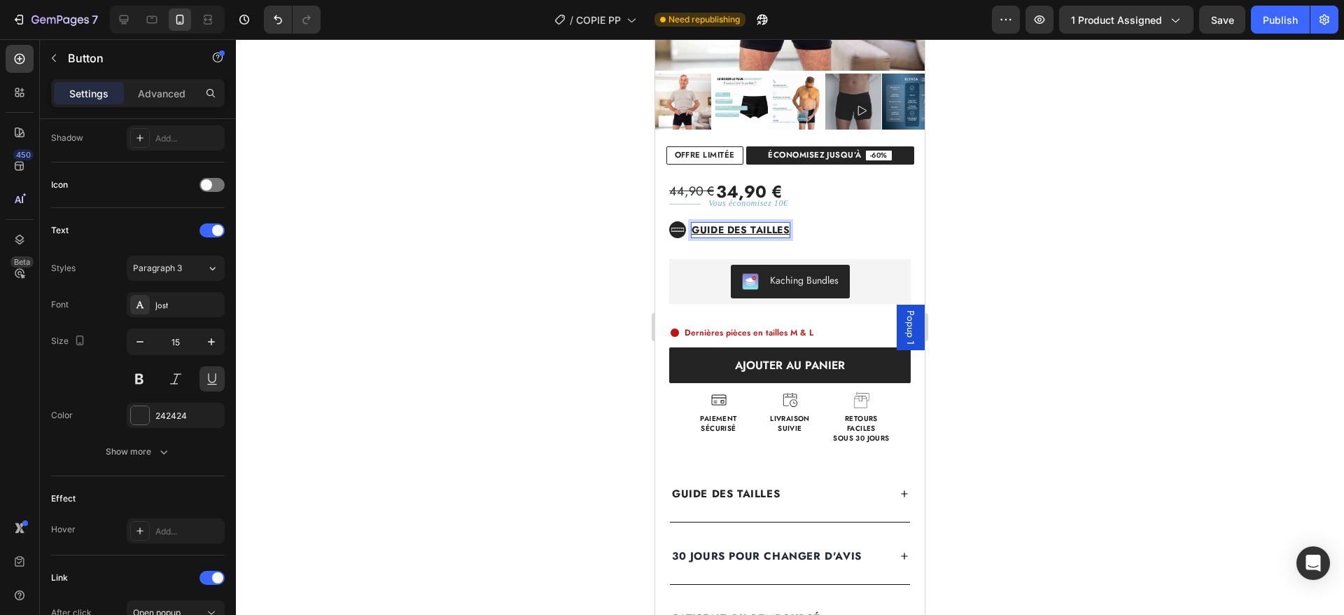
click at [712, 237] on strong "Guide des tailles" at bounding box center [741, 230] width 98 height 14
click at [795, 234] on div "Guide des tailles Button 0" at bounding box center [755, 229] width 138 height 17
click at [774, 237] on p "Guide des tailles" at bounding box center [741, 230] width 98 height 15
click at [787, 231] on div "Guide des tailles Button 0" at bounding box center [755, 229] width 138 height 17
click at [781, 237] on div "Guide des tailles Button 0" at bounding box center [755, 229] width 138 height 17
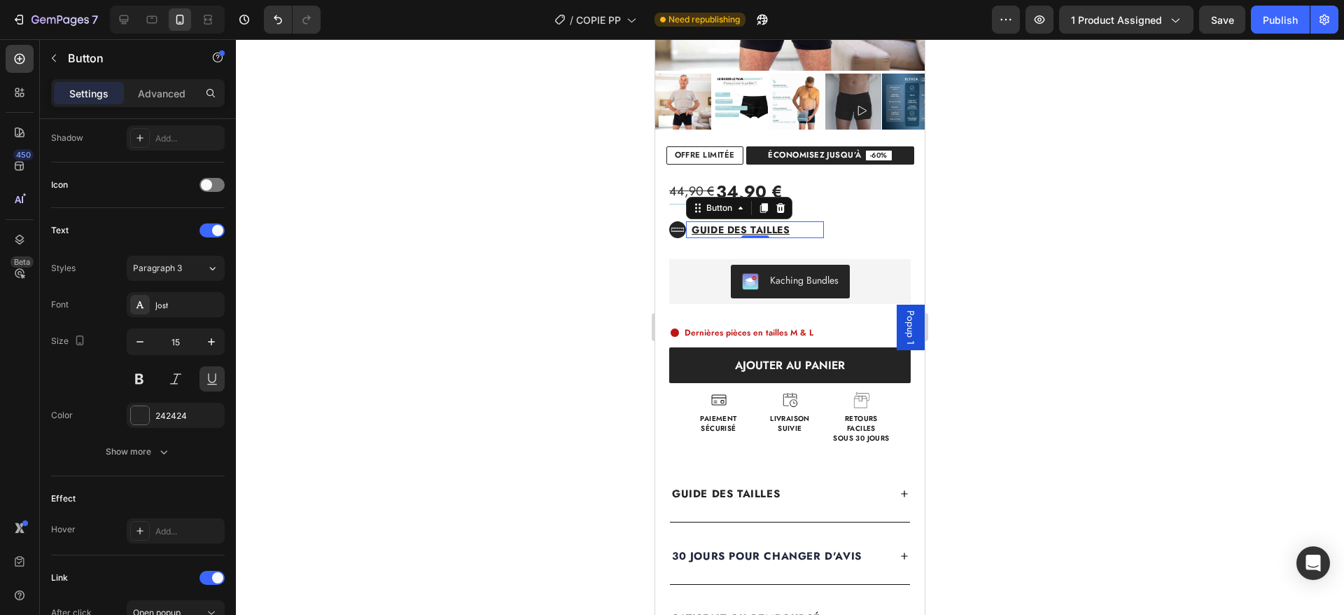
click at [797, 235] on div "Guide des tailles Button 0" at bounding box center [755, 229] width 138 height 17
click at [157, 96] on p "Advanced" at bounding box center [162, 93] width 48 height 15
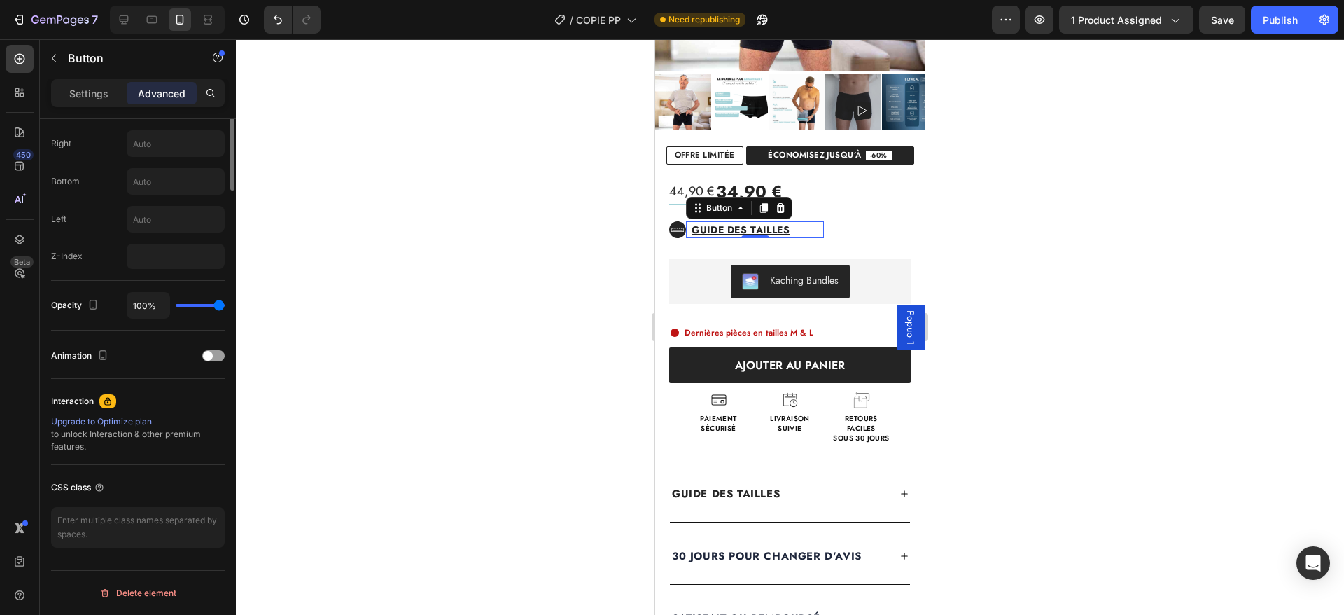
scroll to position [0, 0]
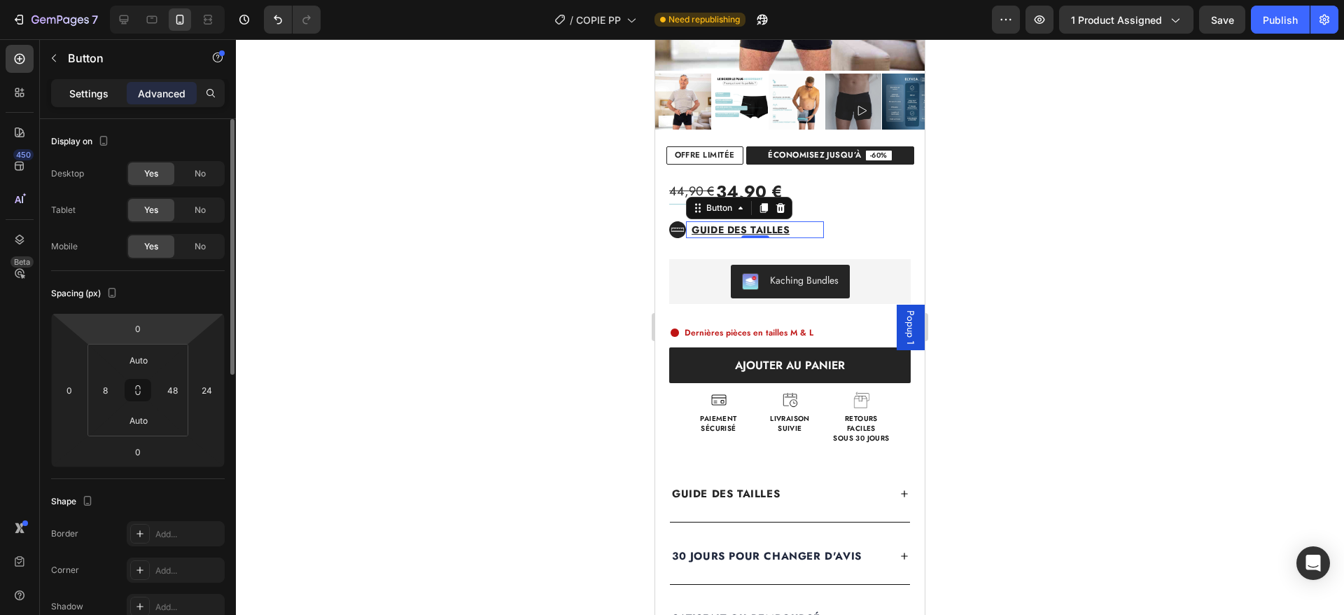
click at [97, 93] on p "Settings" at bounding box center [88, 93] width 39 height 15
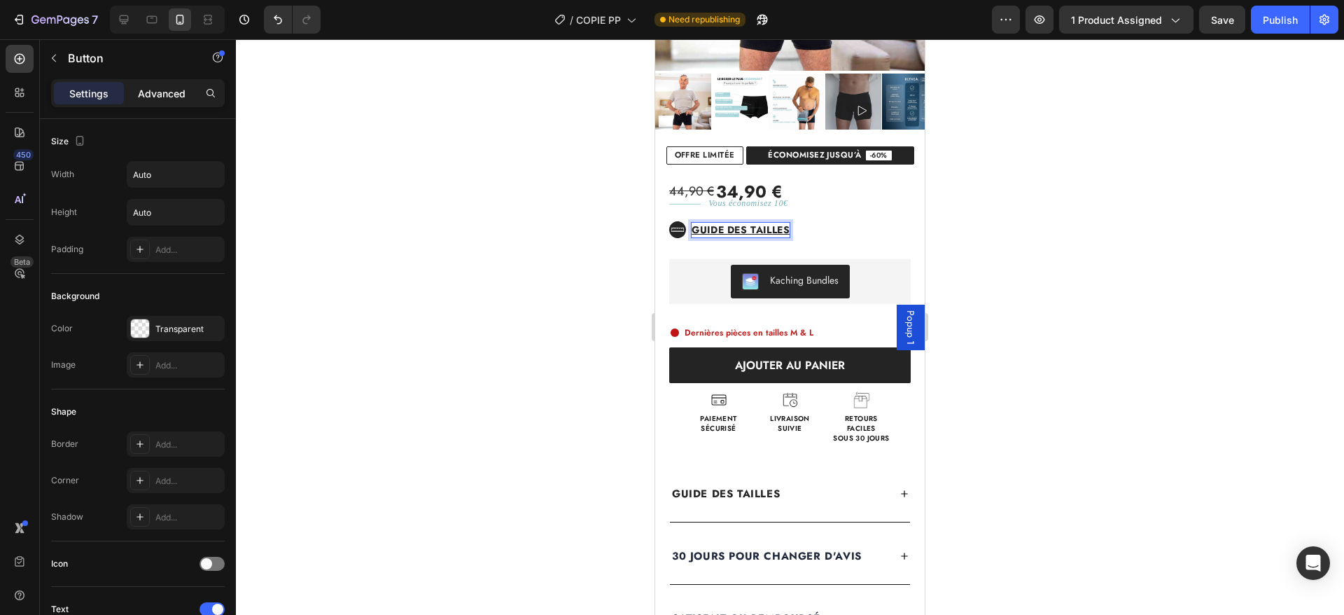
click at [154, 92] on p "Advanced" at bounding box center [162, 93] width 48 height 15
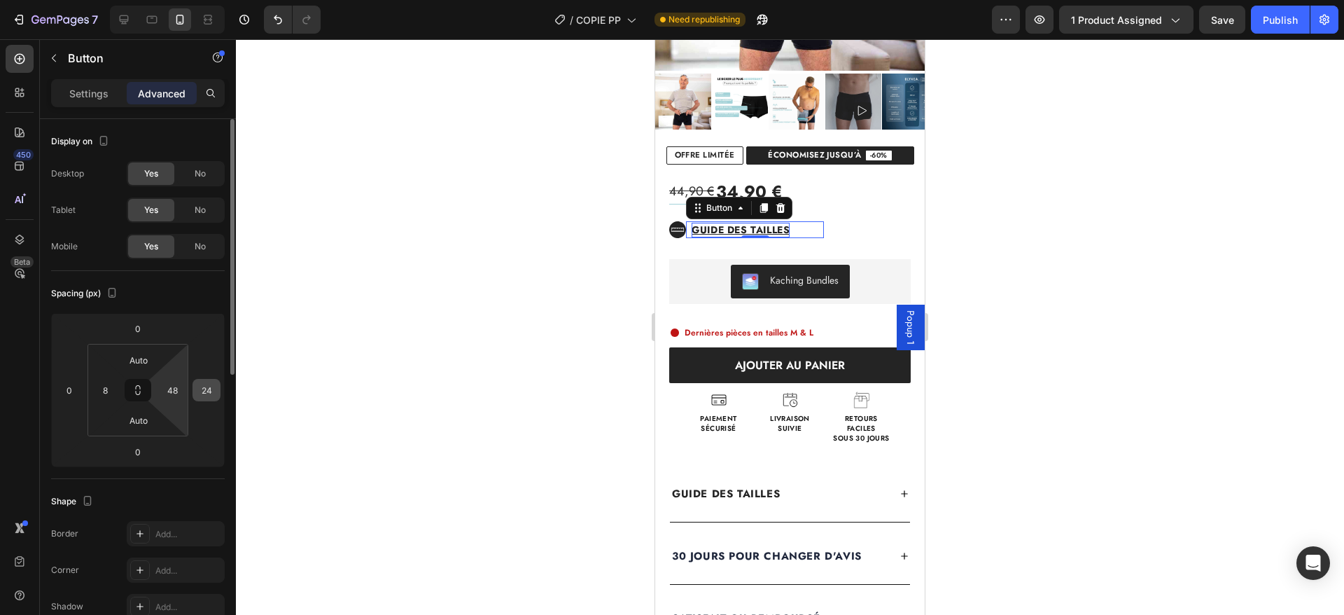
click at [195, 393] on div "24" at bounding box center [207, 390] width 28 height 22
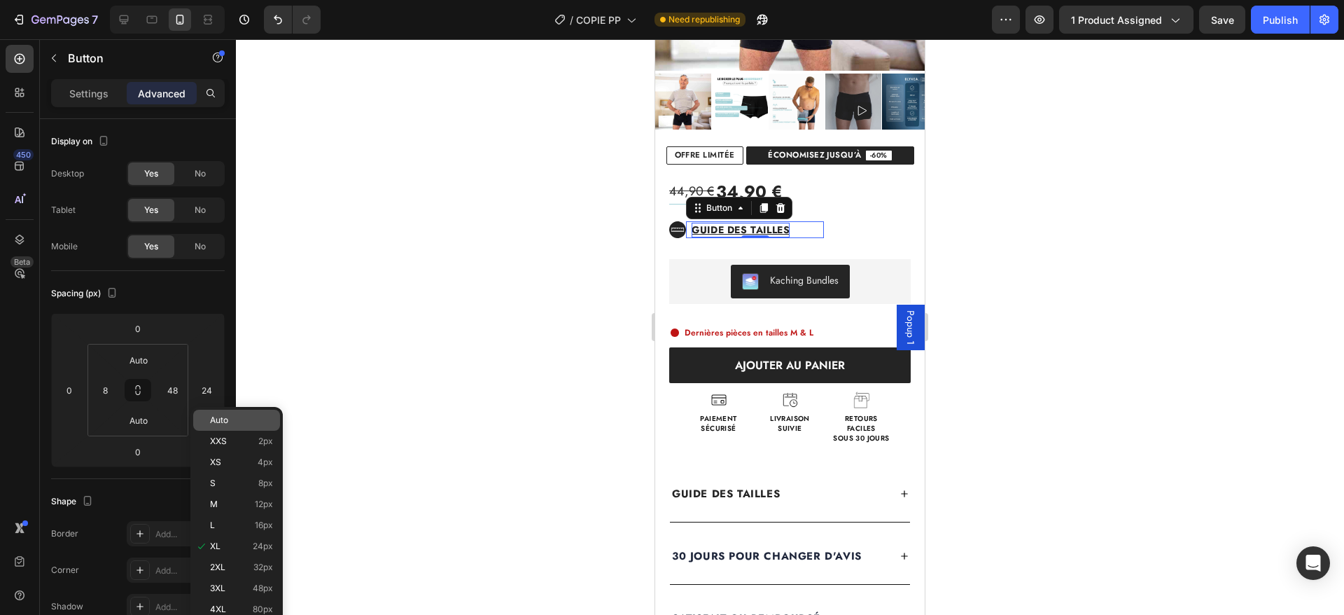
click at [218, 417] on span "Auto" at bounding box center [219, 420] width 18 height 10
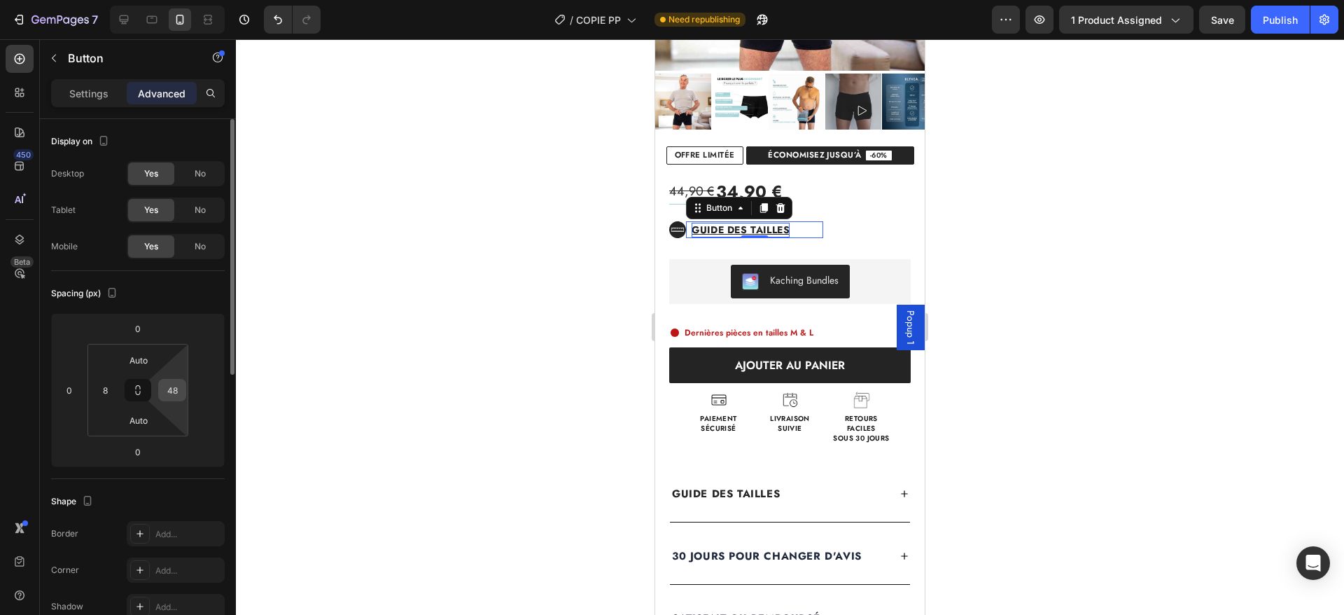
click at [177, 394] on input "48" at bounding box center [172, 390] width 21 height 21
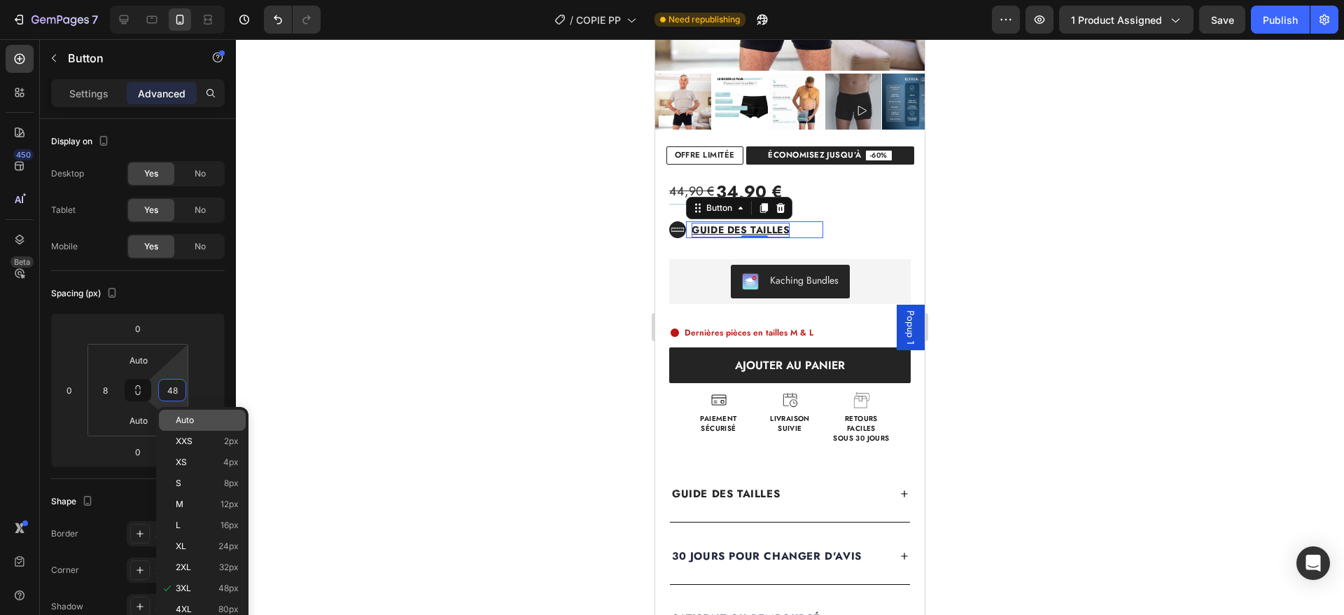
click at [192, 415] on span "Auto" at bounding box center [185, 420] width 18 height 10
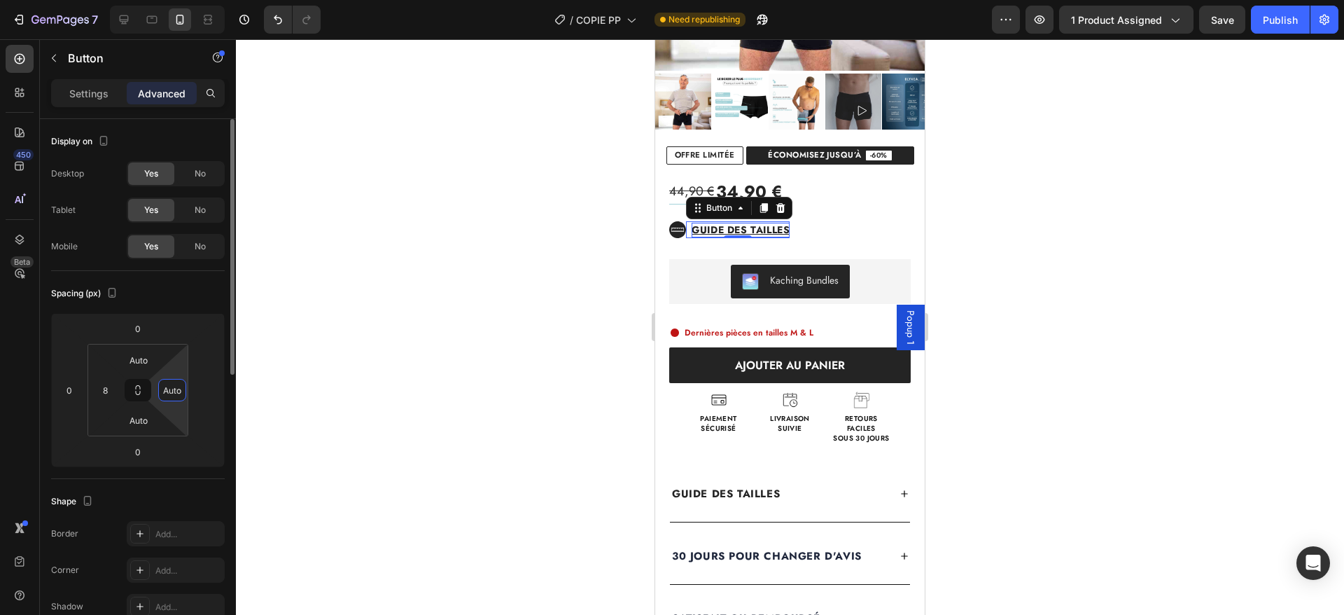
click at [175, 391] on input "Auto" at bounding box center [172, 390] width 21 height 21
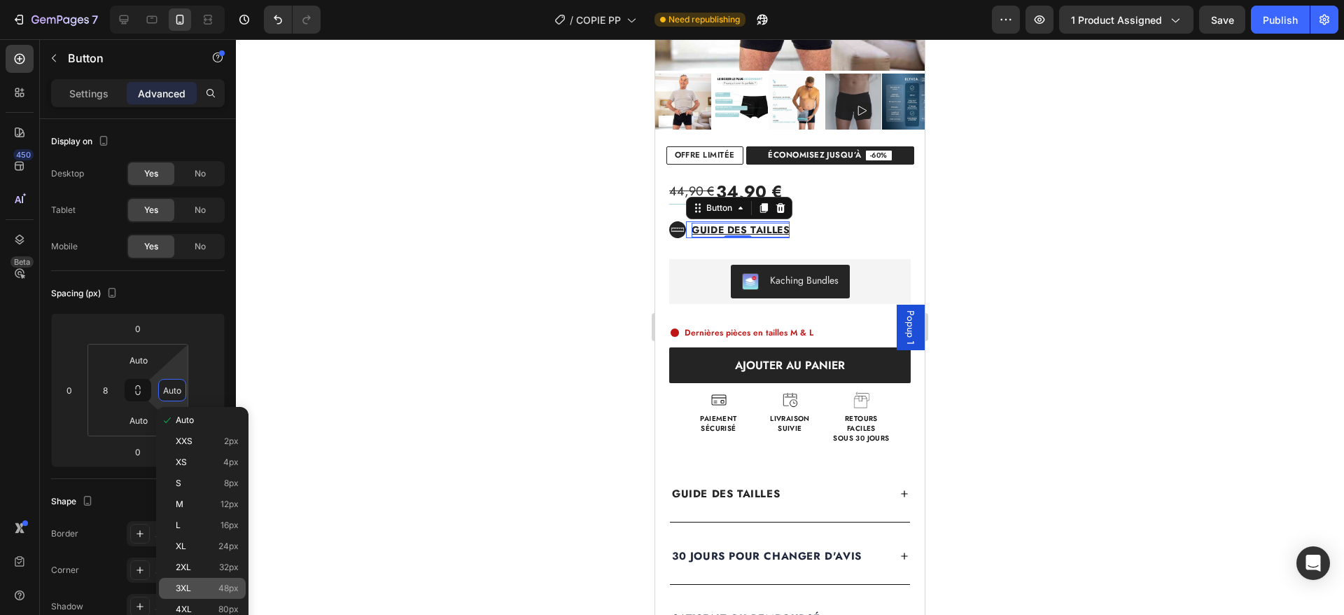
click at [204, 587] on p "3XL 48px" at bounding box center [207, 588] width 63 height 10
type input "48"
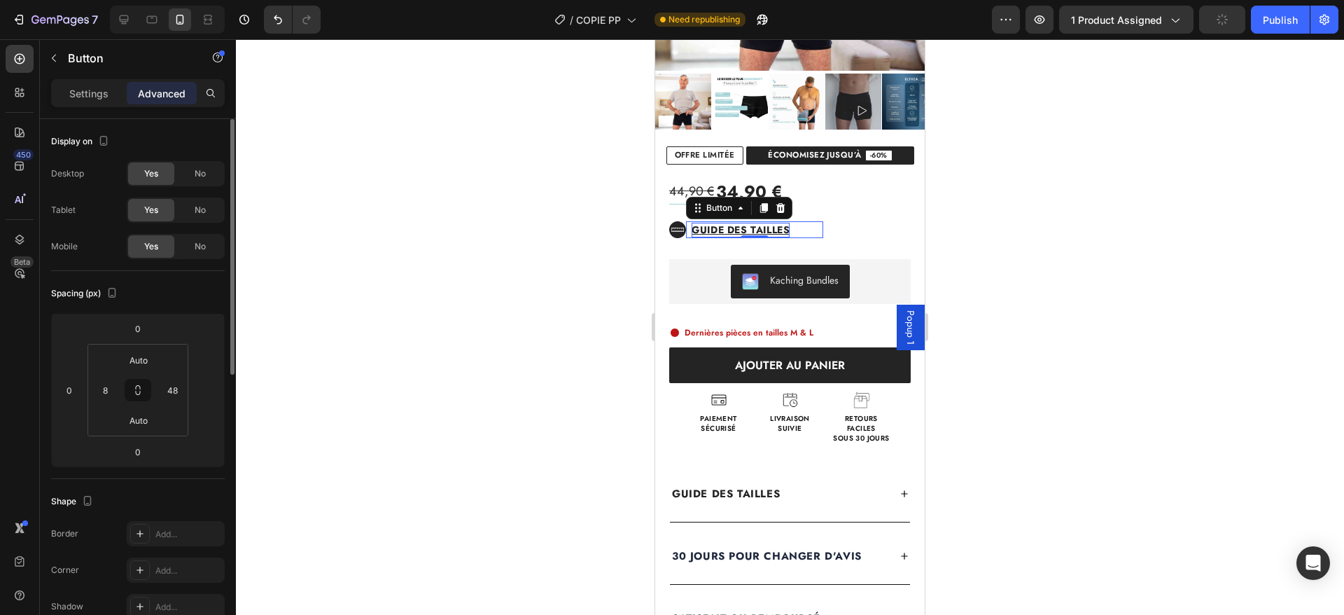
click at [71, 85] on div "Settings" at bounding box center [89, 93] width 70 height 22
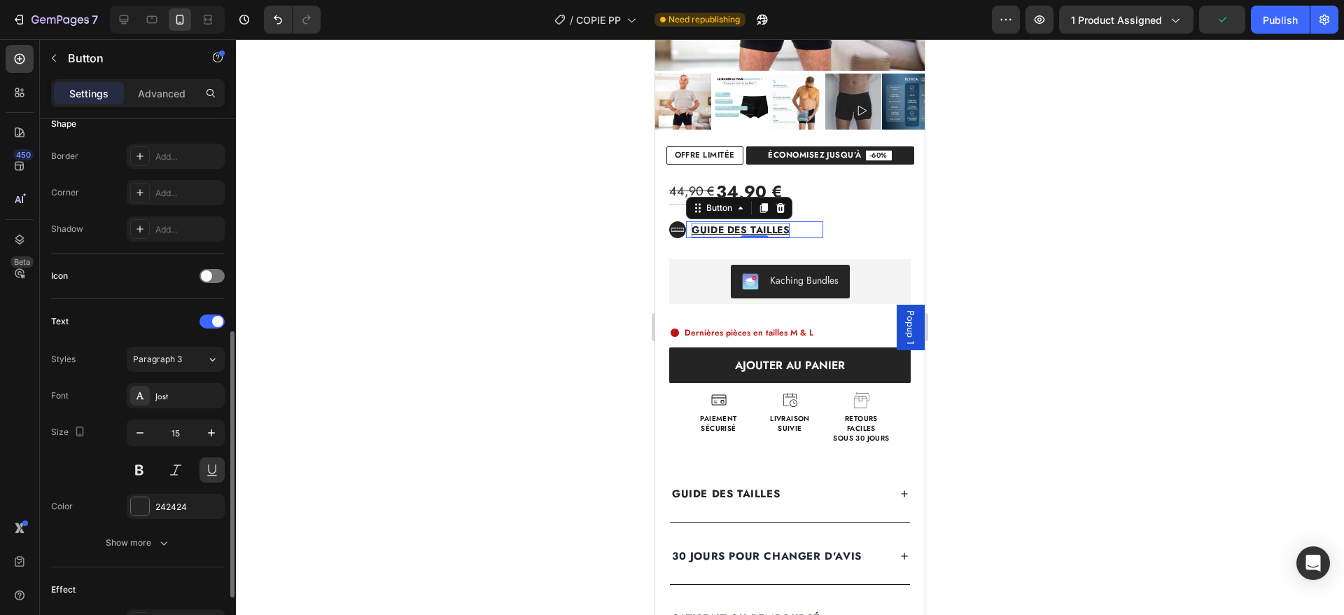
scroll to position [337, 0]
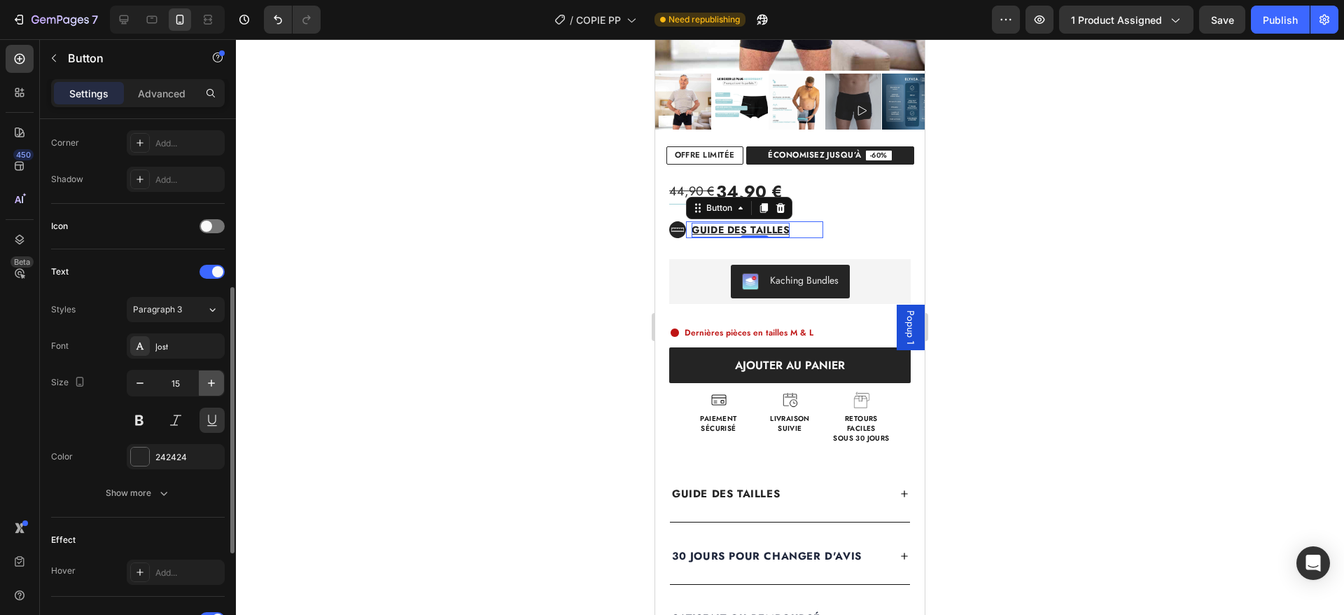
click at [211, 382] on icon "button" at bounding box center [211, 383] width 7 height 7
type input "18"
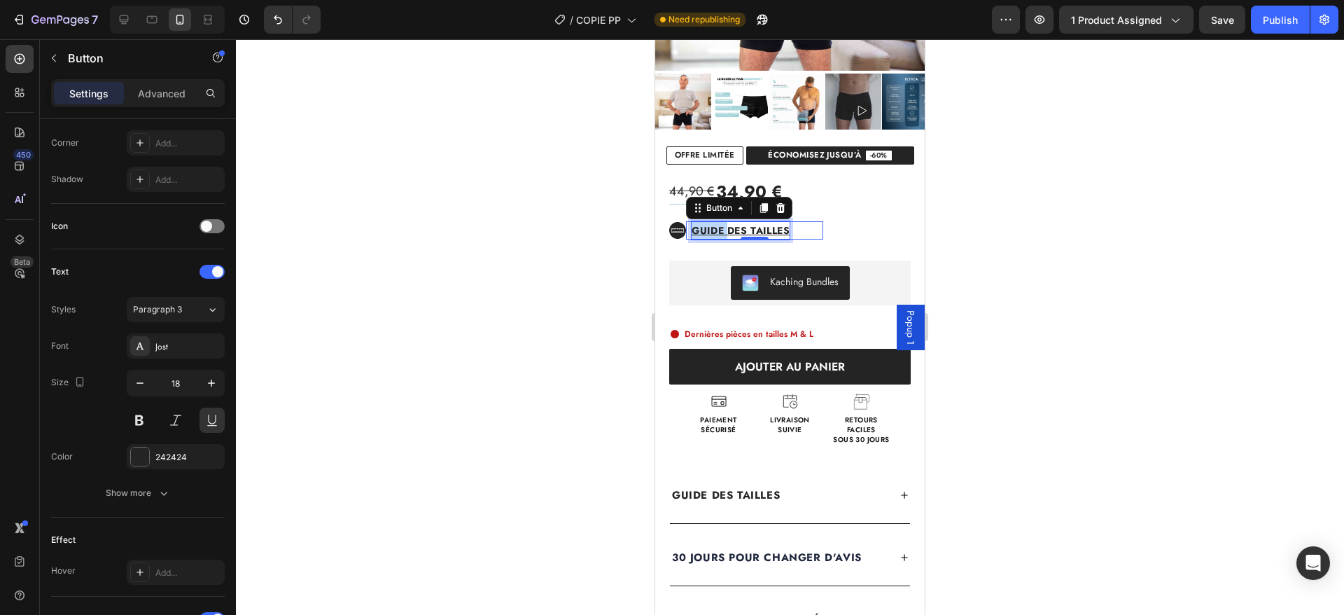
click at [698, 230] on strong "Guide des tailles" at bounding box center [741, 230] width 98 height 14
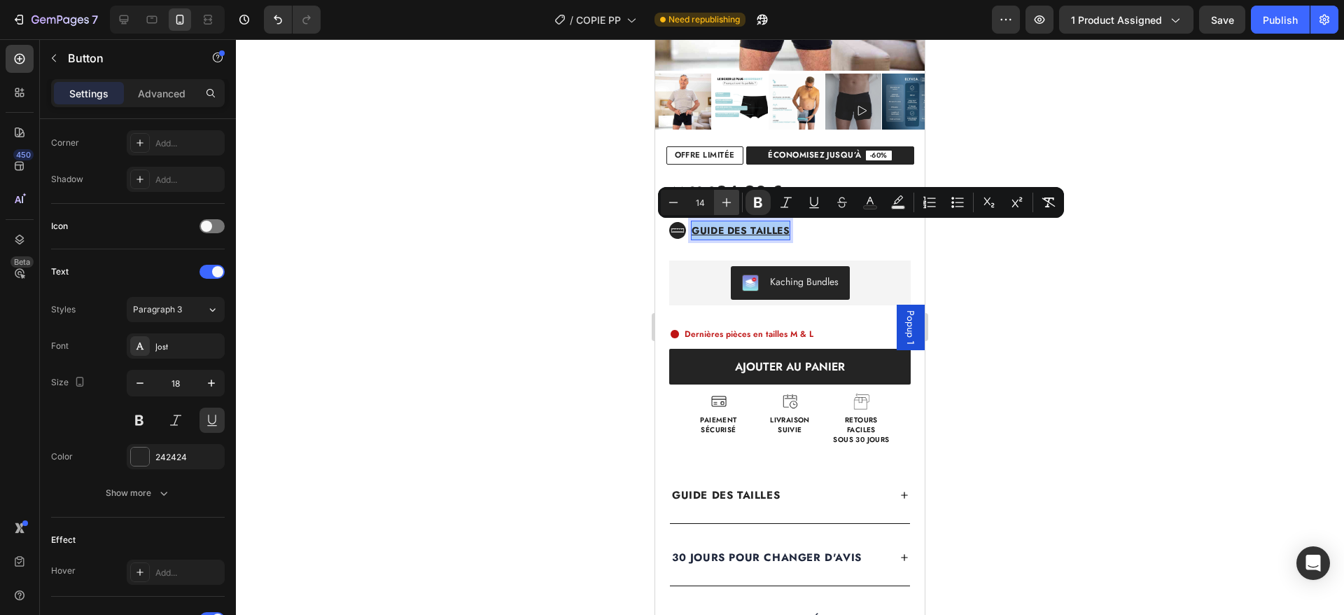
click at [725, 197] on icon "Editor contextual toolbar" at bounding box center [727, 202] width 14 height 14
click at [676, 202] on icon "Editor contextual toolbar" at bounding box center [673, 202] width 9 height 1
type input "14"
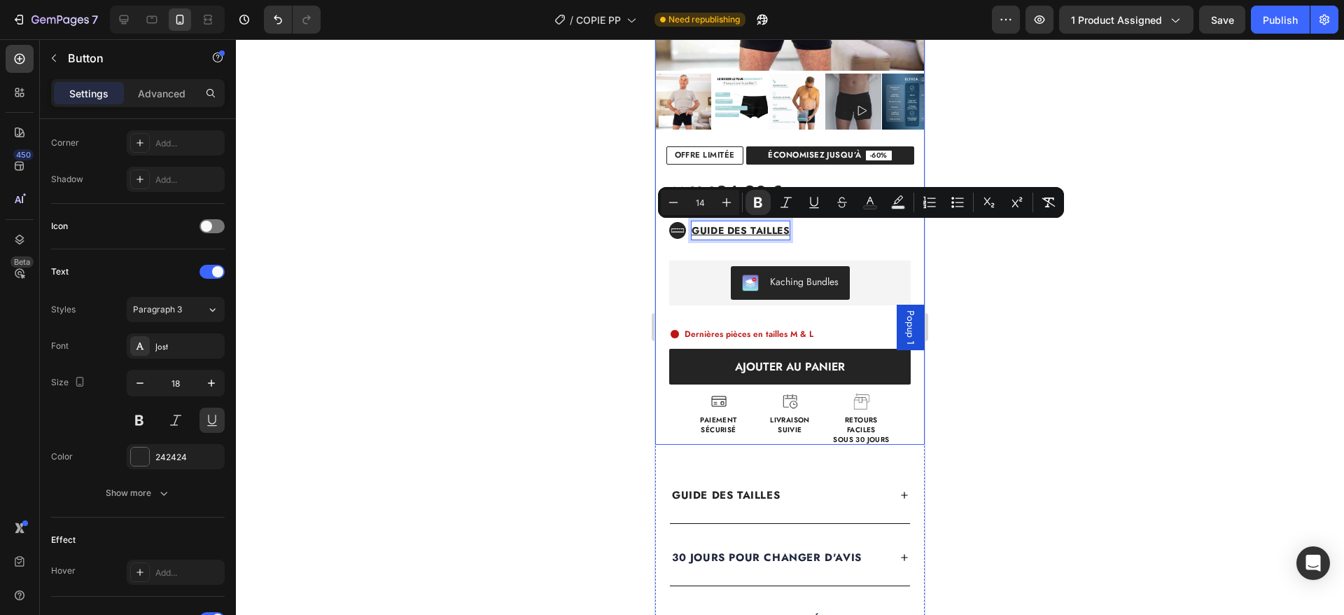
click at [872, 246] on div "44,90 € 34,90 € Custom Code Title Line Vous économisez 10€ Text Block Row Icon …" at bounding box center [790, 305] width 270 height 280
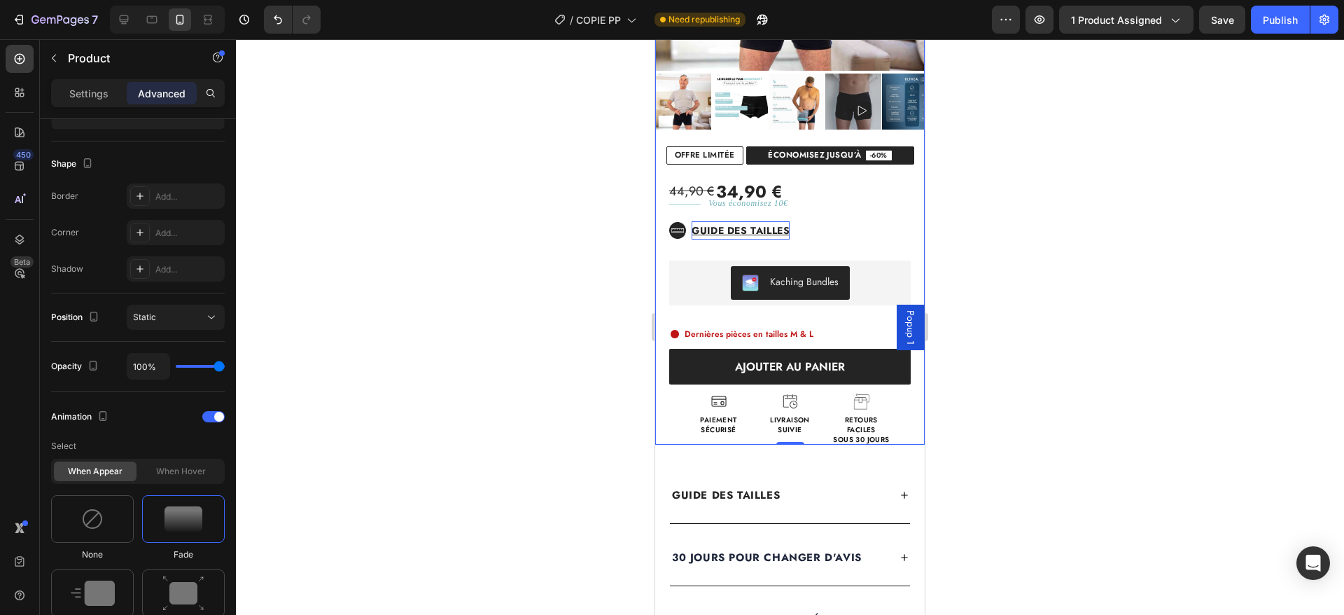
scroll to position [0, 0]
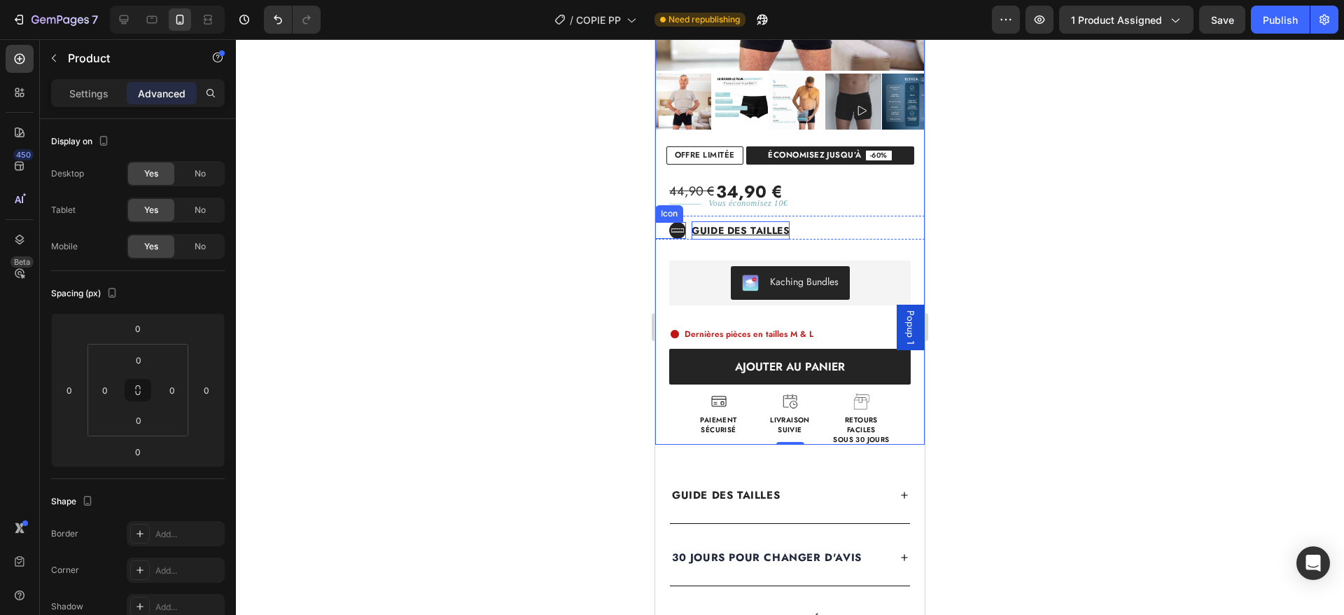
click at [673, 228] on icon at bounding box center [677, 230] width 17 height 17
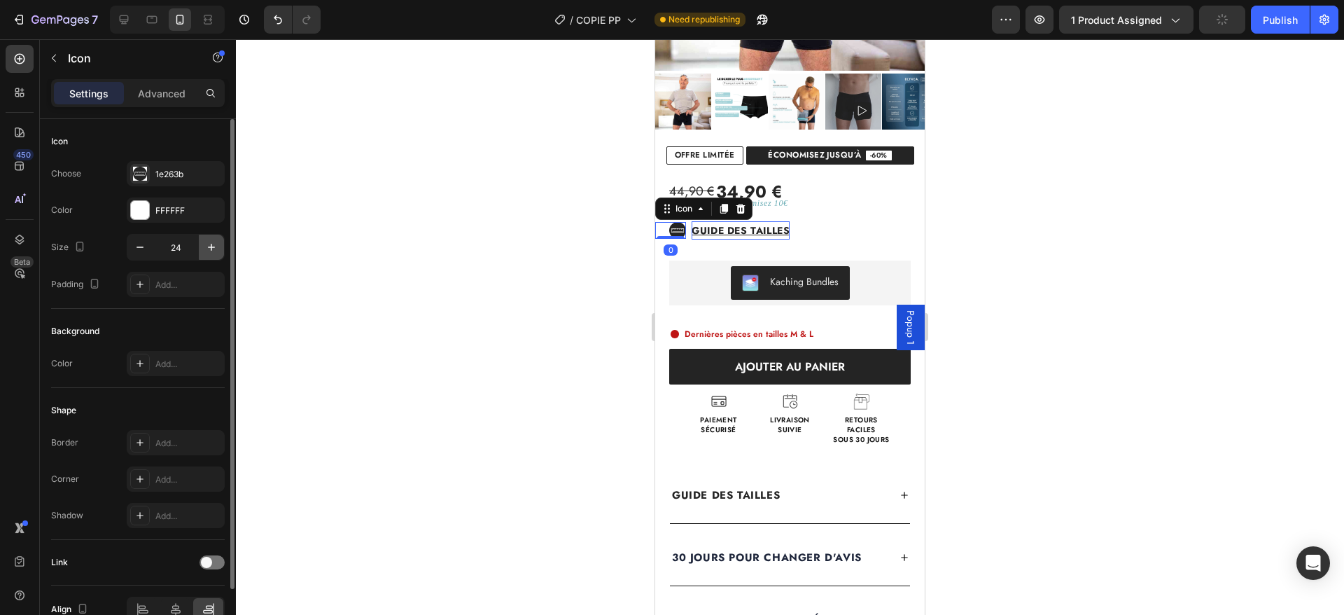
click at [211, 249] on icon "button" at bounding box center [211, 247] width 14 height 14
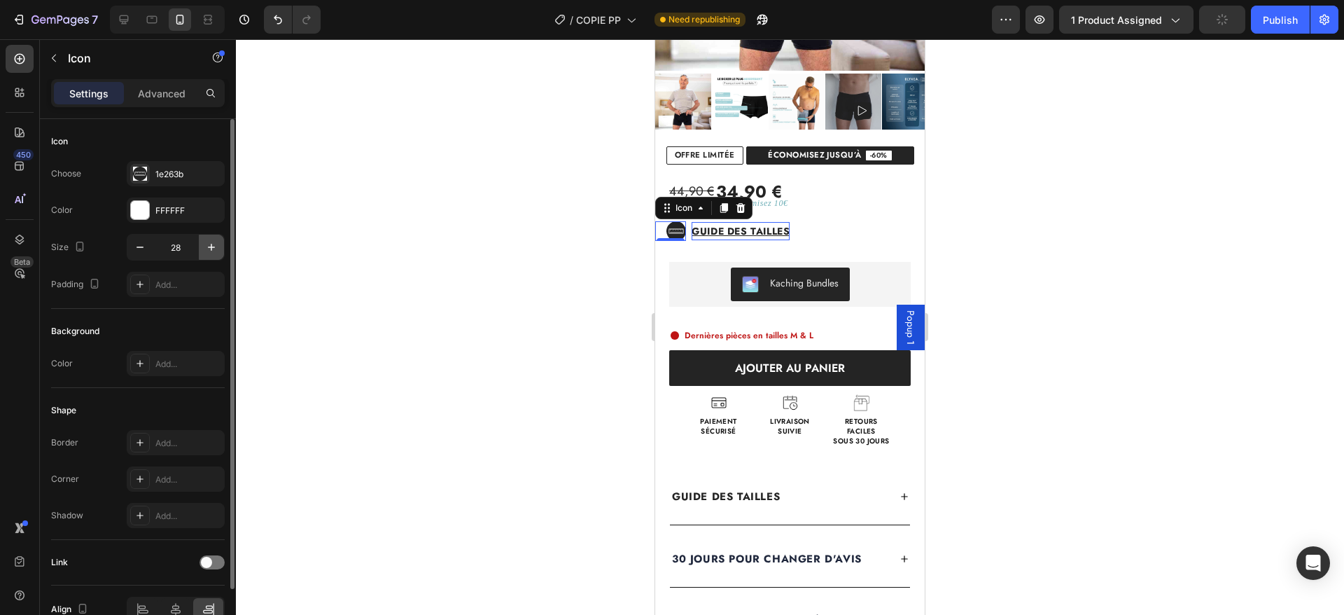
click at [211, 249] on icon "button" at bounding box center [211, 247] width 14 height 14
type input "30"
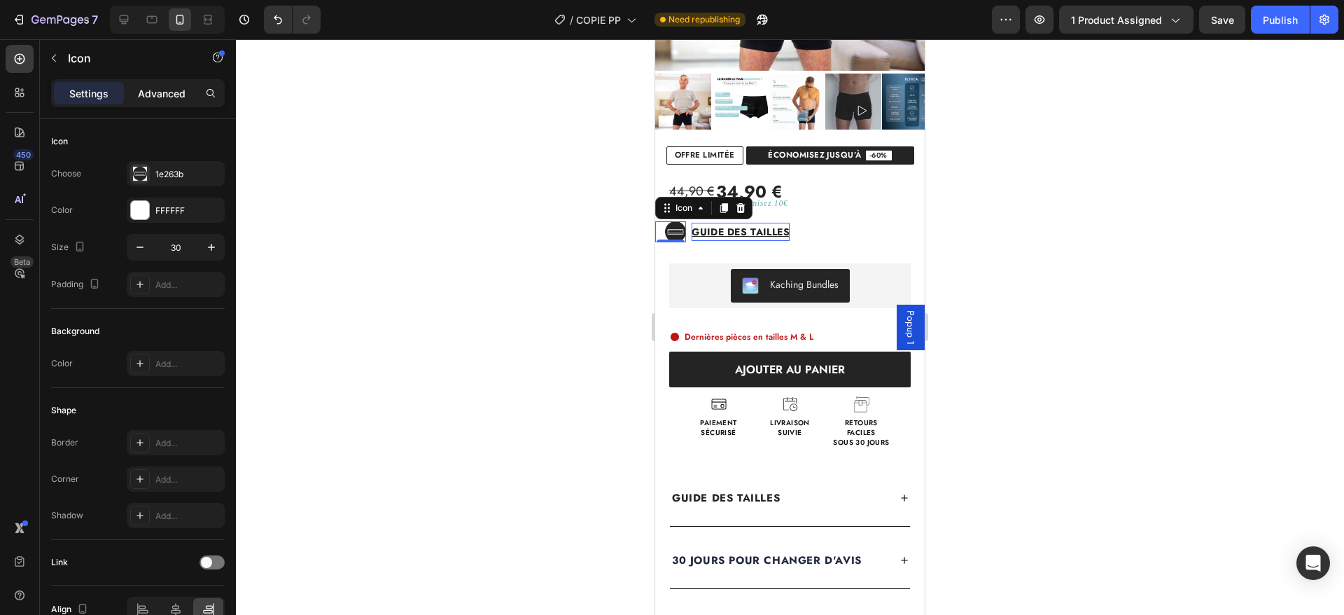
click at [163, 90] on p "Advanced" at bounding box center [162, 93] width 48 height 15
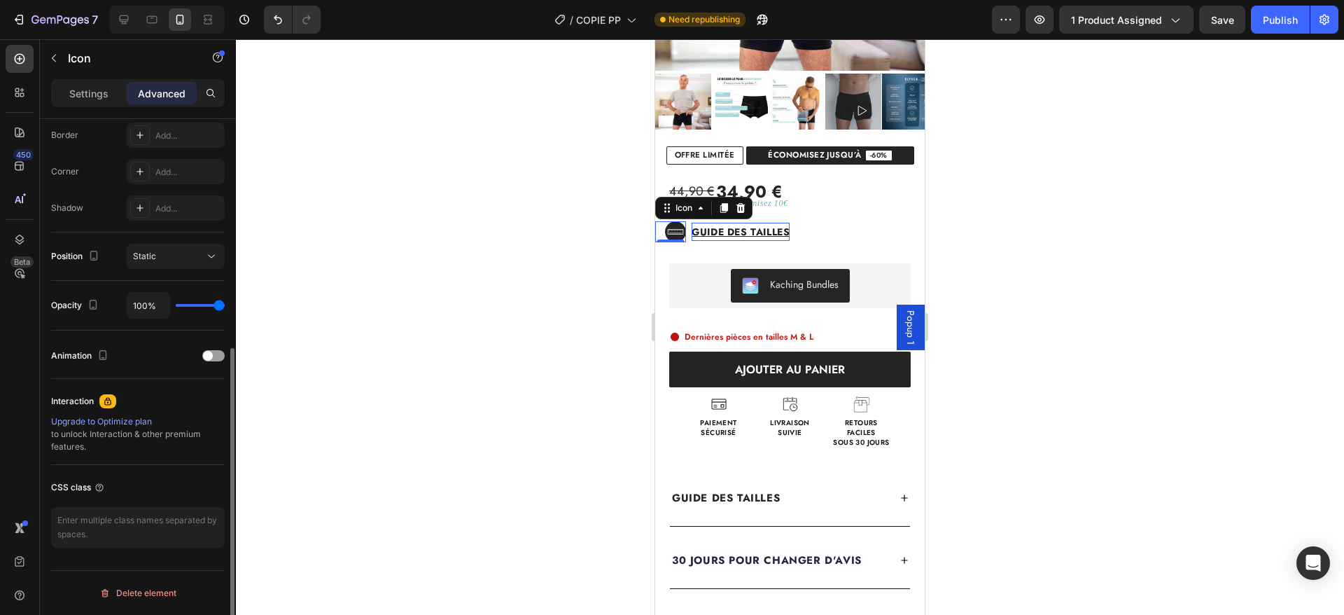
scroll to position [398, 0]
click at [852, 230] on div "Icon 0 Guide des tailles Button Row" at bounding box center [790, 229] width 270 height 27
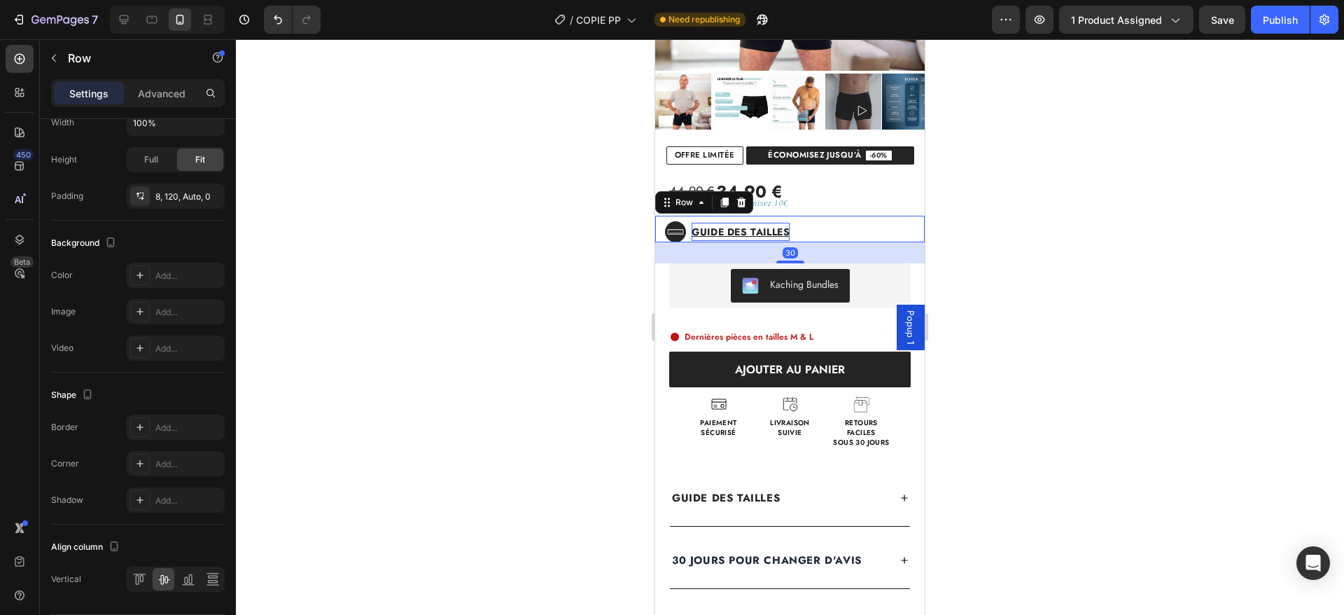
scroll to position [0, 0]
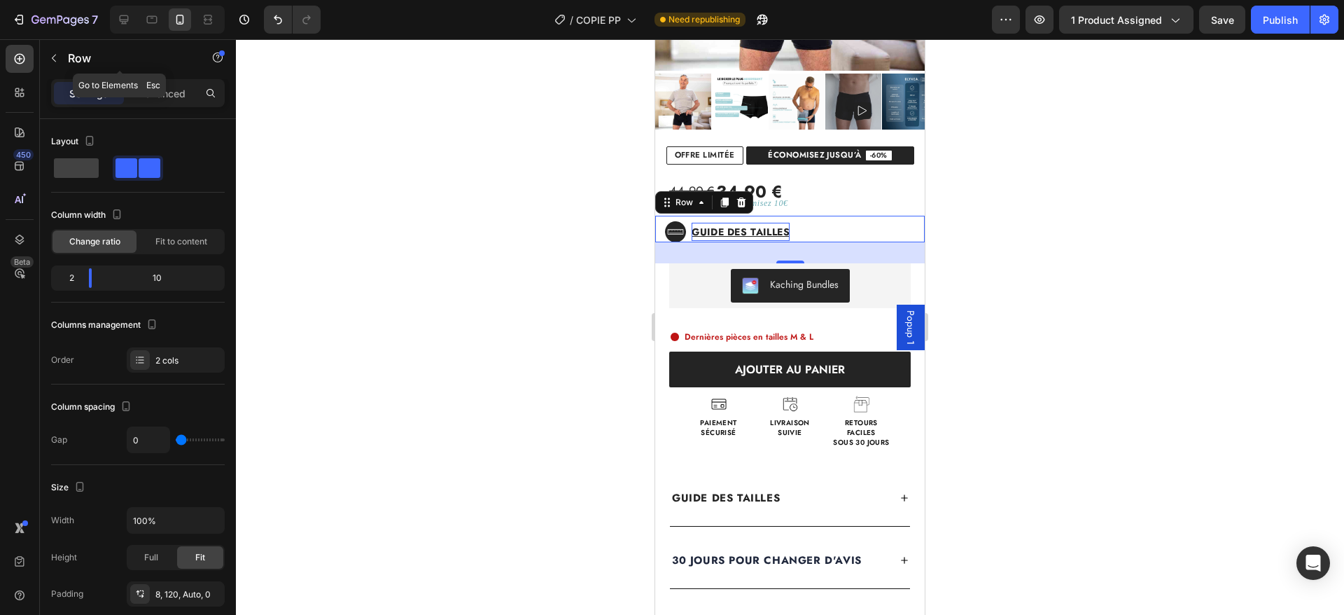
click at [171, 76] on div "Row" at bounding box center [120, 59] width 160 height 40
click at [165, 94] on p "Advanced" at bounding box center [162, 93] width 48 height 15
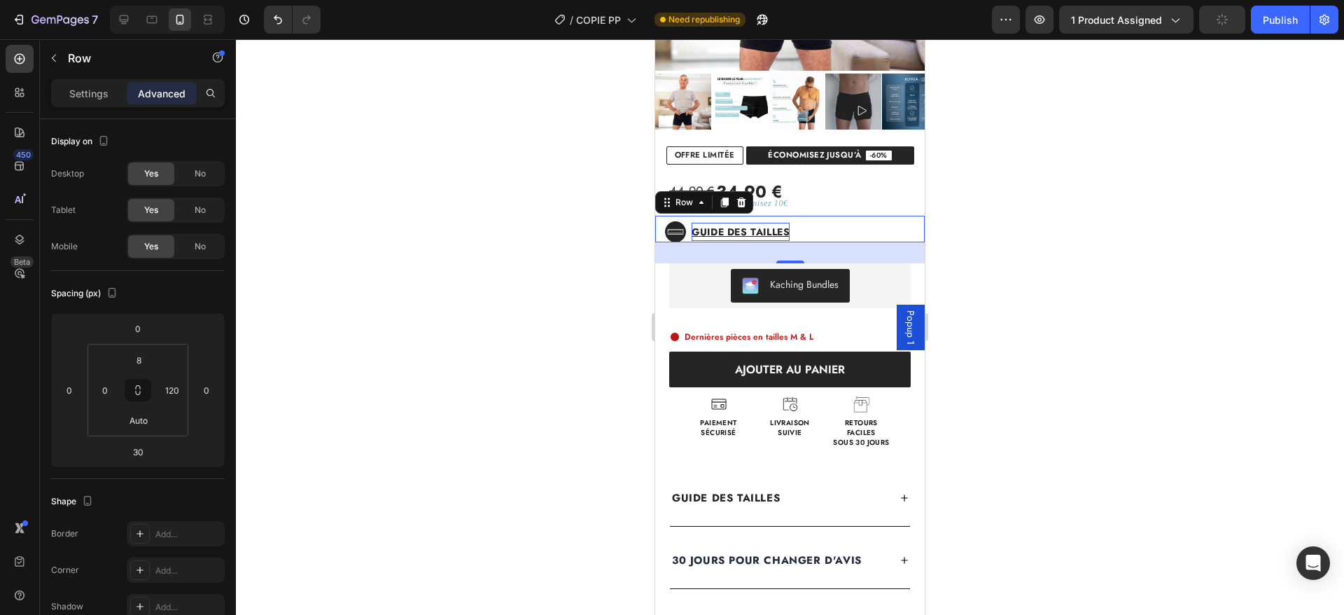
scroll to position [398, 0]
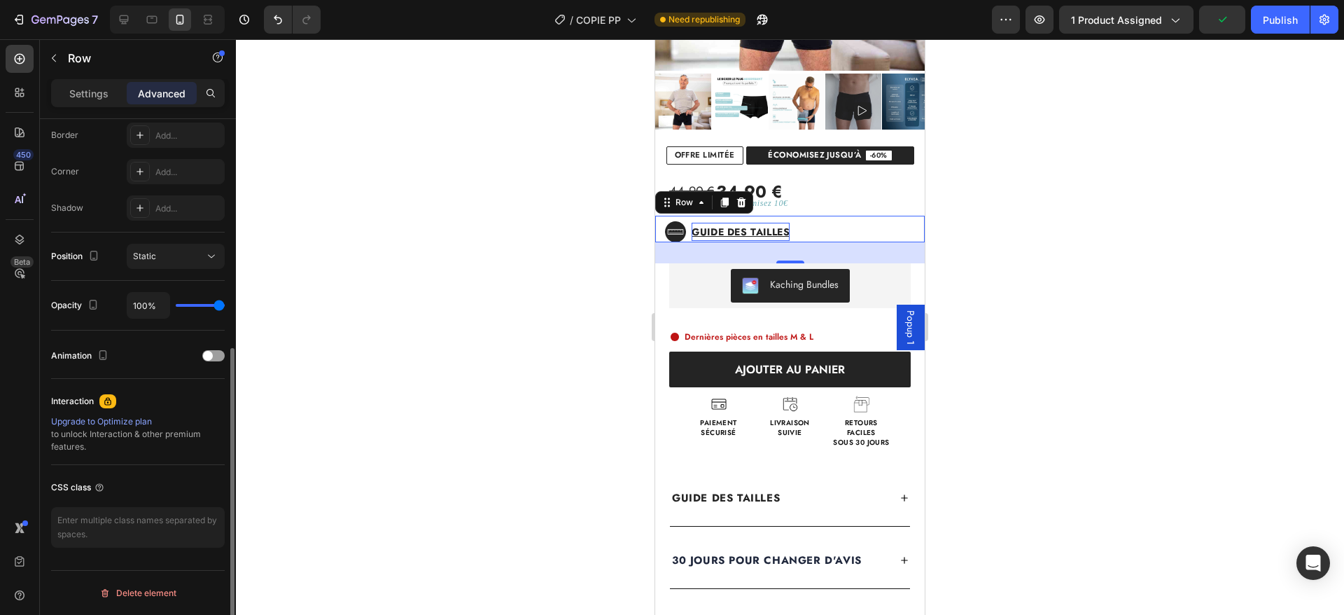
click at [210, 344] on div "Animation" at bounding box center [138, 355] width 174 height 22
click at [210, 353] on span at bounding box center [208, 356] width 10 height 10
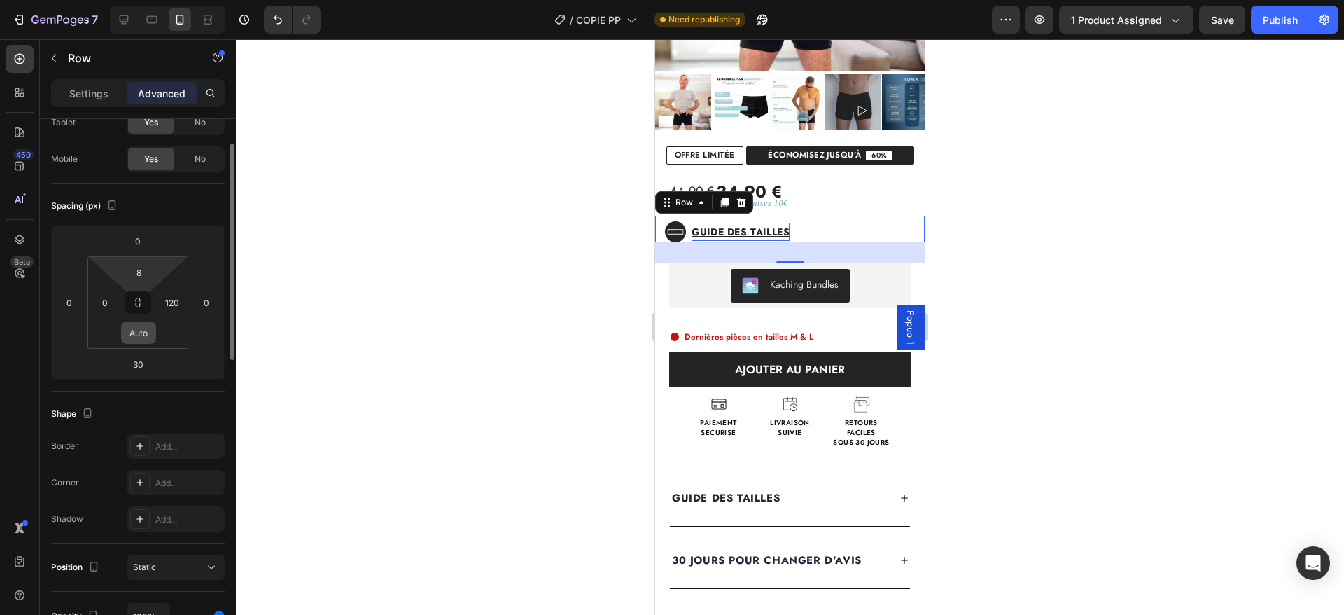
scroll to position [80, 0]
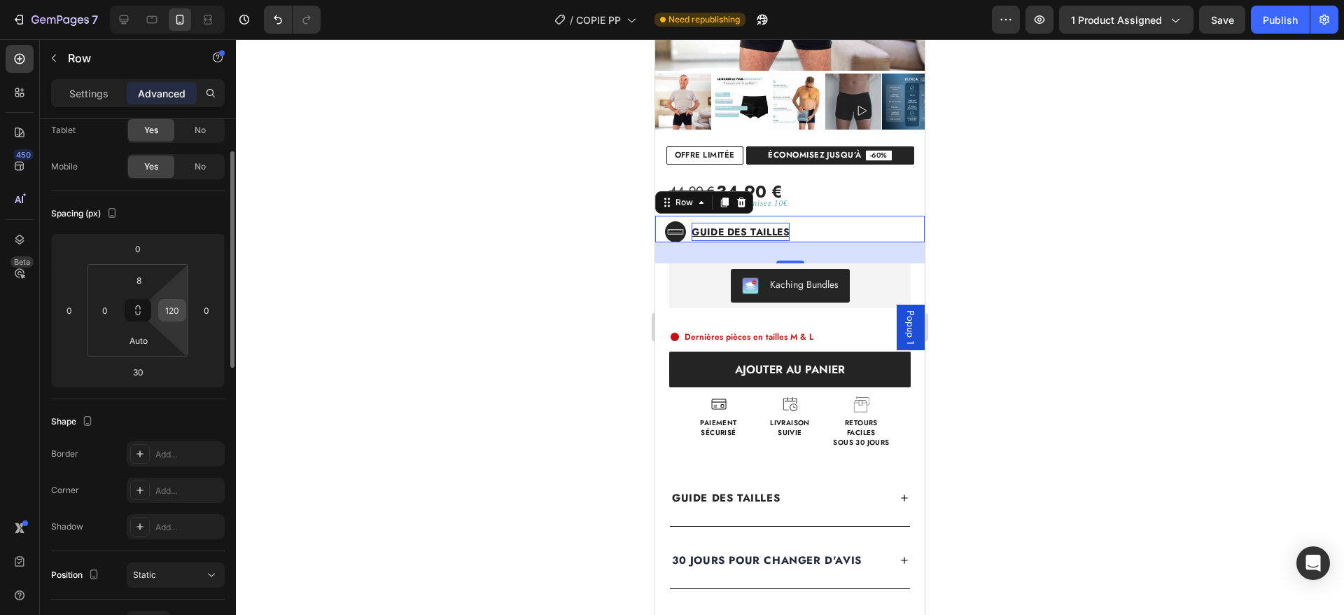
click at [176, 307] on input "120" at bounding box center [172, 310] width 21 height 21
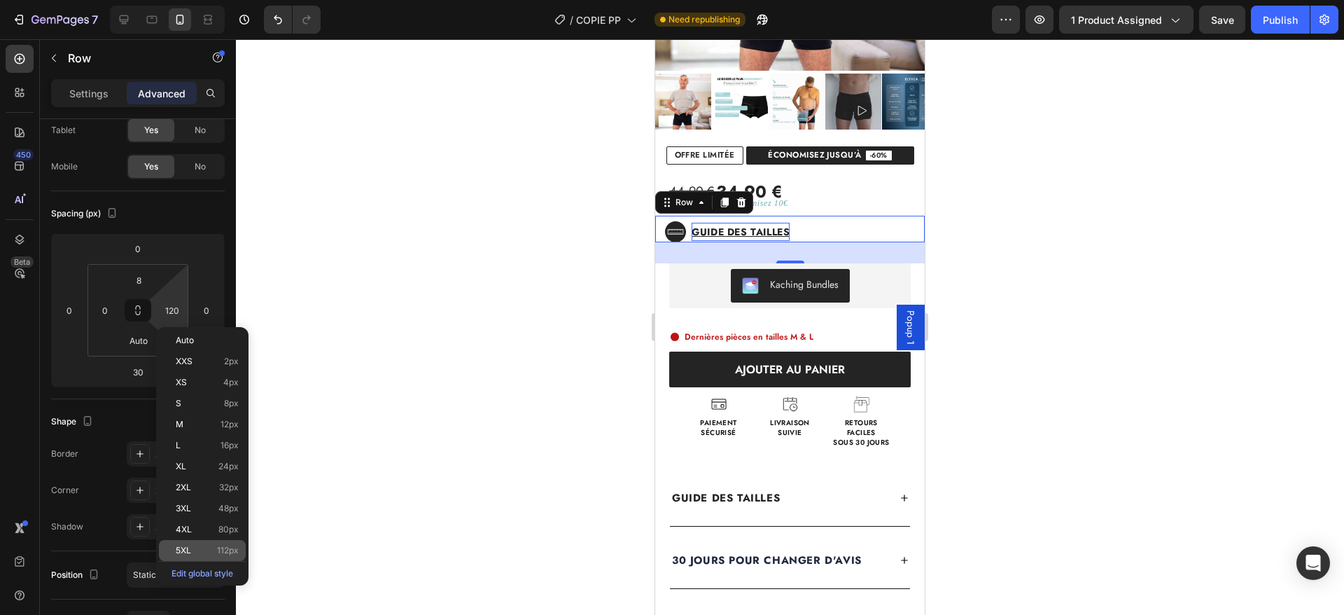
click at [211, 543] on div "5XL 112px" at bounding box center [202, 550] width 87 height 21
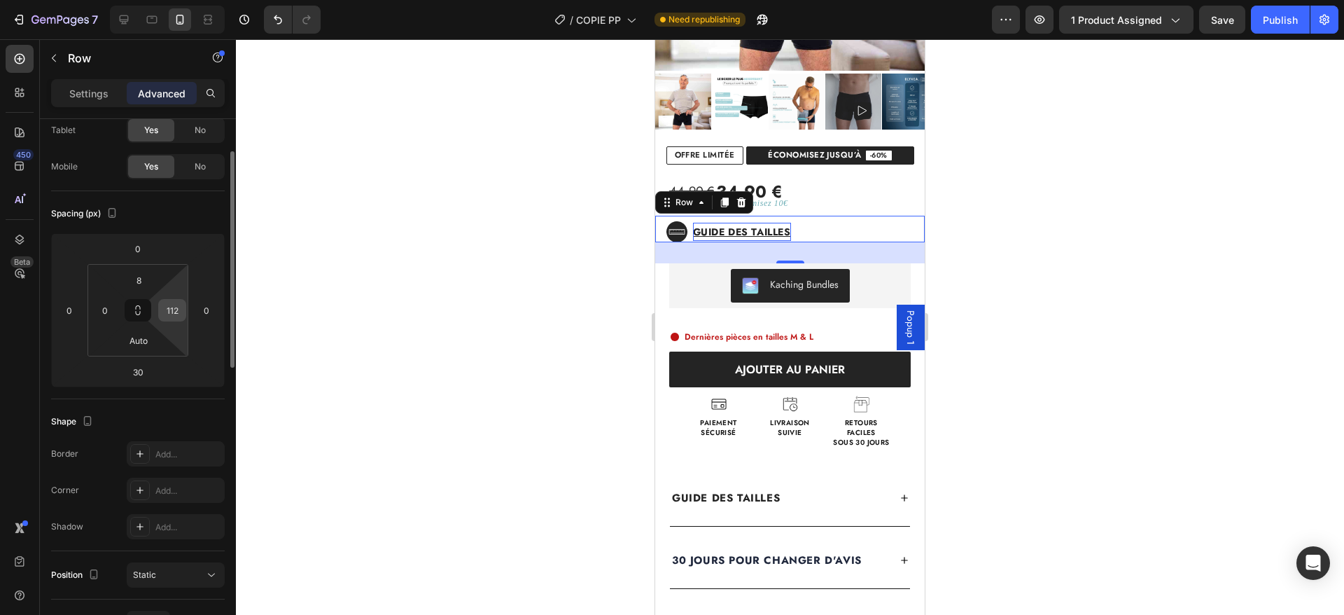
click at [169, 310] on input "112" at bounding box center [172, 310] width 21 height 21
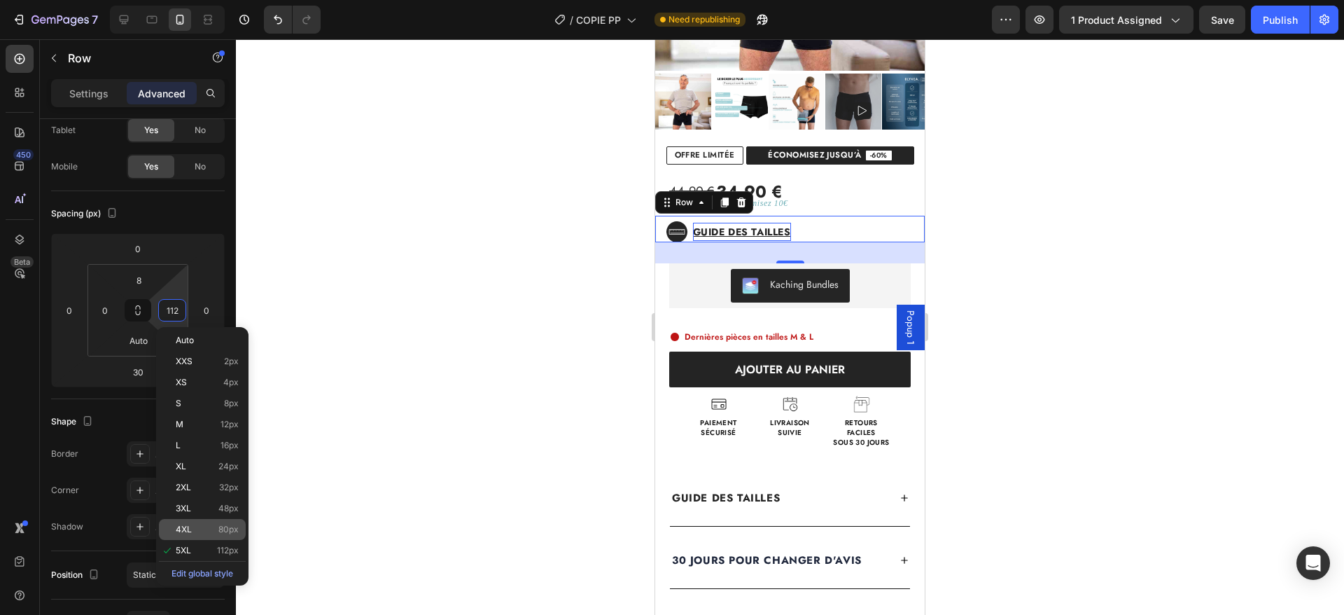
click at [197, 531] on p "4XL 80px" at bounding box center [207, 529] width 63 height 10
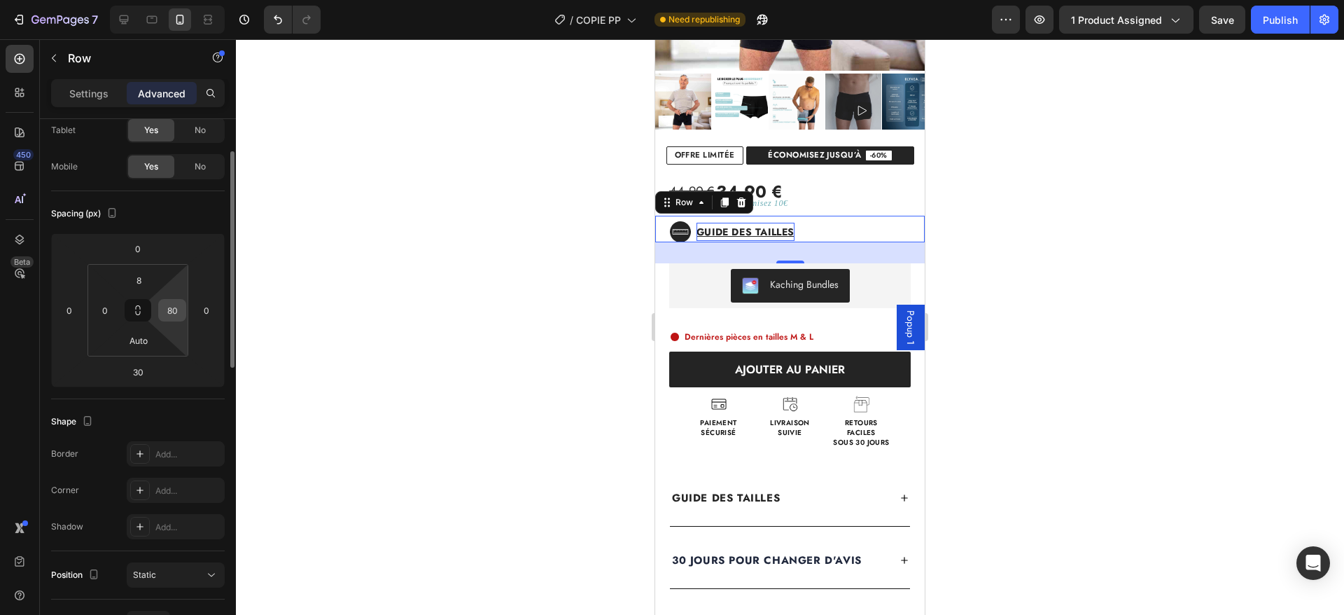
click at [172, 310] on input "80" at bounding box center [172, 310] width 21 height 21
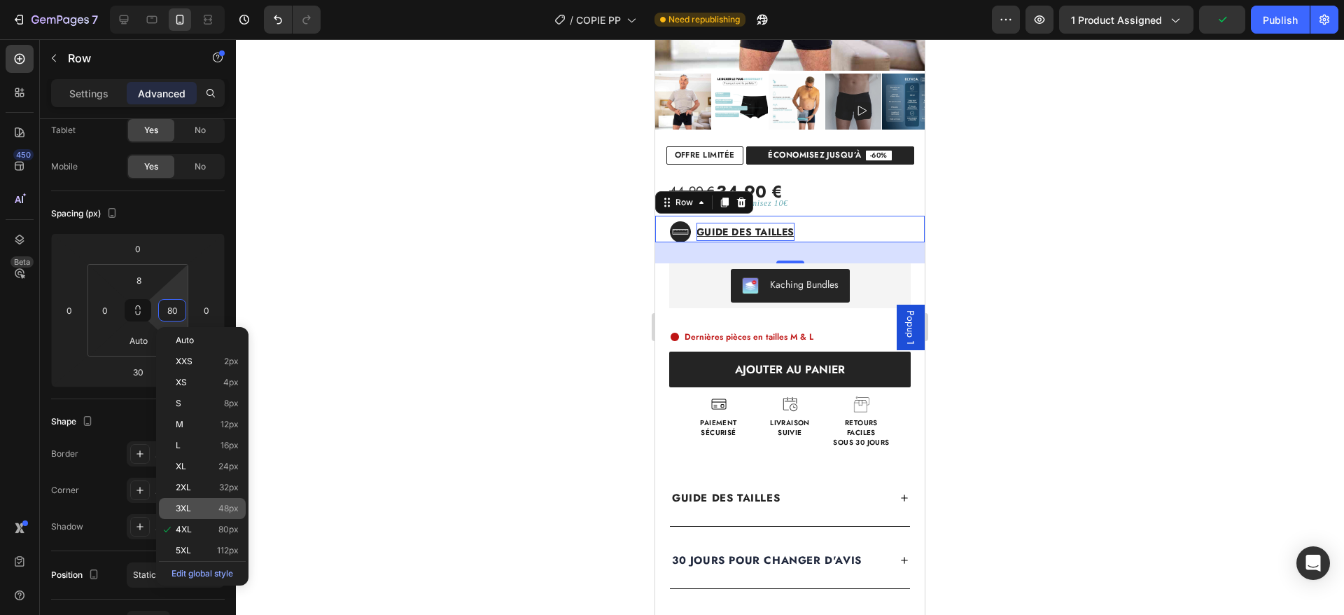
click at [190, 509] on span "3XL" at bounding box center [183, 508] width 15 height 10
type input "48"
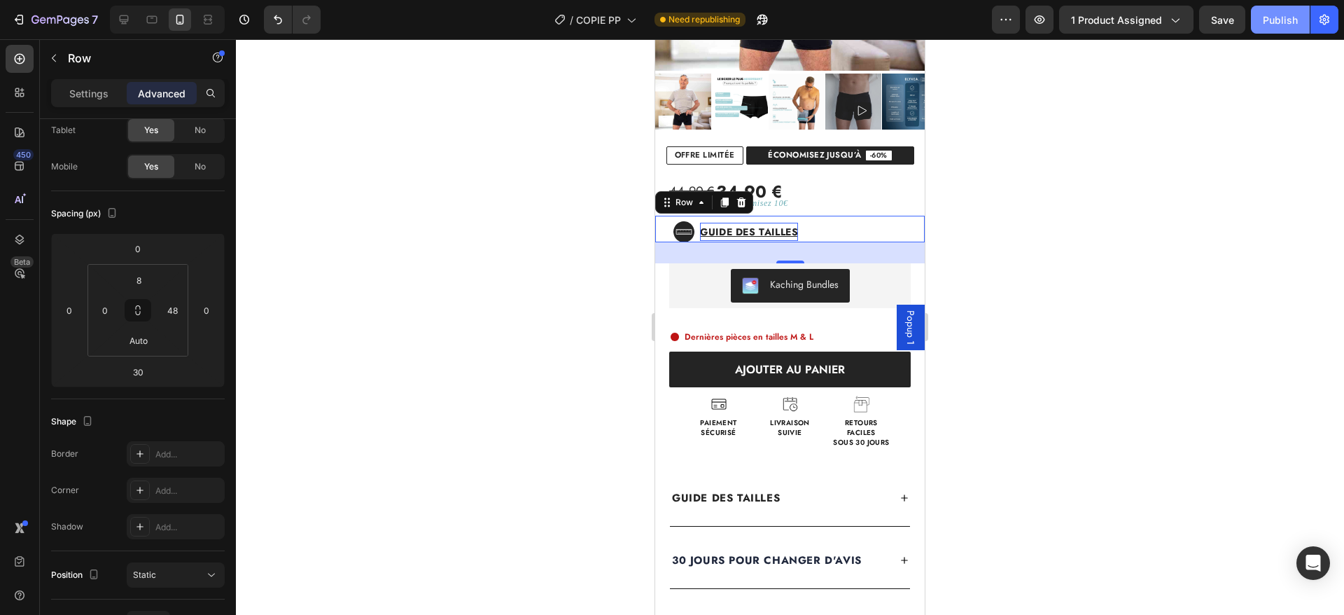
click at [1293, 15] on div "Publish" at bounding box center [1280, 20] width 35 height 15
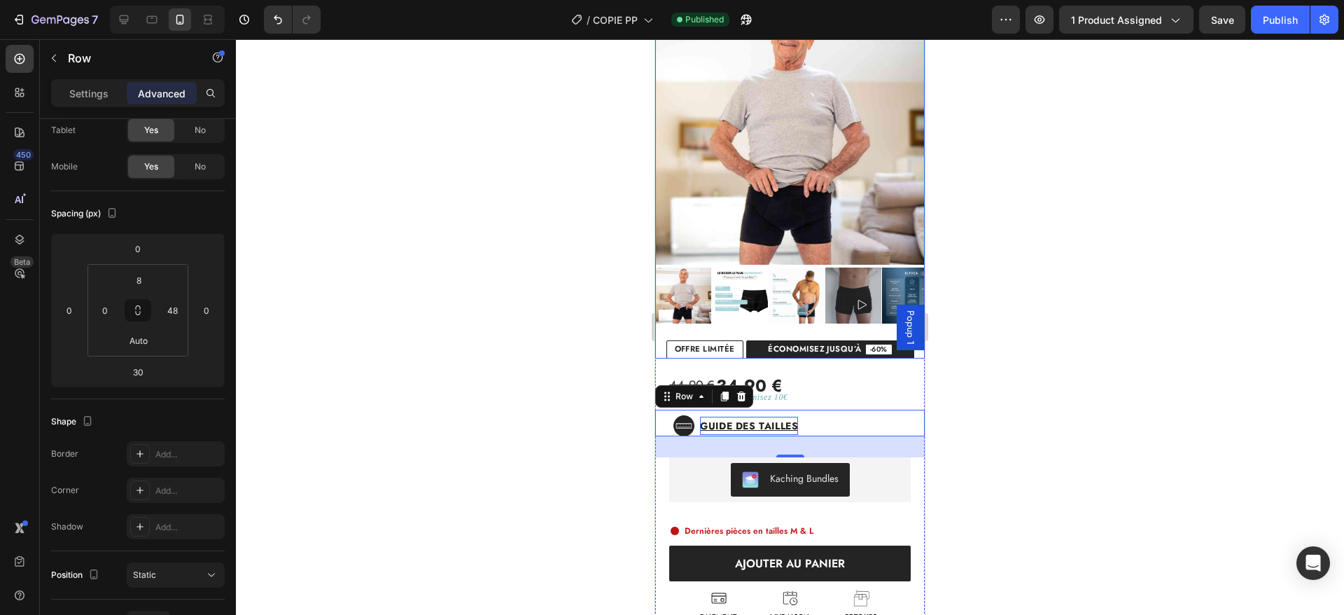
scroll to position [167, 0]
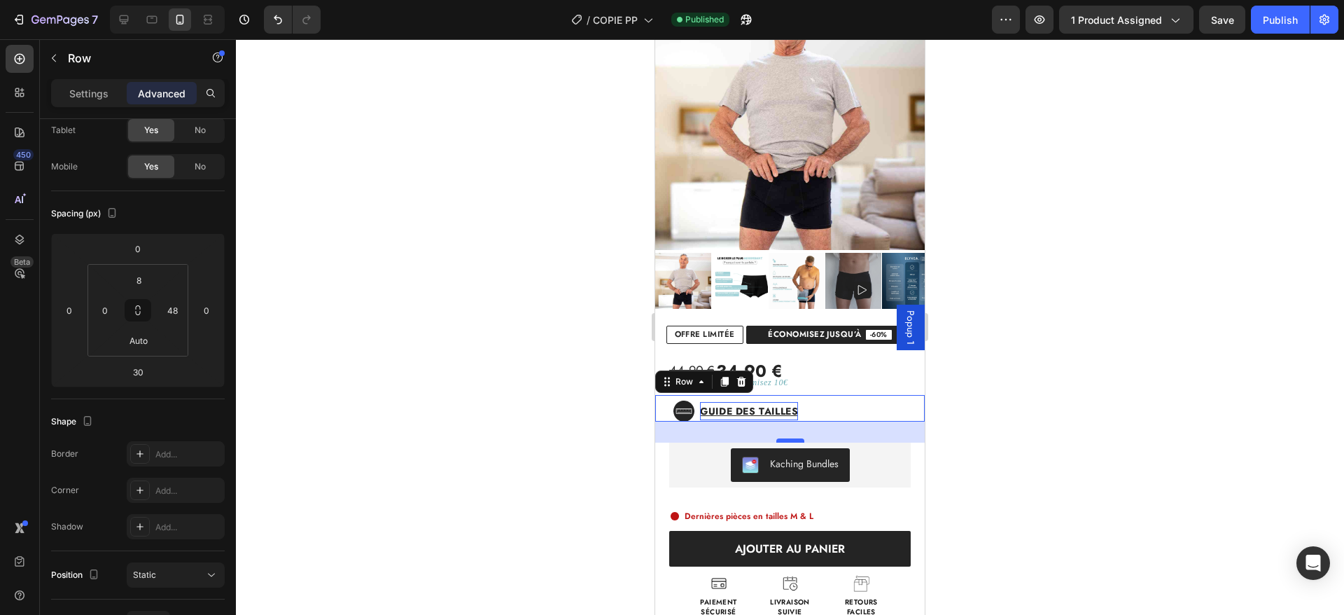
click at [779, 443] on div at bounding box center [791, 440] width 28 height 4
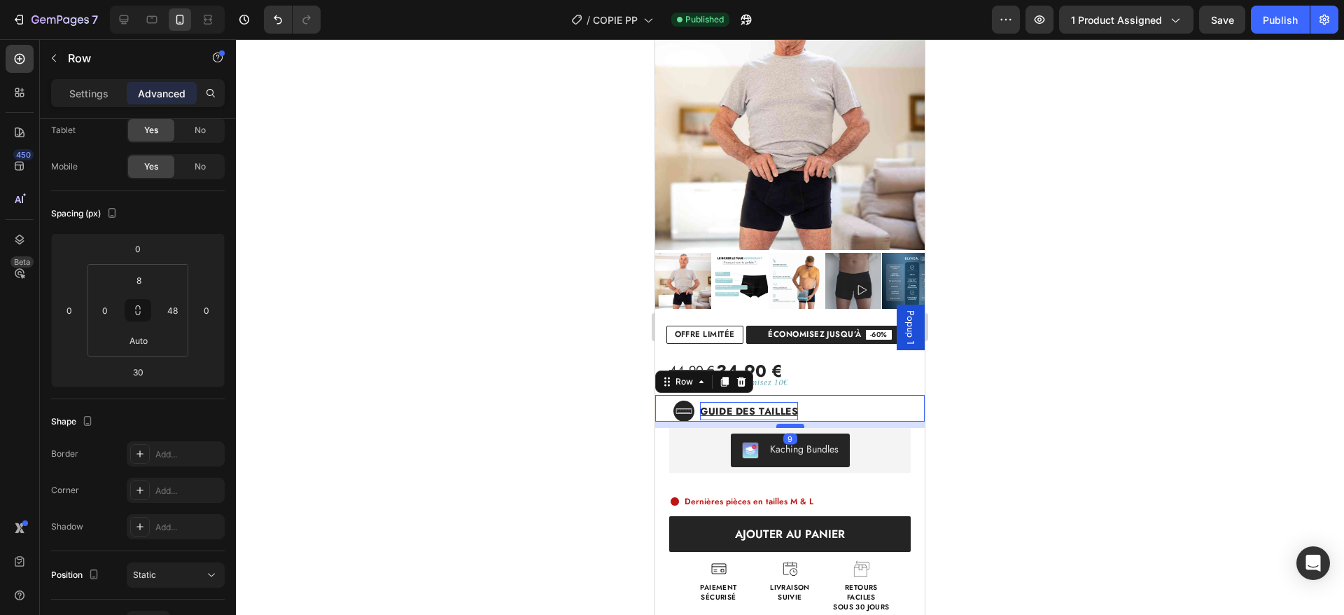
drag, startPoint x: 779, startPoint y: 442, endPoint x: 786, endPoint y: 428, distance: 15.7
click at [786, 428] on div at bounding box center [791, 426] width 28 height 4
type input "9"
click at [1270, 15] on div "Publish" at bounding box center [1280, 20] width 35 height 15
click at [837, 375] on div "Vous économisez 10€ Text Block" at bounding box center [818, 384] width 213 height 18
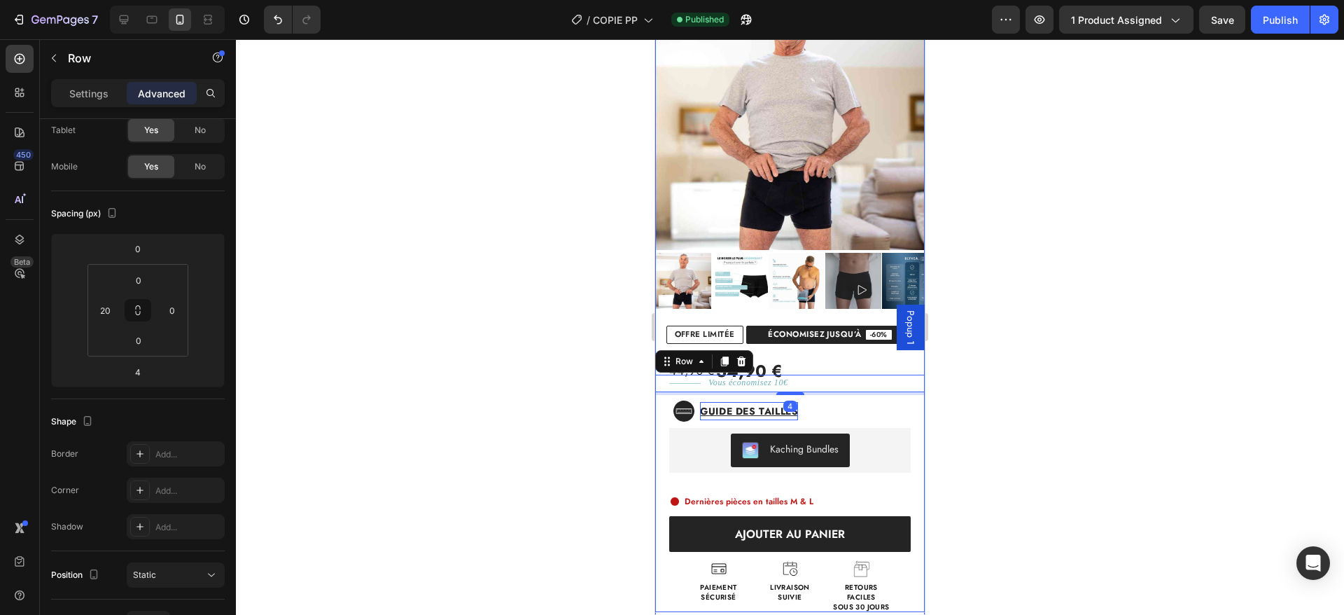
click at [673, 424] on div "44,90 € 34,90 € Custom Code Title Line Vous économisez 10€ Text Block Row 4 Ico…" at bounding box center [790, 478] width 270 height 268
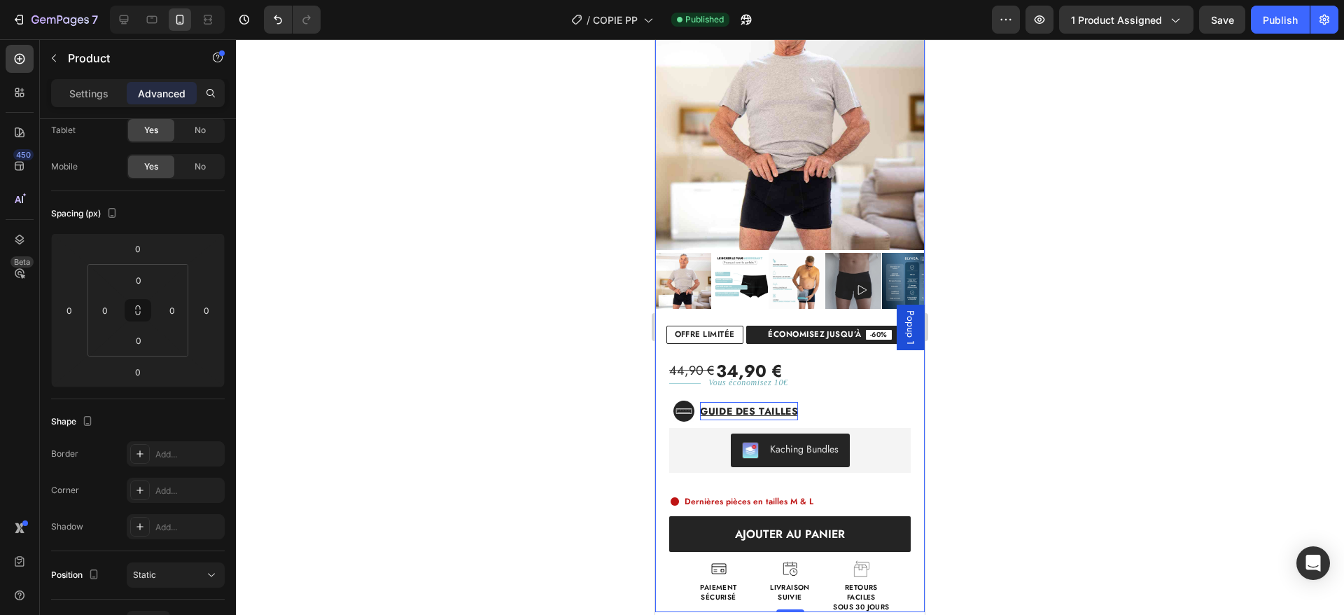
scroll to position [0, 0]
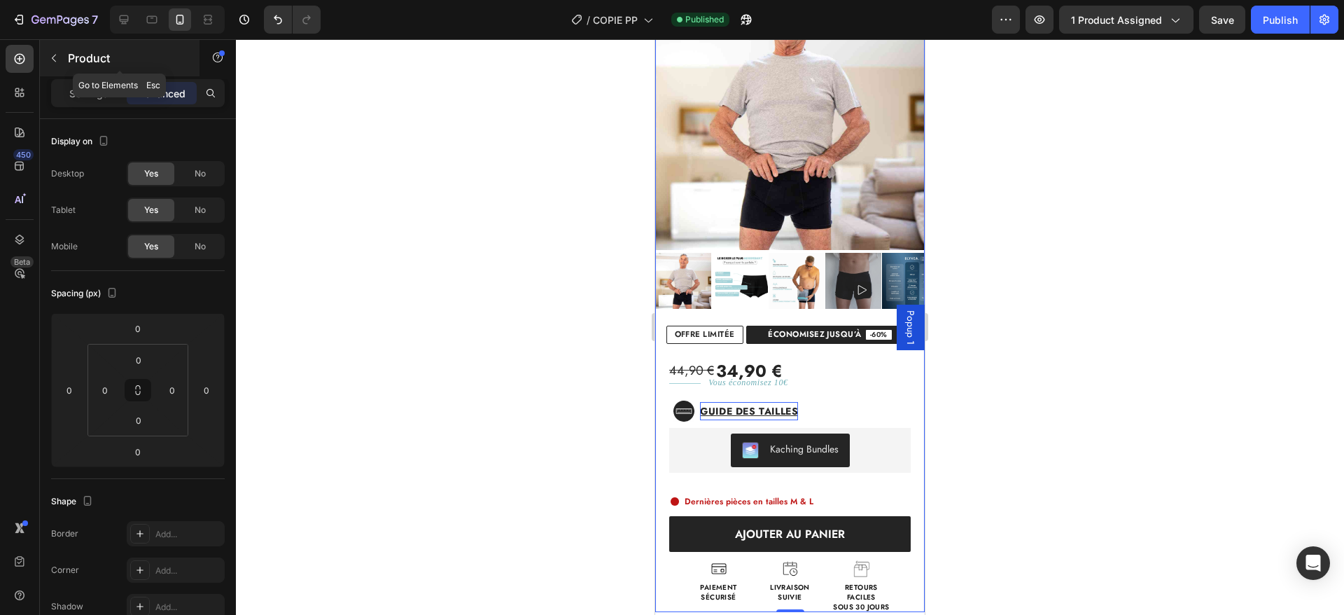
click at [61, 59] on button "button" at bounding box center [54, 58] width 22 height 22
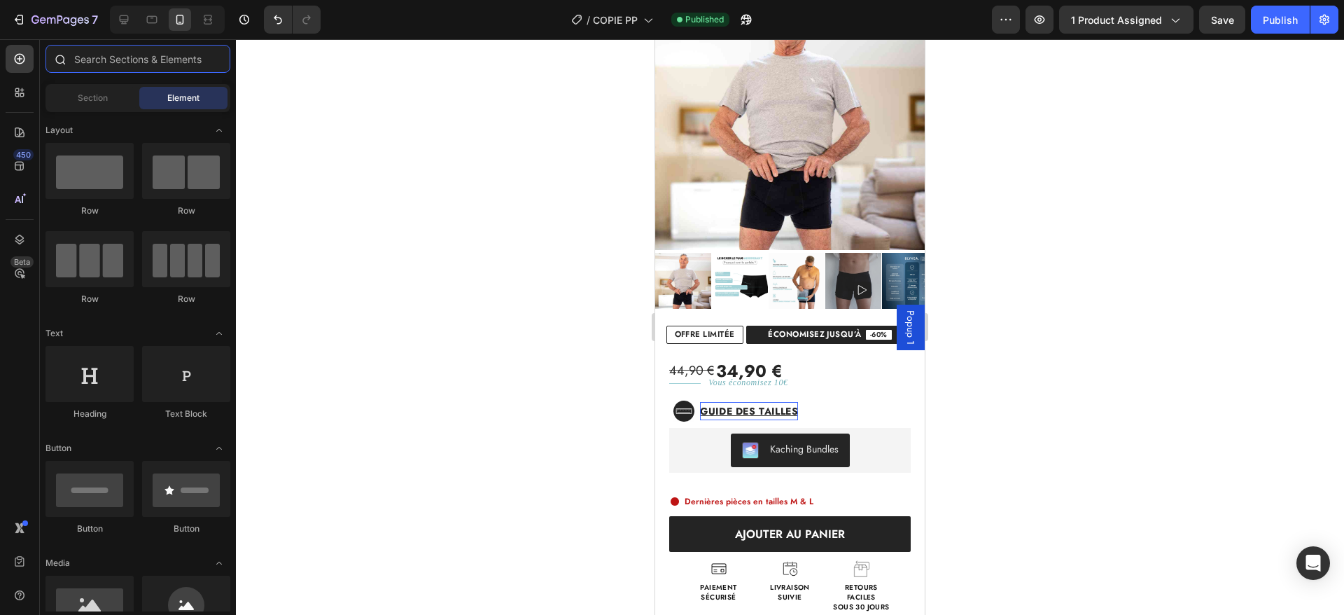
click at [150, 62] on input "text" at bounding box center [138, 59] width 185 height 28
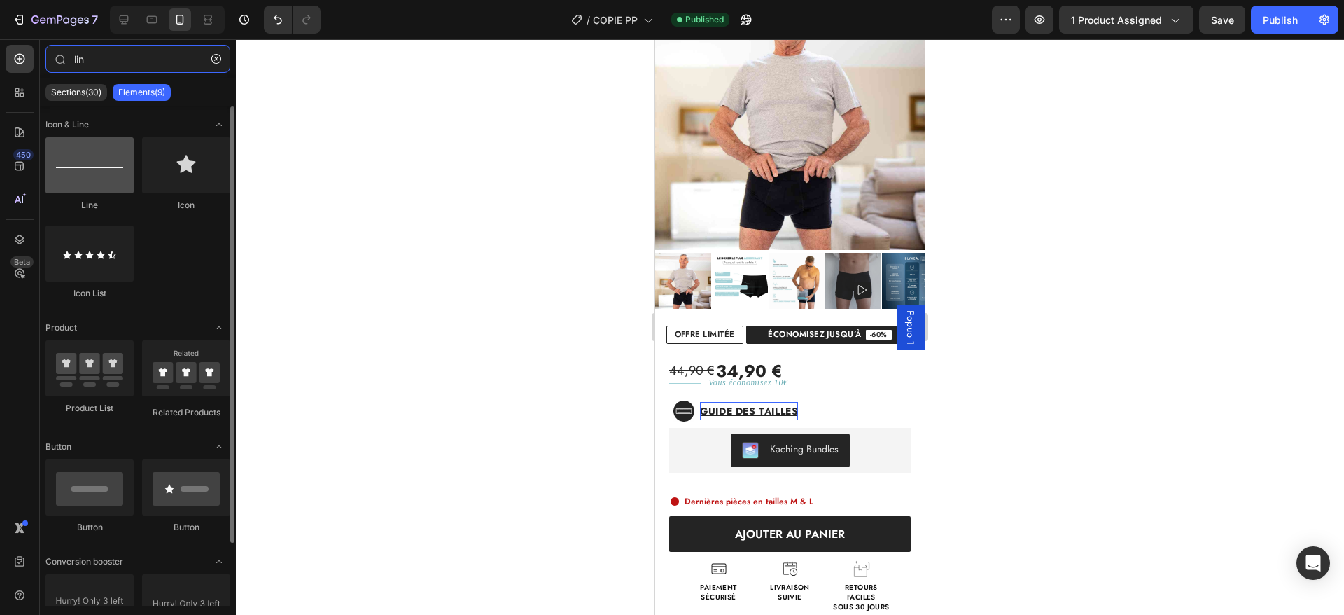
type input "lin"
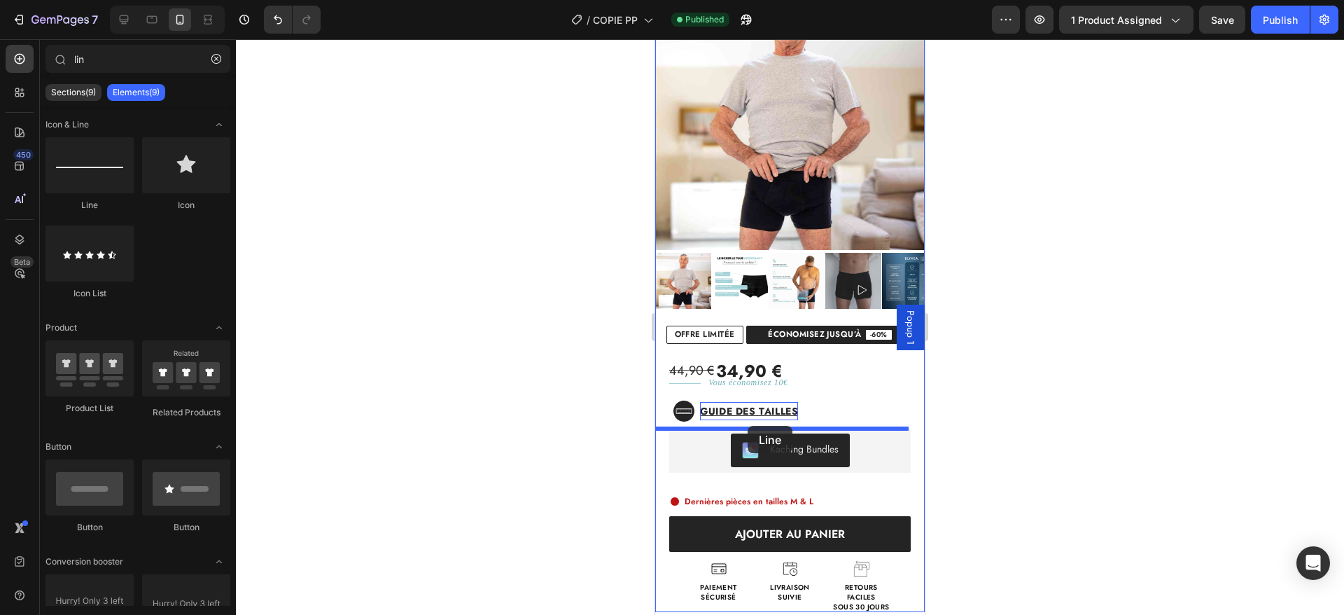
drag, startPoint x: 761, startPoint y: 202, endPoint x: 748, endPoint y: 426, distance: 223.8
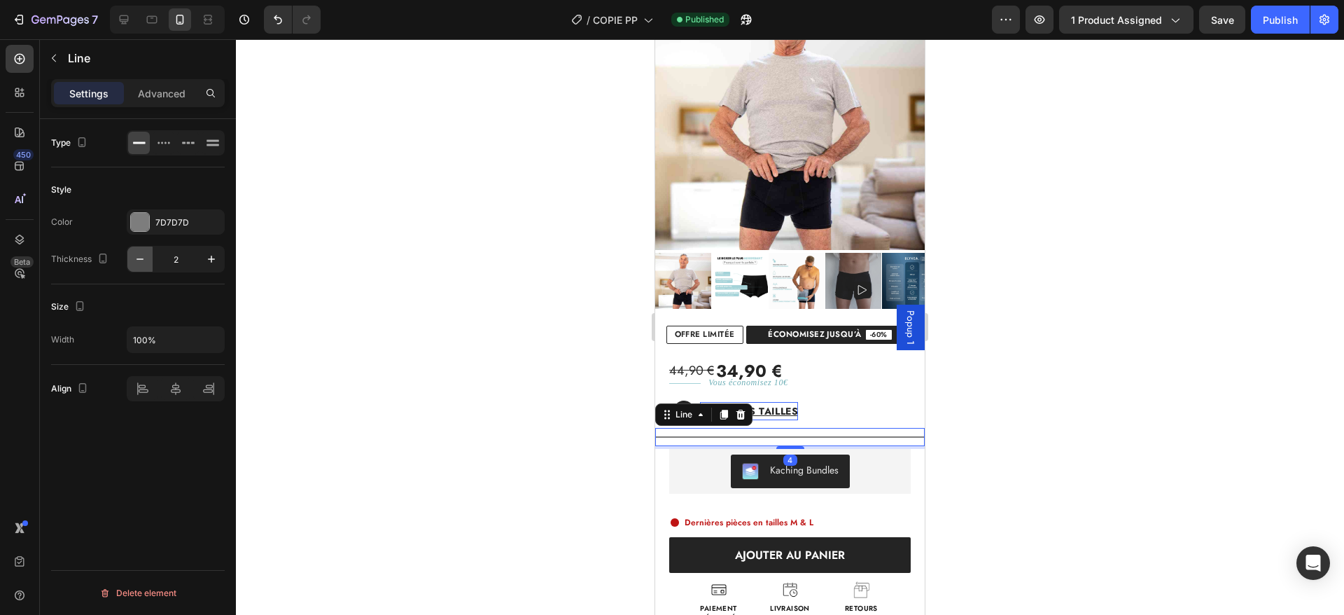
click at [136, 254] on icon "button" at bounding box center [140, 259] width 14 height 14
type input "1"
click at [162, 220] on div "7D7D7D" at bounding box center [175, 222] width 41 height 13
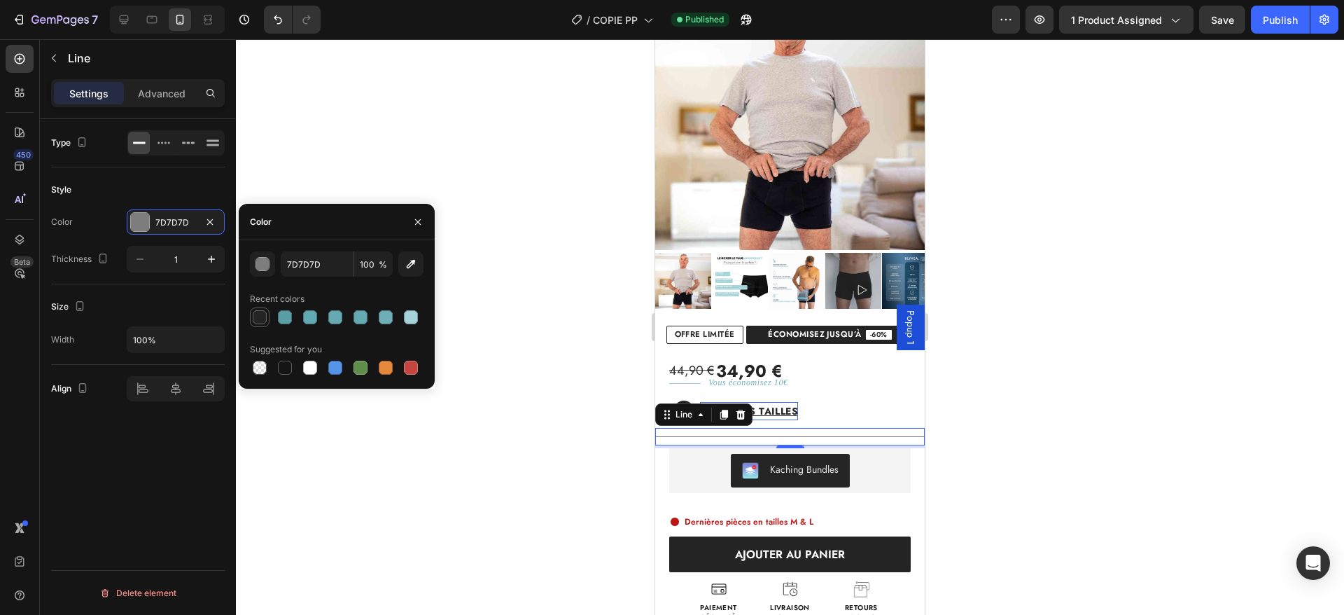
click at [263, 315] on div at bounding box center [260, 317] width 14 height 14
type input "242424"
click at [378, 256] on input "100" at bounding box center [373, 263] width 39 height 25
type input "28"
click at [212, 445] on div "Type Style Color 242424 Thickness 1 Size Width 100% Align Delete element" at bounding box center [138, 387] width 196 height 536
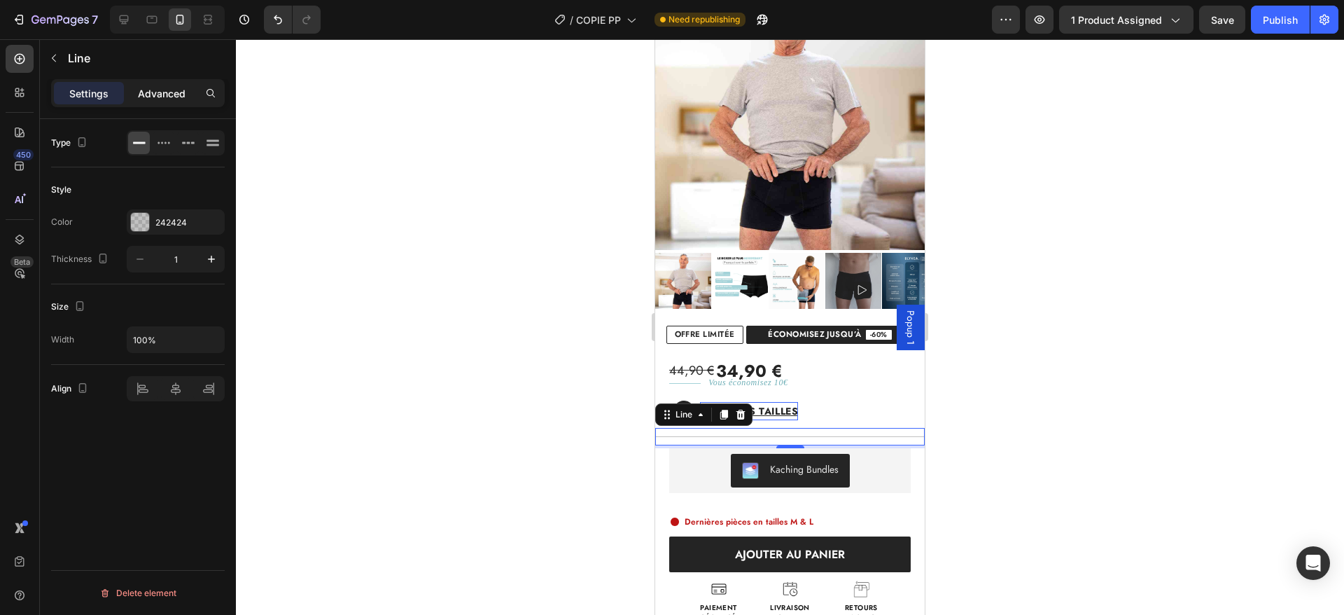
click at [155, 93] on p "Advanced" at bounding box center [162, 93] width 48 height 15
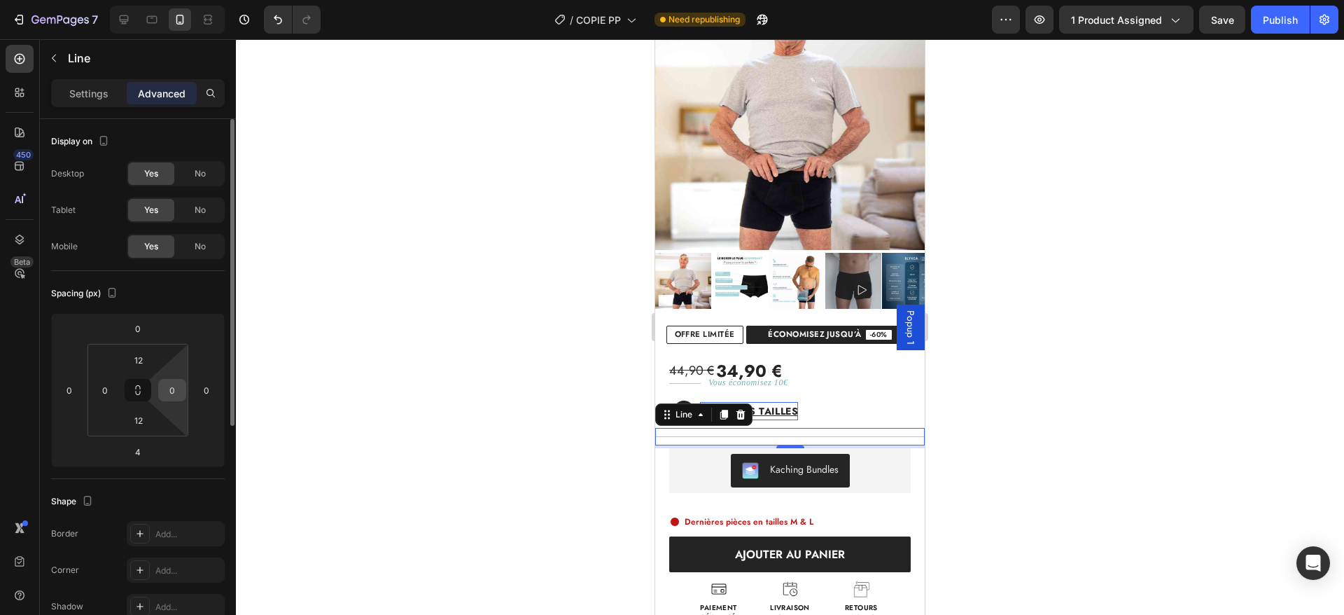
click at [170, 392] on input "0" at bounding box center [172, 390] width 21 height 21
type input "20"
click at [111, 391] on input "0" at bounding box center [105, 390] width 21 height 21
type input "20"
click at [840, 375] on div "Vous économisez 10€ Text Block" at bounding box center [818, 384] width 213 height 18
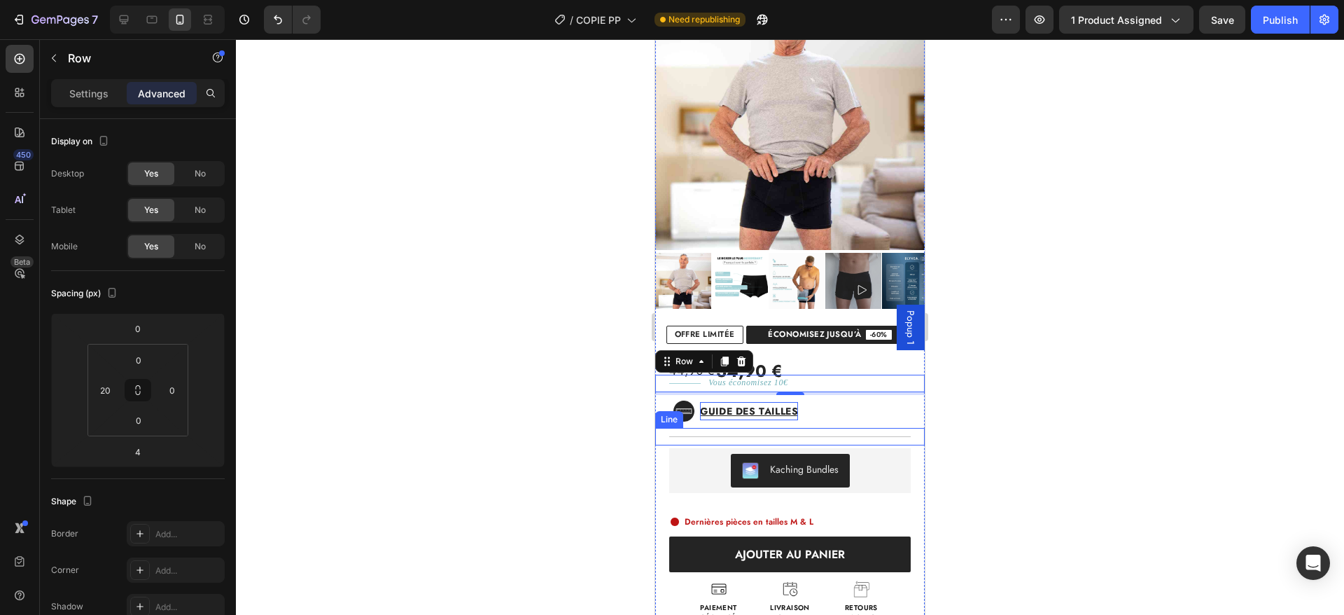
click at [864, 436] on div "Title Line" at bounding box center [790, 437] width 270 height 18
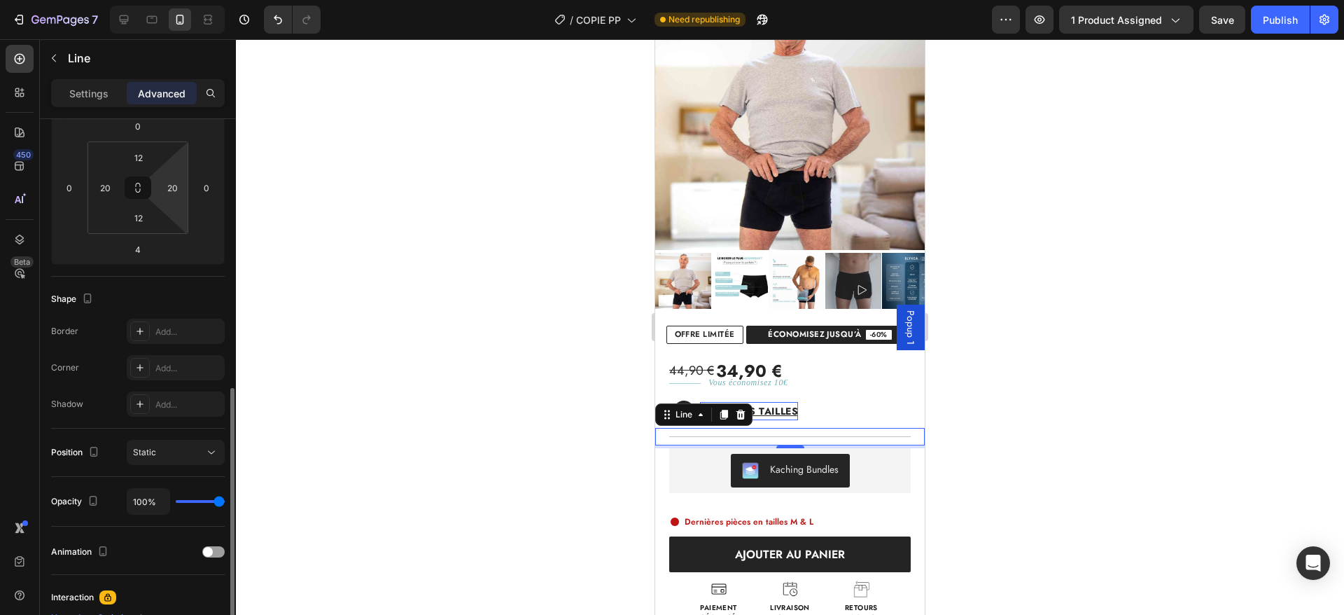
scroll to position [309, 0]
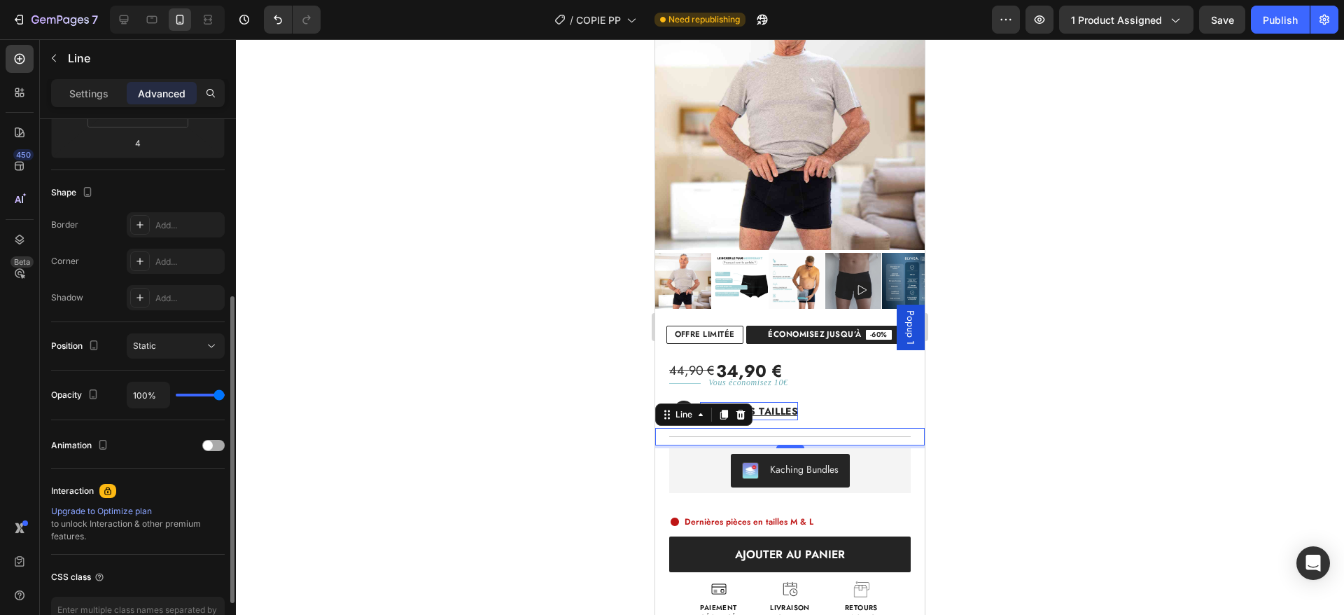
click at [216, 442] on div at bounding box center [213, 445] width 22 height 11
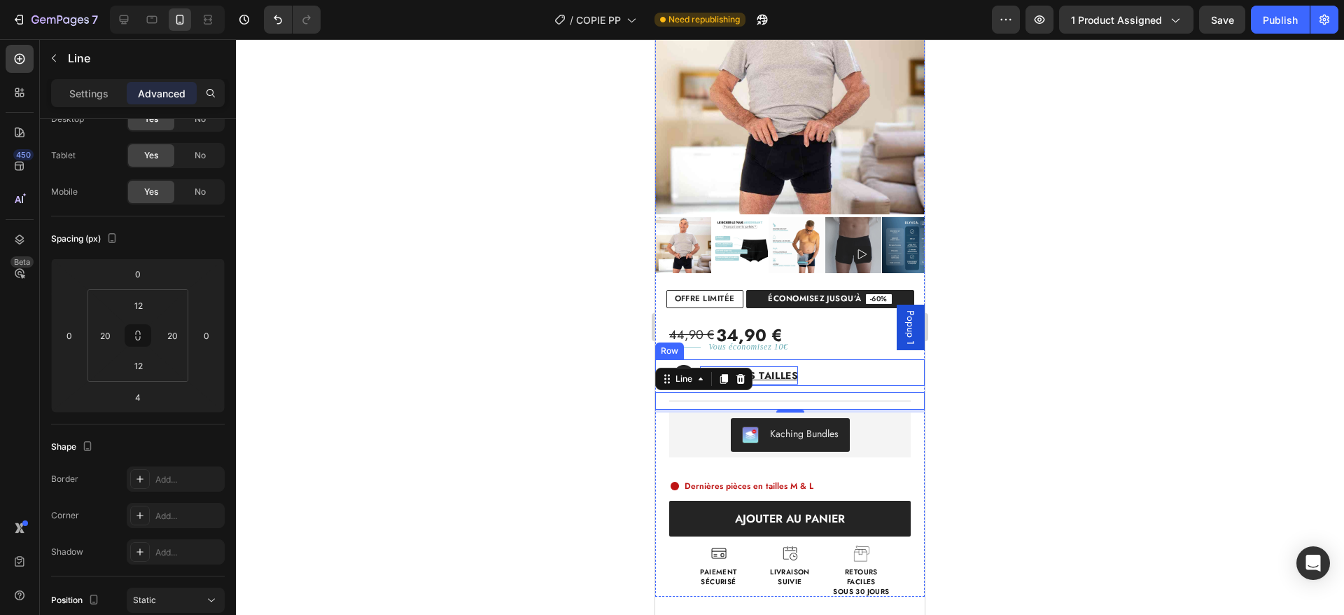
scroll to position [246, 0]
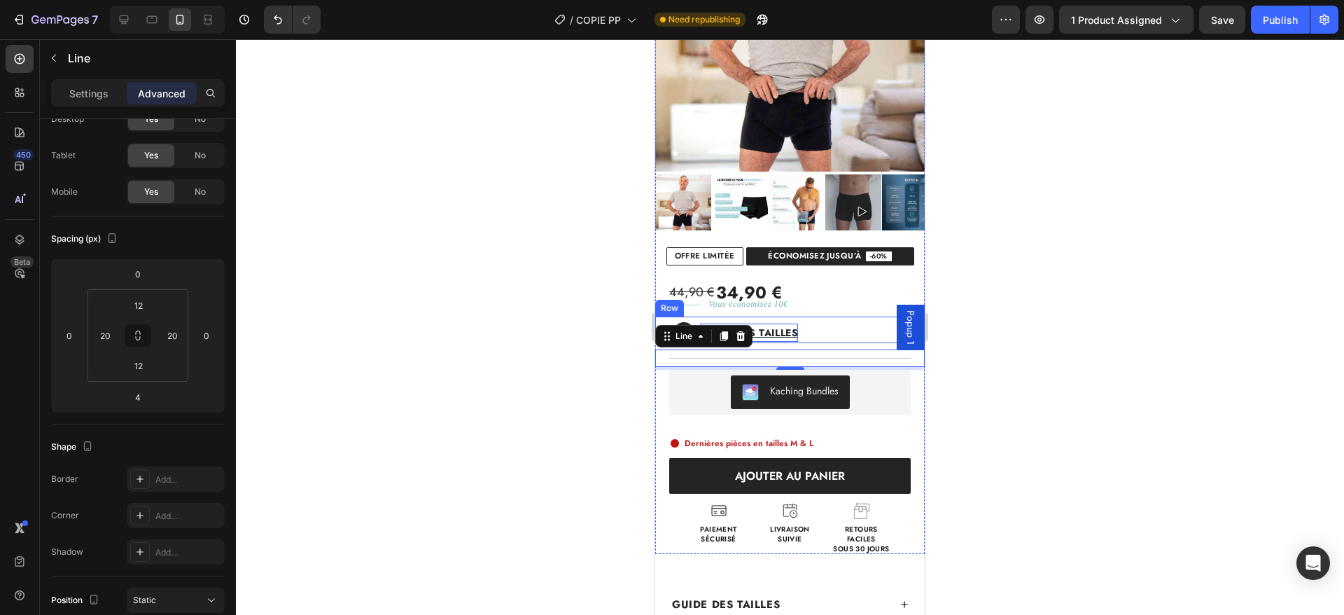
click at [820, 330] on div "Guide des tailles Button" at bounding box center [763, 332] width 137 height 18
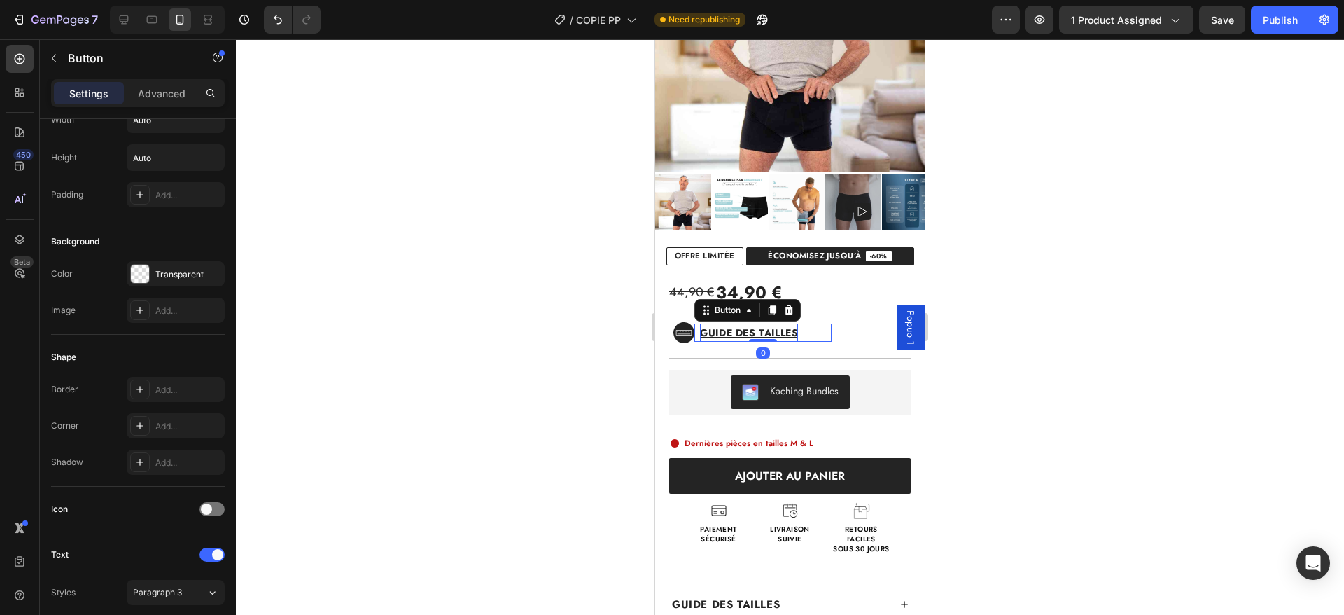
scroll to position [0, 0]
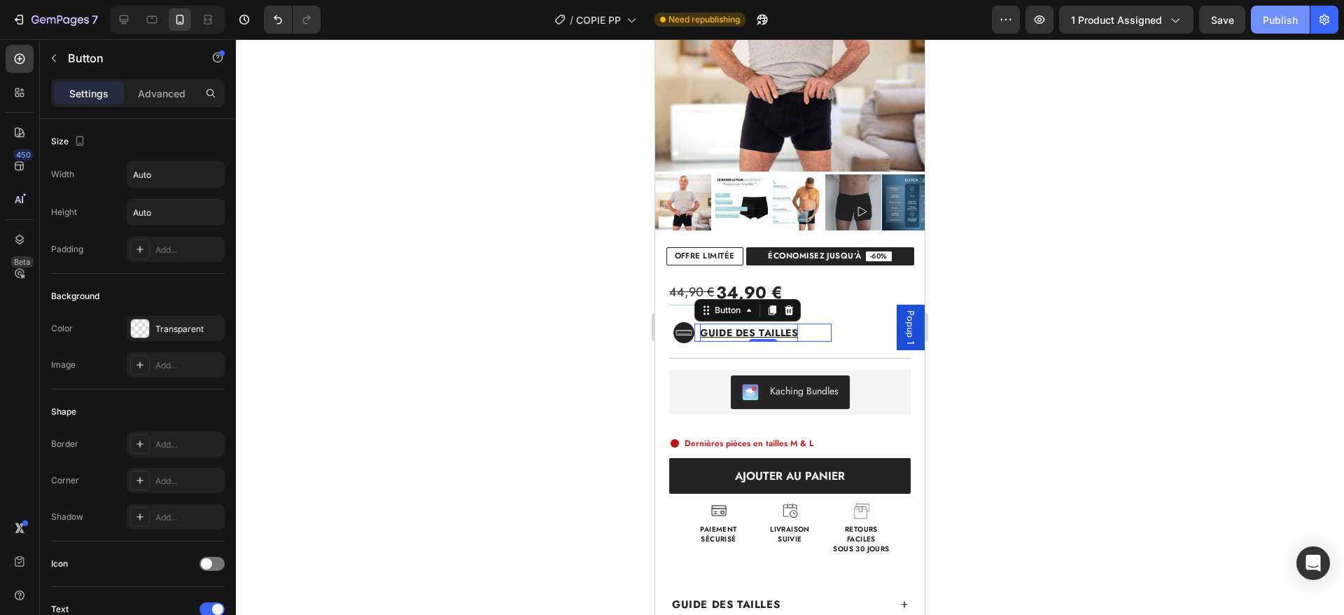
click at [1263, 24] on div "Publish" at bounding box center [1280, 20] width 35 height 15
